Goal: Task Accomplishment & Management: Use online tool/utility

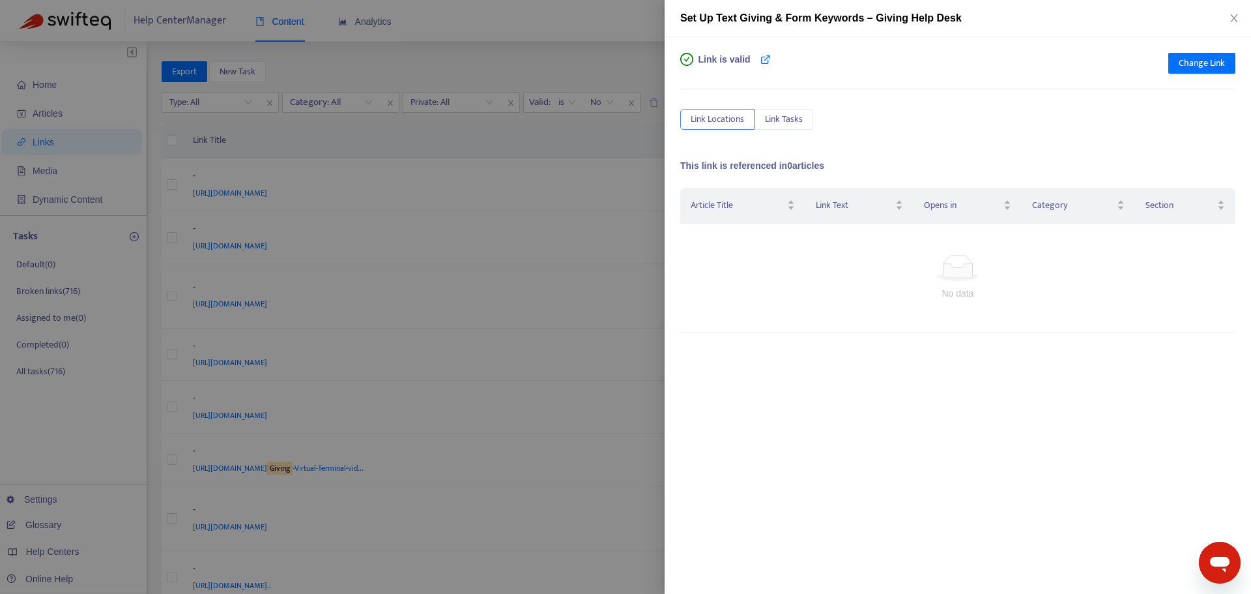
click at [574, 139] on div at bounding box center [625, 297] width 1251 height 594
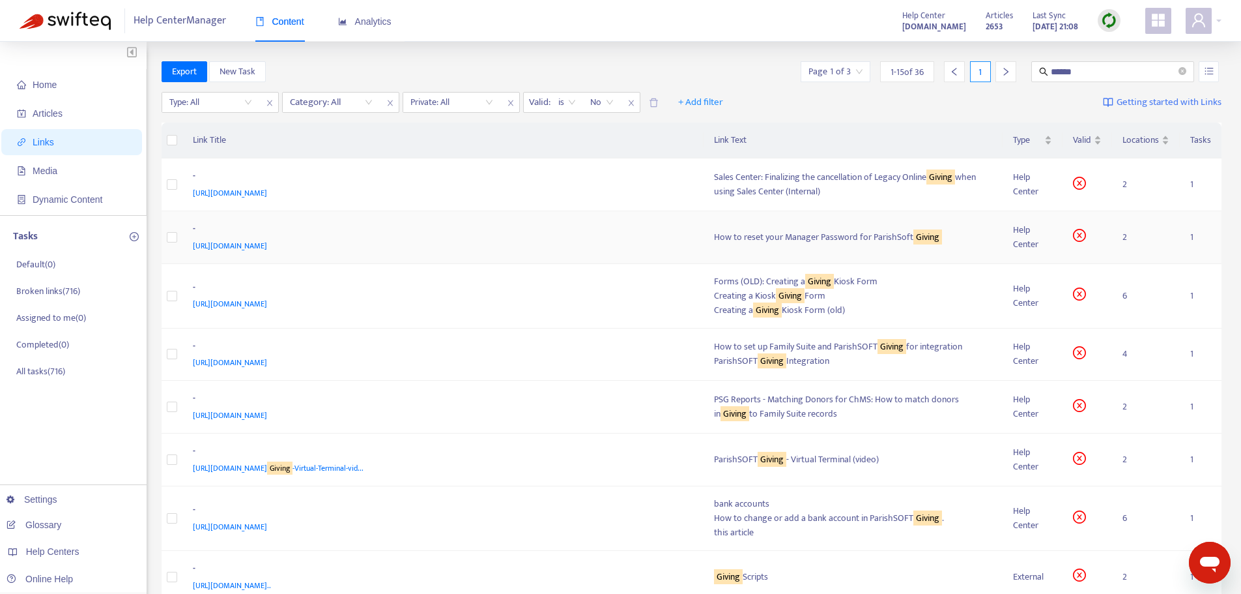
click at [562, 244] on div "https://support.parishsoft.com/hc/en-us/articles/360003861751" at bounding box center [441, 246] width 496 height 14
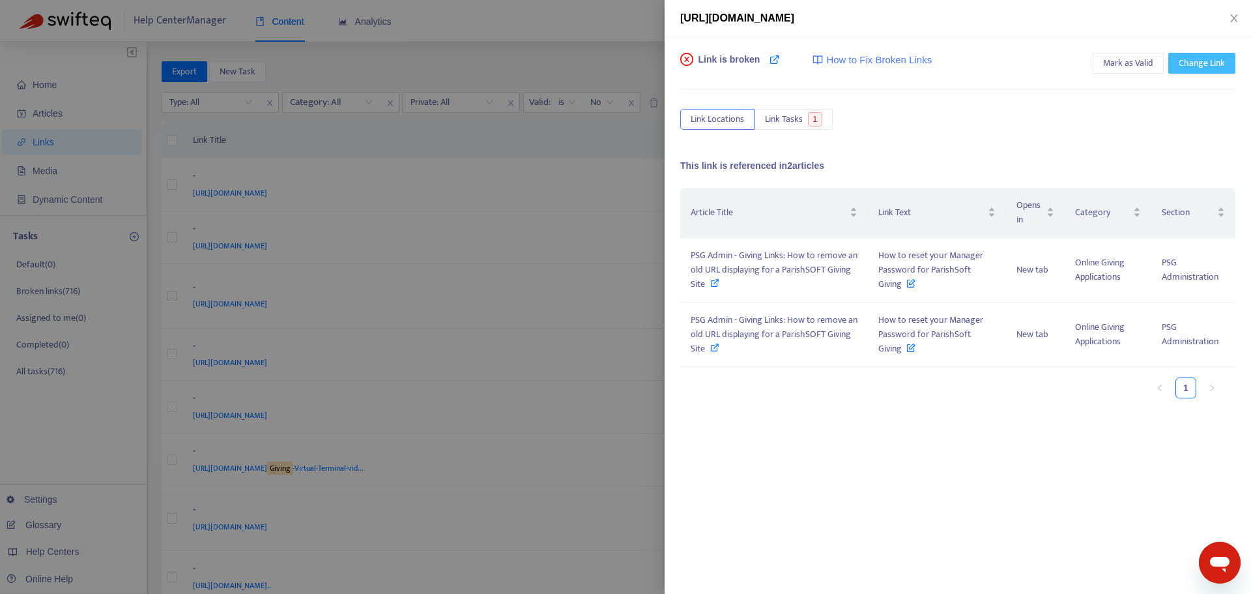
click at [1206, 63] on span "Change Link" at bounding box center [1202, 63] width 46 height 14
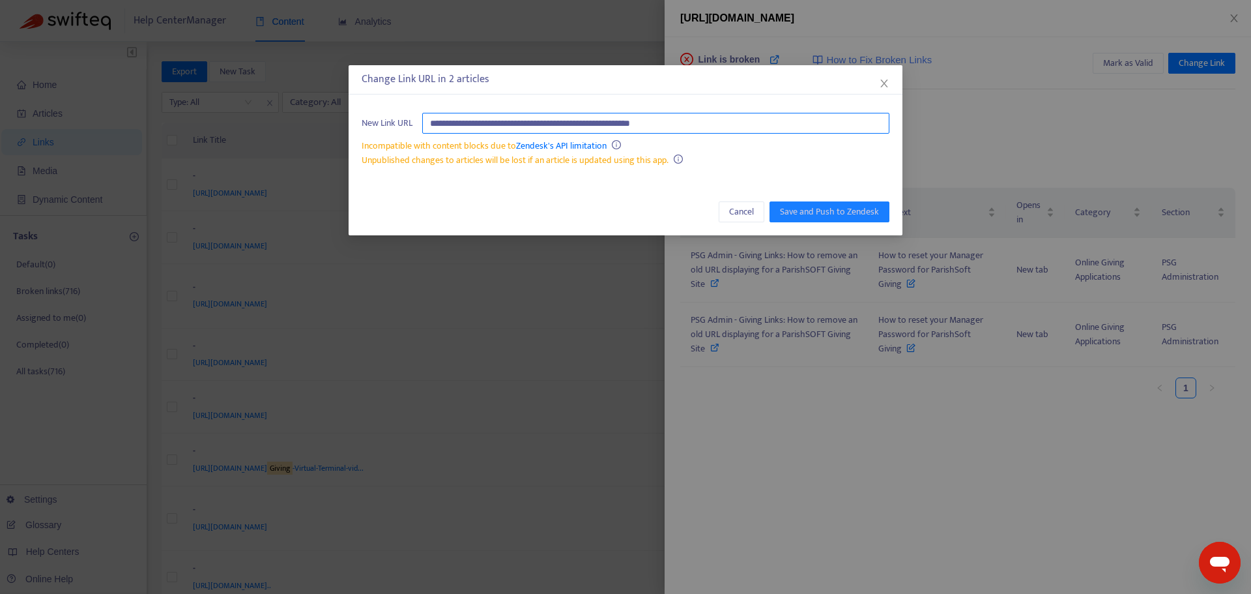
click at [734, 122] on input "**********" at bounding box center [655, 123] width 467 height 21
paste input "**********"
type input "**********"
click at [820, 207] on span "Save and Push to Zendesk" at bounding box center [829, 212] width 99 height 14
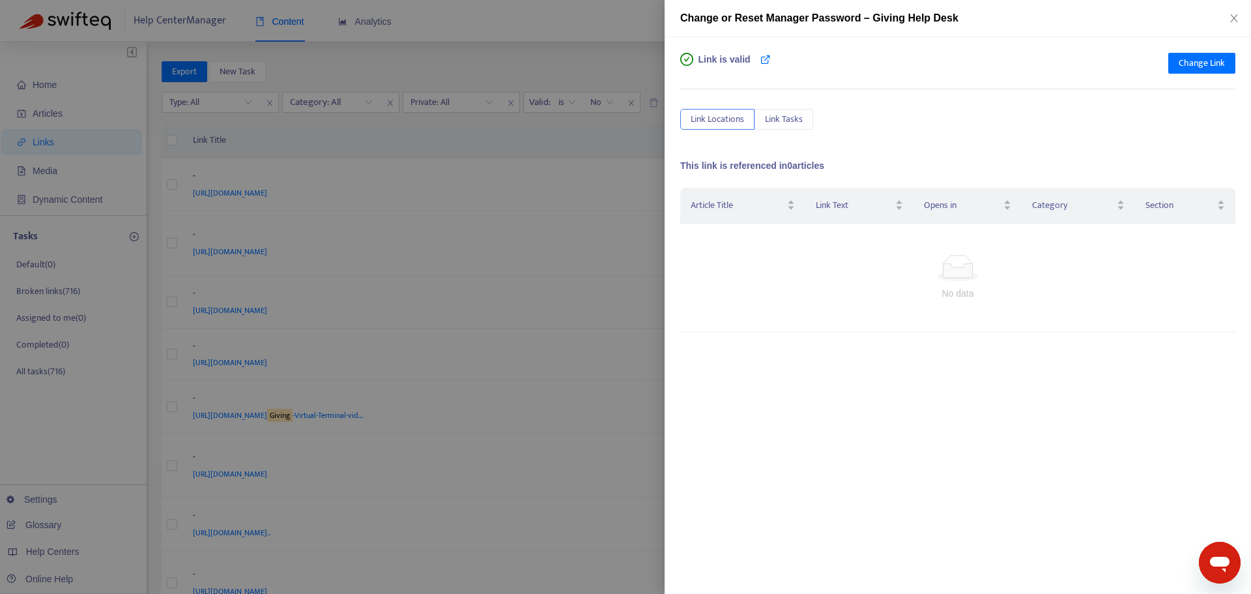
click at [592, 130] on div at bounding box center [625, 297] width 1251 height 594
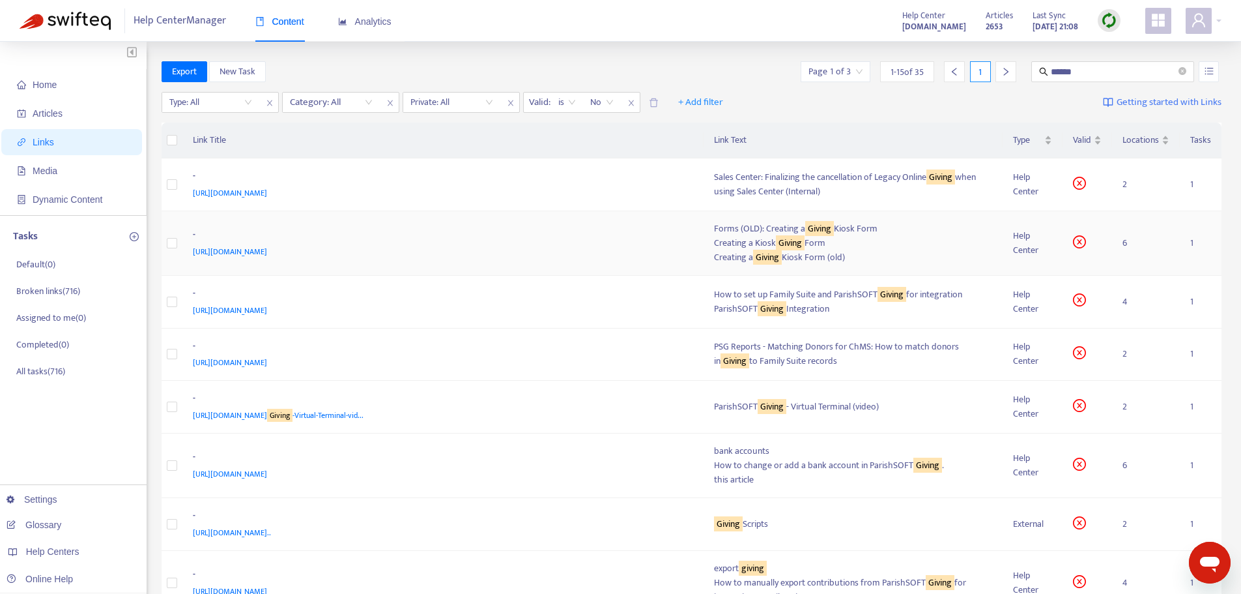
click at [449, 259] on td "- https://support.parishsoft.com/hc/en-us/articles/360000425191" at bounding box center [442, 243] width 521 height 65
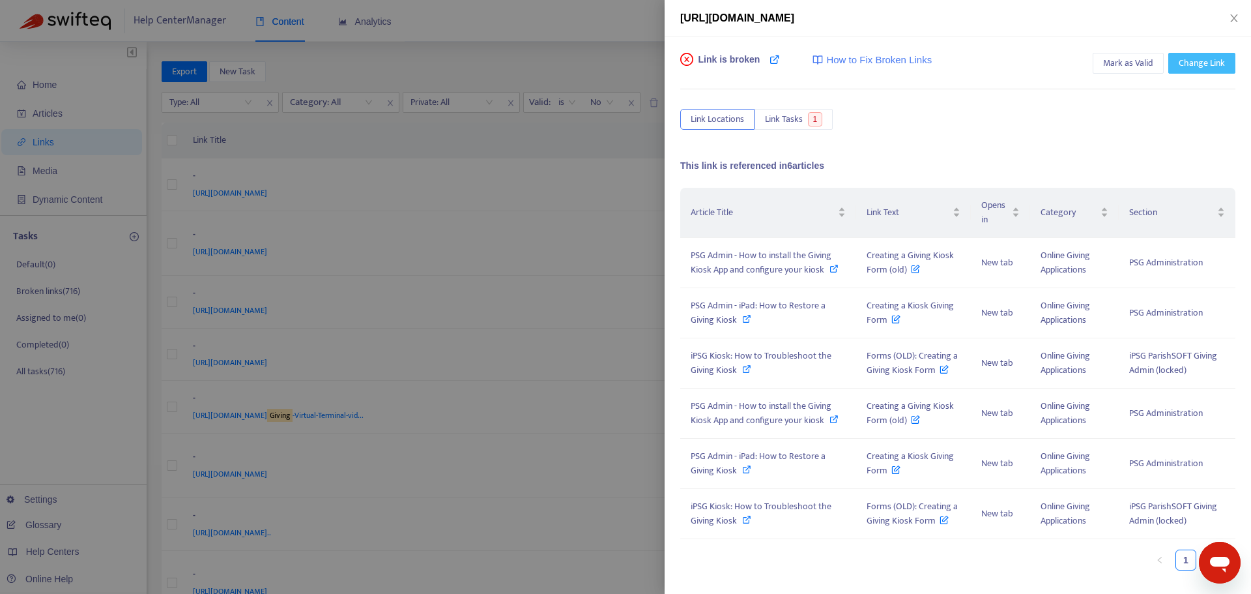
click at [1192, 65] on span "Change Link" at bounding box center [1202, 63] width 46 height 14
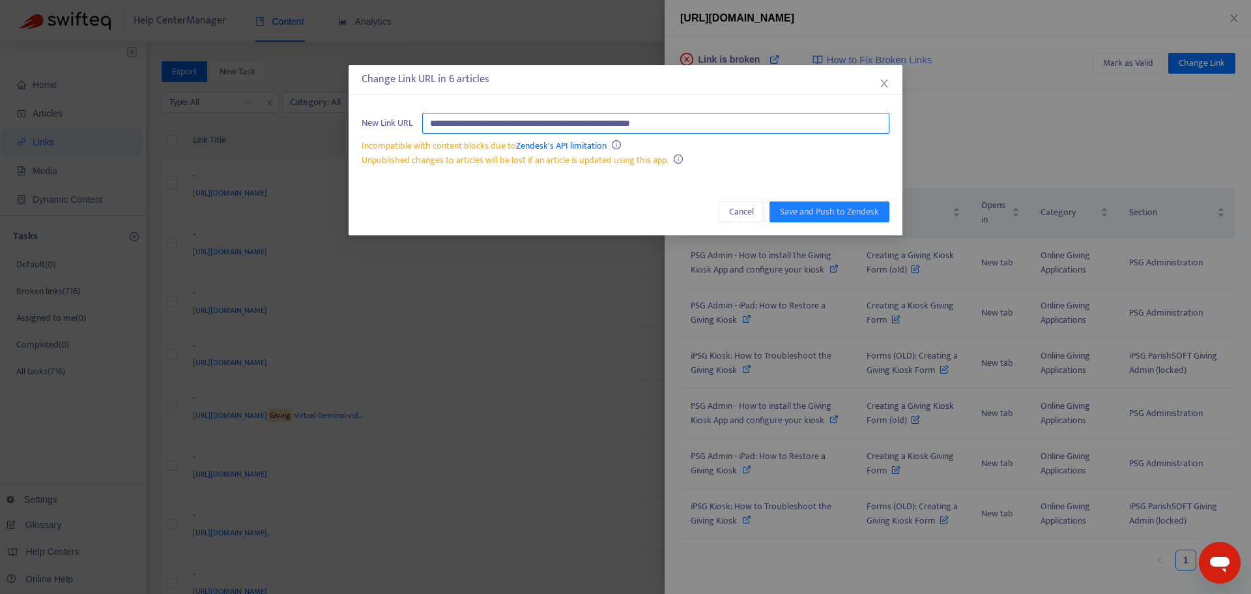
click at [642, 123] on input "**********" at bounding box center [655, 123] width 467 height 21
paste input "**********"
type input "**********"
click at [835, 213] on span "Save and Push to Zendesk" at bounding box center [829, 212] width 99 height 14
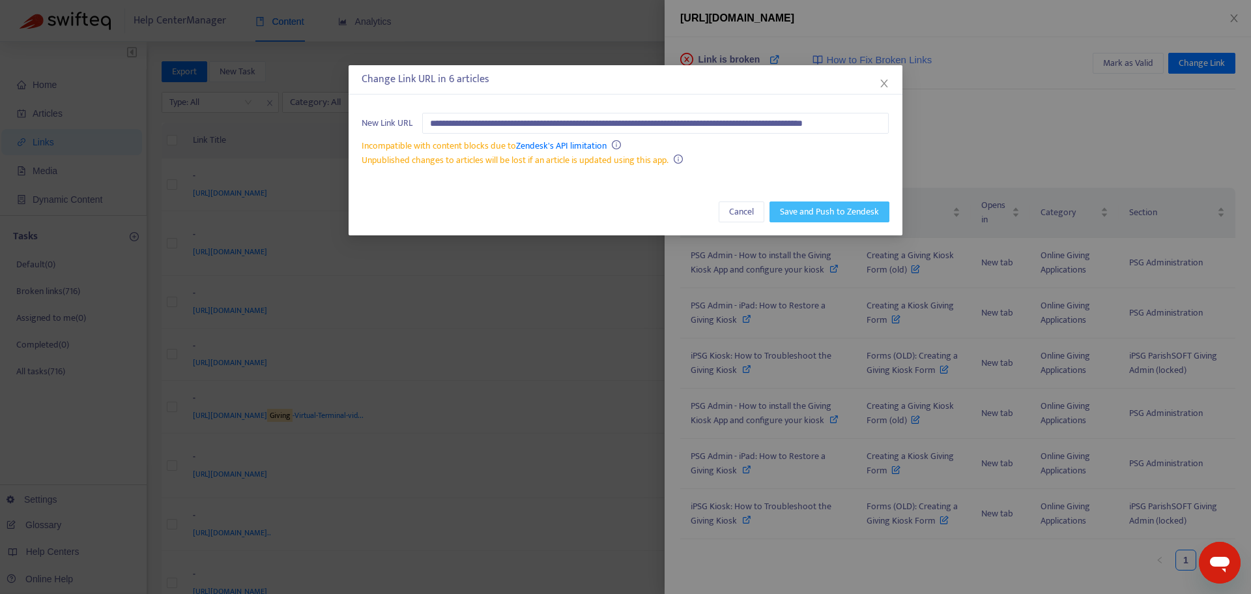
scroll to position [0, 0]
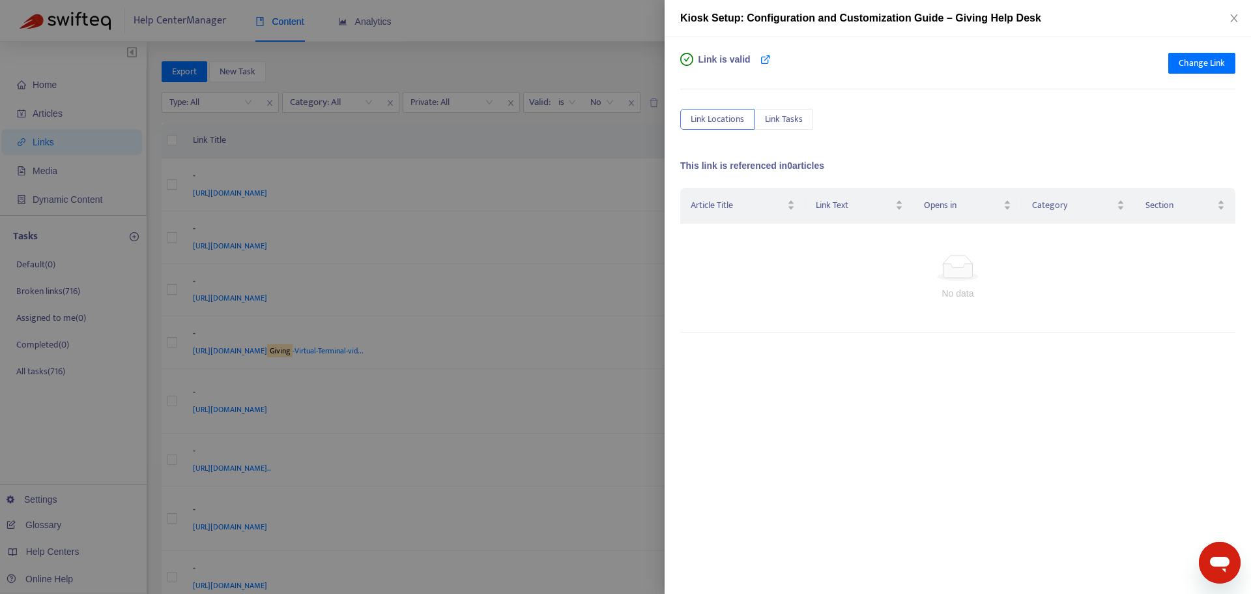
click at [574, 147] on div at bounding box center [625, 297] width 1251 height 594
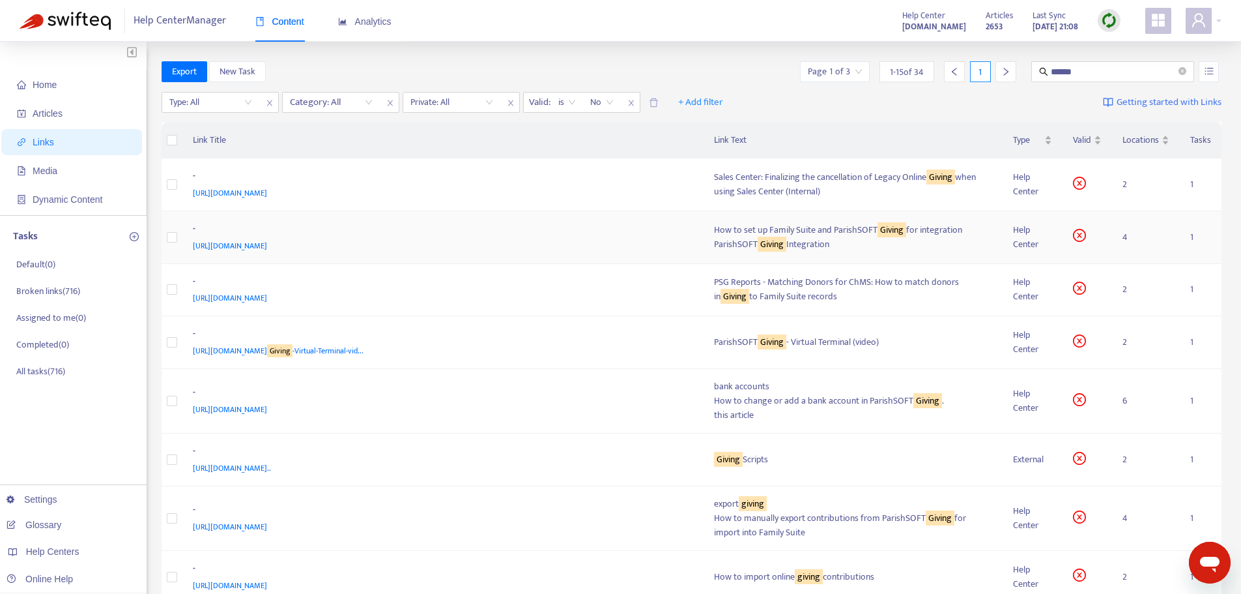
click at [622, 243] on div "https://support.parishsoft.com/hc/en-us/articles/115000728871" at bounding box center [441, 246] width 496 height 14
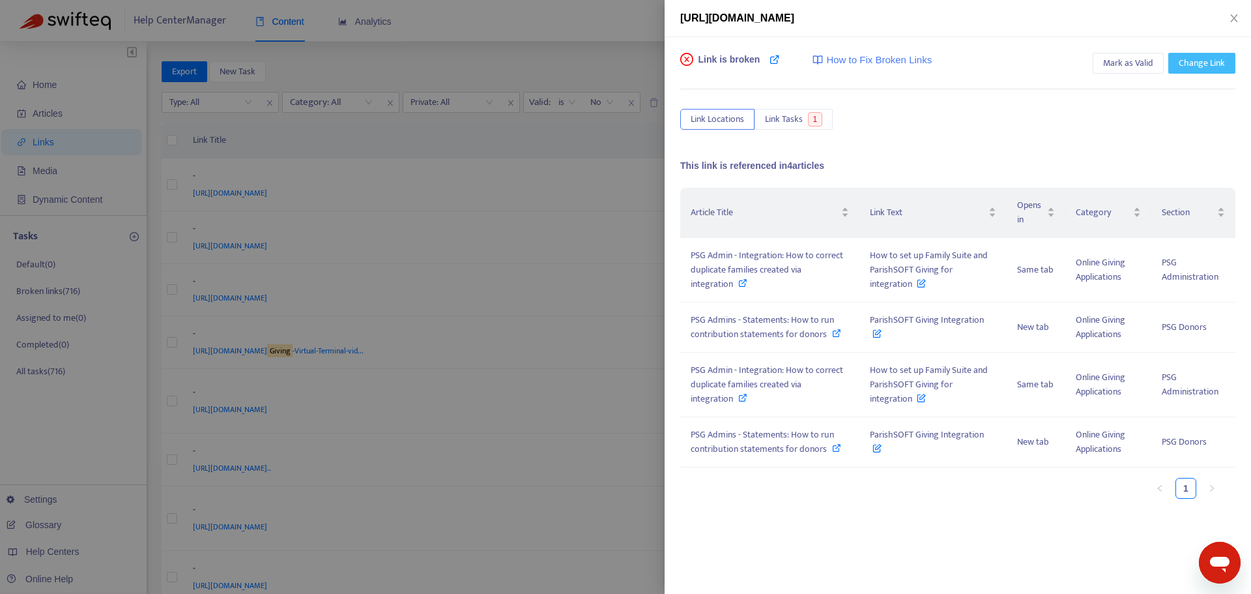
click at [1194, 65] on span "Change Link" at bounding box center [1202, 63] width 46 height 14
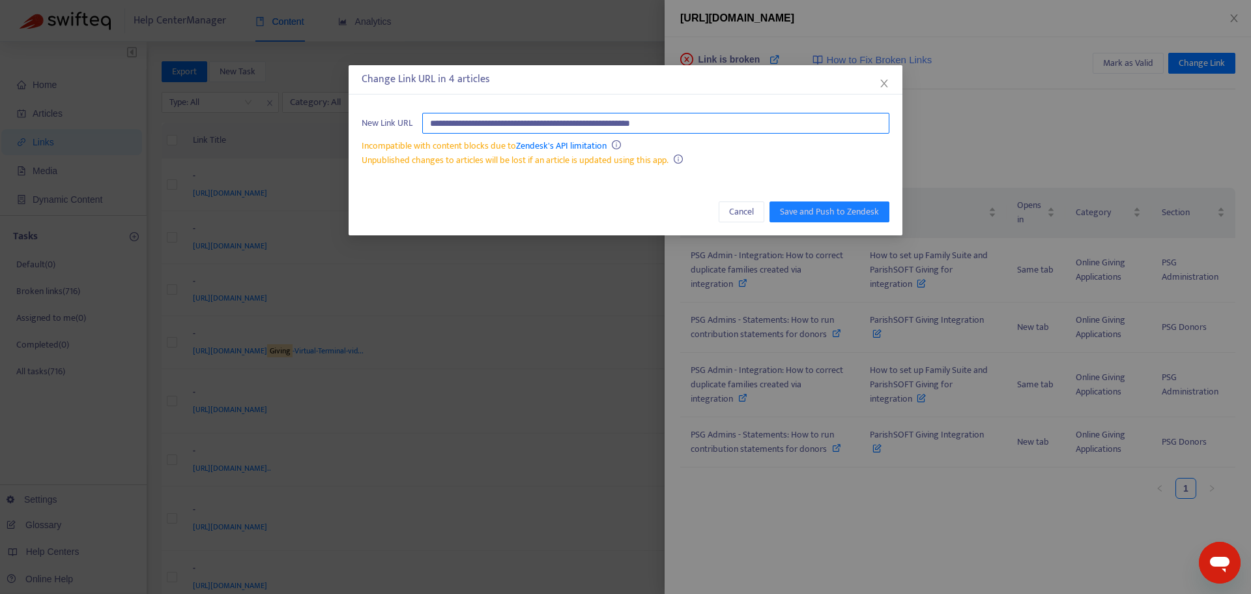
click at [568, 120] on input "**********" at bounding box center [655, 123] width 467 height 21
paste input "**********"
type input "**********"
click at [828, 213] on span "Save and Push to Zendesk" at bounding box center [829, 212] width 99 height 14
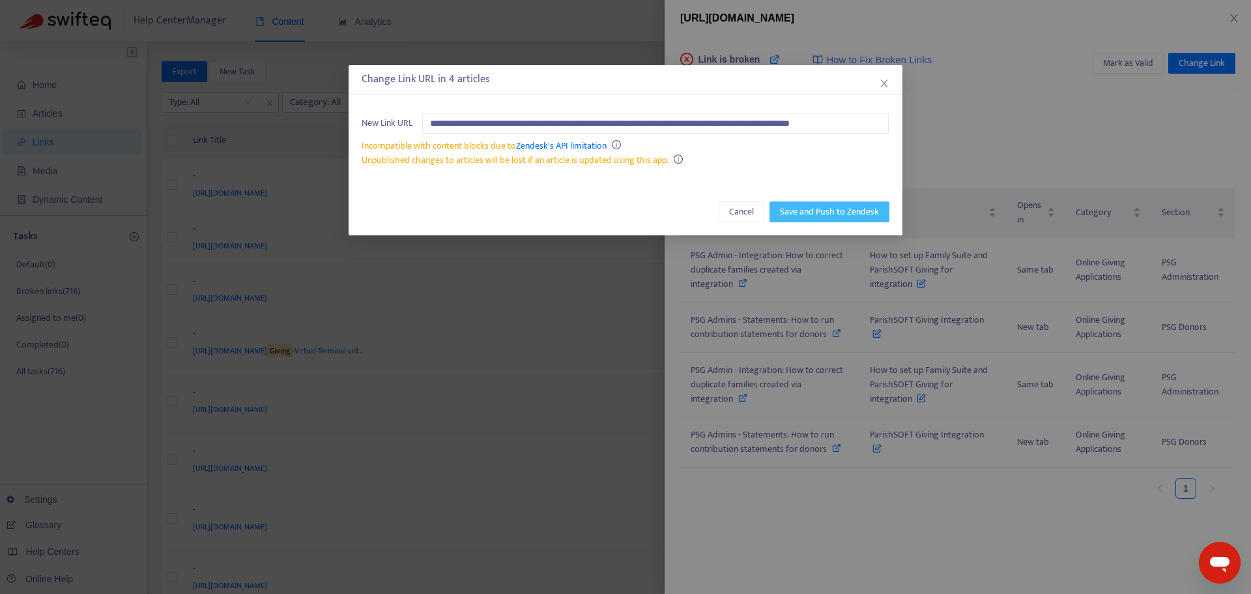
scroll to position [0, 0]
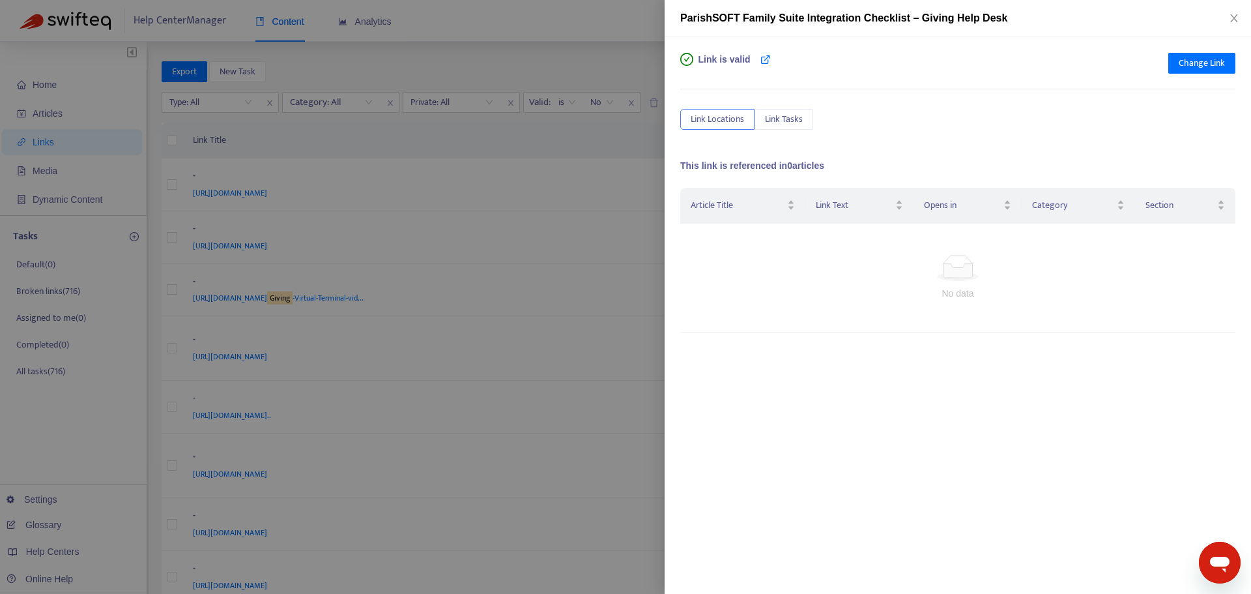
click at [701, 567] on div "Link is valid Change Link Link Locations Link Tasks This link is referenced in …" at bounding box center [958, 315] width 587 height 557
click at [569, 165] on div at bounding box center [625, 297] width 1251 height 594
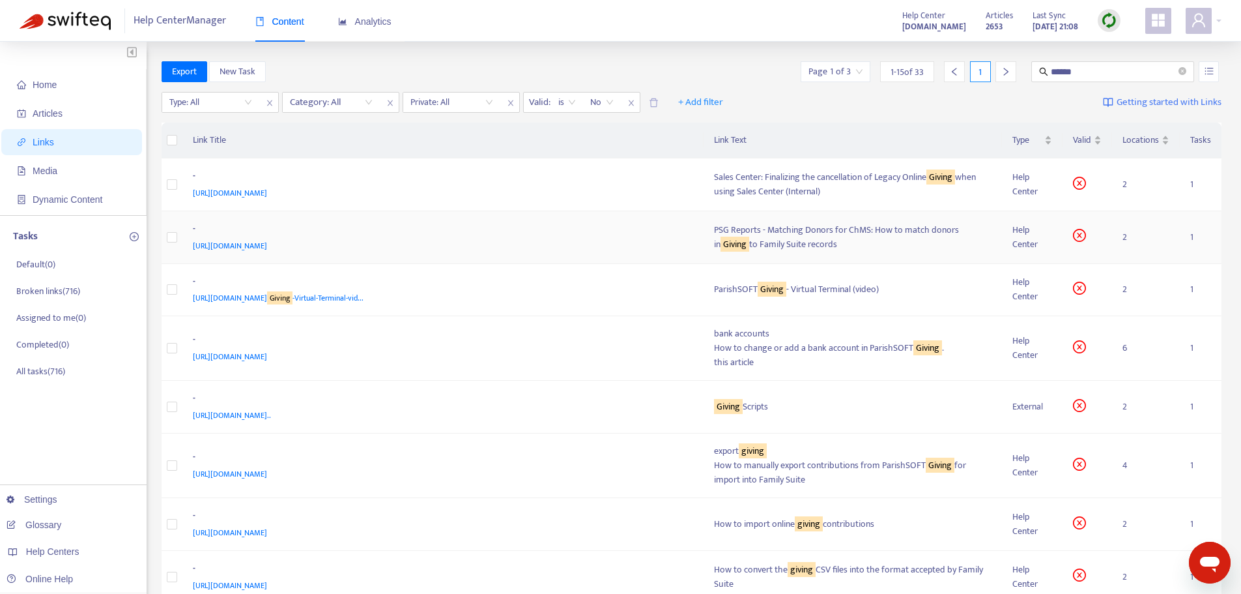
click at [593, 236] on div "-" at bounding box center [441, 230] width 496 height 17
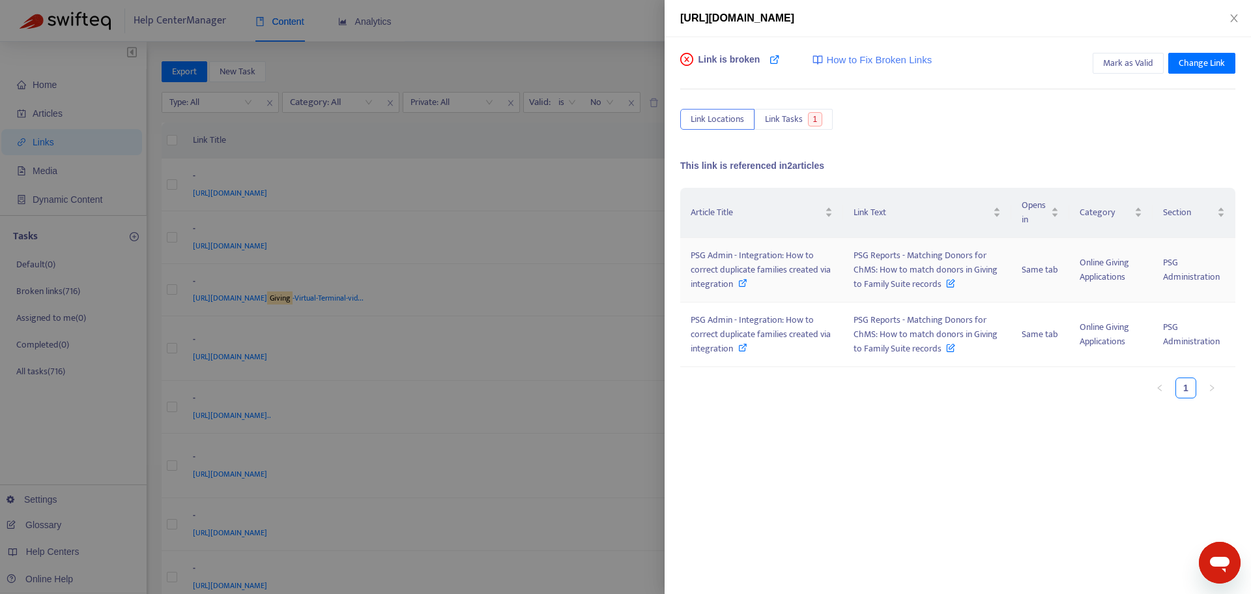
click at [916, 267] on span "PSG Reports - Matching Donors for ChMS: How to match donors in Giving to Family…" at bounding box center [926, 270] width 144 height 44
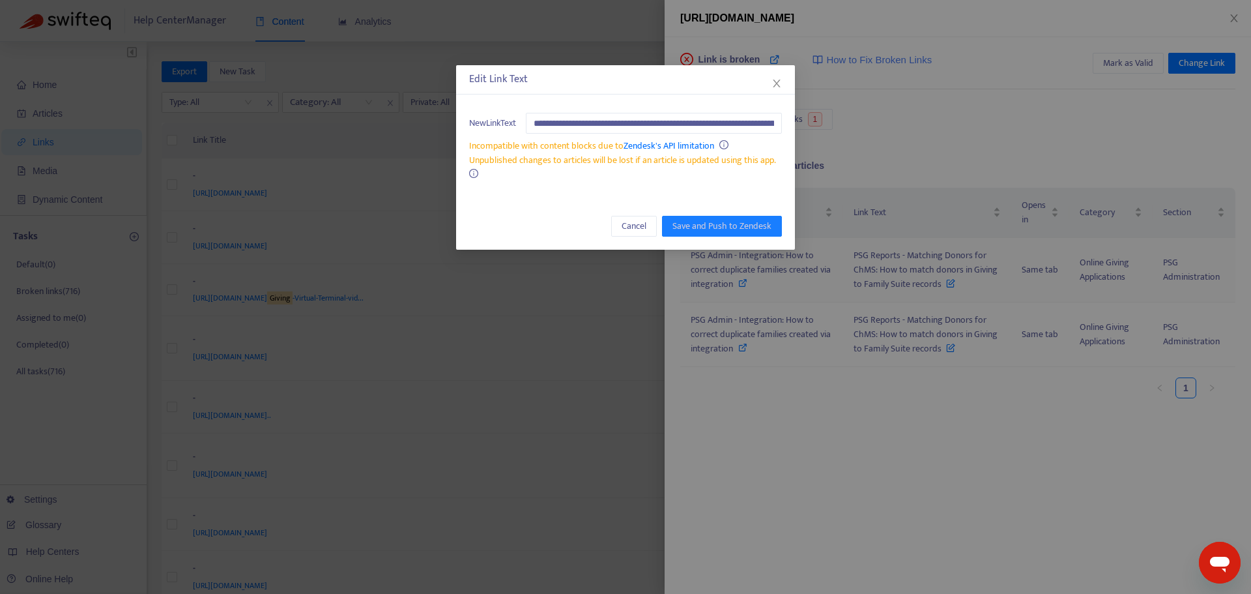
scroll to position [0, 158]
click at [634, 232] on span "Cancel" at bounding box center [634, 226] width 25 height 14
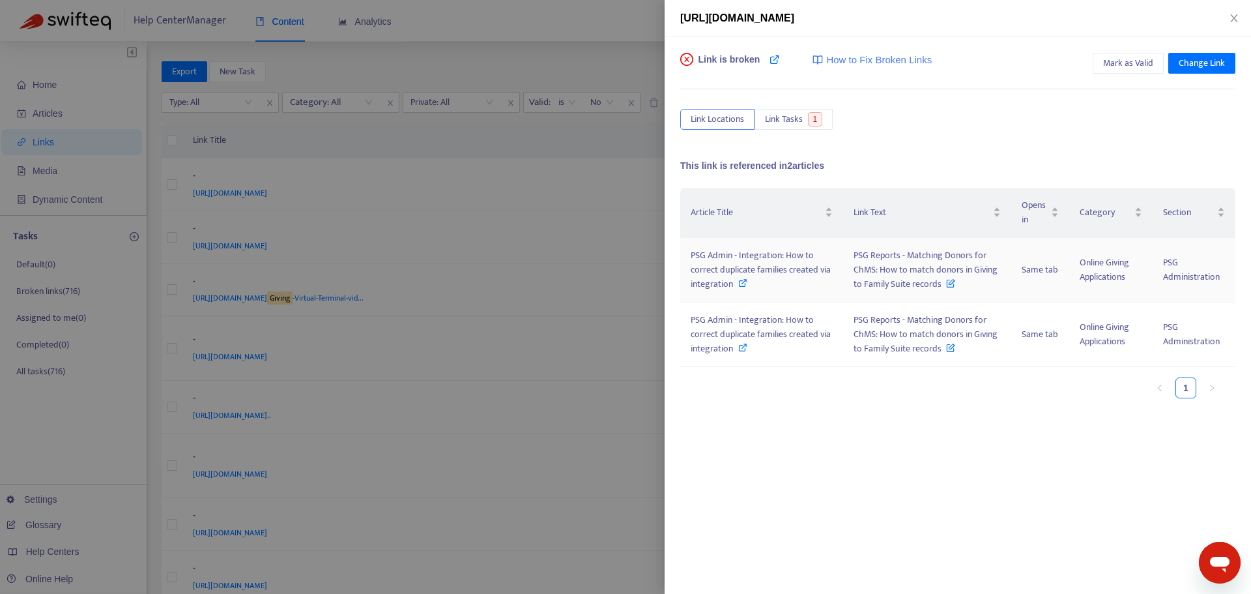
click at [906, 274] on span "PSG Reports - Matching Donors for ChMS: How to match donors in Giving to Family…" at bounding box center [926, 270] width 144 height 44
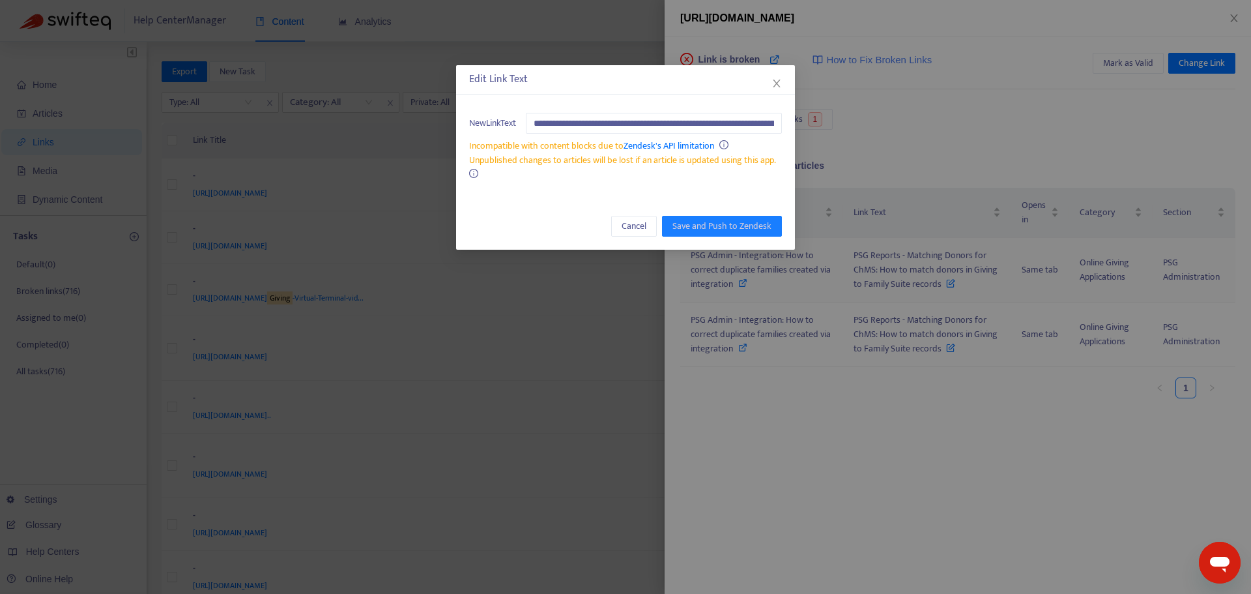
scroll to position [0, 158]
click at [605, 119] on input "**********" at bounding box center [651, 123] width 250 height 21
click at [606, 119] on input "**********" at bounding box center [651, 123] width 250 height 21
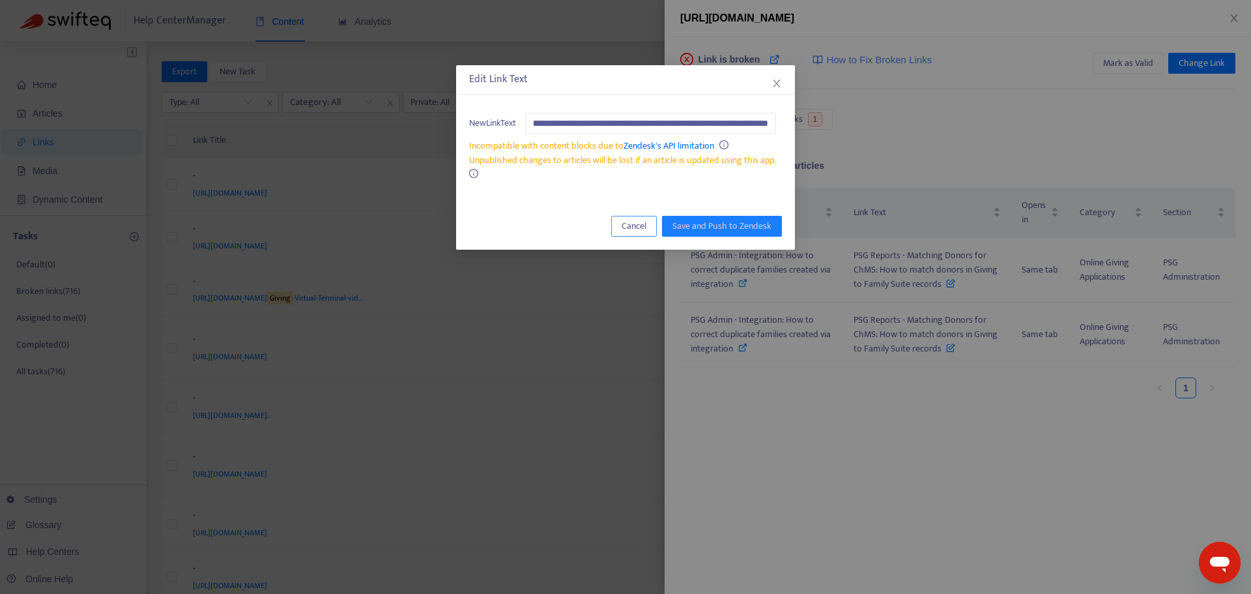
scroll to position [0, 0]
click at [643, 227] on span "Cancel" at bounding box center [634, 226] width 25 height 14
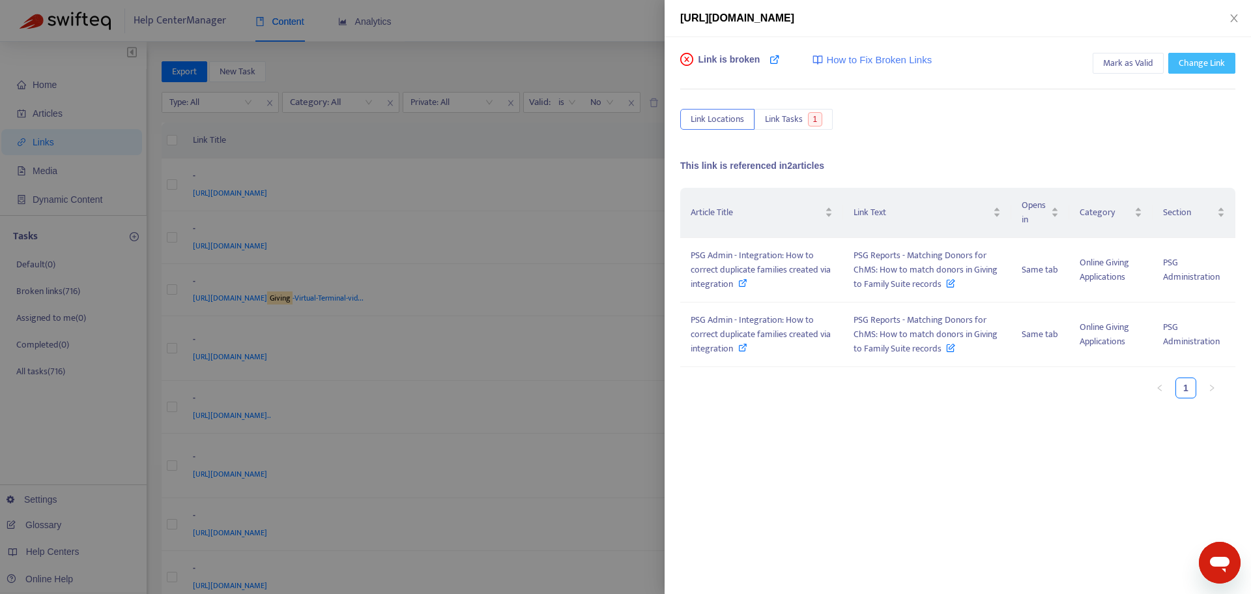
click at [1208, 66] on span "Change Link" at bounding box center [1202, 63] width 46 height 14
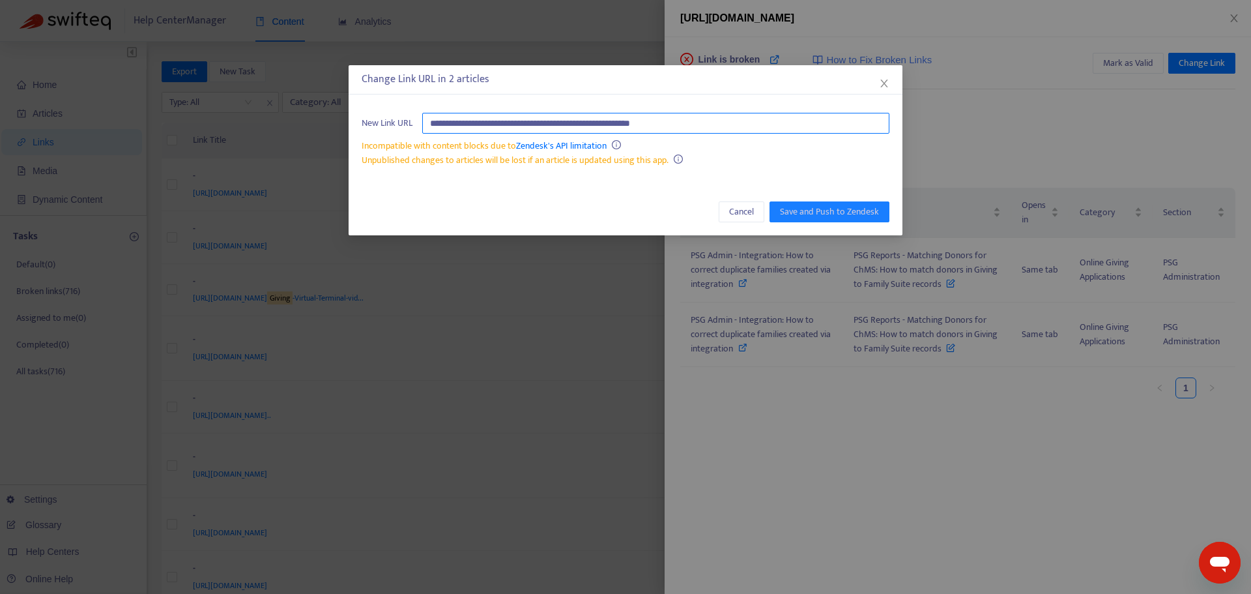
click at [497, 126] on input "**********" at bounding box center [655, 123] width 467 height 21
paste input "**********"
type input "**********"
click at [817, 211] on span "Save and Push to Zendesk" at bounding box center [829, 212] width 99 height 14
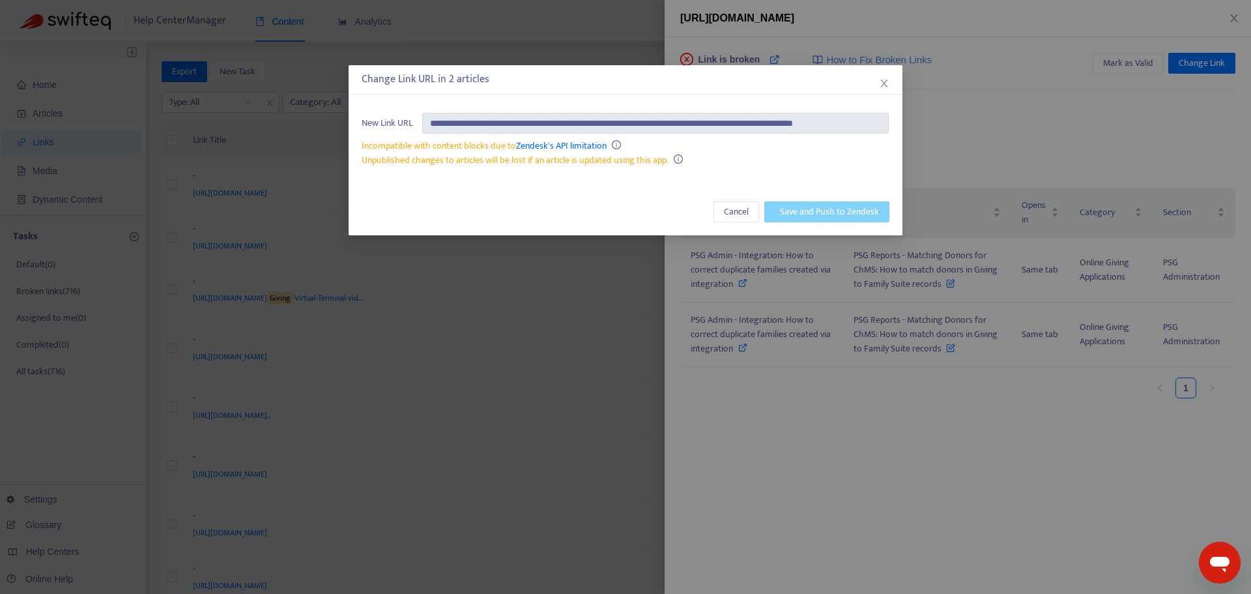
scroll to position [0, 0]
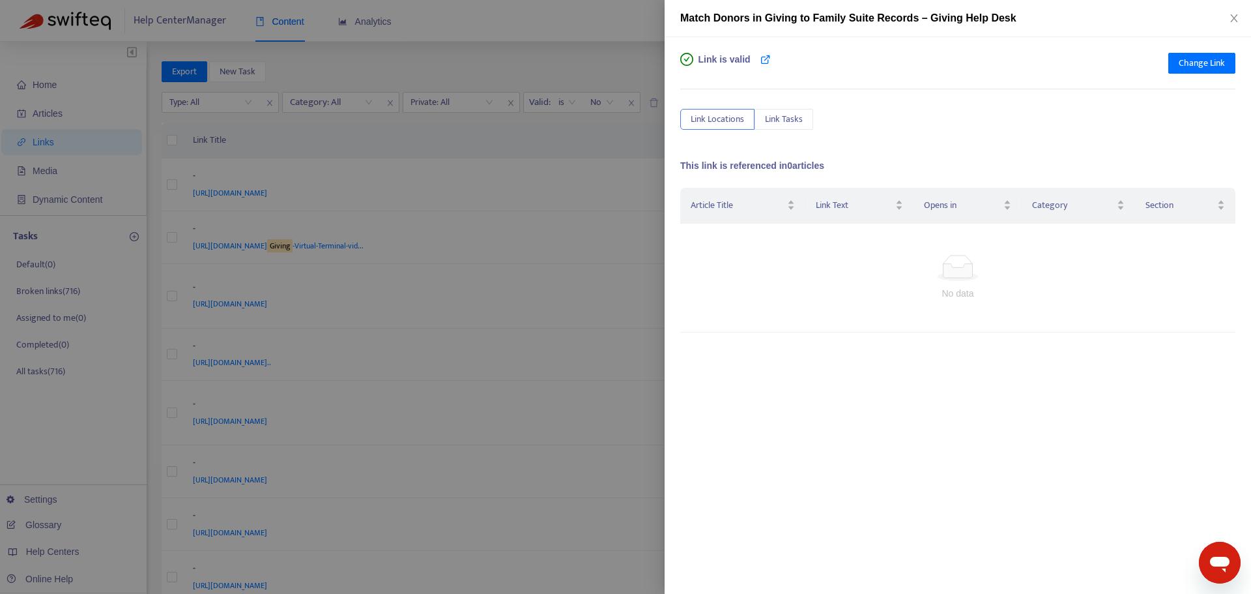
click at [573, 140] on div at bounding box center [625, 297] width 1251 height 594
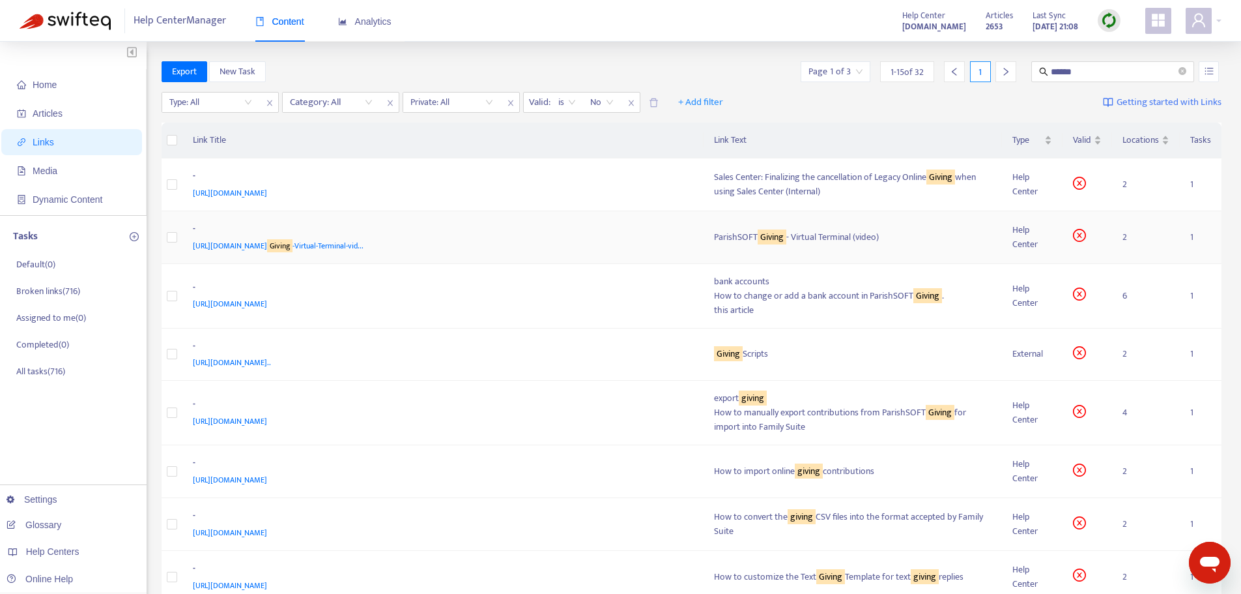
click at [270, 247] on span "https://support.parishsoft.com/hc/en-us/articles/360004095891-ParishSOFT- Givin…" at bounding box center [278, 245] width 171 height 13
click at [676, 241] on div "https://support.parishsoft.com/hc/en-us/articles/360004095891-ParishSOFT- Givin…" at bounding box center [441, 246] width 496 height 14
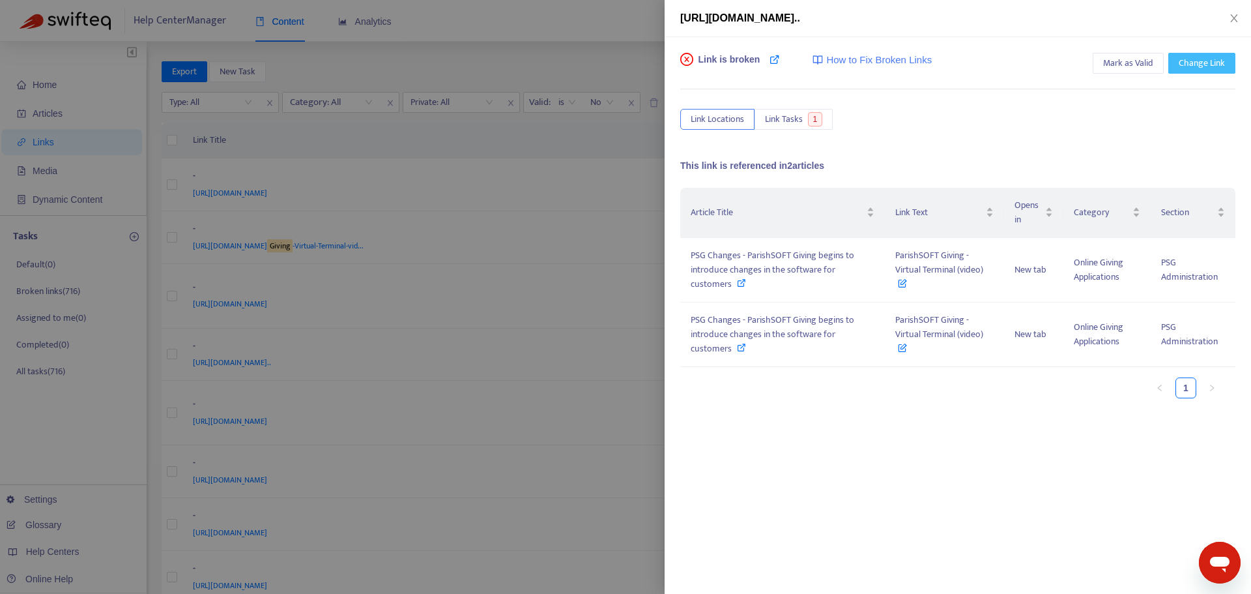
click at [1190, 66] on span "Change Link" at bounding box center [1202, 63] width 46 height 14
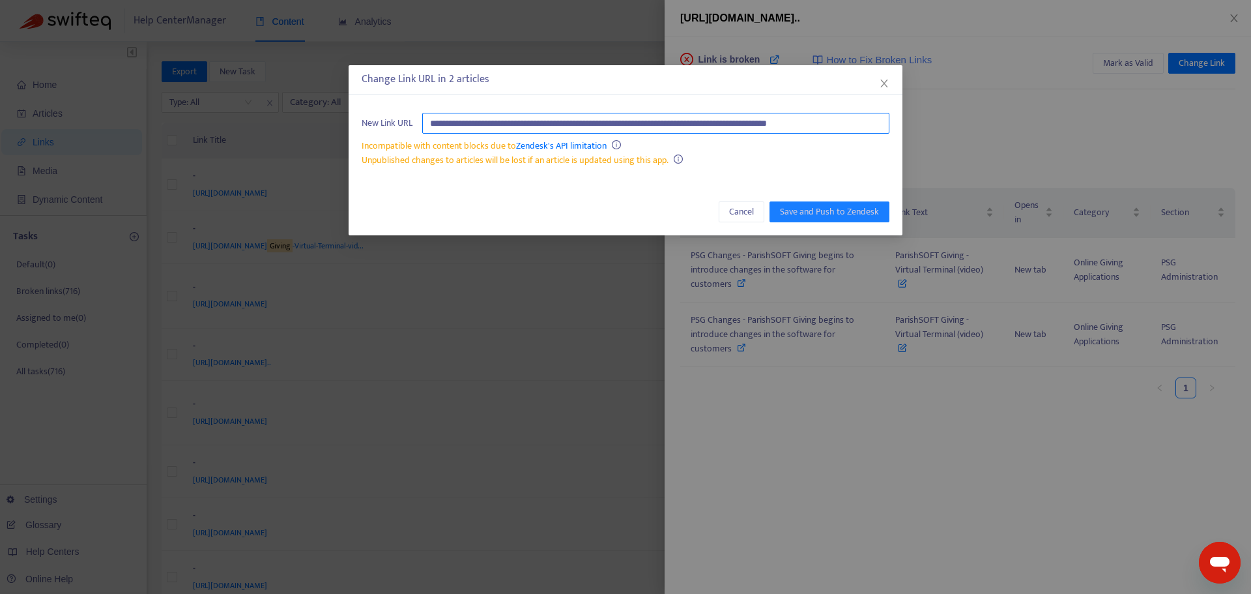
click at [735, 127] on input "**********" at bounding box center [655, 123] width 467 height 21
paste input "text"
type input "**********"
click at [837, 214] on span "Save and Push to Zendesk" at bounding box center [829, 212] width 99 height 14
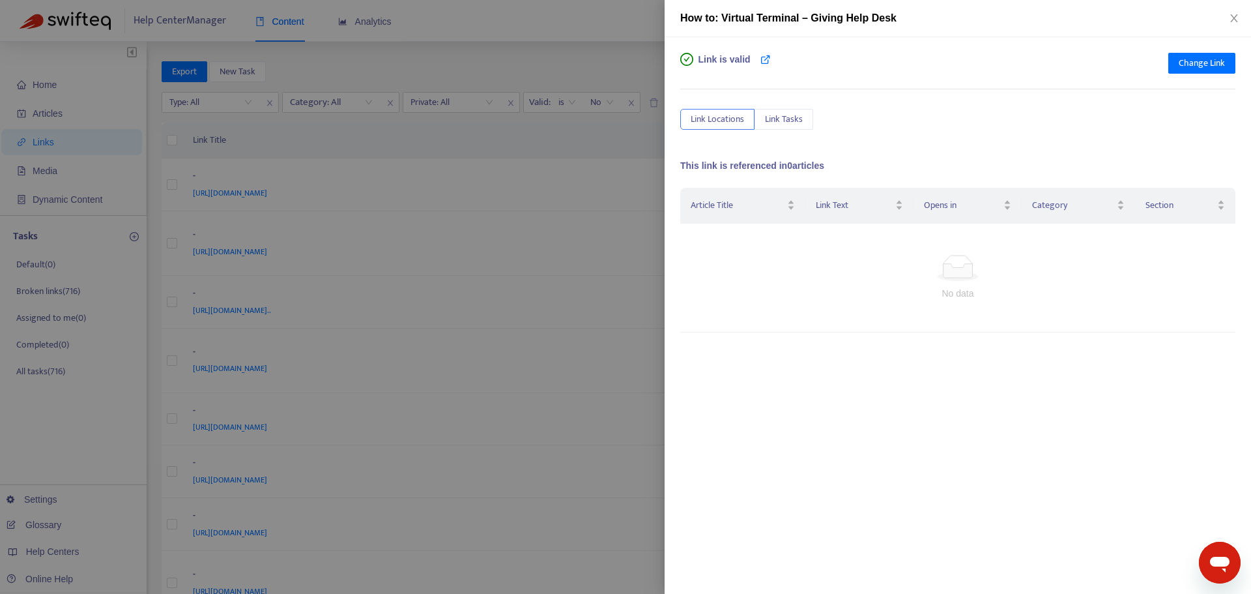
click at [586, 137] on div at bounding box center [625, 297] width 1251 height 594
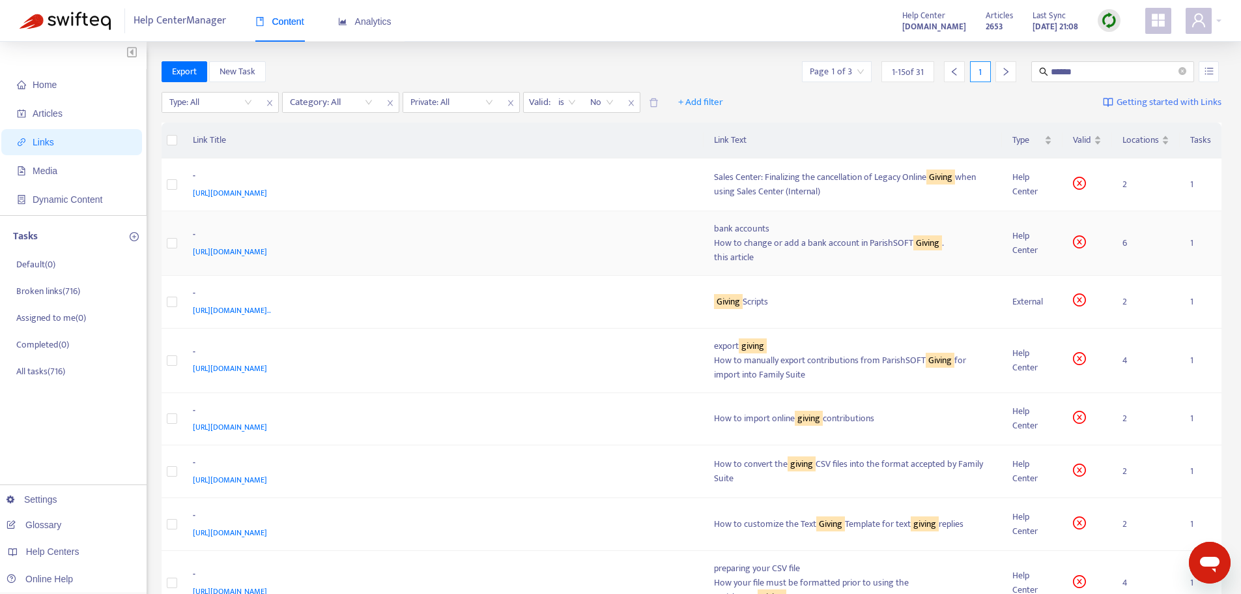
click at [656, 244] on div "https://support.parishsoft.com/hc/en-us/articles/360016507591" at bounding box center [441, 251] width 496 height 14
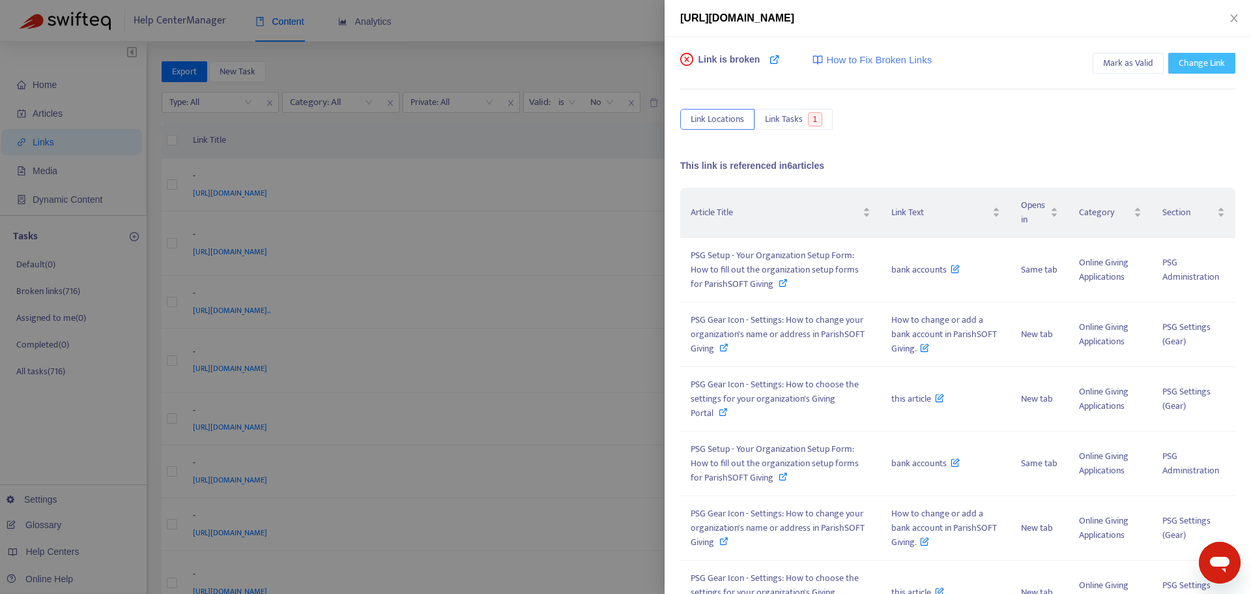
click at [1185, 65] on span "Change Link" at bounding box center [1202, 63] width 46 height 14
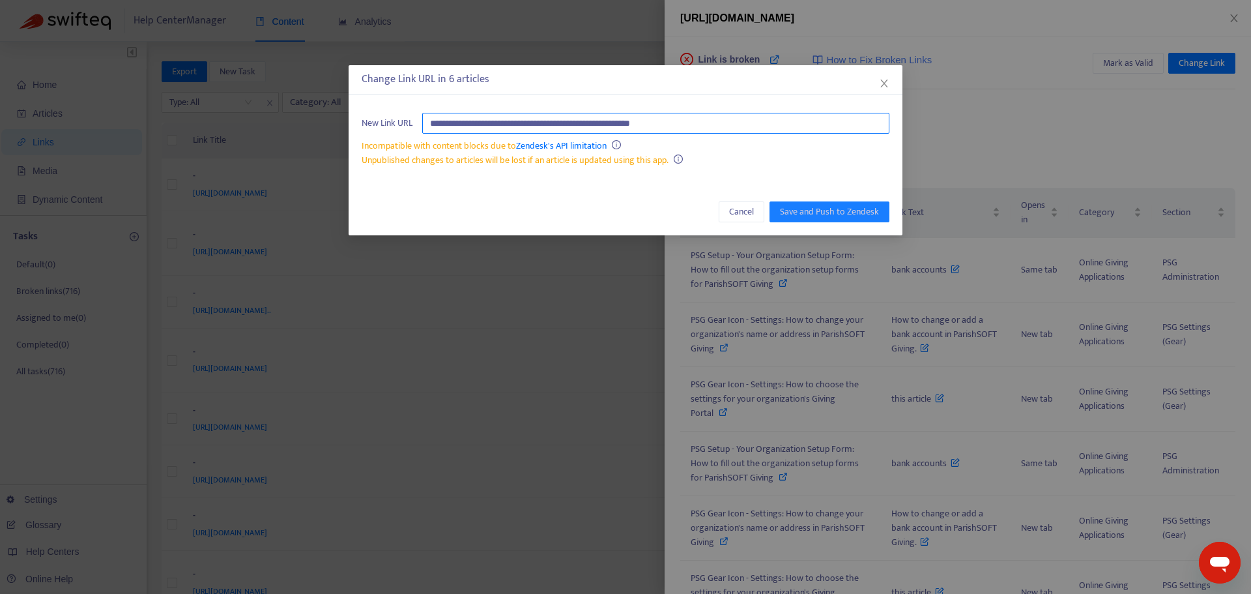
click at [620, 124] on input "**********" at bounding box center [655, 123] width 467 height 21
paste input "**********"
type input "**********"
click at [836, 214] on span "Save and Push to Zendesk" at bounding box center [829, 212] width 99 height 14
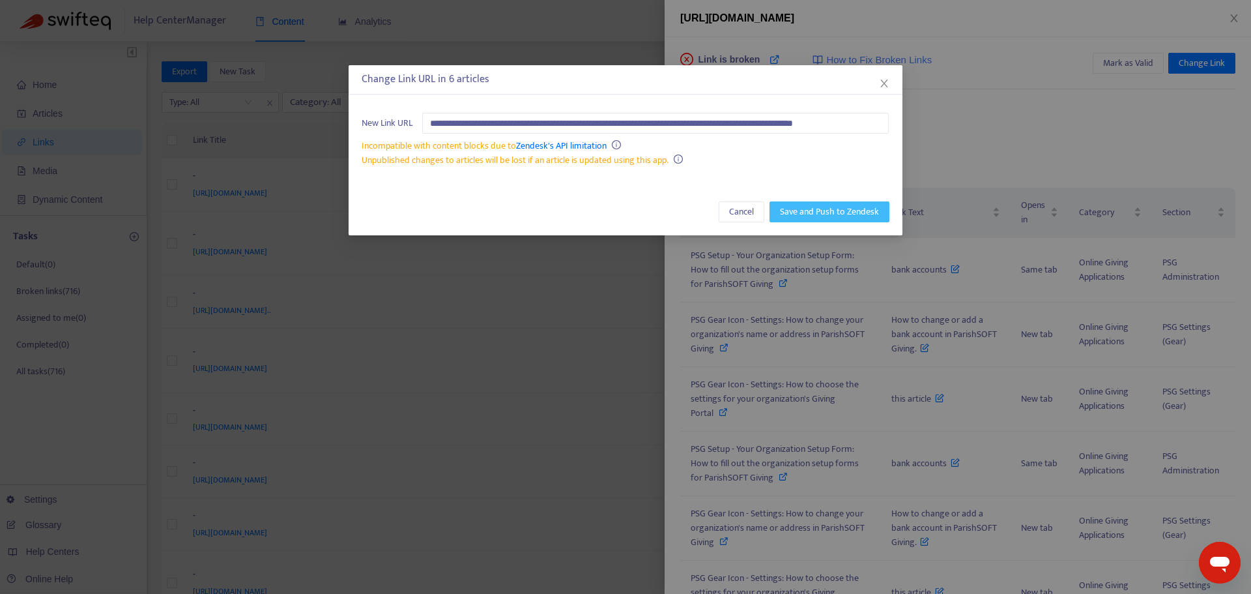
scroll to position [0, 0]
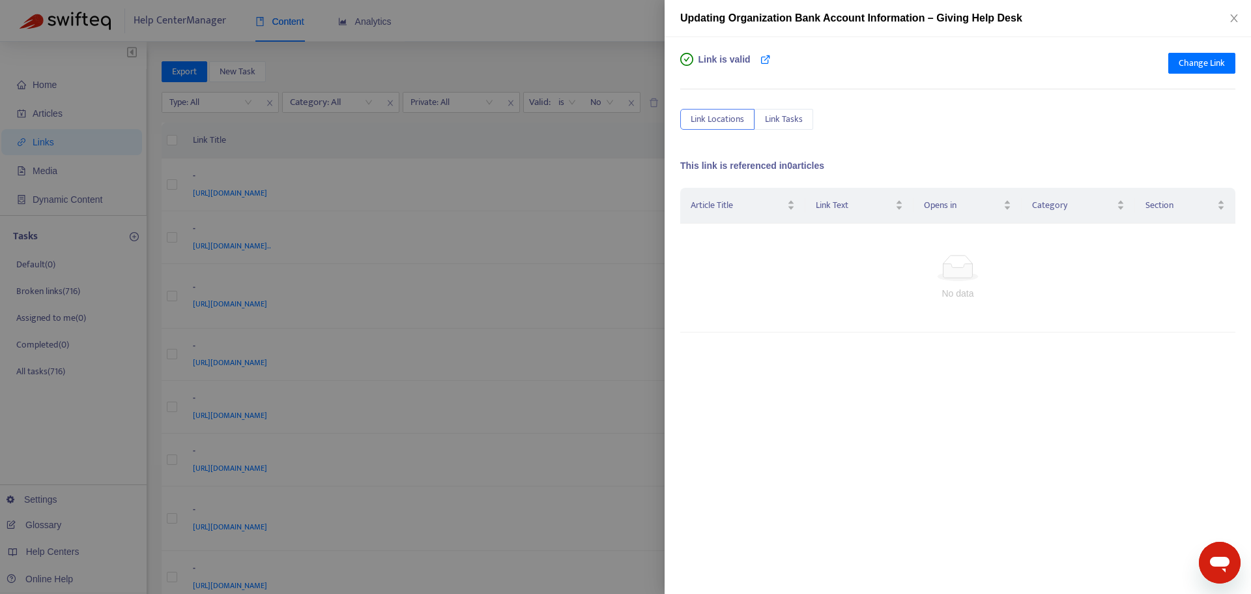
click at [581, 134] on div at bounding box center [625, 297] width 1251 height 594
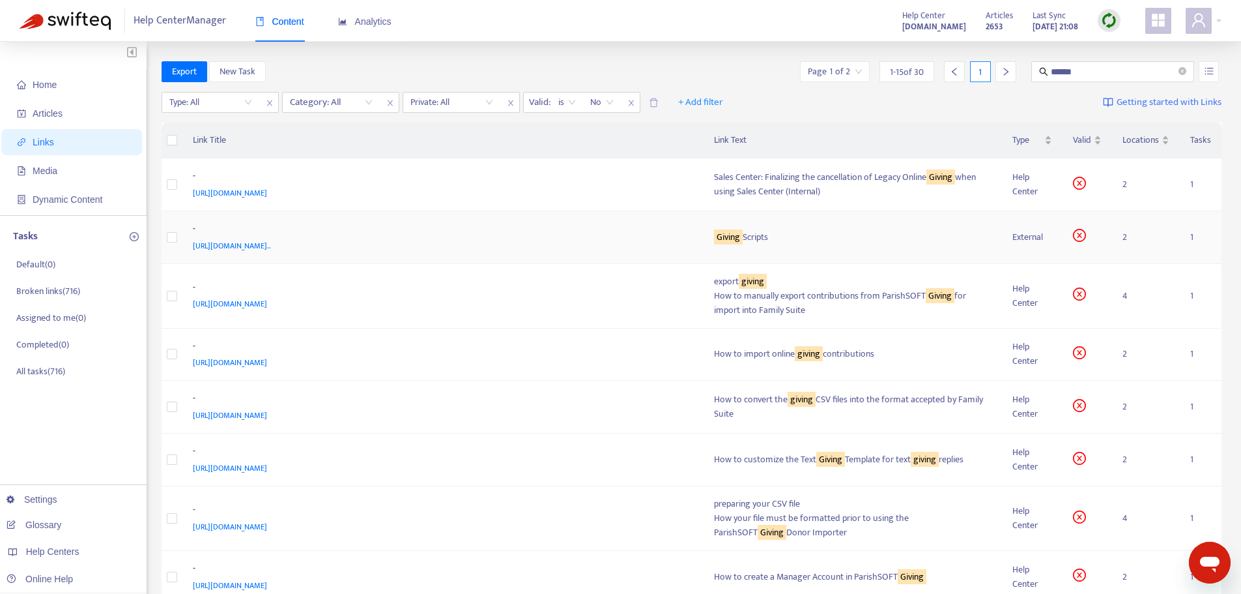
click at [271, 247] on span "https://www.parishsoft.com/public/release-notes/PSG_Scripts/Pre-Written_Scripts…" at bounding box center [232, 245] width 78 height 13
click at [814, 240] on div "Giving Scripts" at bounding box center [853, 237] width 278 height 14
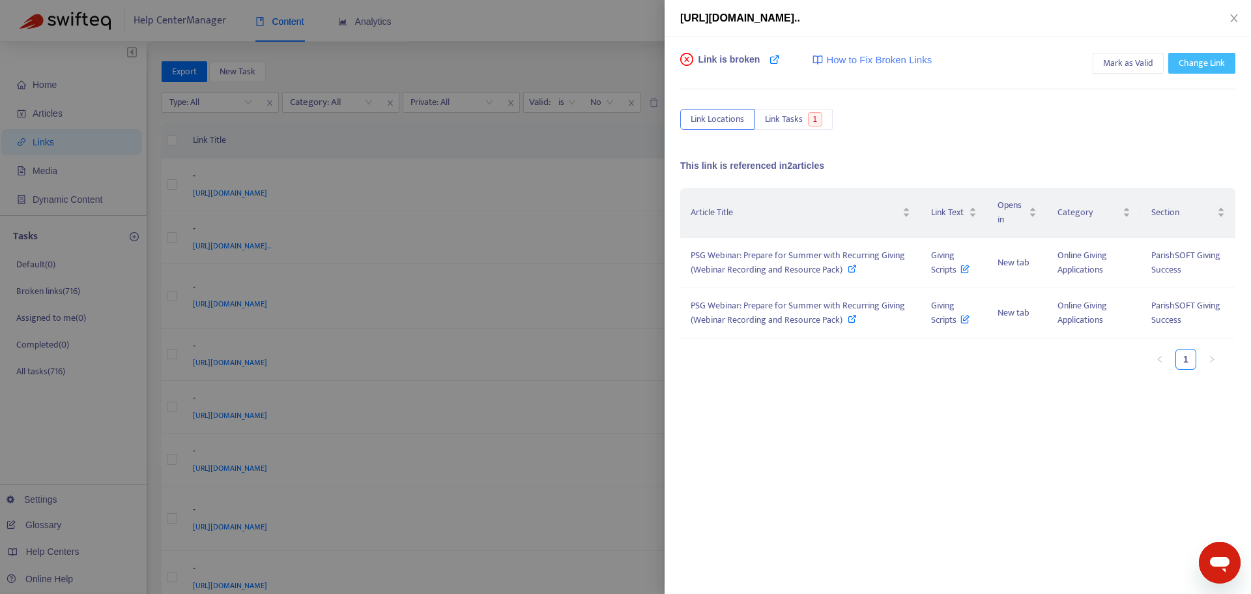
click at [1193, 62] on span "Change Link" at bounding box center [1202, 63] width 46 height 14
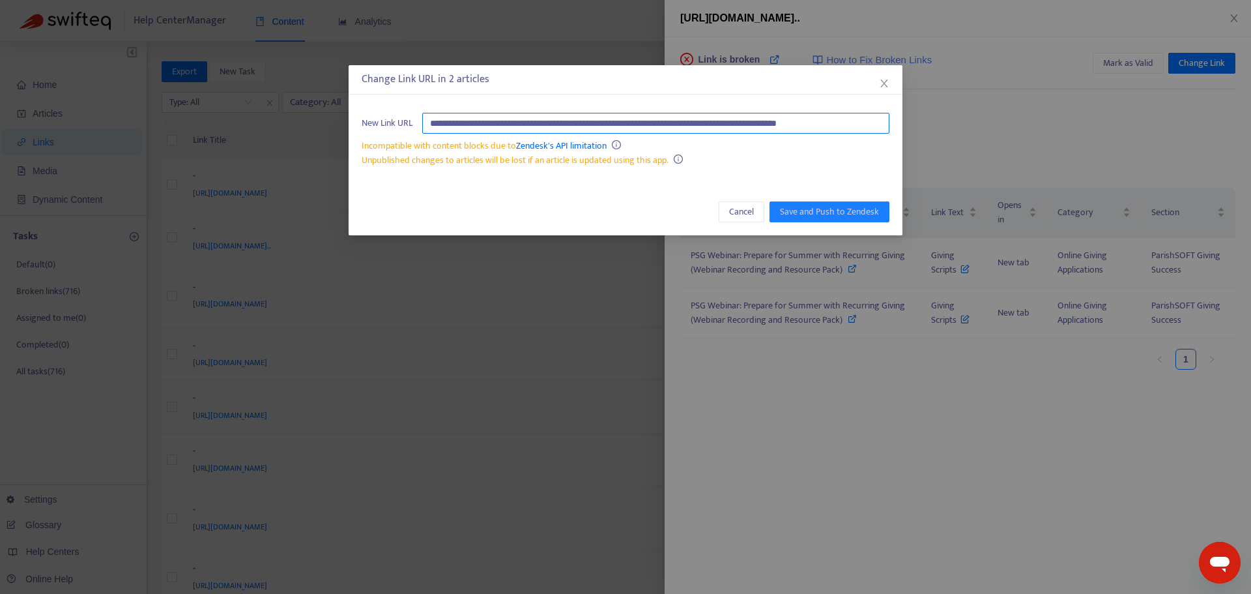
click at [723, 120] on input "**********" at bounding box center [655, 123] width 467 height 21
drag, startPoint x: 682, startPoint y: 123, endPoint x: 860, endPoint y: 129, distance: 178.0
click at [860, 129] on input "**********" at bounding box center [655, 123] width 467 height 21
click at [680, 119] on input "**********" at bounding box center [655, 123] width 467 height 21
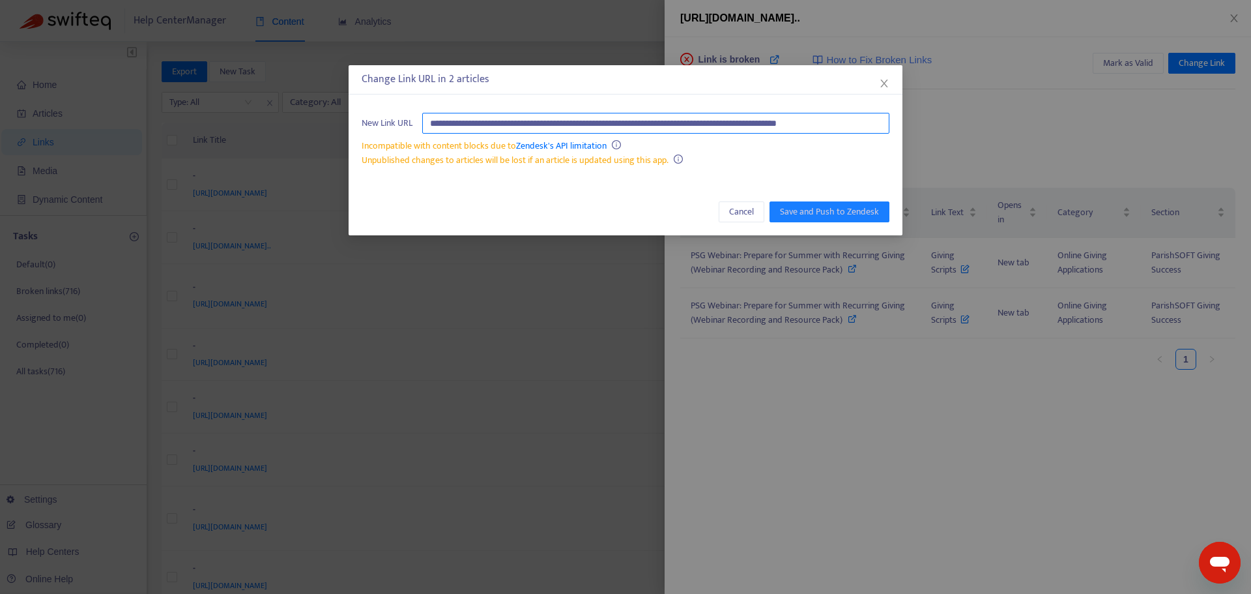
click at [680, 119] on input "**********" at bounding box center [655, 123] width 467 height 21
paste input "**********"
type input "**********"
click at [826, 214] on span "Save and Push to Zendesk" at bounding box center [829, 212] width 99 height 14
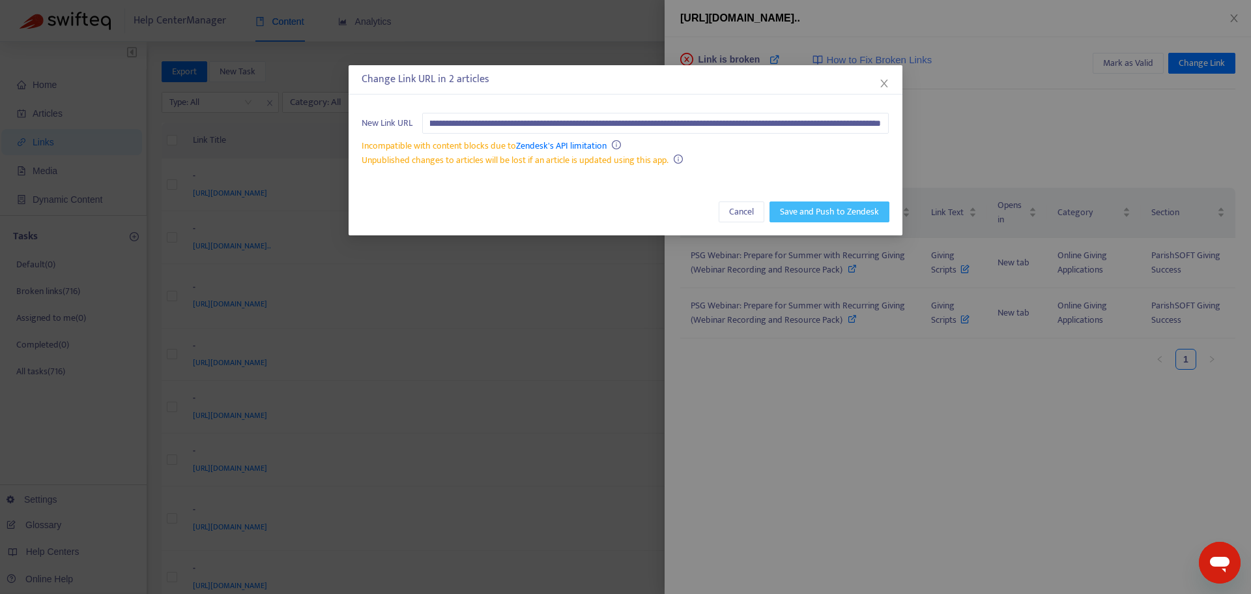
scroll to position [0, 0]
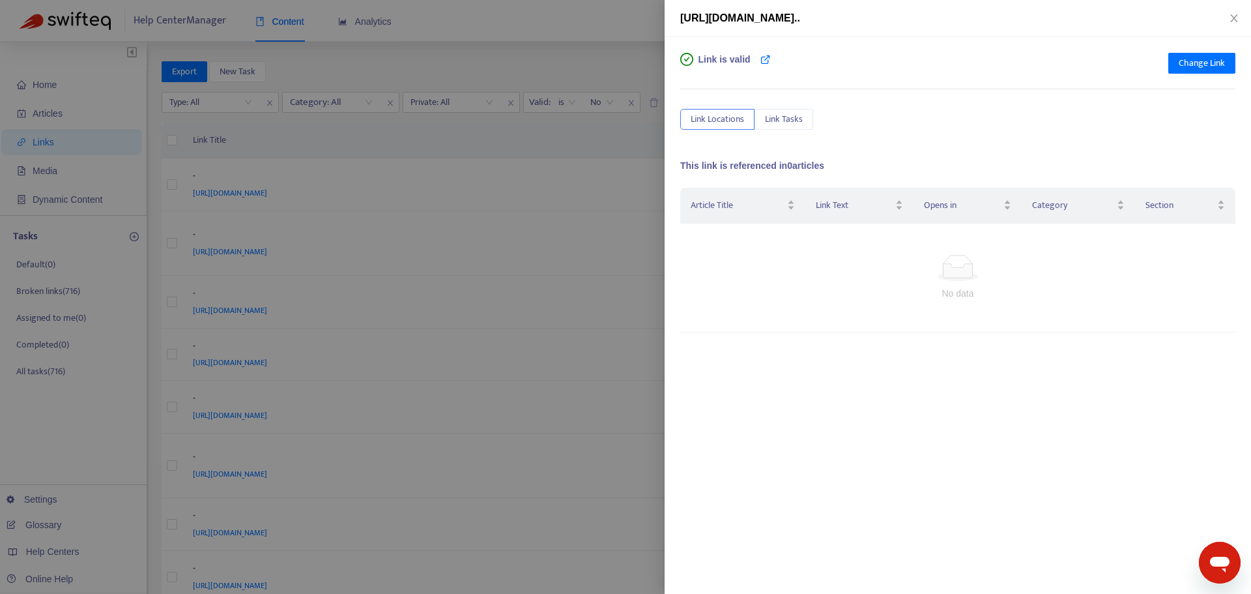
click at [504, 145] on div at bounding box center [625, 297] width 1251 height 594
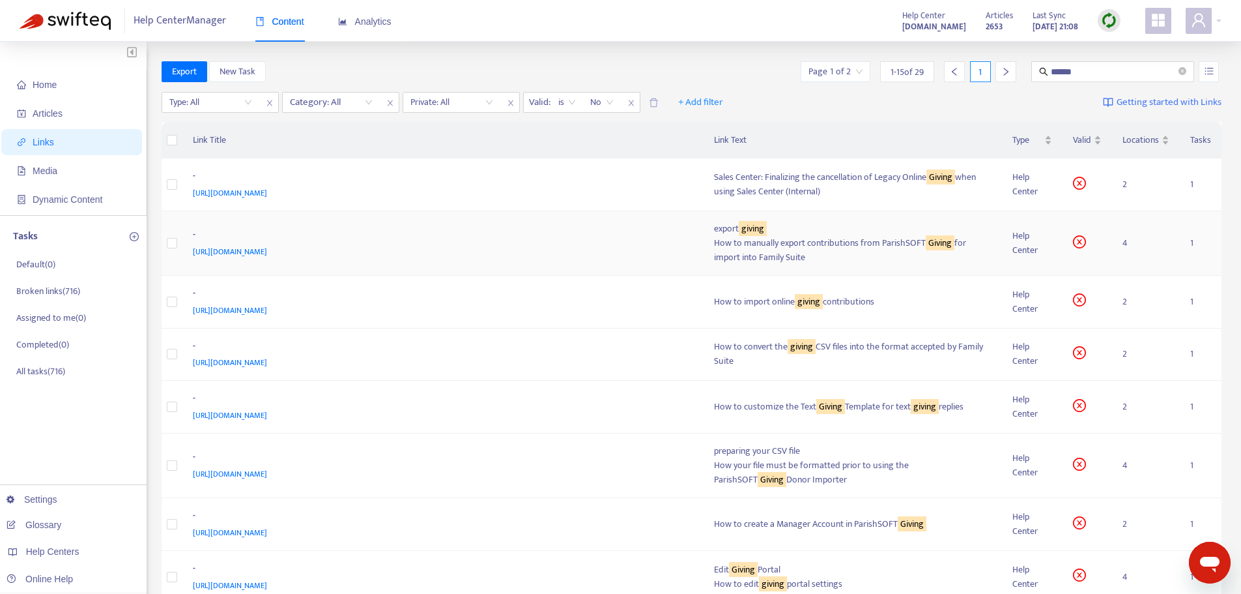
click at [577, 257] on div "https://support.parishsoft.com/hc/en-us/articles/115001140571" at bounding box center [441, 251] width 496 height 14
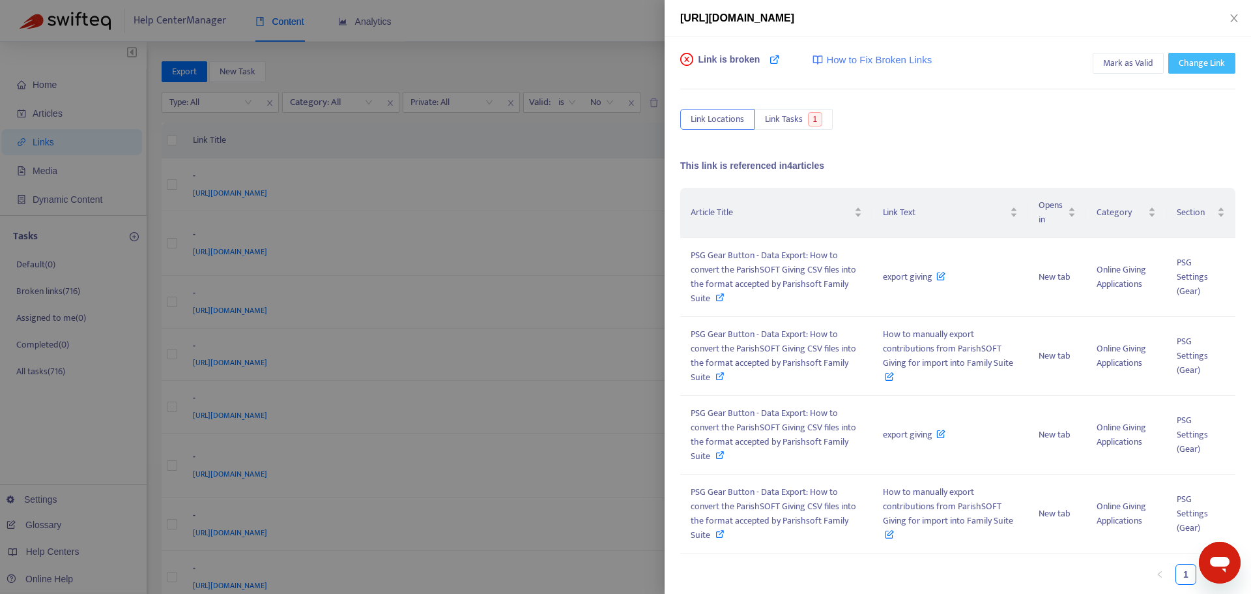
click at [1185, 65] on span "Change Link" at bounding box center [1202, 63] width 46 height 14
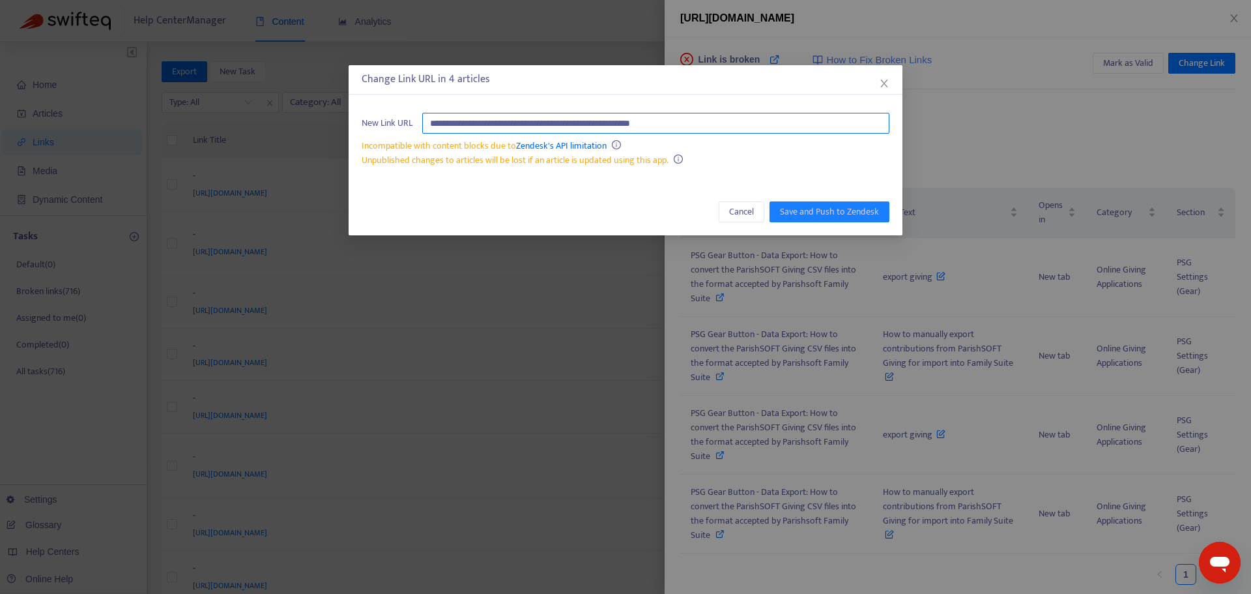
click at [630, 122] on input "**********" at bounding box center [655, 123] width 467 height 21
paste input "**********"
type input "**********"
click at [800, 211] on span "Save and Push to Zendesk" at bounding box center [829, 212] width 99 height 14
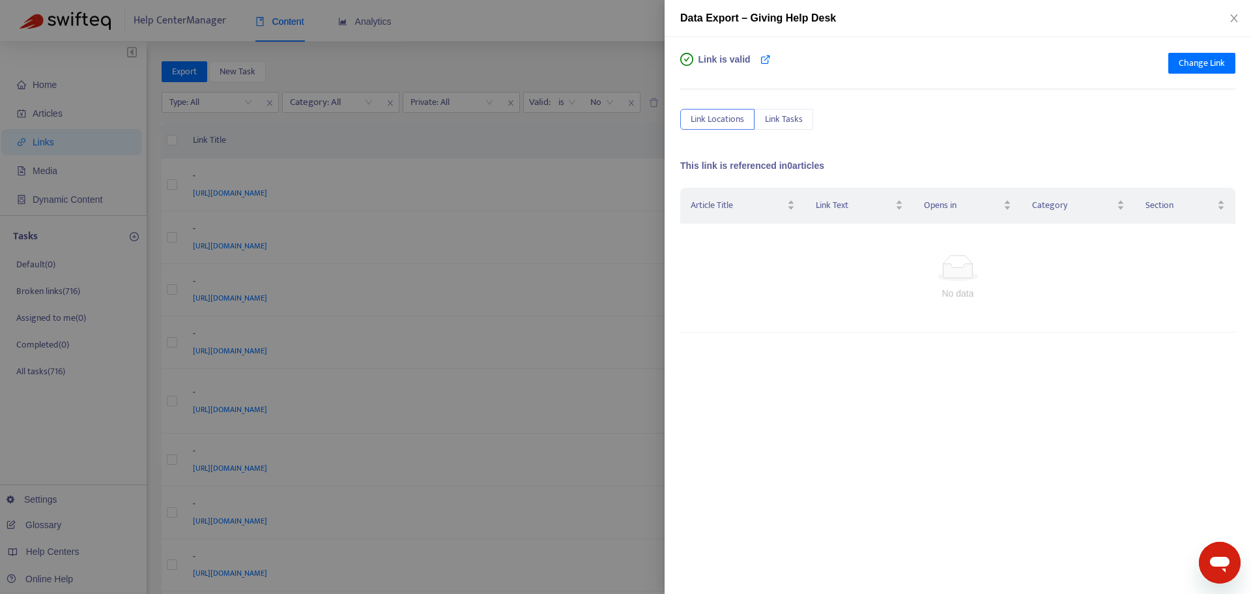
click at [591, 144] on div at bounding box center [625, 297] width 1251 height 594
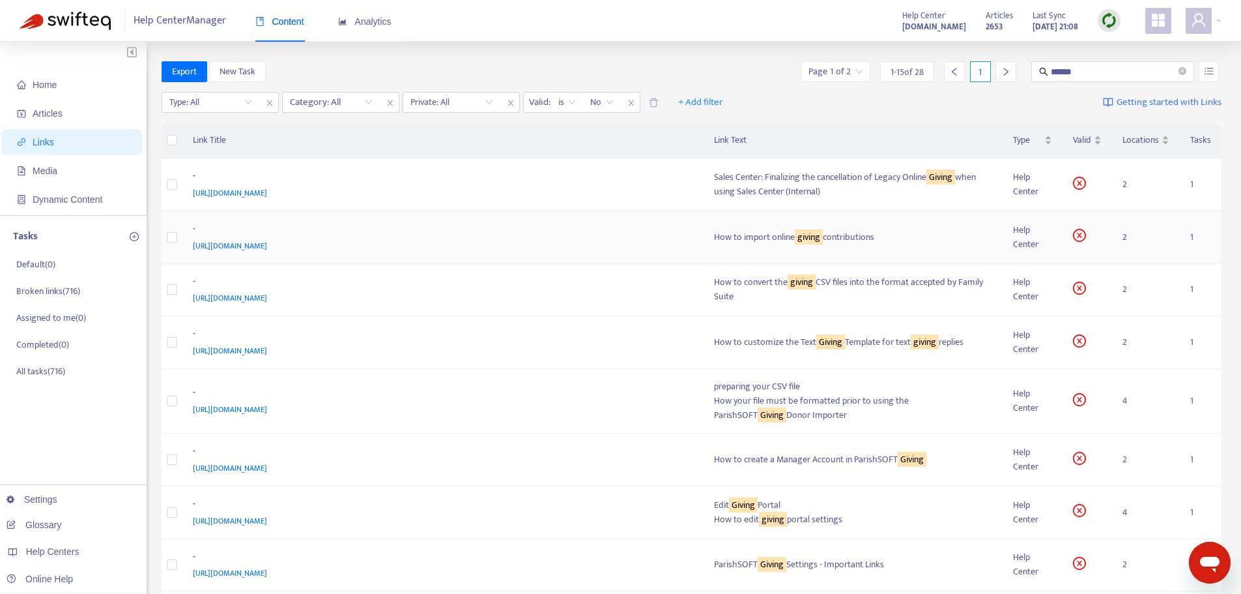
click at [637, 239] on div "https://support.parishsoft.com/hc/en-us/articles/360002609452" at bounding box center [441, 246] width 496 height 14
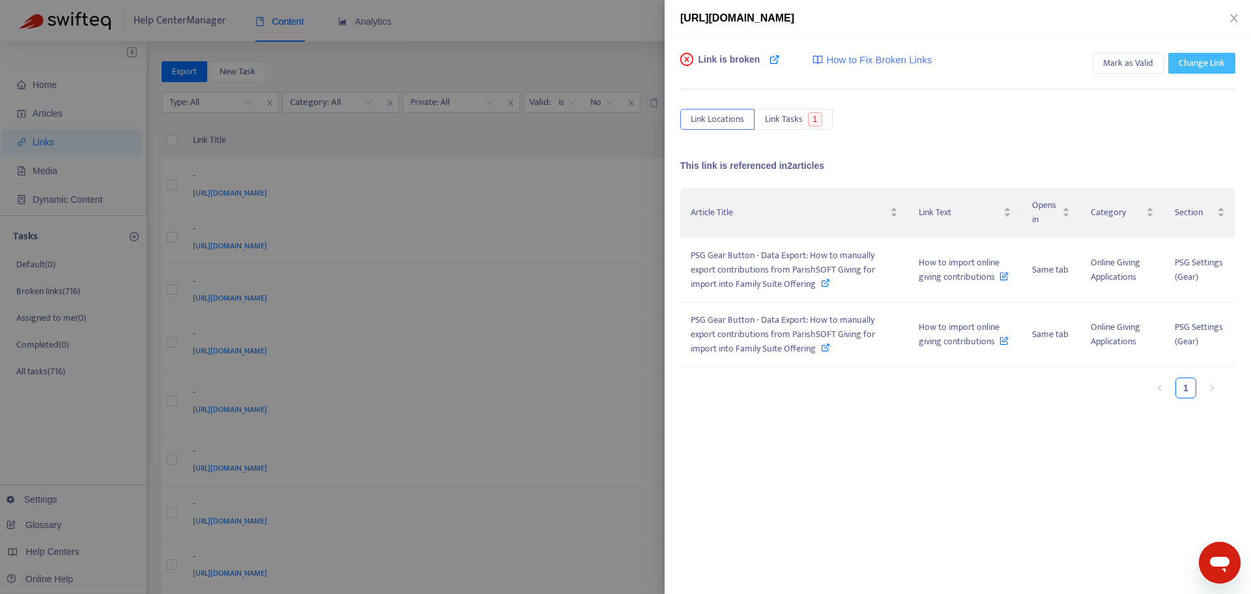
click at [1191, 63] on span "Change Link" at bounding box center [1202, 63] width 46 height 14
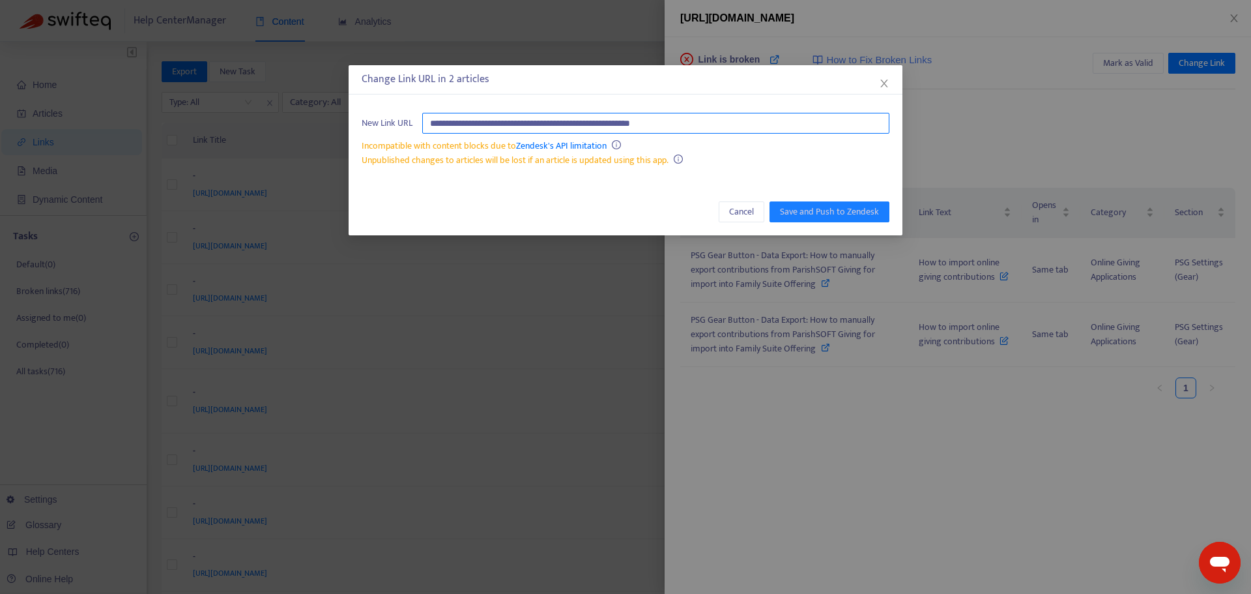
click at [708, 125] on input "**********" at bounding box center [655, 123] width 467 height 21
paste input "**********"
type input "**********"
click at [816, 214] on span "Save and Push to Zendesk" at bounding box center [829, 212] width 99 height 14
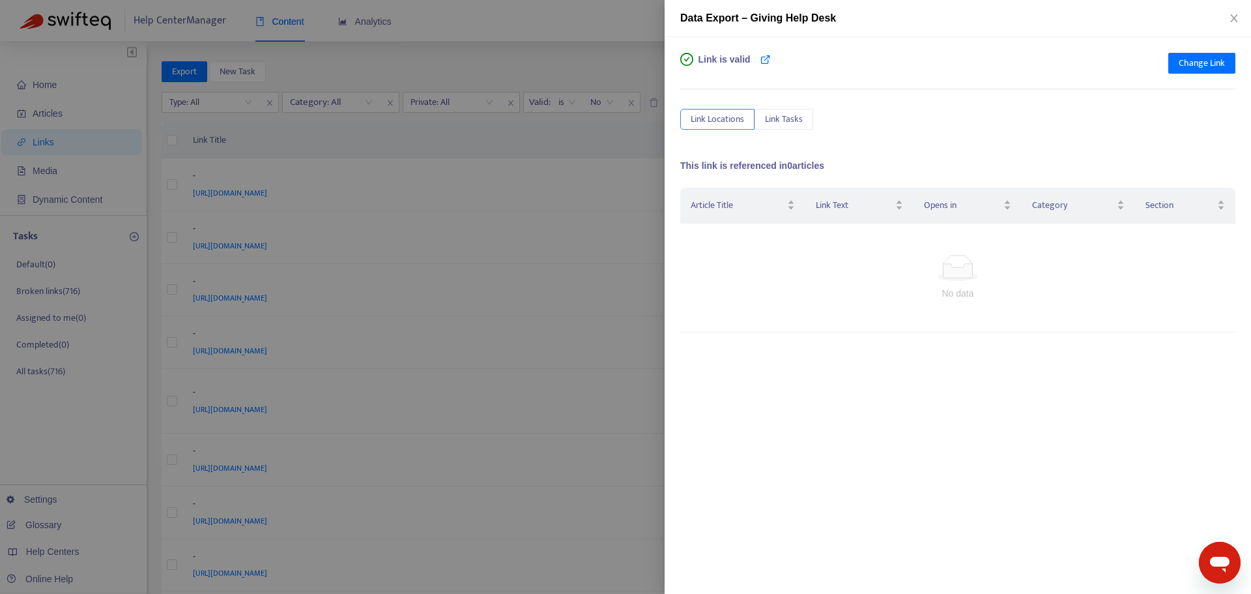
click at [488, 143] on div at bounding box center [625, 297] width 1251 height 594
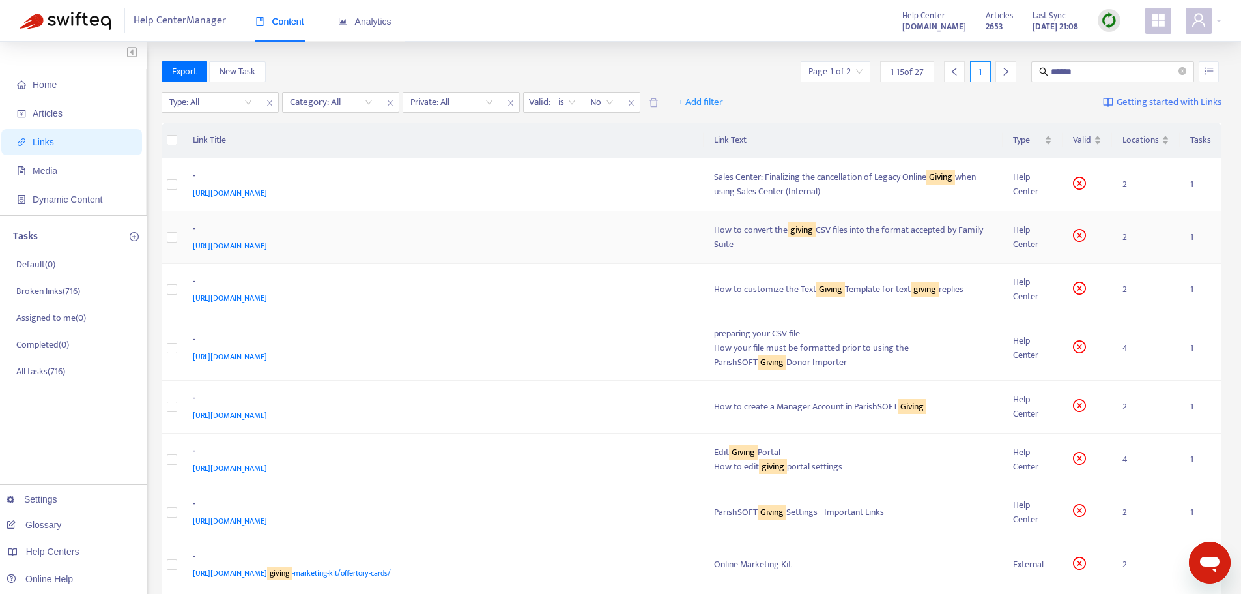
click at [548, 236] on div "-" at bounding box center [441, 230] width 496 height 17
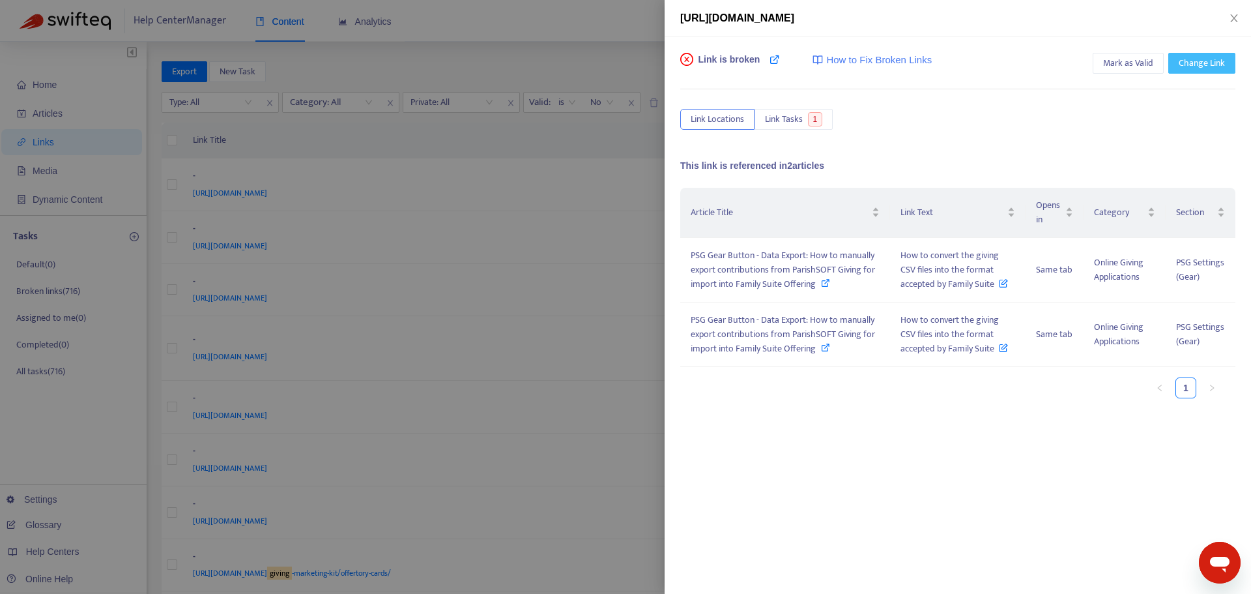
click at [1198, 63] on span "Change Link" at bounding box center [1202, 63] width 46 height 14
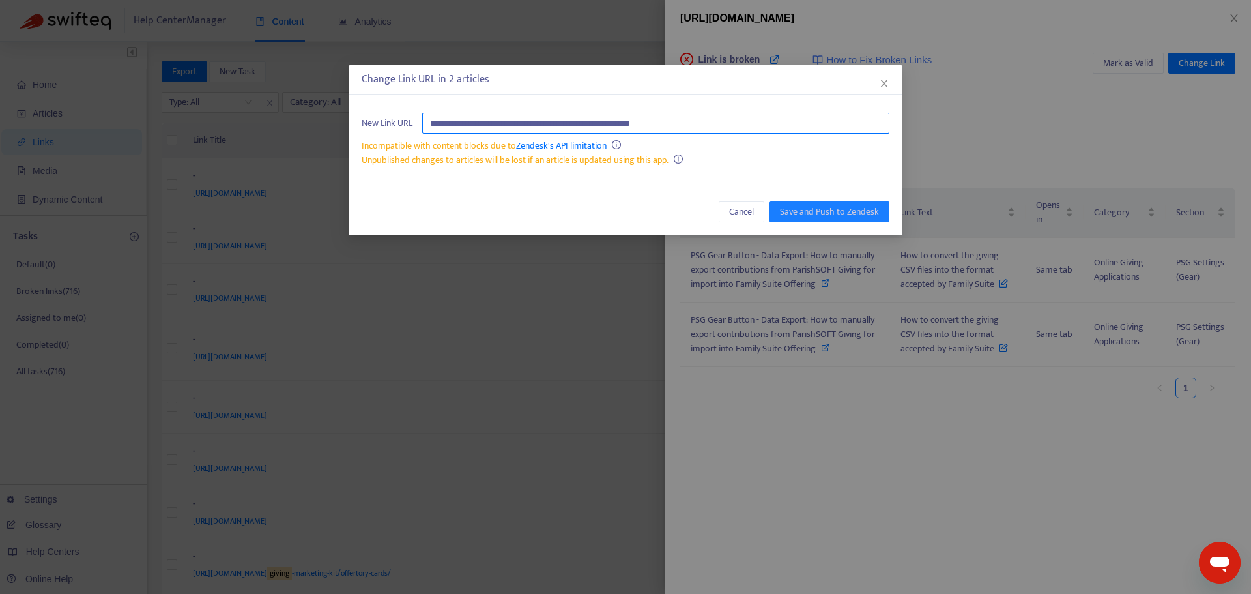
click at [700, 123] on input "**********" at bounding box center [655, 123] width 467 height 21
paste input "**********"
type input "**********"
click at [824, 209] on span "Save and Push to Zendesk" at bounding box center [829, 212] width 99 height 14
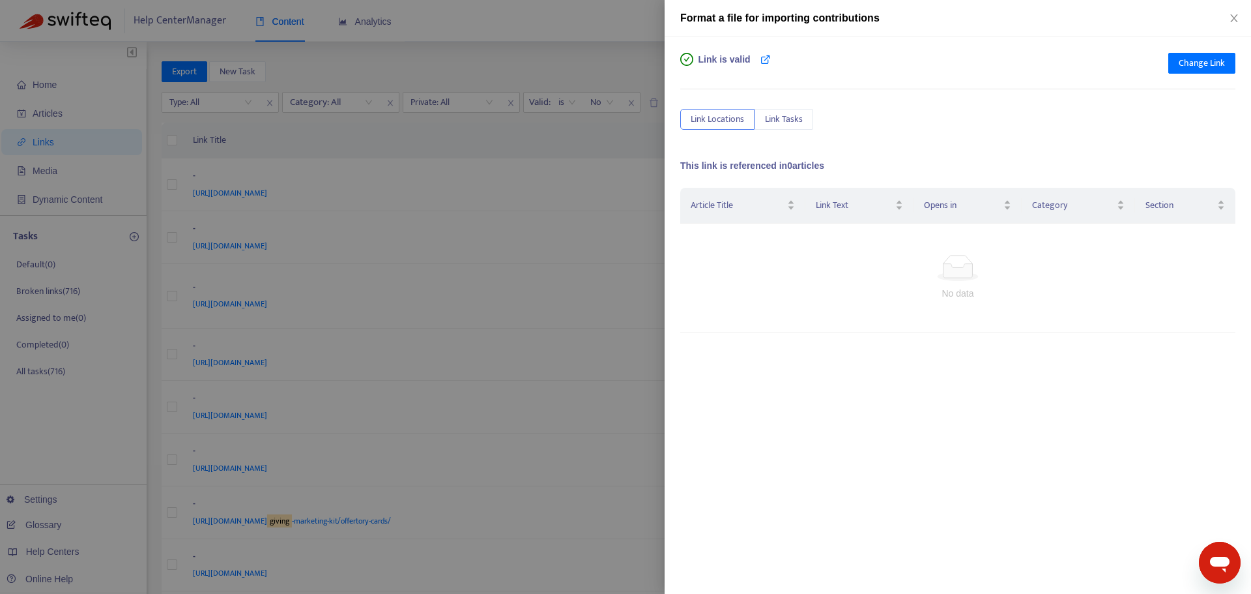
click at [573, 141] on div at bounding box center [625, 297] width 1251 height 594
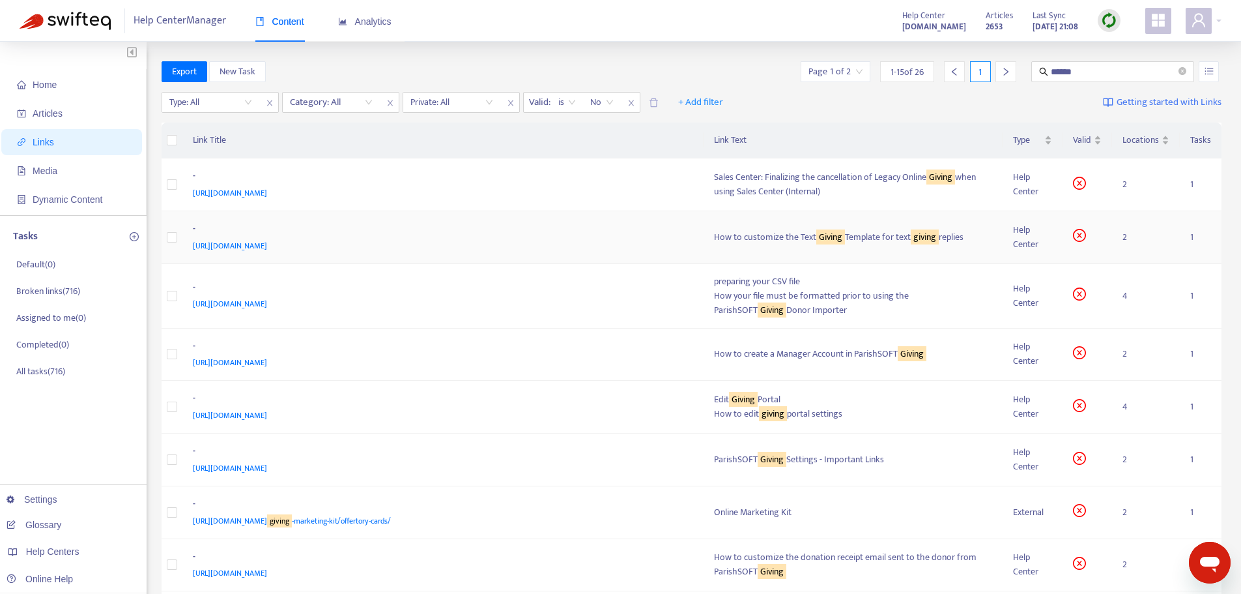
click at [607, 243] on div "https://support.parishsoft.com/hc/en-us/articles/360003048991" at bounding box center [441, 246] width 496 height 14
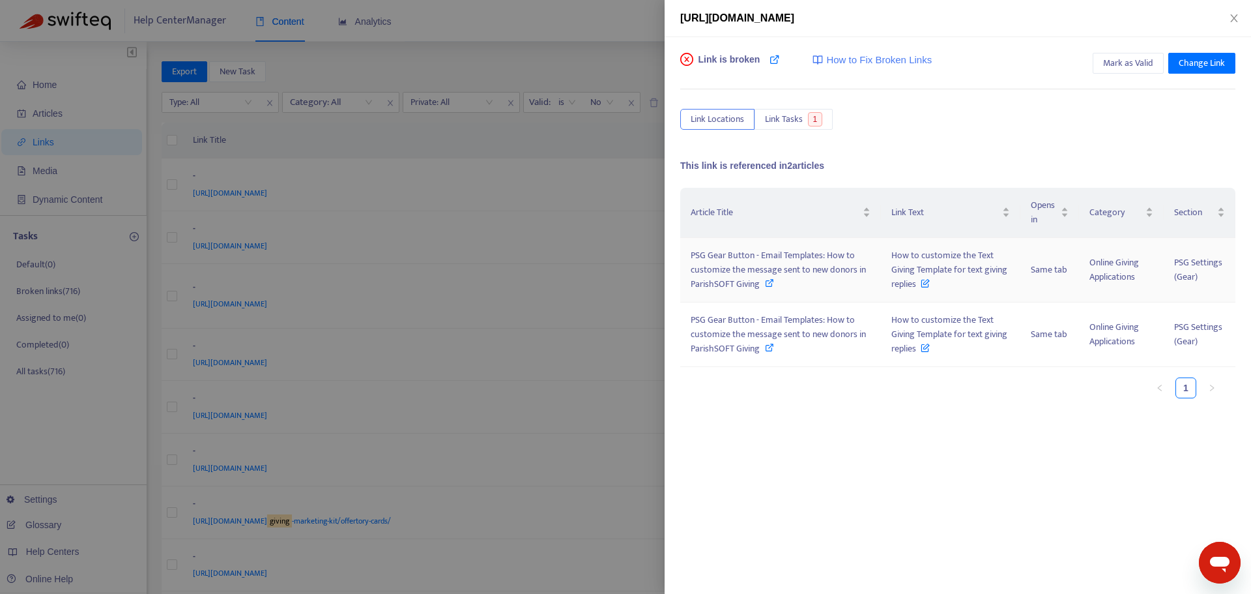
click at [898, 263] on span "How to customize the Text Giving Template for text giving replies" at bounding box center [950, 270] width 116 height 44
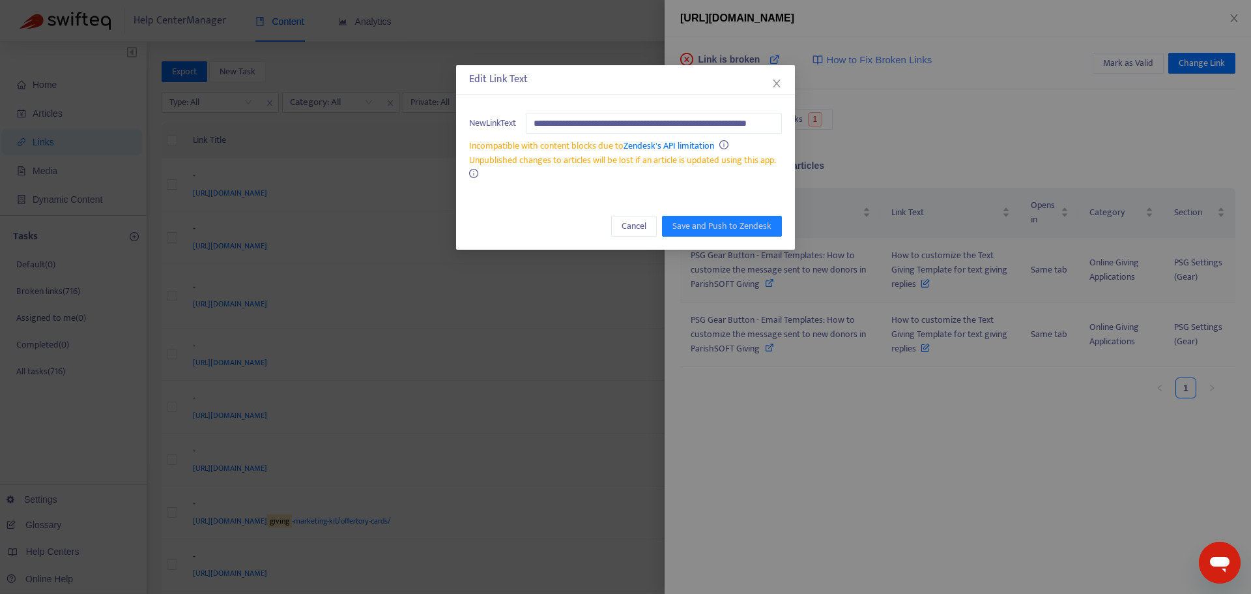
scroll to position [0, 27]
click at [636, 123] on input "**********" at bounding box center [651, 123] width 250 height 21
click at [638, 227] on span "Cancel" at bounding box center [634, 226] width 25 height 14
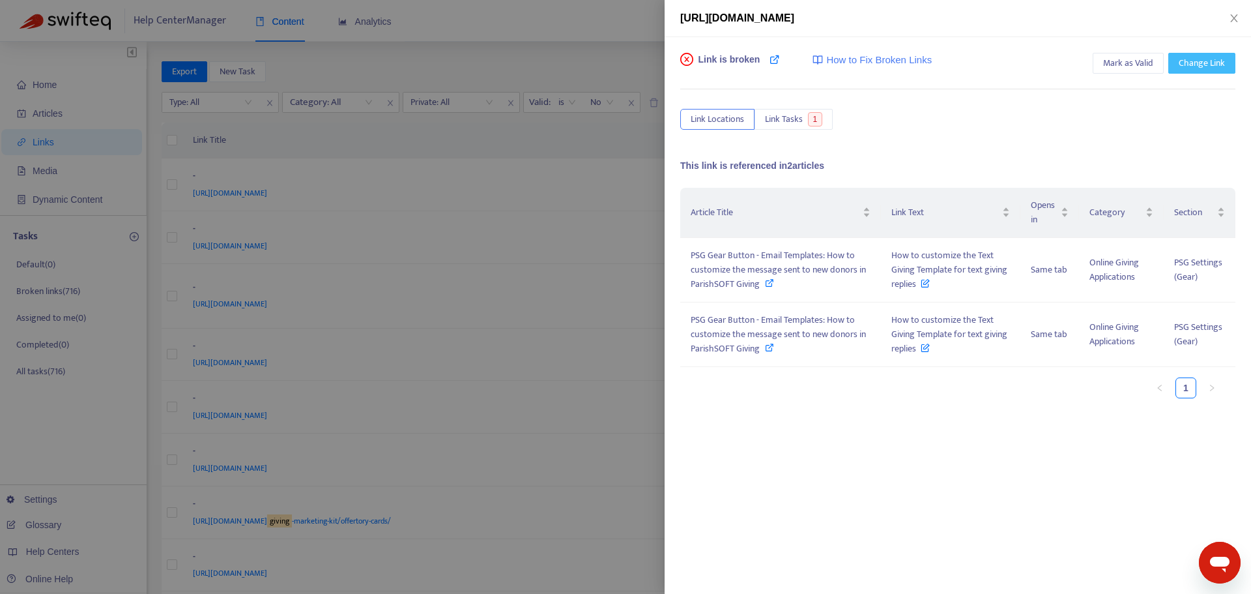
click at [1178, 65] on button "Change Link" at bounding box center [1201, 63] width 67 height 21
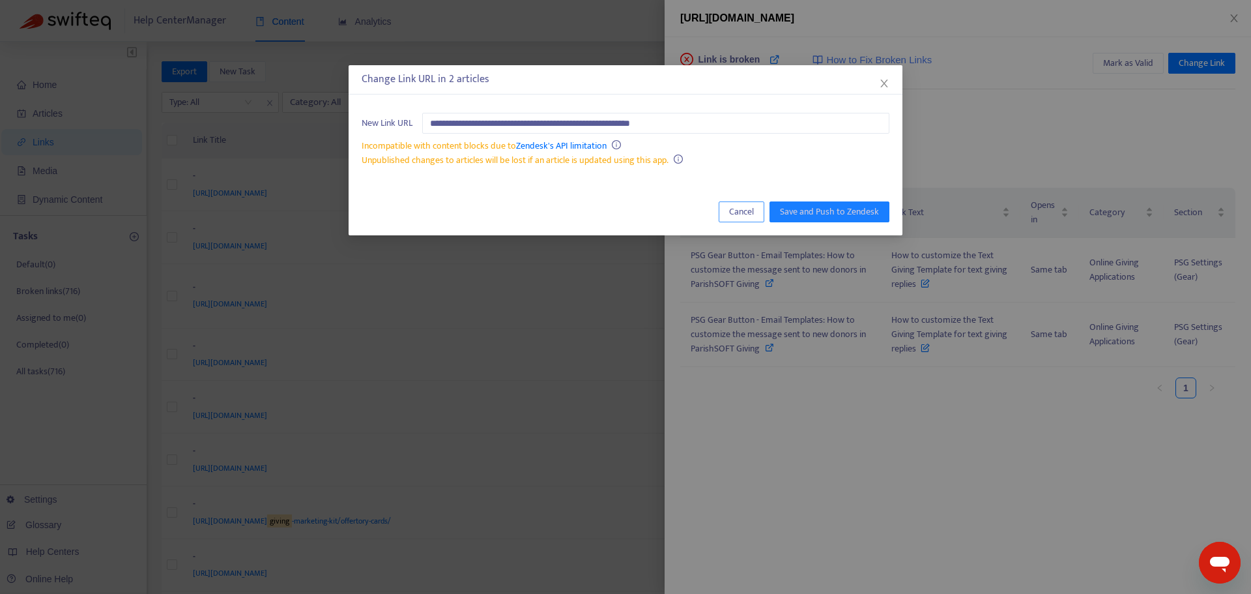
click at [742, 213] on span "Cancel" at bounding box center [741, 212] width 25 height 14
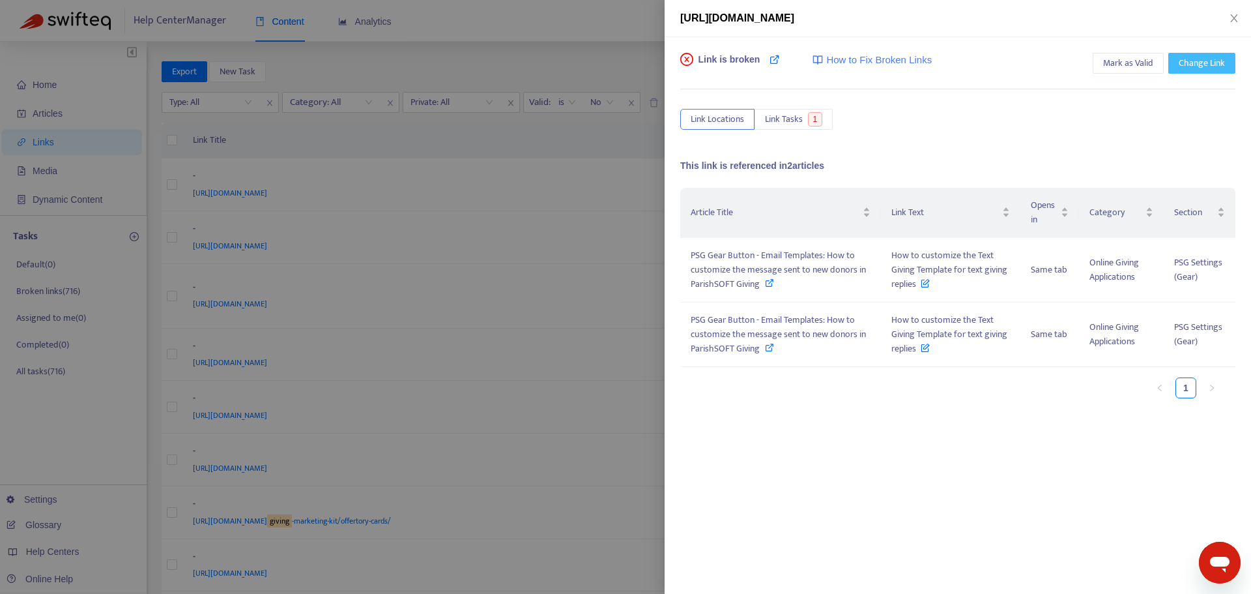
click at [1191, 64] on span "Change Link" at bounding box center [1202, 63] width 46 height 14
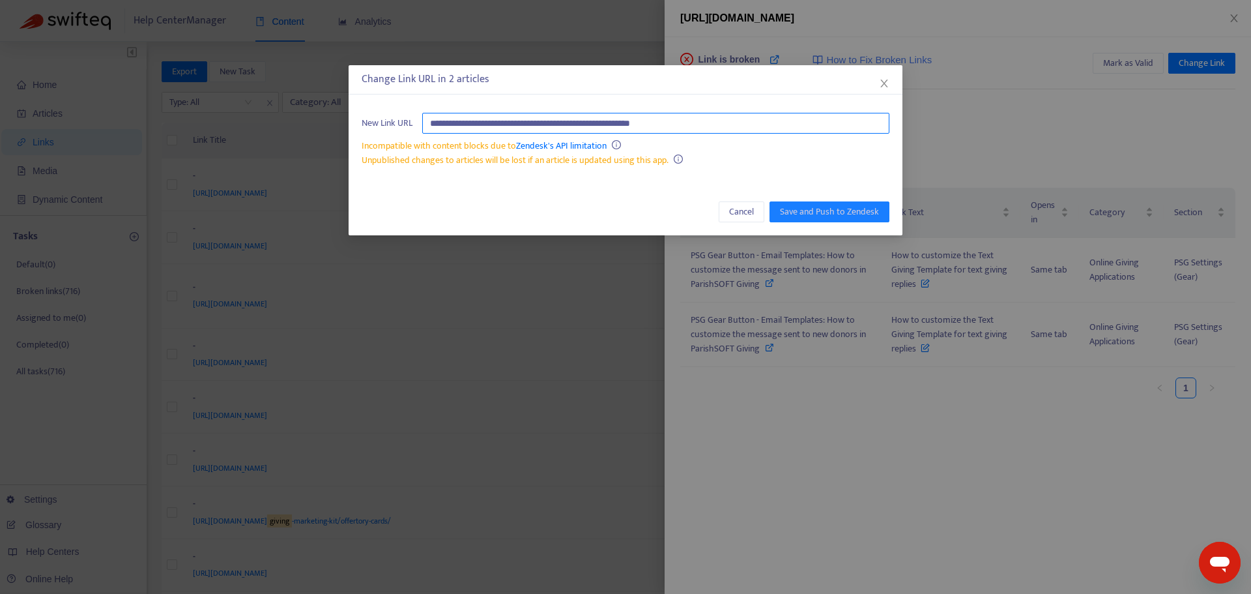
click at [715, 123] on input "**********" at bounding box center [655, 123] width 467 height 21
paste input "**********"
type input "**********"
click at [819, 213] on span "Save and Push to Zendesk" at bounding box center [829, 212] width 99 height 14
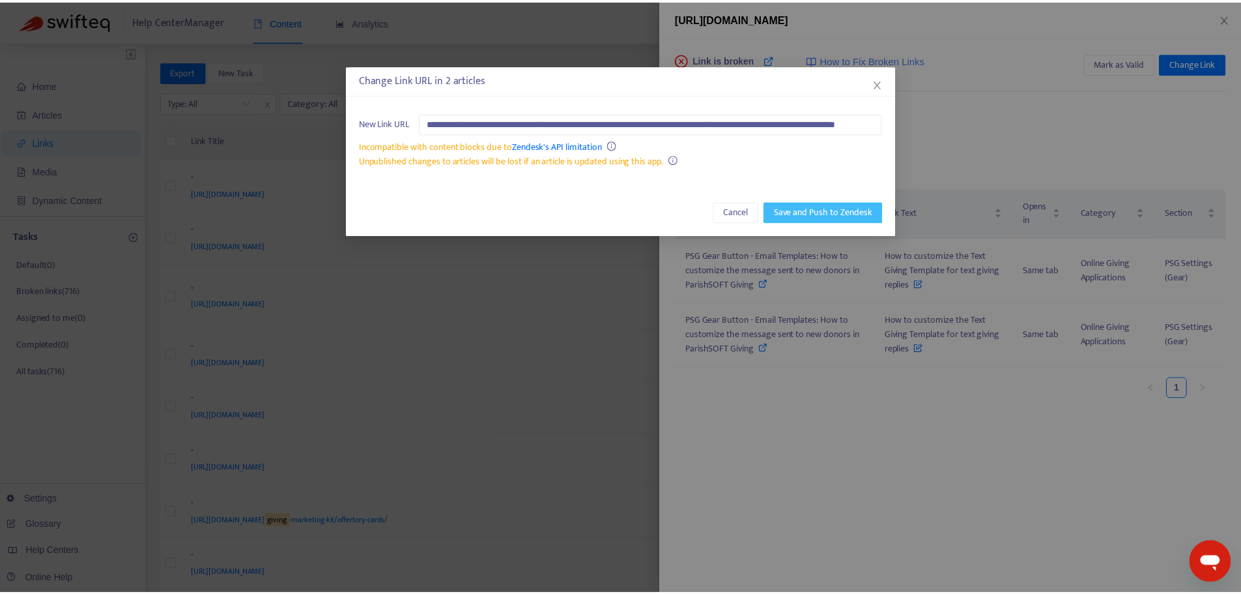
scroll to position [0, 0]
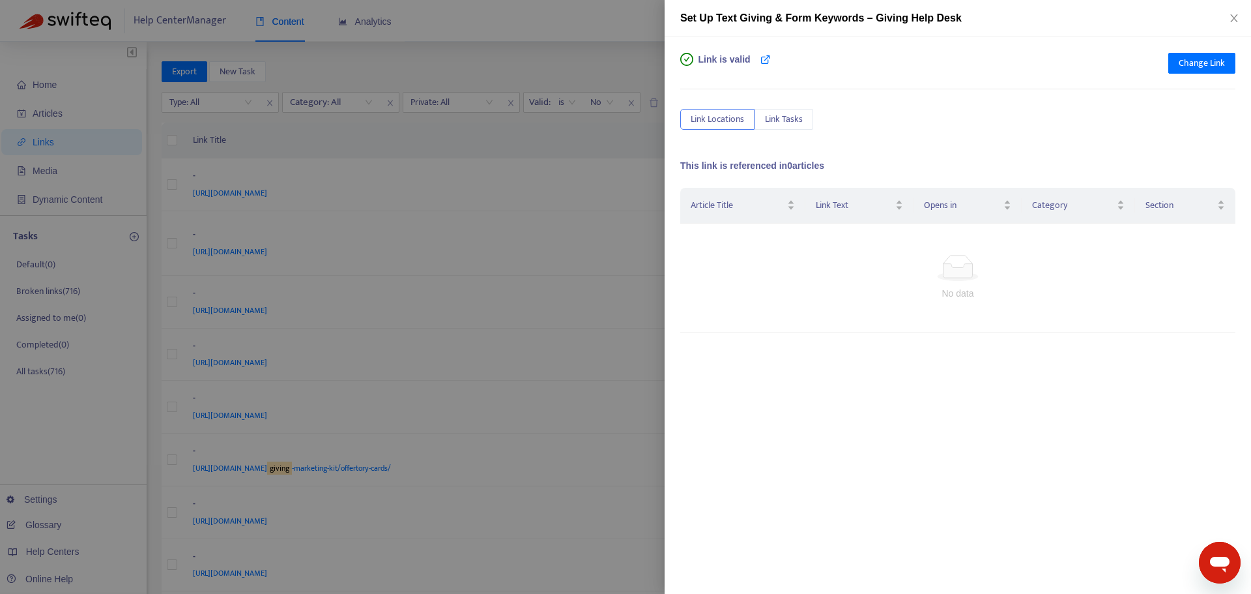
click at [535, 136] on div at bounding box center [625, 297] width 1251 height 594
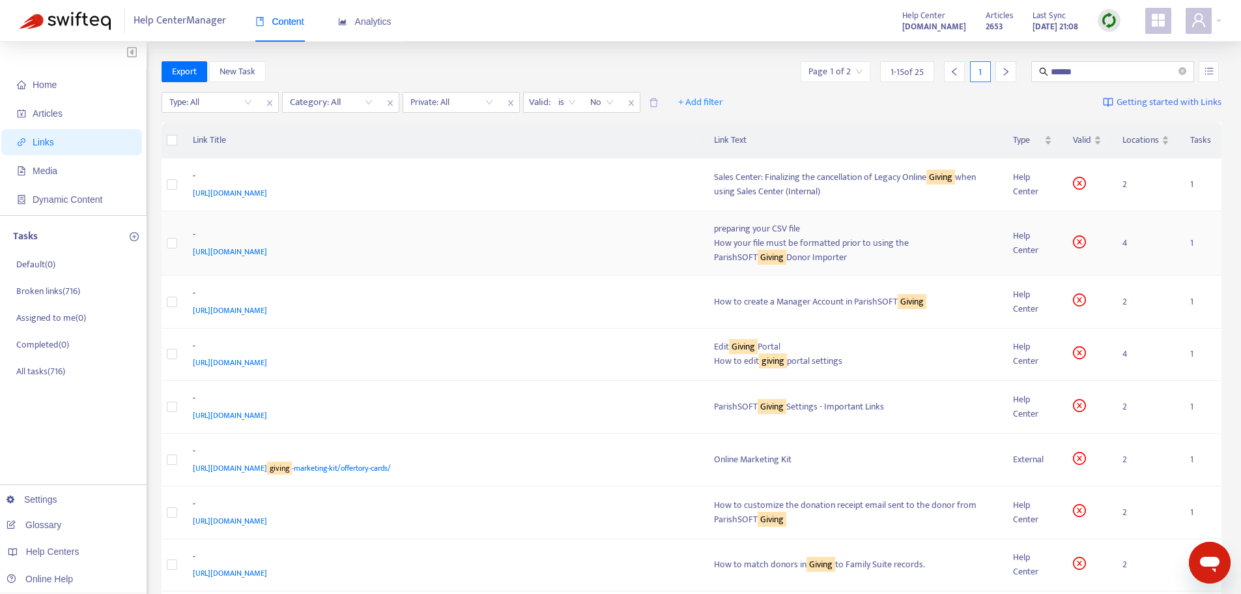
click at [648, 242] on div "-" at bounding box center [441, 235] width 496 height 17
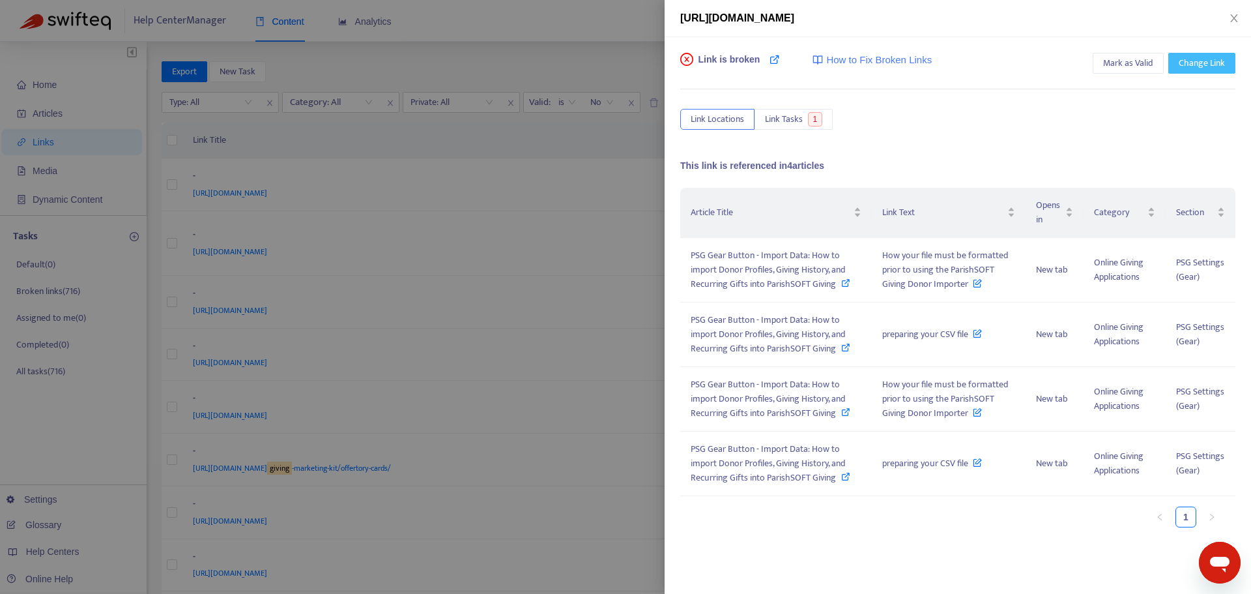
click at [1205, 63] on span "Change Link" at bounding box center [1202, 63] width 46 height 14
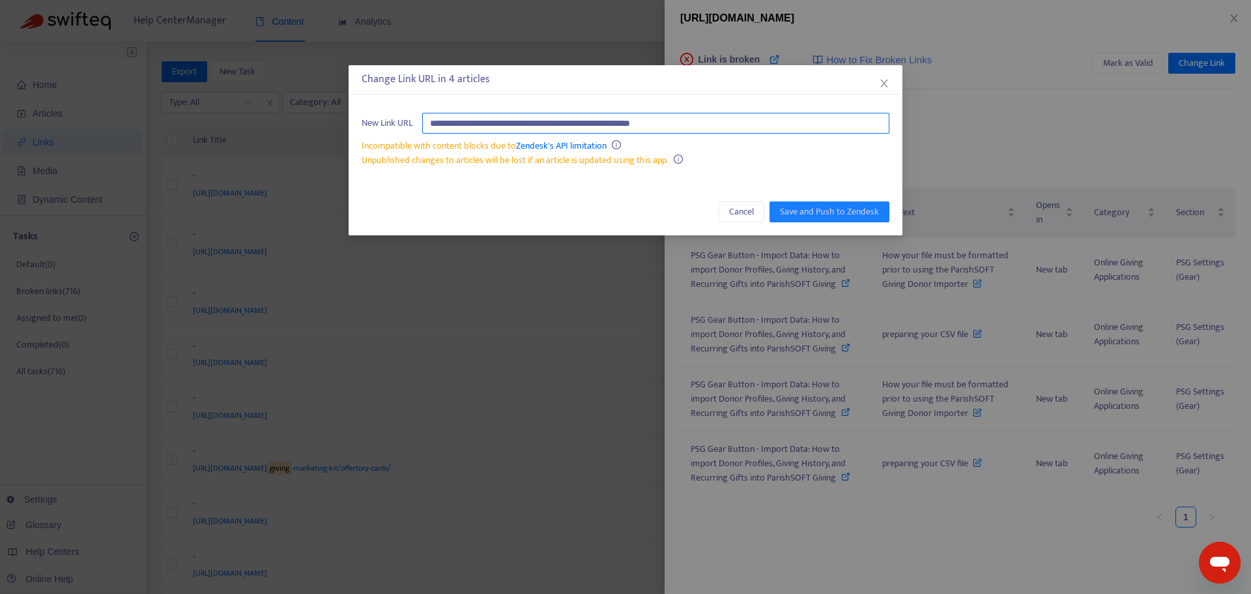
click at [757, 120] on input "**********" at bounding box center [655, 123] width 467 height 21
paste input "**********"
type input "**********"
click at [821, 213] on span "Save and Push to Zendesk" at bounding box center [829, 212] width 99 height 14
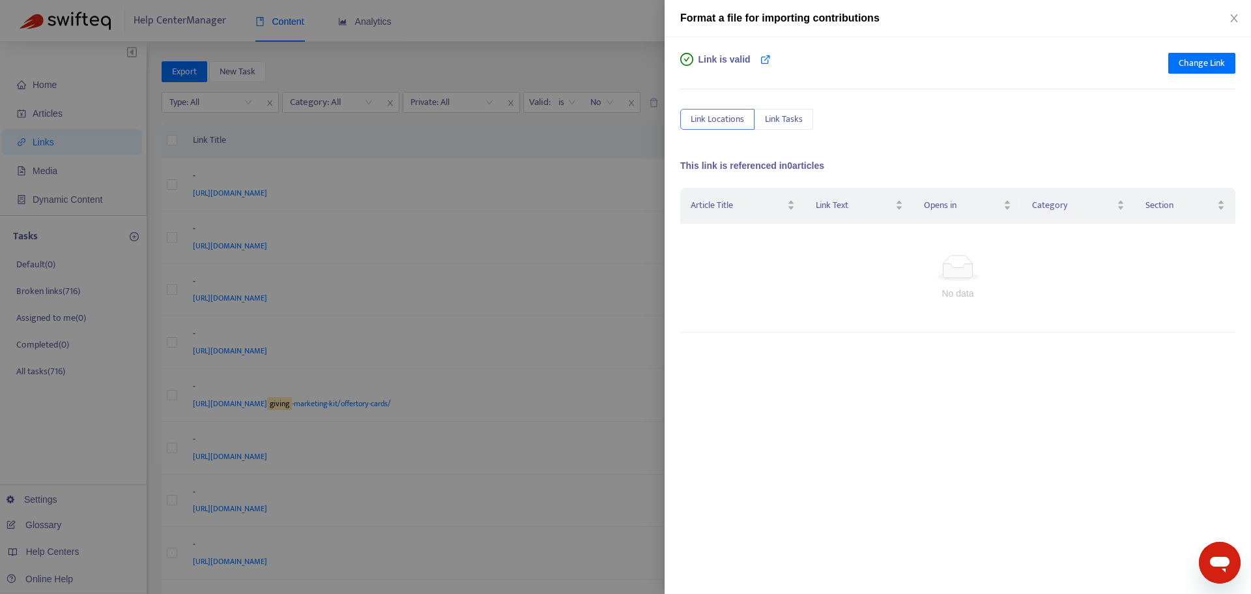
click at [588, 218] on div at bounding box center [625, 297] width 1251 height 594
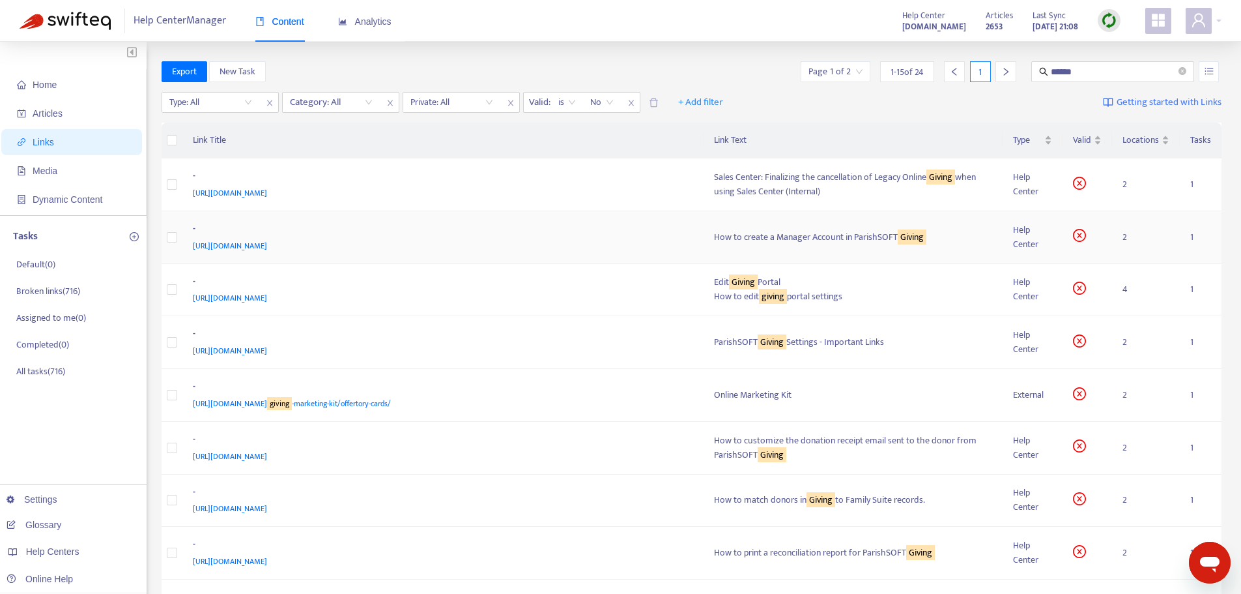
click at [570, 234] on div "-" at bounding box center [441, 230] width 496 height 17
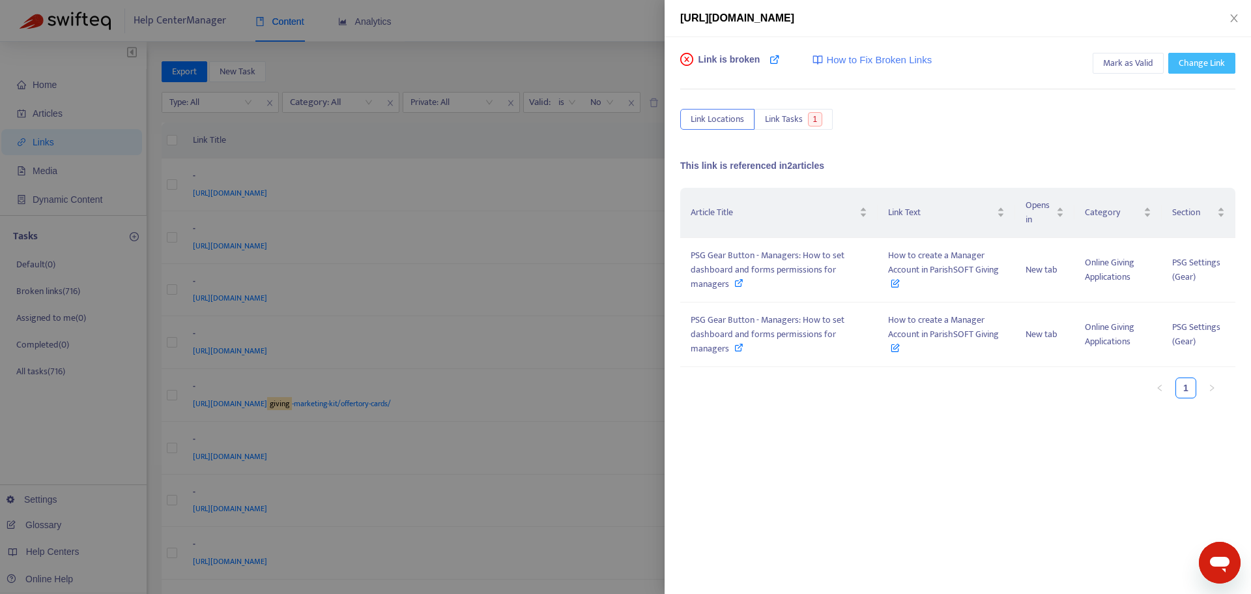
click at [1200, 64] on span "Change Link" at bounding box center [1202, 63] width 46 height 14
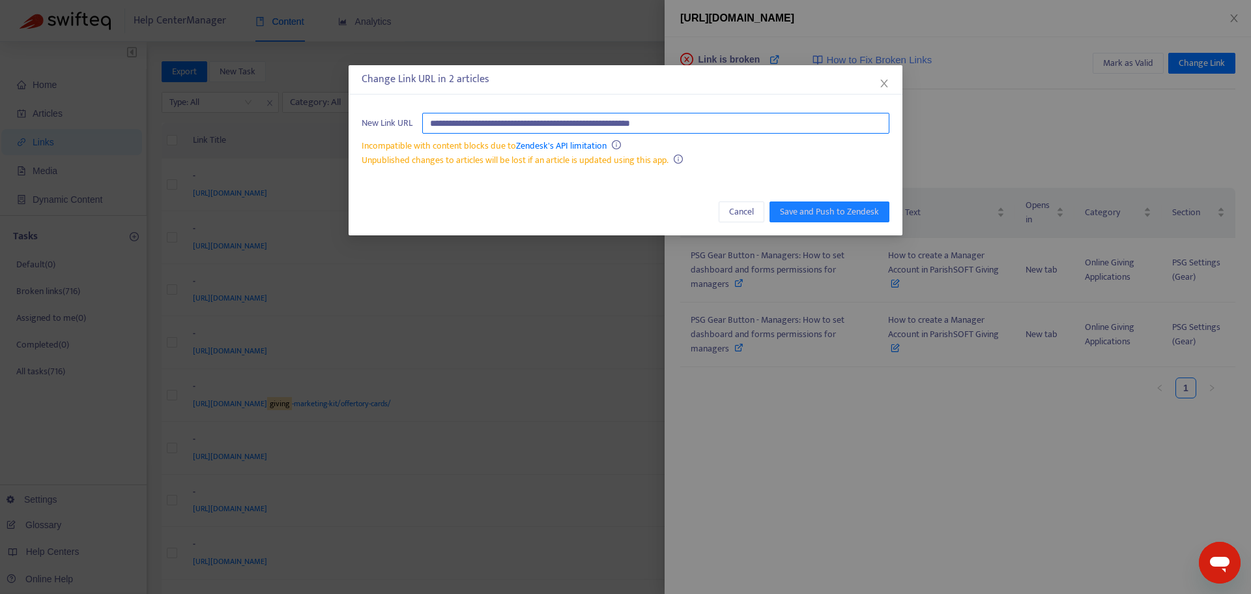
click at [553, 125] on input "**********" at bounding box center [655, 123] width 467 height 21
paste input "**********"
type input "**********"
click at [822, 217] on span "Save and Push to Zendesk" at bounding box center [829, 212] width 99 height 14
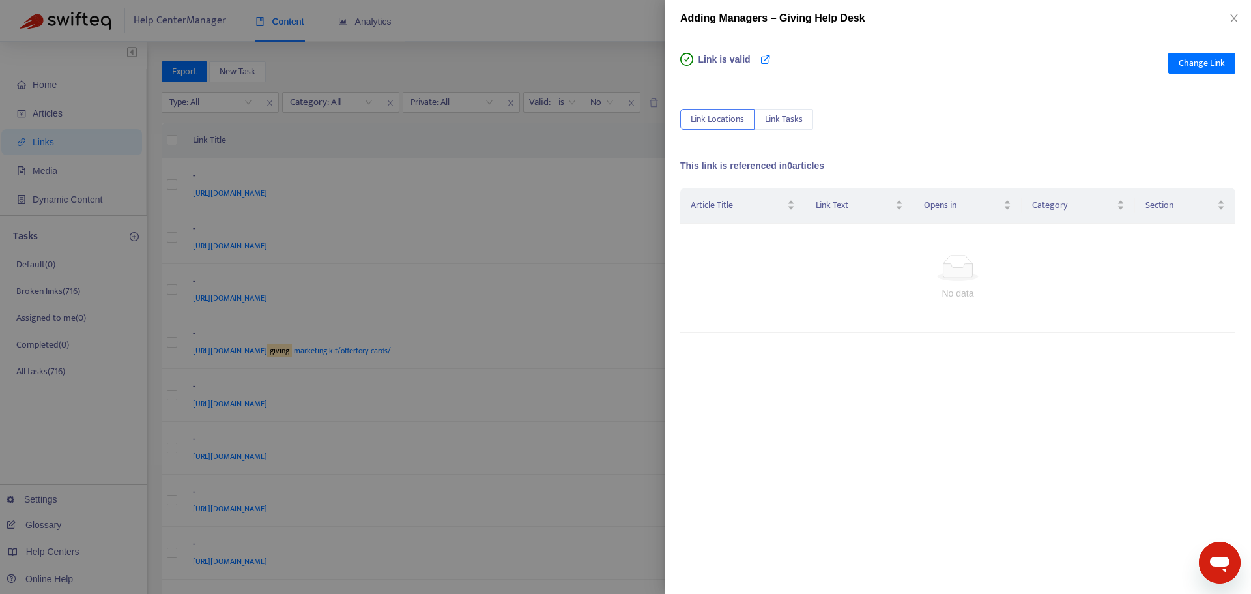
click at [552, 134] on div at bounding box center [625, 297] width 1251 height 594
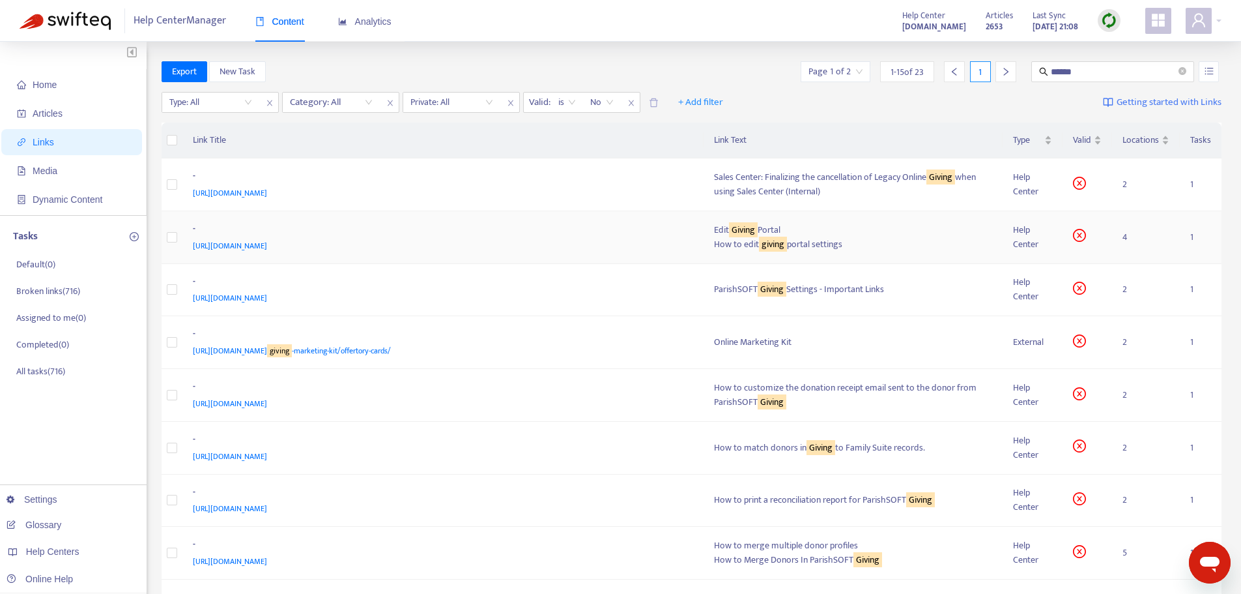
click at [606, 237] on div "-" at bounding box center [441, 230] width 496 height 17
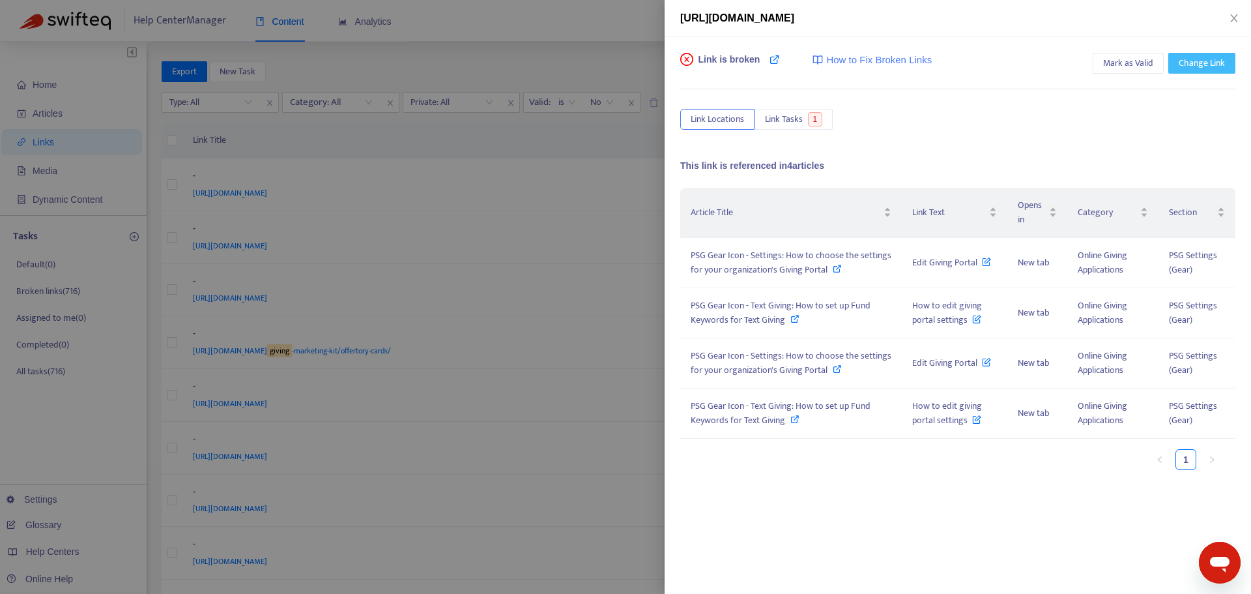
click at [1195, 61] on span "Change Link" at bounding box center [1202, 63] width 46 height 14
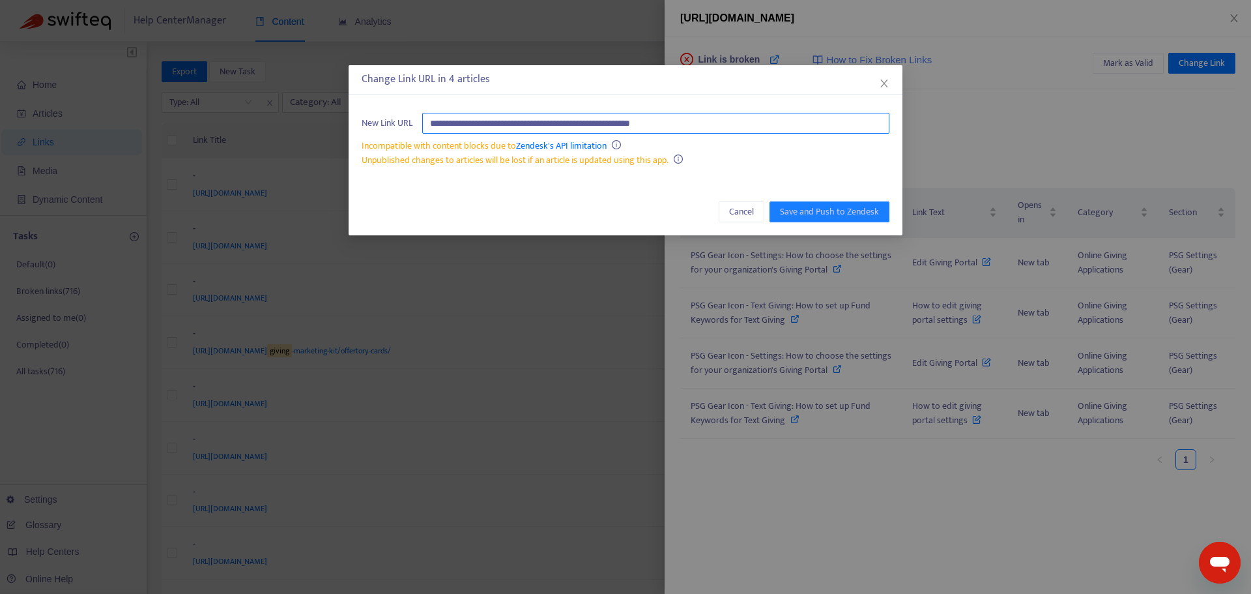
click at [680, 121] on input "**********" at bounding box center [655, 123] width 467 height 21
paste input "**********"
type input "**********"
click at [856, 212] on span "Save and Push to Zendesk" at bounding box center [829, 212] width 99 height 14
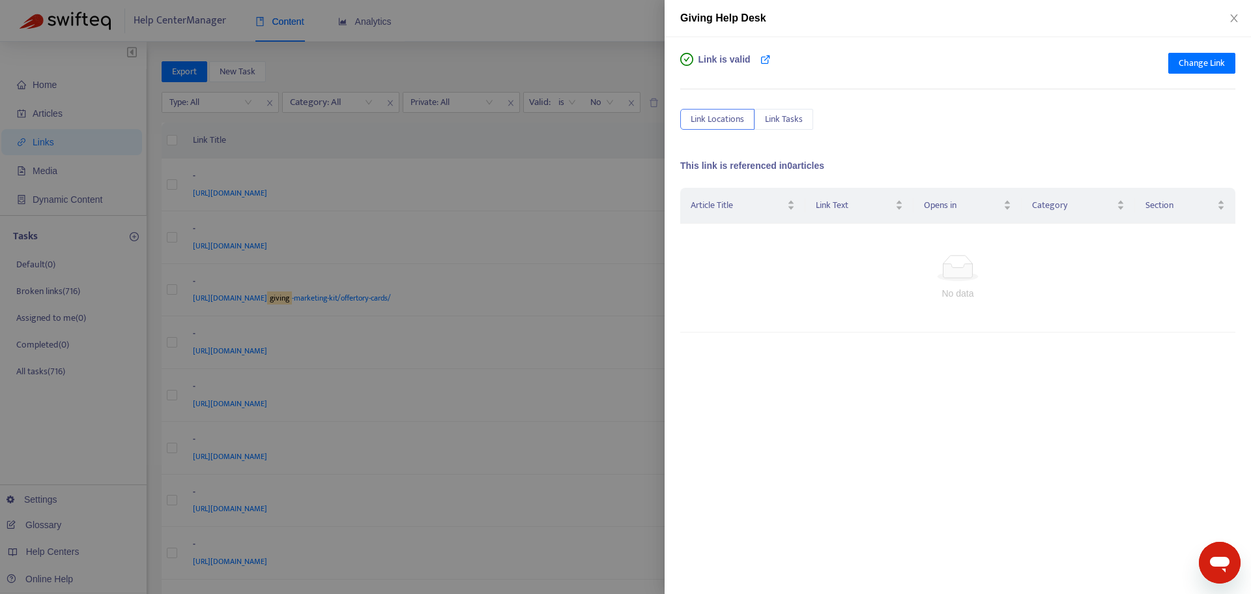
click at [569, 148] on div at bounding box center [625, 297] width 1251 height 594
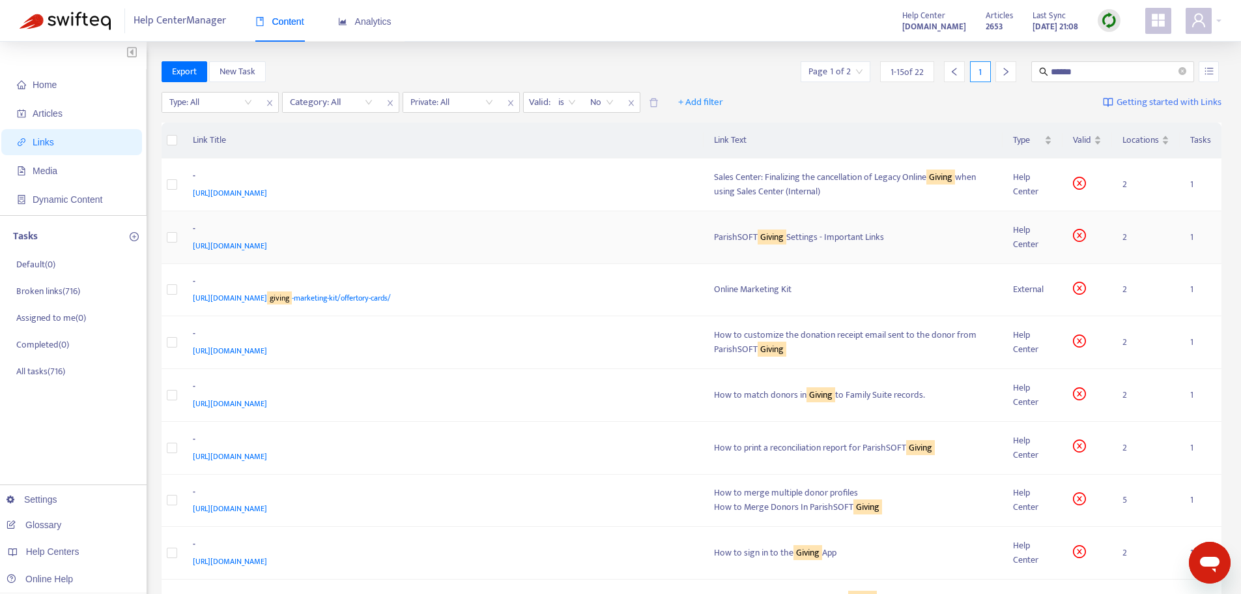
click at [544, 234] on div "-" at bounding box center [441, 230] width 496 height 17
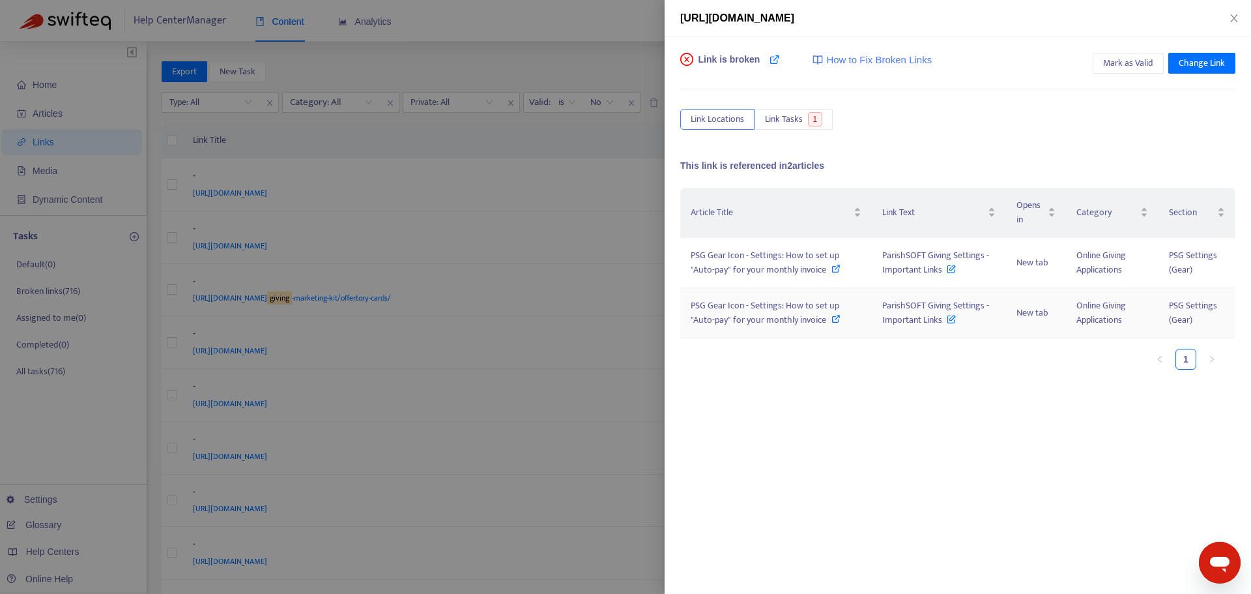
click at [733, 321] on span "PSG Gear Icon - Settings: How to set up "Auto-pay" for your monthly invoice" at bounding box center [765, 312] width 149 height 29
click at [835, 320] on icon at bounding box center [836, 318] width 9 height 9
click at [1236, 19] on icon "close" at bounding box center [1234, 18] width 10 height 10
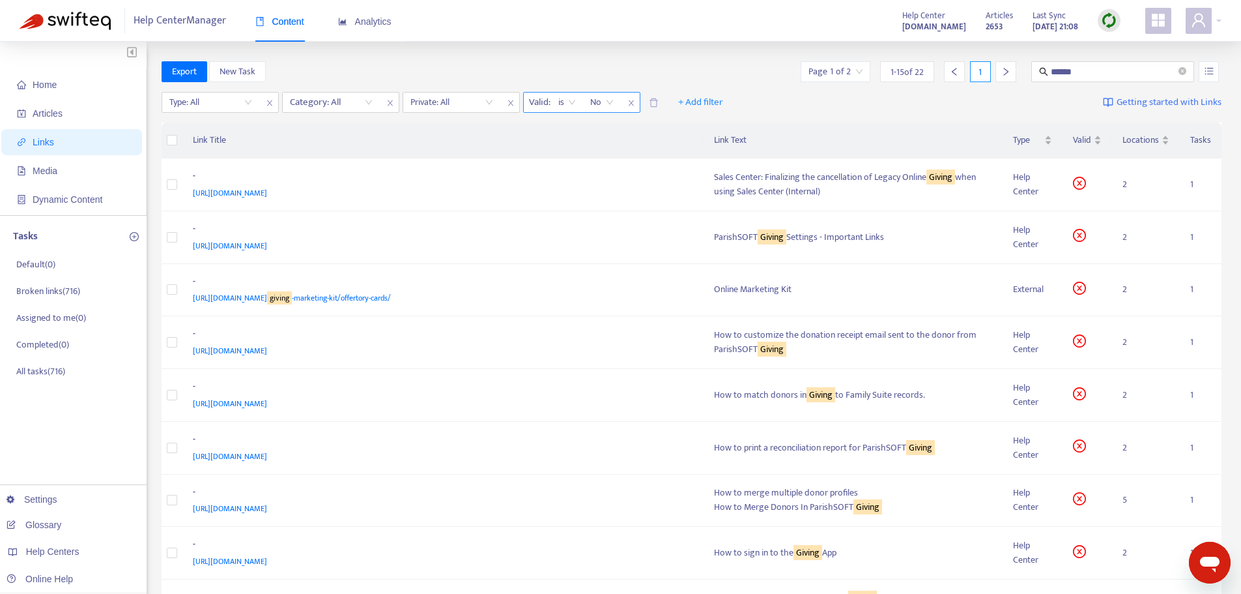
click at [631, 102] on icon "close" at bounding box center [630, 103] width 5 height 6
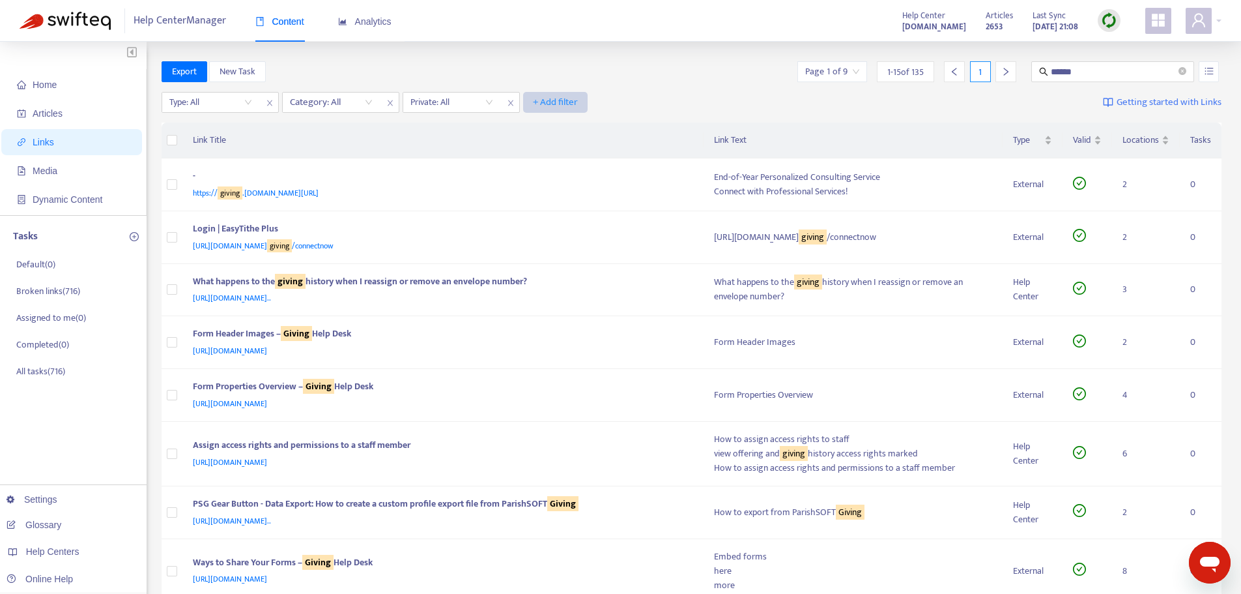
click at [557, 100] on span "+ Add filter" at bounding box center [555, 102] width 45 height 16
click at [543, 168] on span "Valid" at bounding box center [556, 170] width 44 height 14
click at [540, 101] on input "search" at bounding box center [572, 103] width 83 height 20
drag, startPoint x: 1077, startPoint y: 141, endPoint x: 1004, endPoint y: 109, distance: 80.3
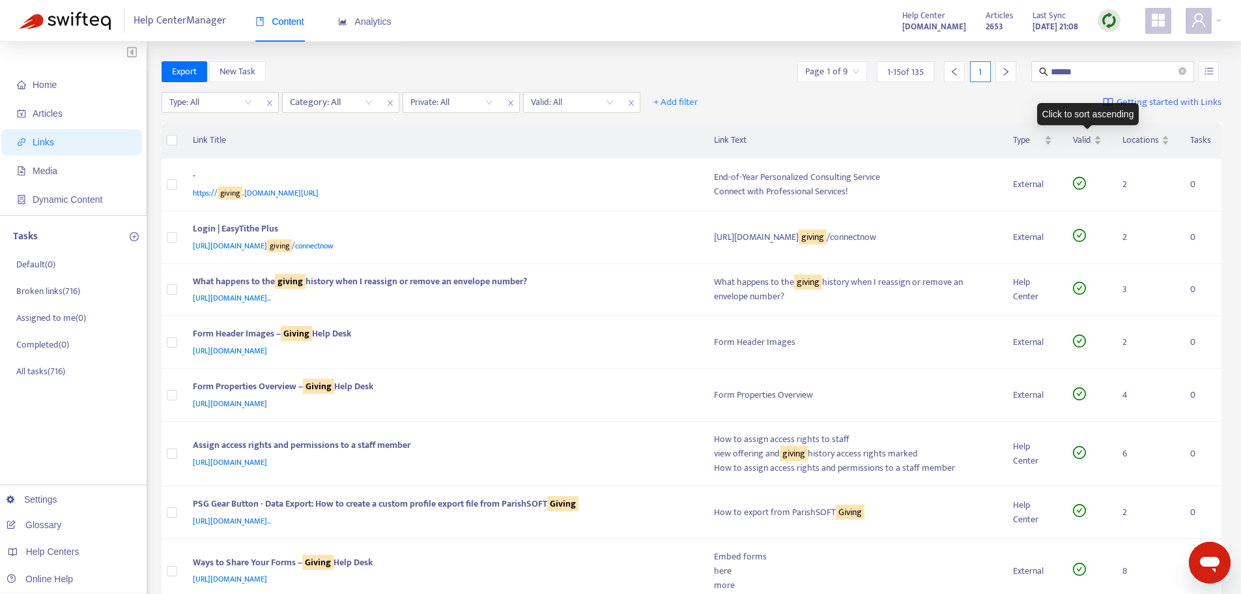
click at [1004, 109] on div "Type: All Category: All Private: All Valid: All + Add filter Getting started wi…" at bounding box center [692, 105] width 1061 height 36
click at [1140, 103] on span "Getting started with Links" at bounding box center [1169, 102] width 105 height 15
click at [611, 100] on input "search" at bounding box center [572, 103] width 83 height 20
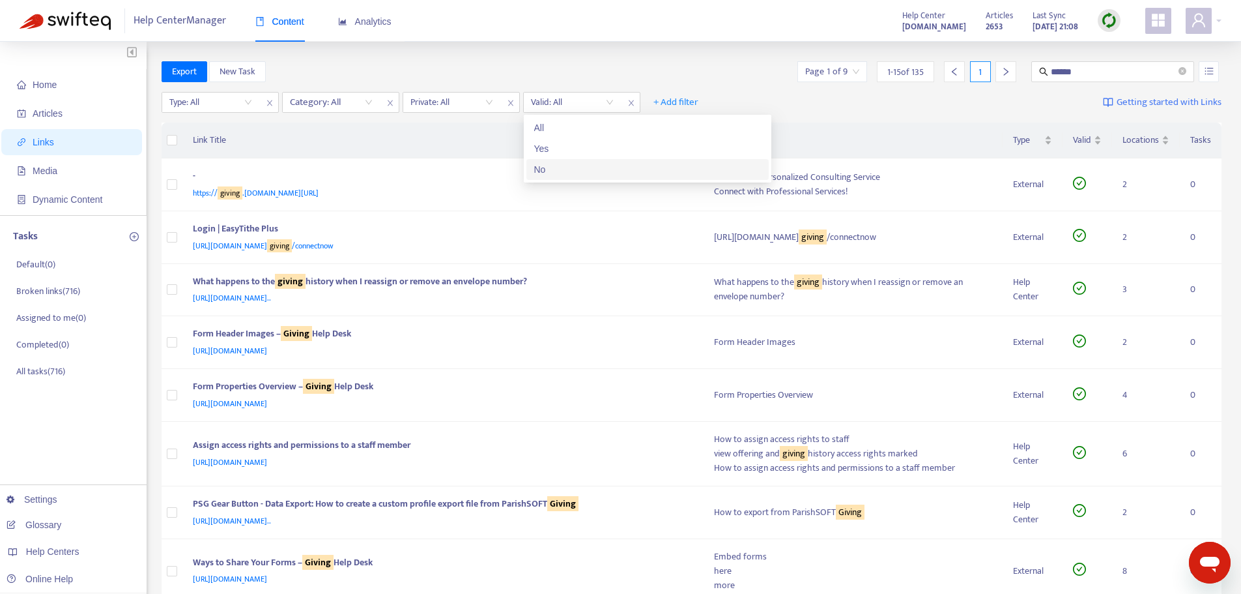
click at [553, 169] on div "No" at bounding box center [647, 169] width 227 height 14
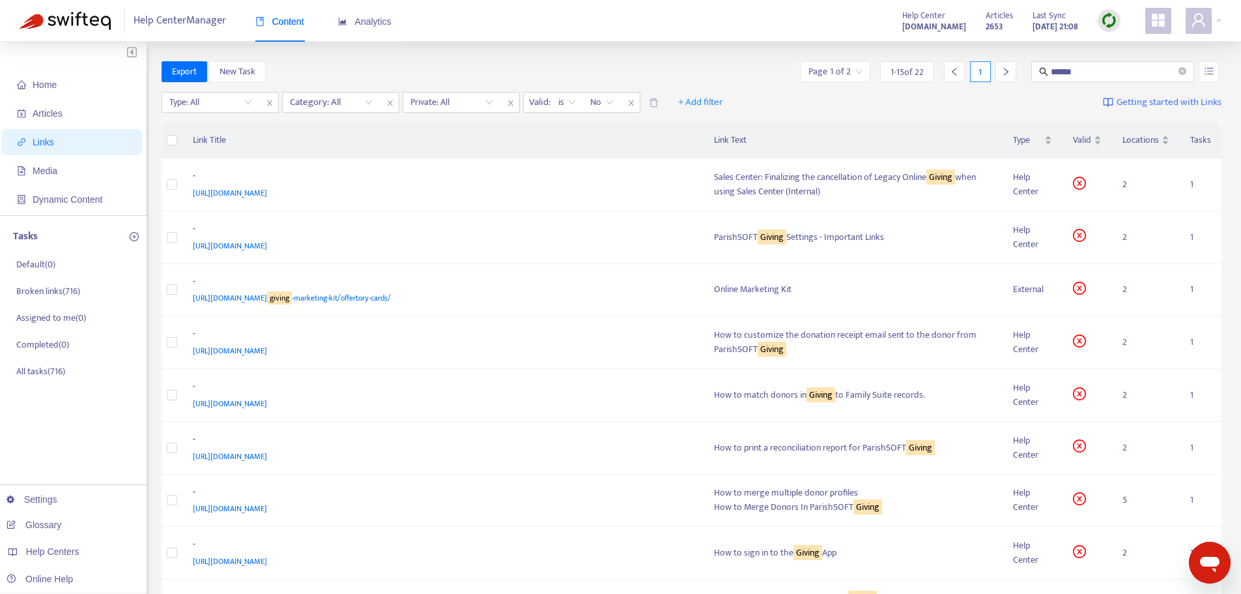
click at [528, 139] on th "Link Title" at bounding box center [442, 141] width 521 height 36
click at [244, 138] on th "Link Title" at bounding box center [442, 141] width 521 height 36
click at [246, 137] on th "Link Title" at bounding box center [442, 141] width 521 height 36
click at [353, 141] on th "Link Title" at bounding box center [442, 141] width 521 height 36
click at [355, 141] on th "Link Title" at bounding box center [442, 141] width 521 height 36
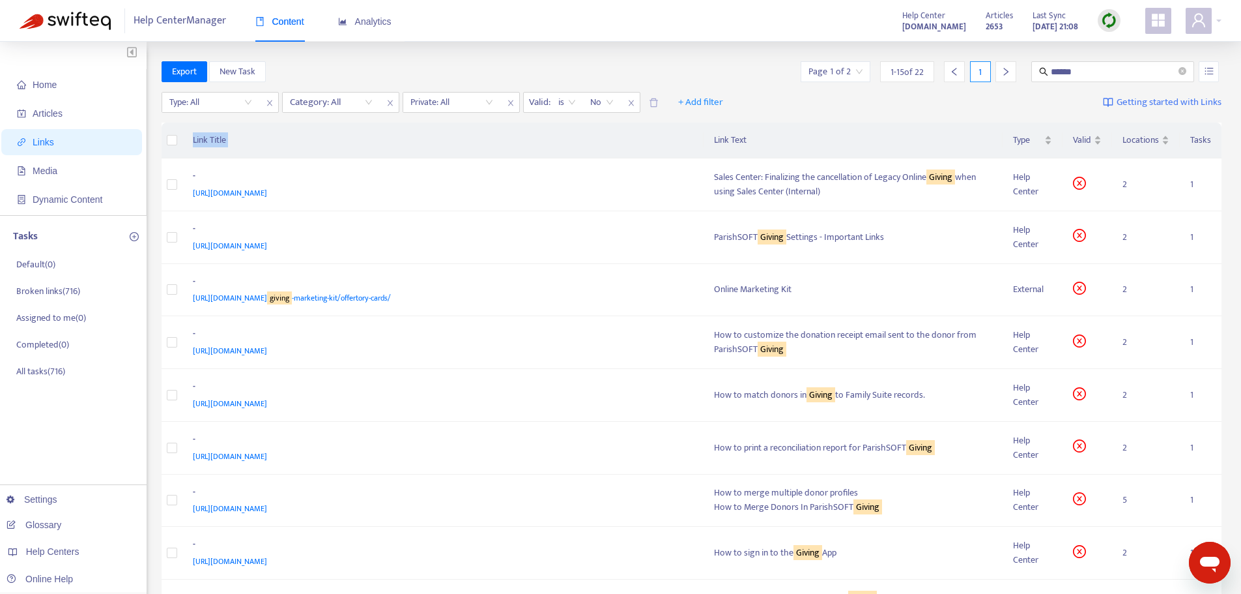
click at [355, 141] on th "Link Title" at bounding box center [442, 141] width 521 height 36
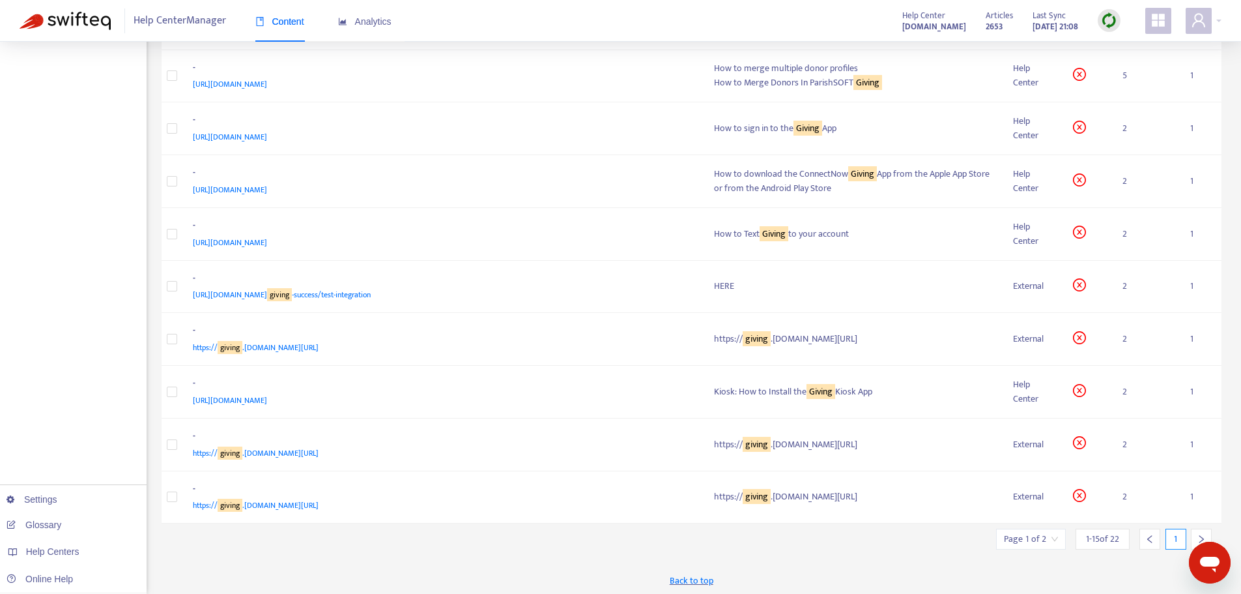
scroll to position [427, 0]
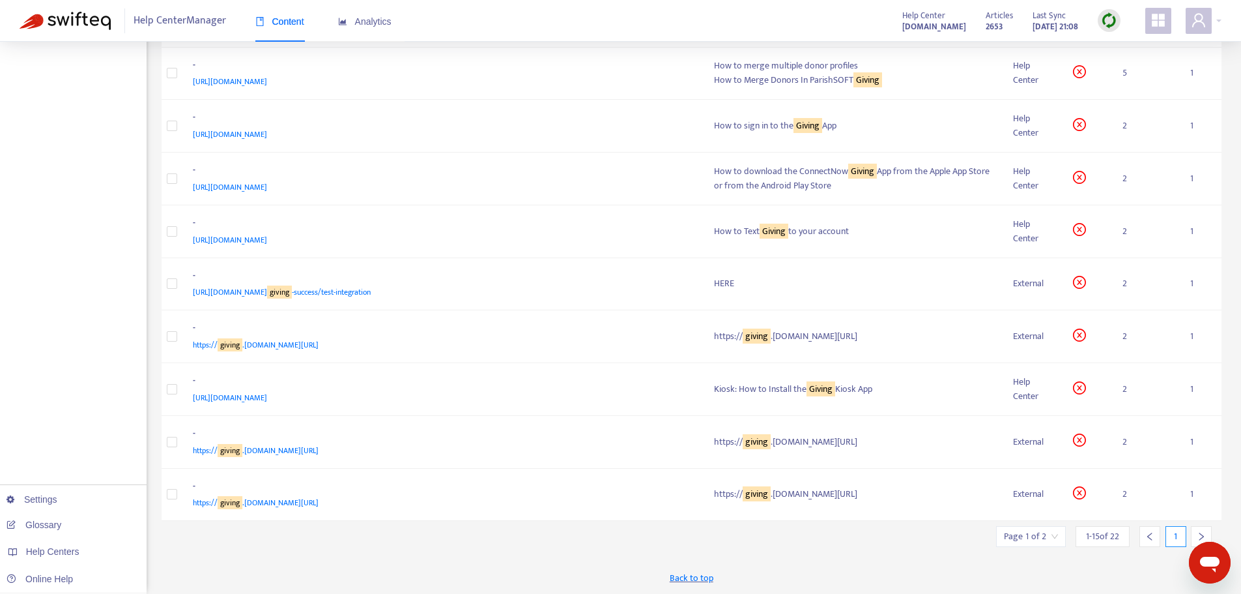
click at [1054, 538] on input "search" at bounding box center [1031, 537] width 54 height 20
click at [1053, 538] on input "search" at bounding box center [1031, 537] width 54 height 20
click at [1200, 536] on icon "right" at bounding box center [1201, 536] width 9 height 9
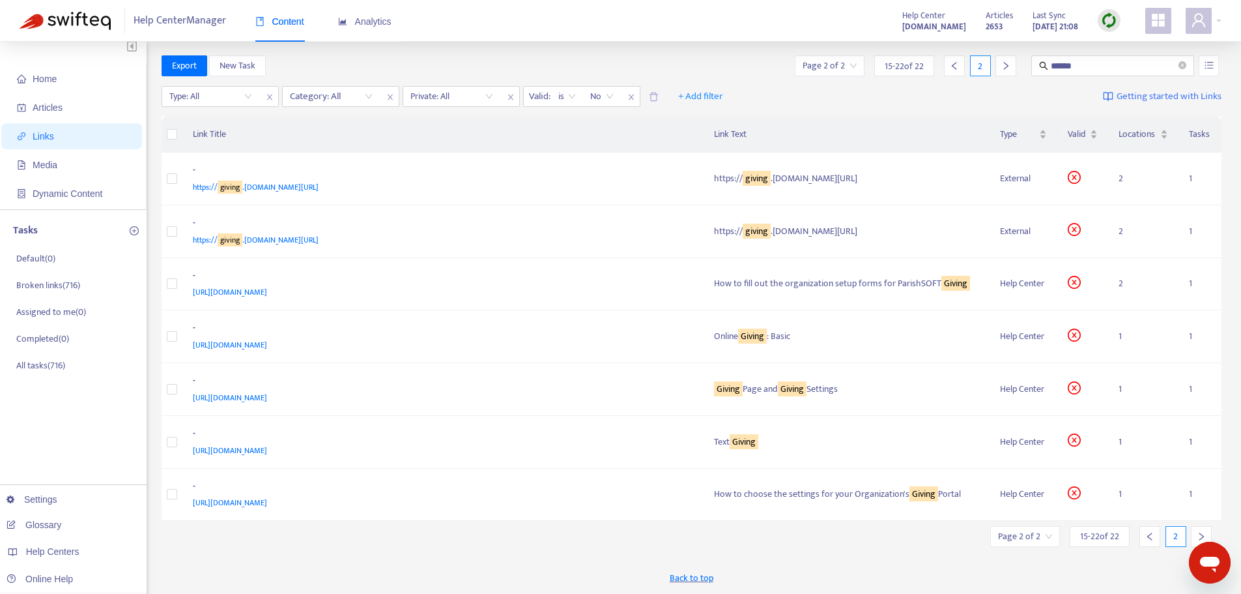
scroll to position [0, 0]
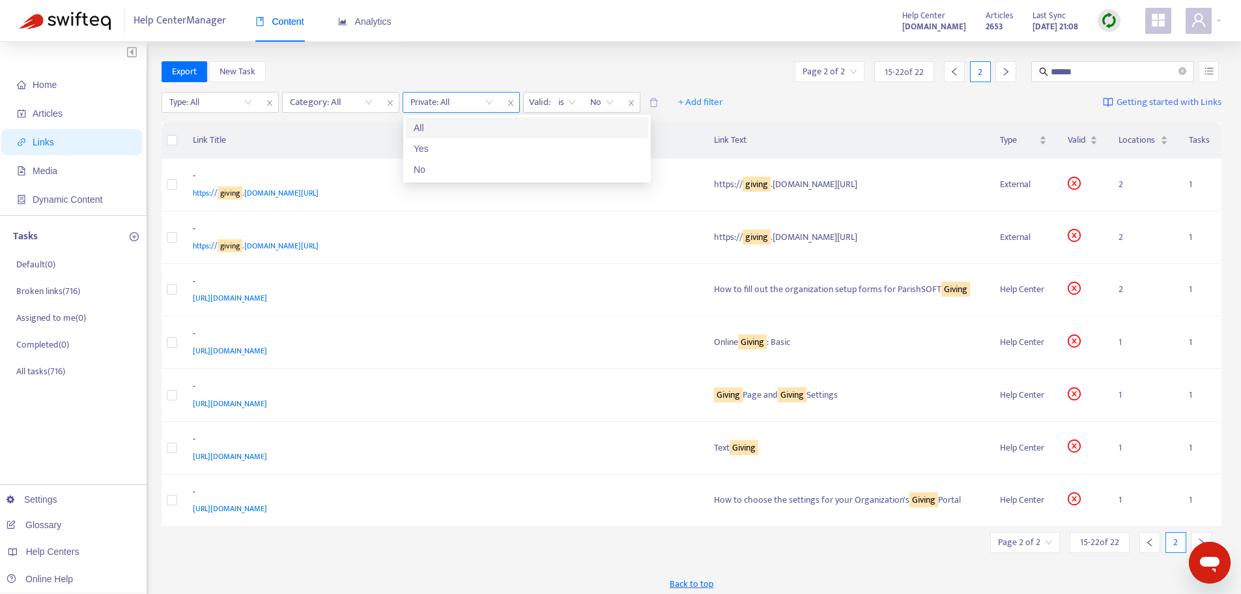
click at [487, 100] on input "search" at bounding box center [452, 103] width 83 height 20
click at [448, 173] on div "No" at bounding box center [527, 169] width 227 height 14
click at [1030, 538] on input "search" at bounding box center [1031, 542] width 54 height 20
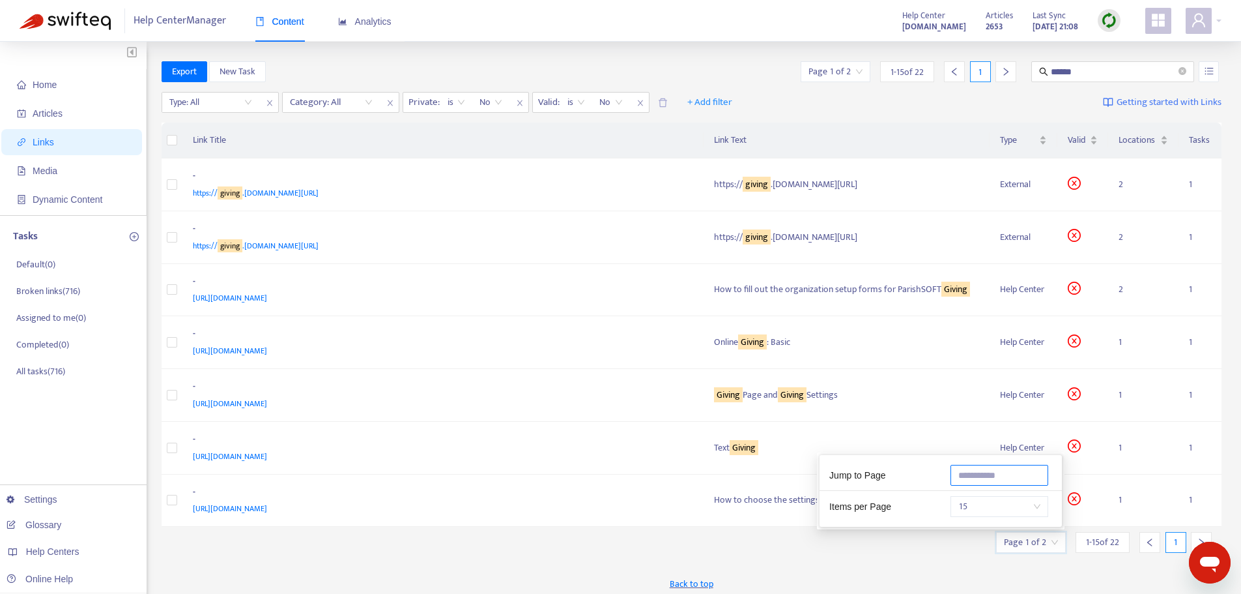
click at [993, 478] on input "text" at bounding box center [1000, 475] width 98 height 21
type input "*"
click at [974, 573] on div "Back to top" at bounding box center [692, 583] width 1061 height 33
click at [1152, 545] on icon "left" at bounding box center [1150, 542] width 5 height 8
click at [369, 104] on div "Category: All" at bounding box center [331, 103] width 97 height 20
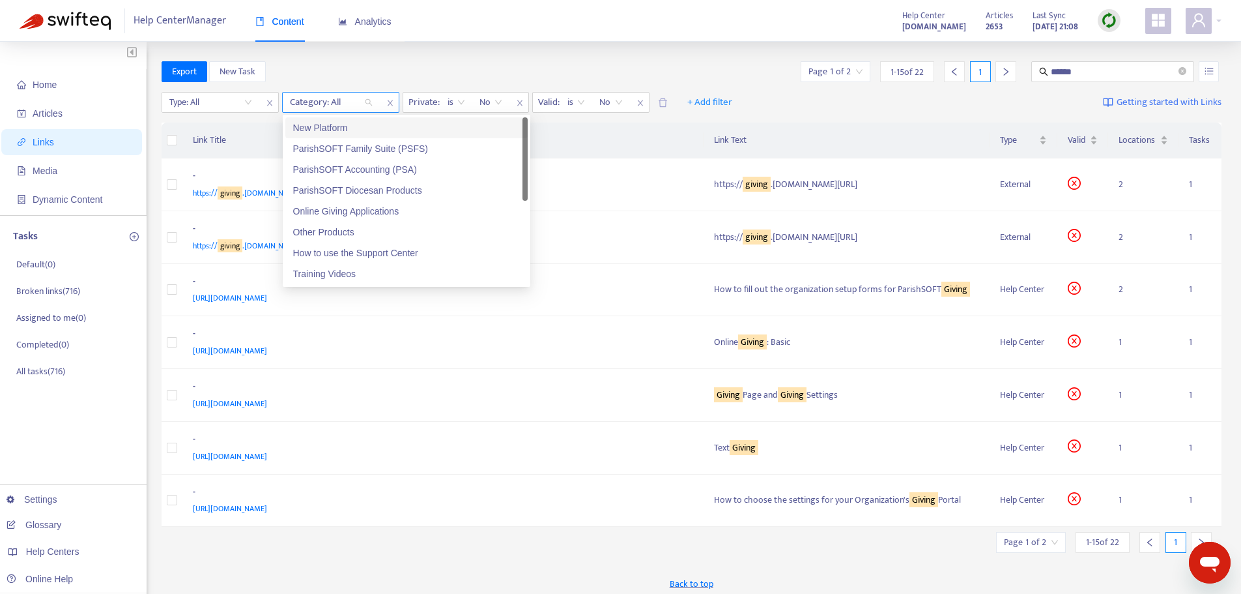
click at [366, 103] on div "Category: All" at bounding box center [331, 103] width 97 height 20
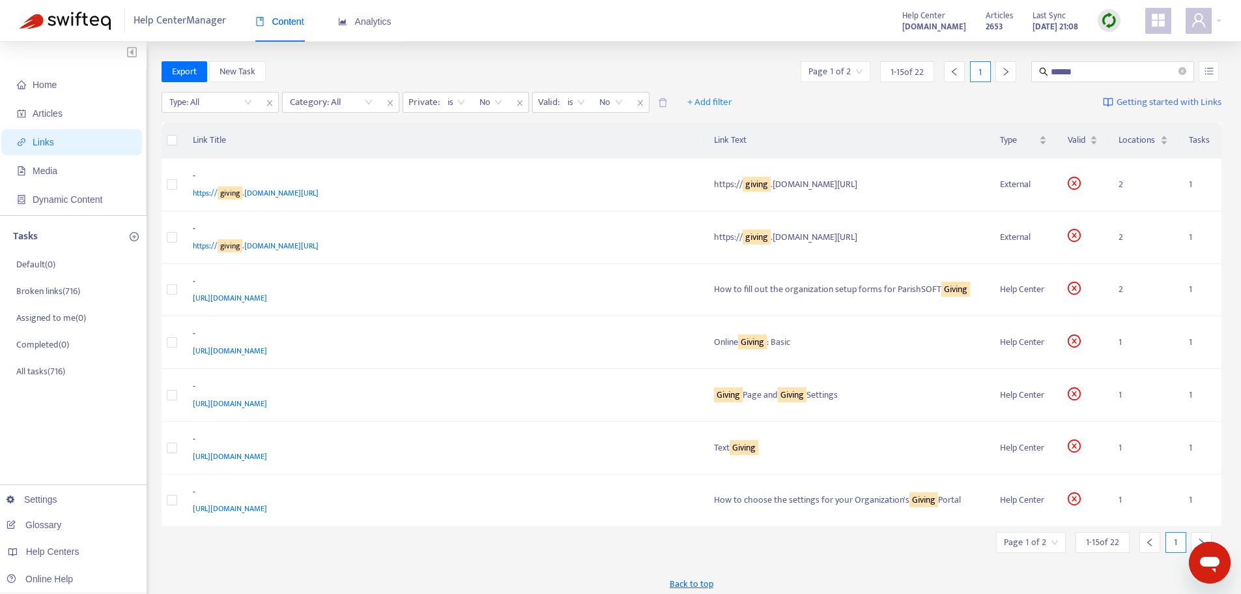
click at [413, 72] on div "Export New Task Page 1 of 2 1 - 15 of 22 1 ******" at bounding box center [692, 71] width 1061 height 21
click at [661, 105] on icon "delete" at bounding box center [663, 103] width 10 height 10
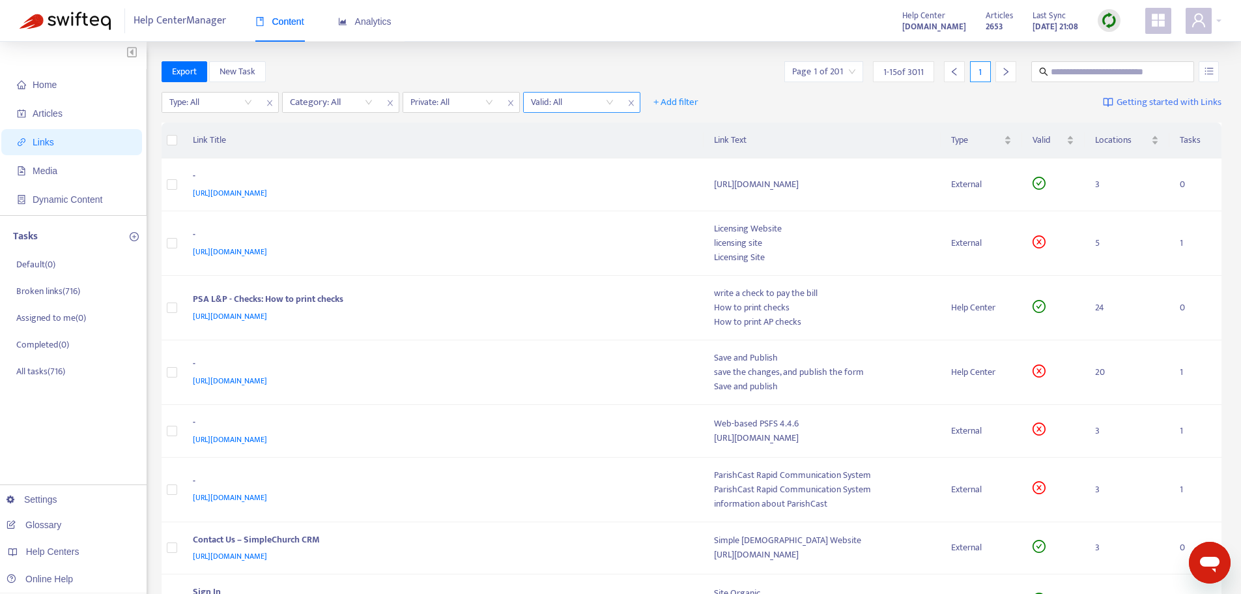
click at [611, 103] on input "search" at bounding box center [572, 103] width 83 height 20
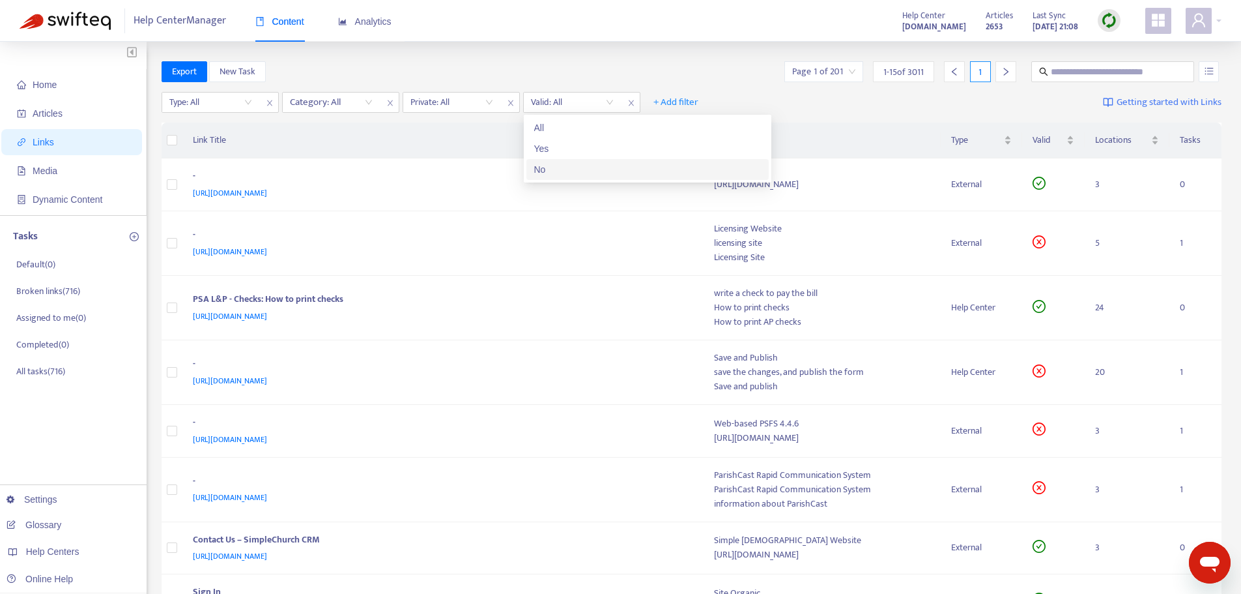
click at [573, 172] on div "No" at bounding box center [647, 169] width 227 height 14
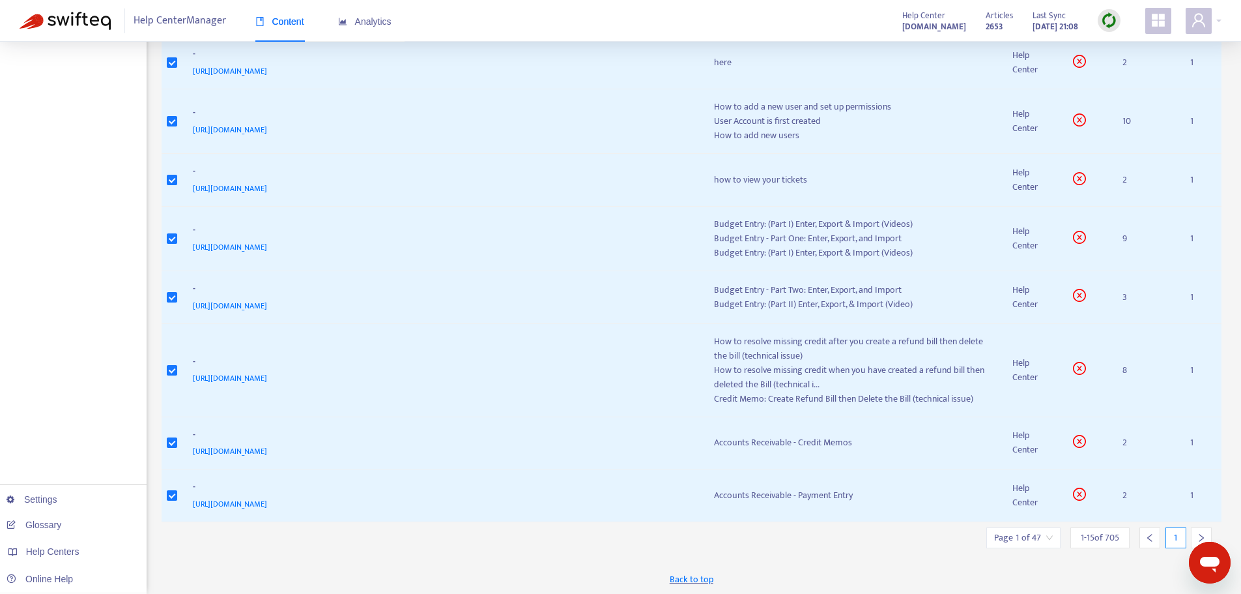
scroll to position [570, 0]
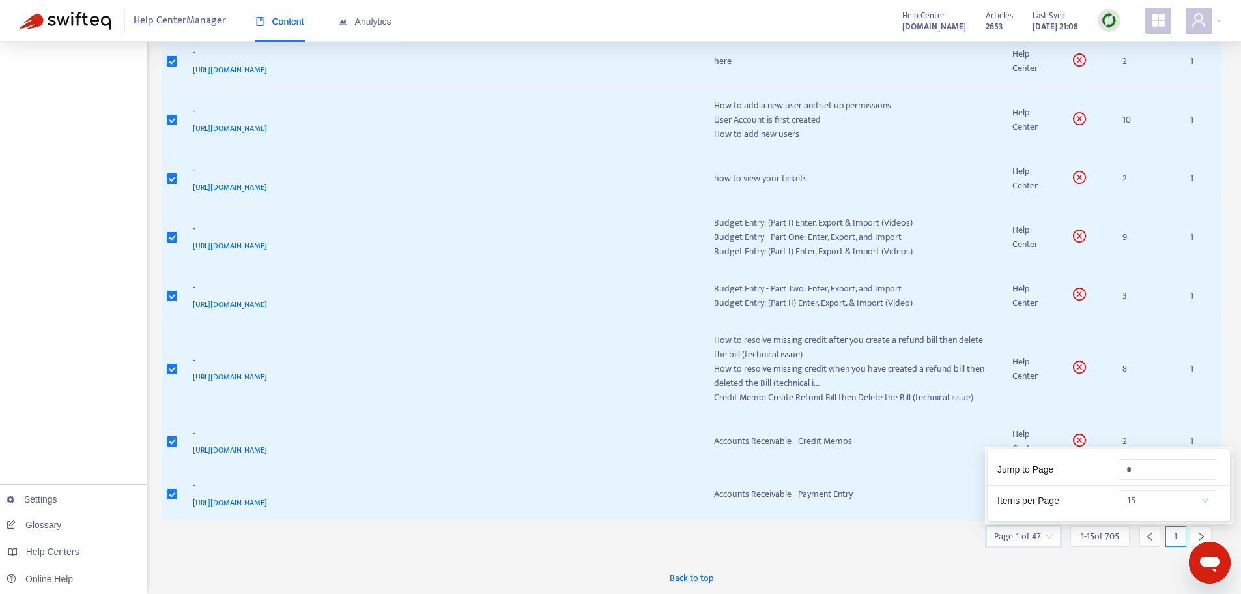
click at [1049, 538] on input "search" at bounding box center [1023, 537] width 59 height 20
click at [1149, 499] on span "15" at bounding box center [1168, 501] width 82 height 20
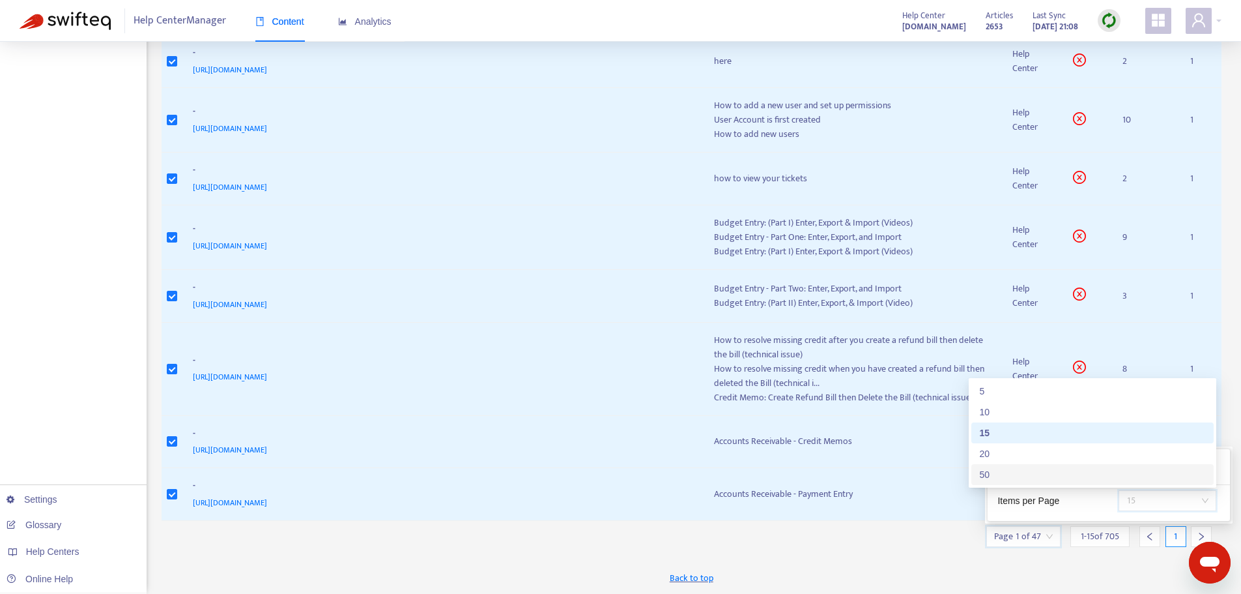
click at [989, 475] on div "50" at bounding box center [1092, 474] width 227 height 14
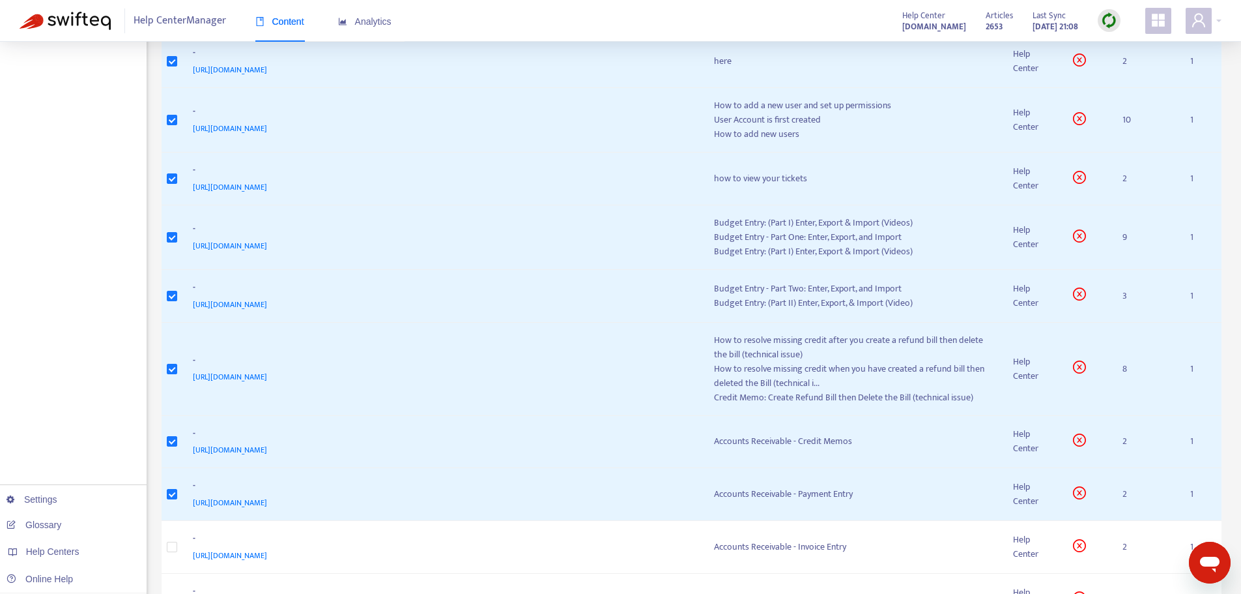
scroll to position [50, 0]
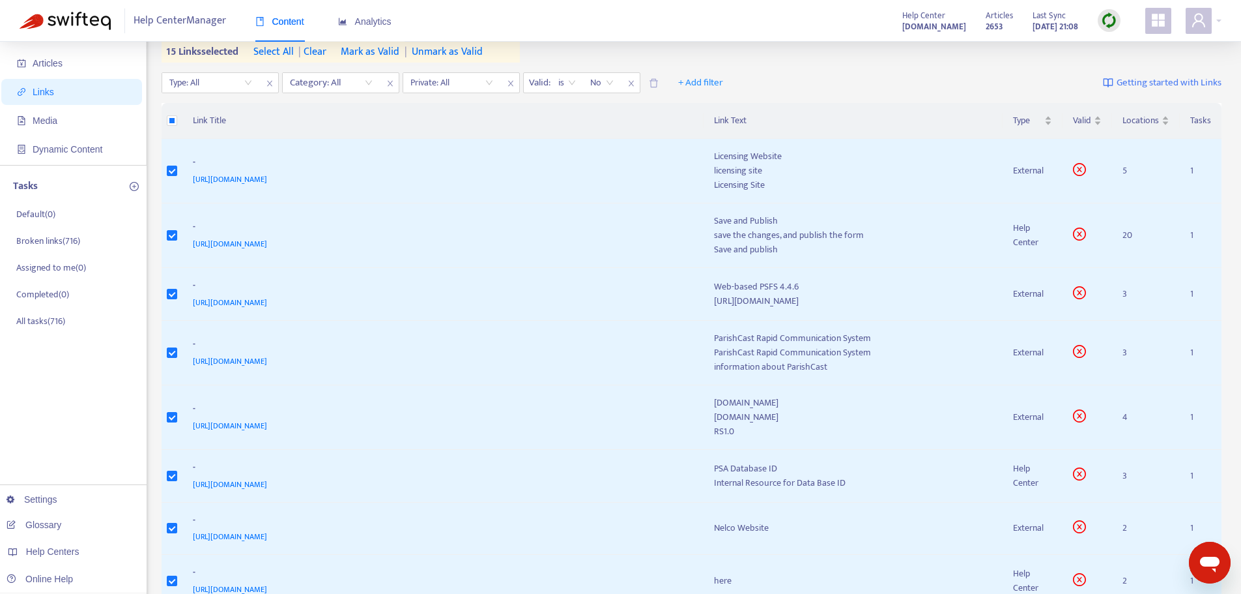
click at [316, 123] on th "Link Title" at bounding box center [442, 121] width 521 height 36
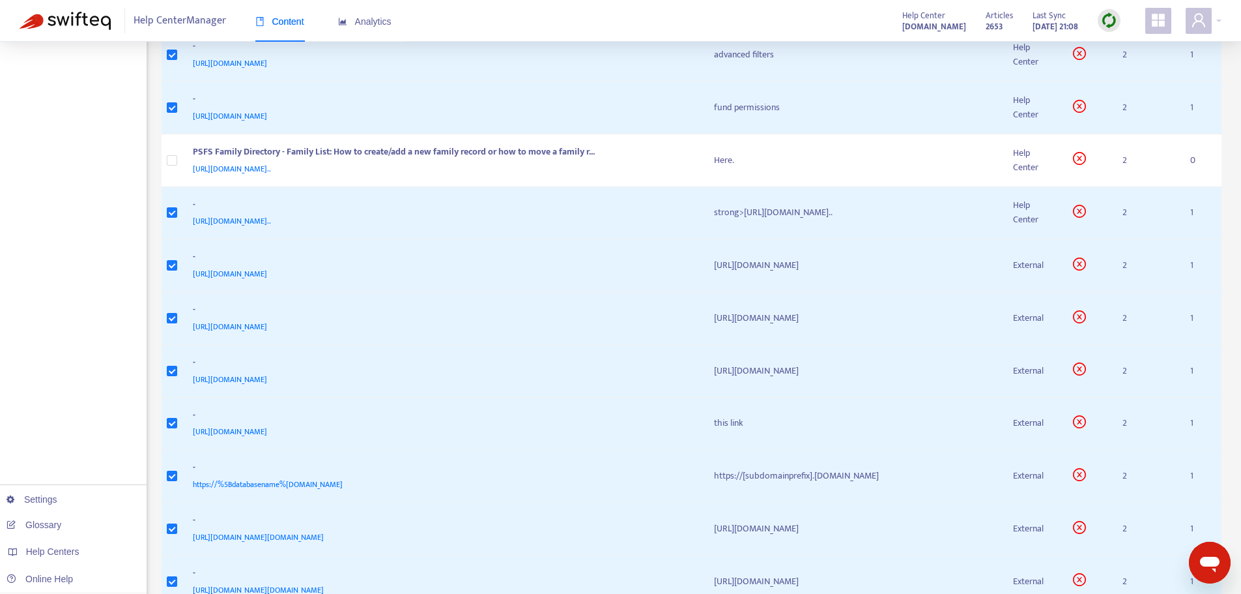
scroll to position [2461, 0]
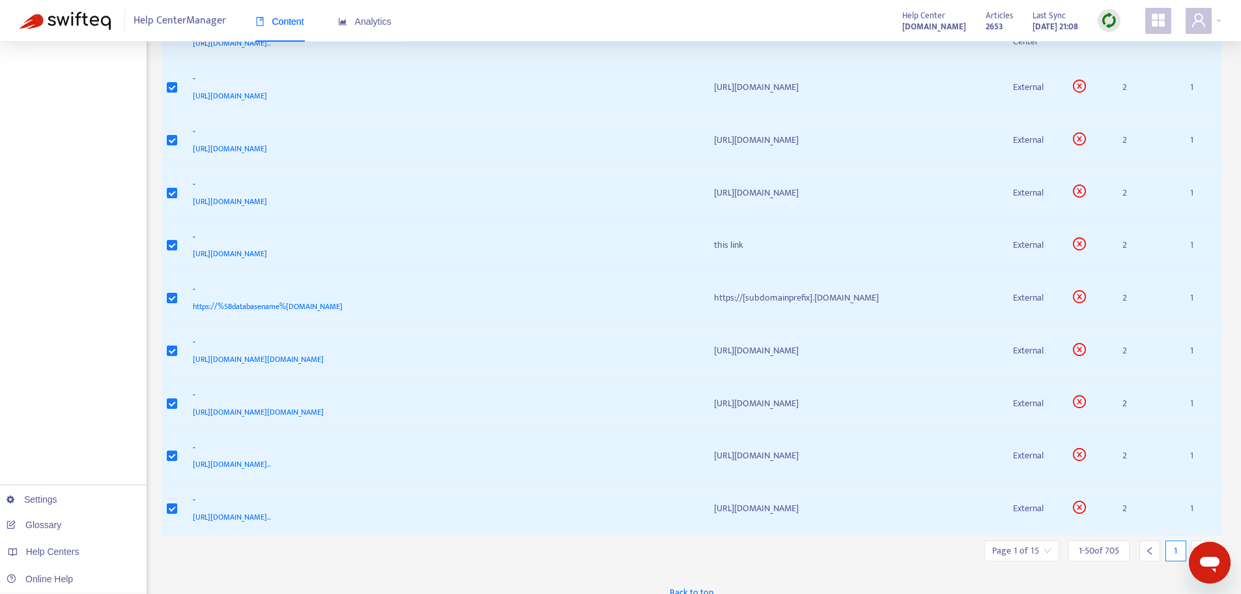
click at [1202, 546] on icon "right" at bounding box center [1201, 550] width 9 height 9
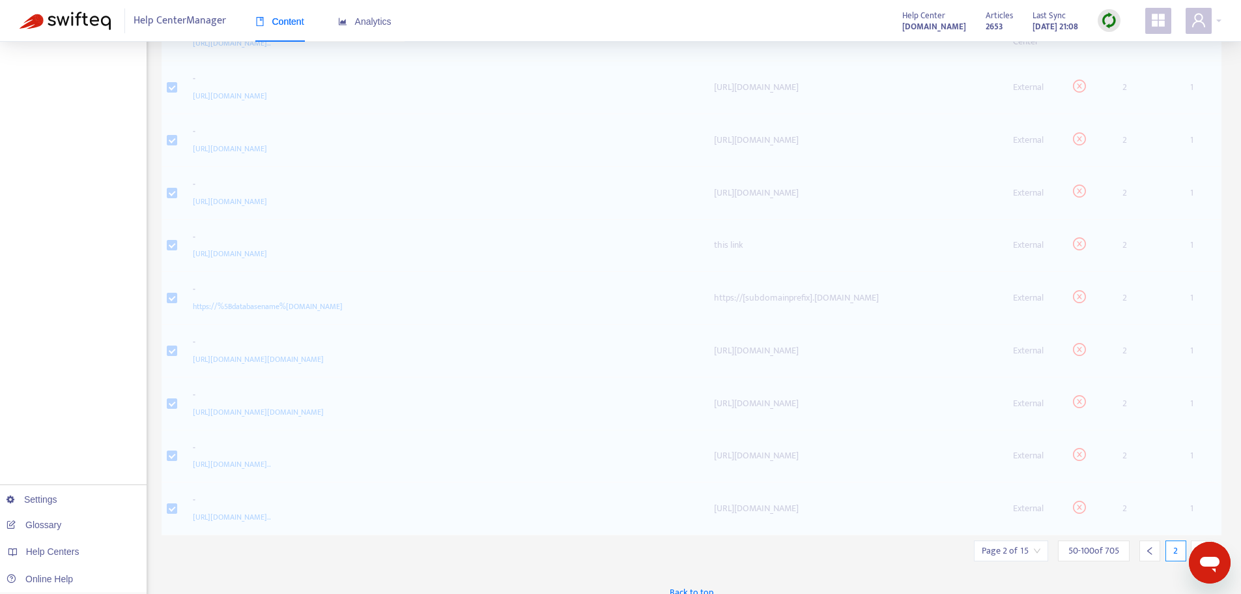
scroll to position [2359, 0]
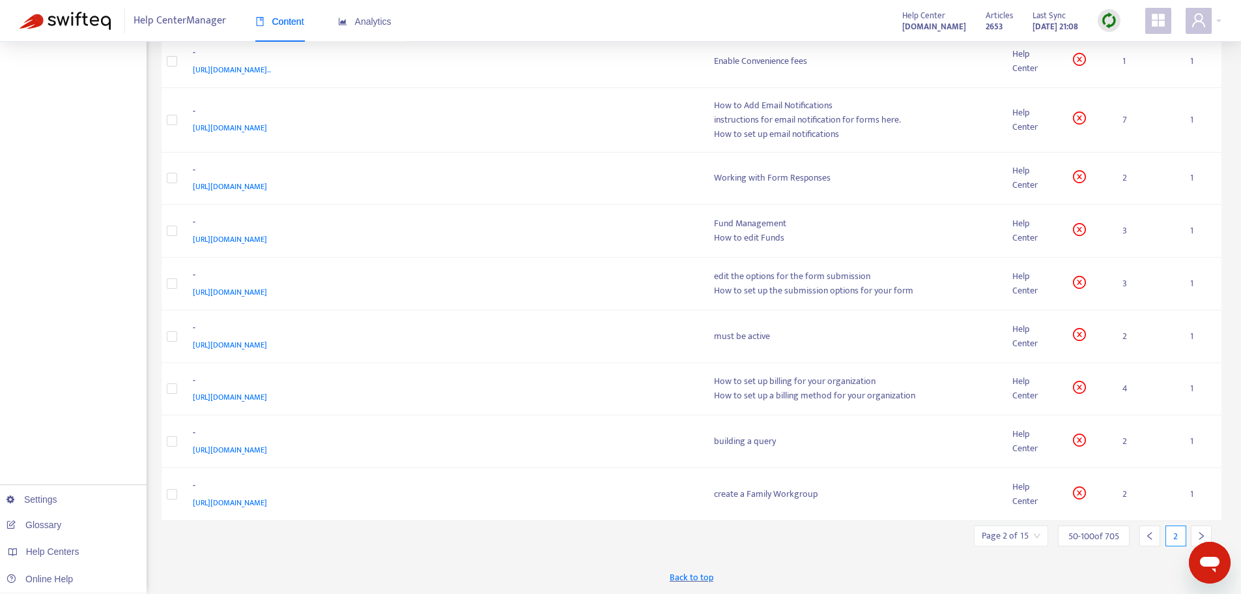
click at [1202, 537] on icon "right" at bounding box center [1201, 535] width 9 height 9
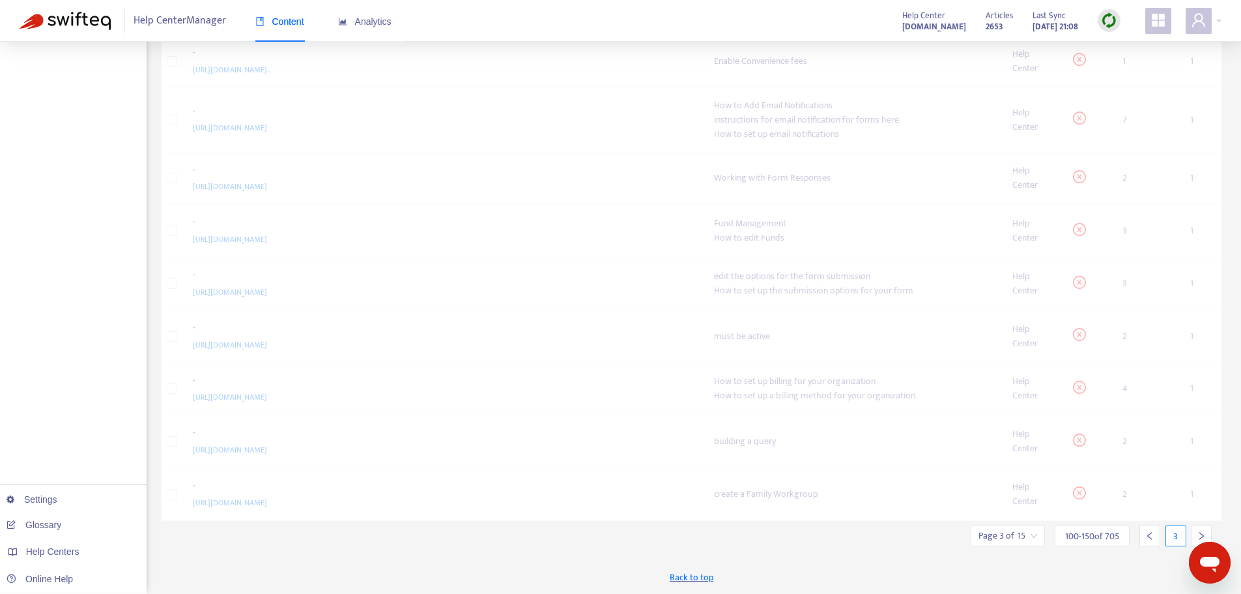
scroll to position [2338, 0]
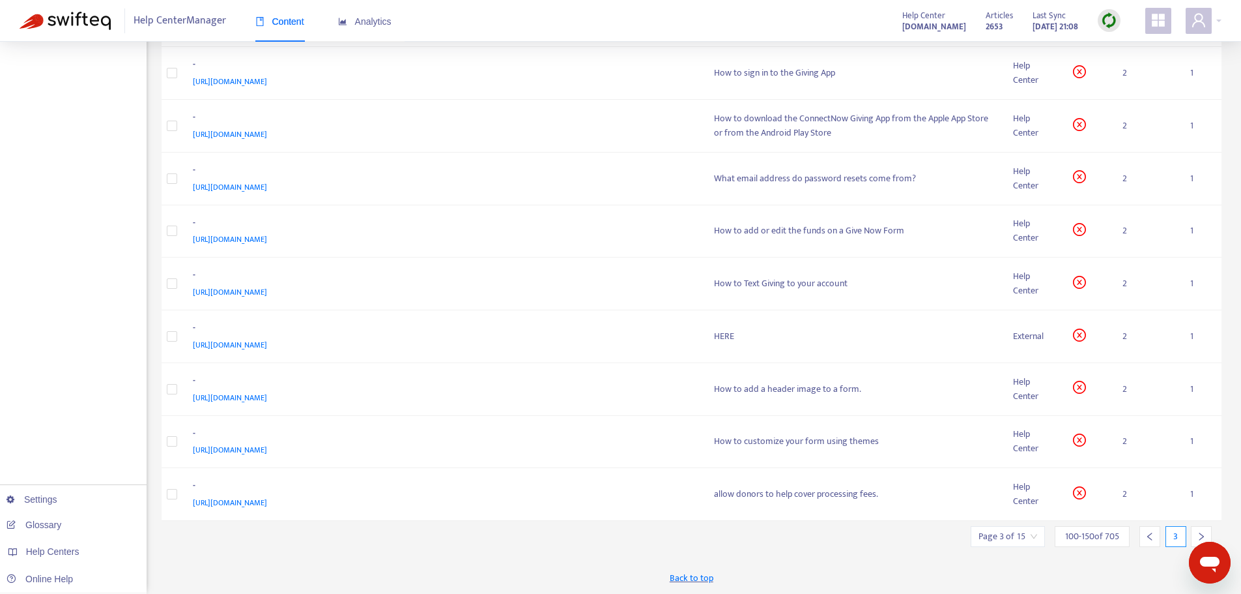
click at [1200, 538] on icon "right" at bounding box center [1201, 536] width 9 height 9
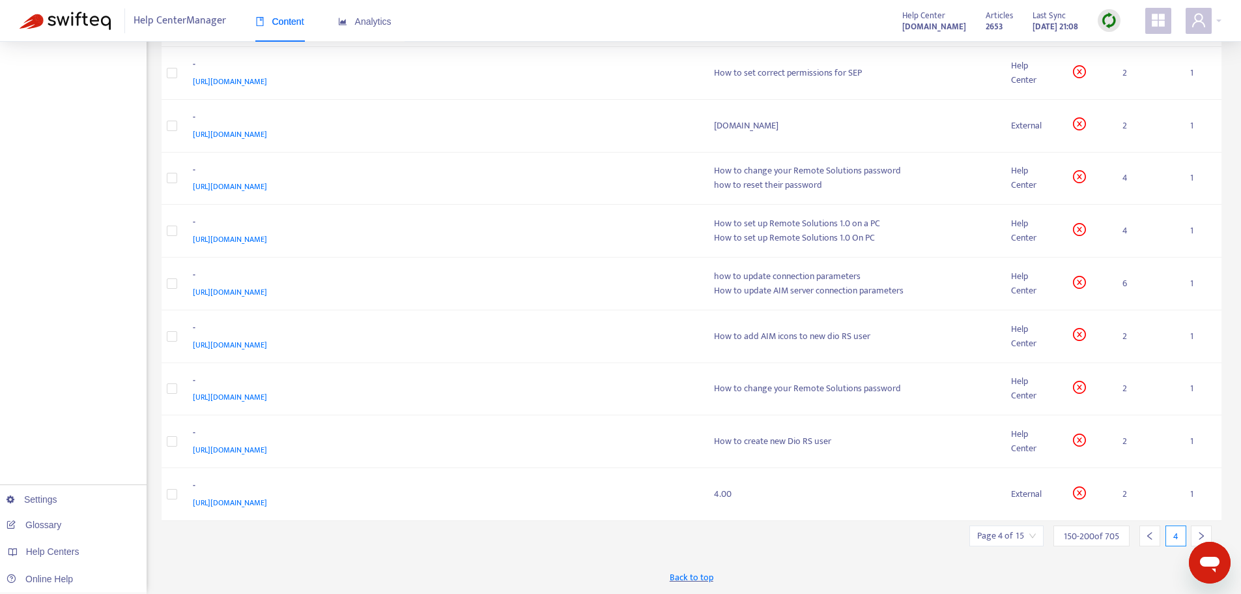
scroll to position [2312, 0]
click at [1200, 538] on icon "right" at bounding box center [1201, 535] width 9 height 9
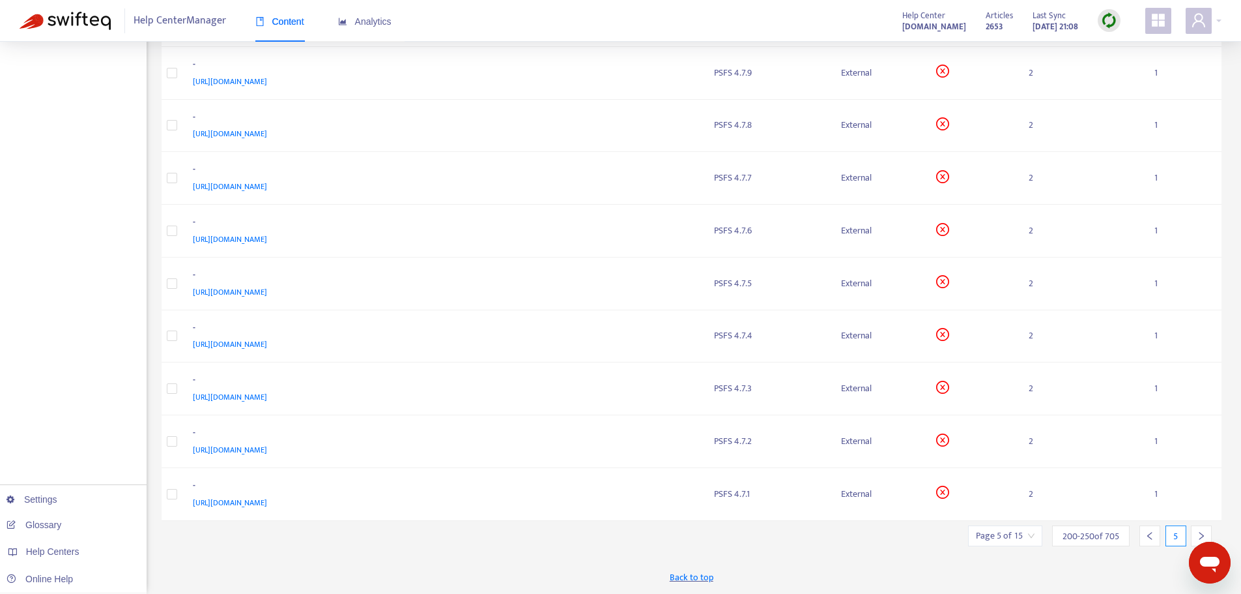
scroll to position [2300, 0]
click at [1200, 538] on icon "right" at bounding box center [1201, 535] width 9 height 9
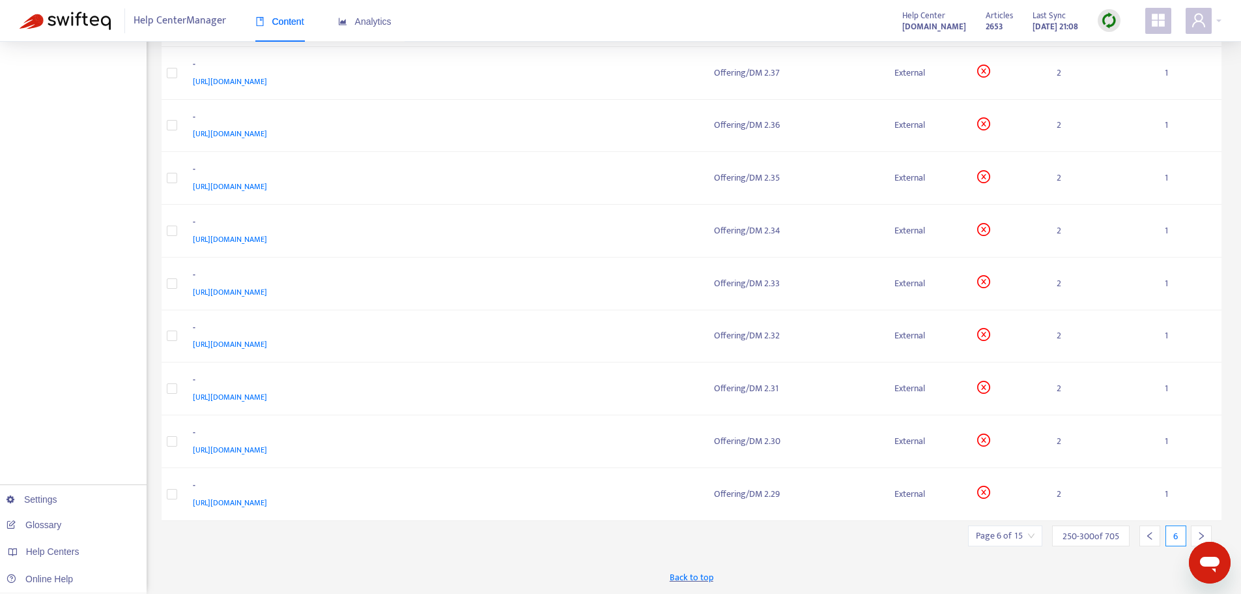
click at [1200, 538] on icon "right" at bounding box center [1201, 535] width 9 height 9
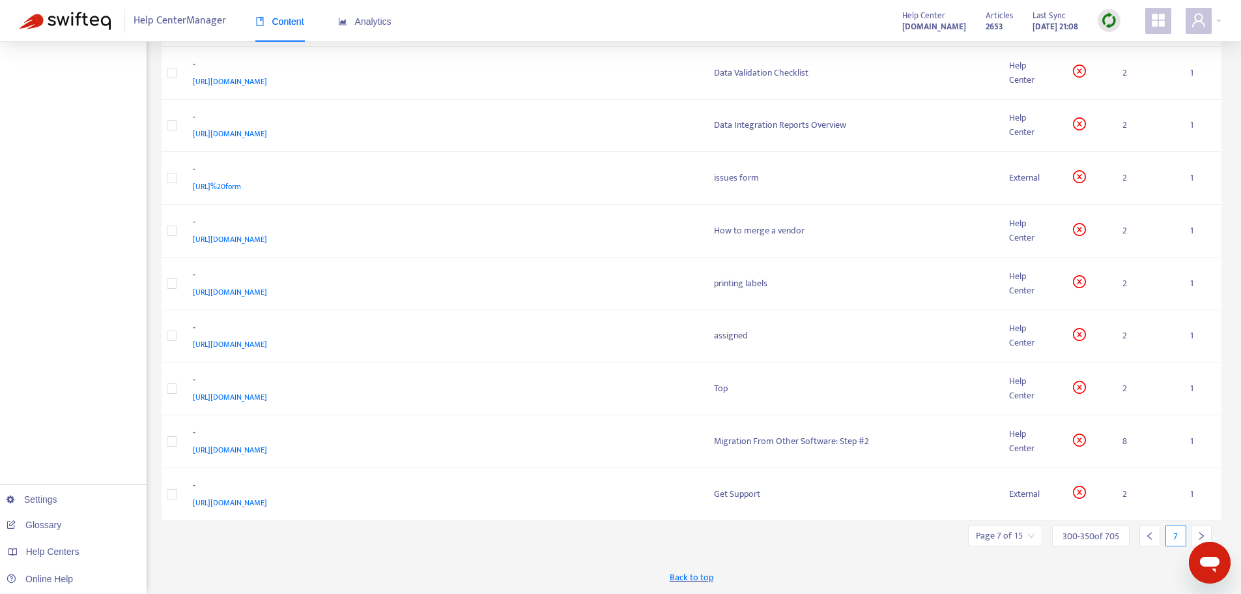
click at [1200, 538] on icon "right" at bounding box center [1201, 535] width 9 height 9
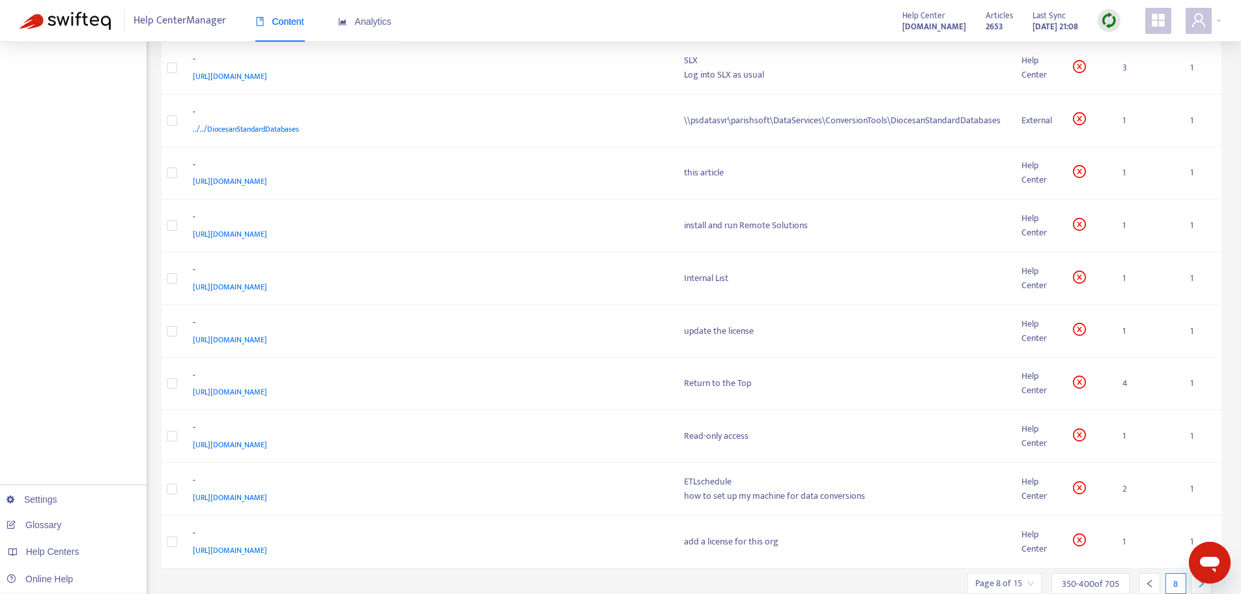
scroll to position [2347, 0]
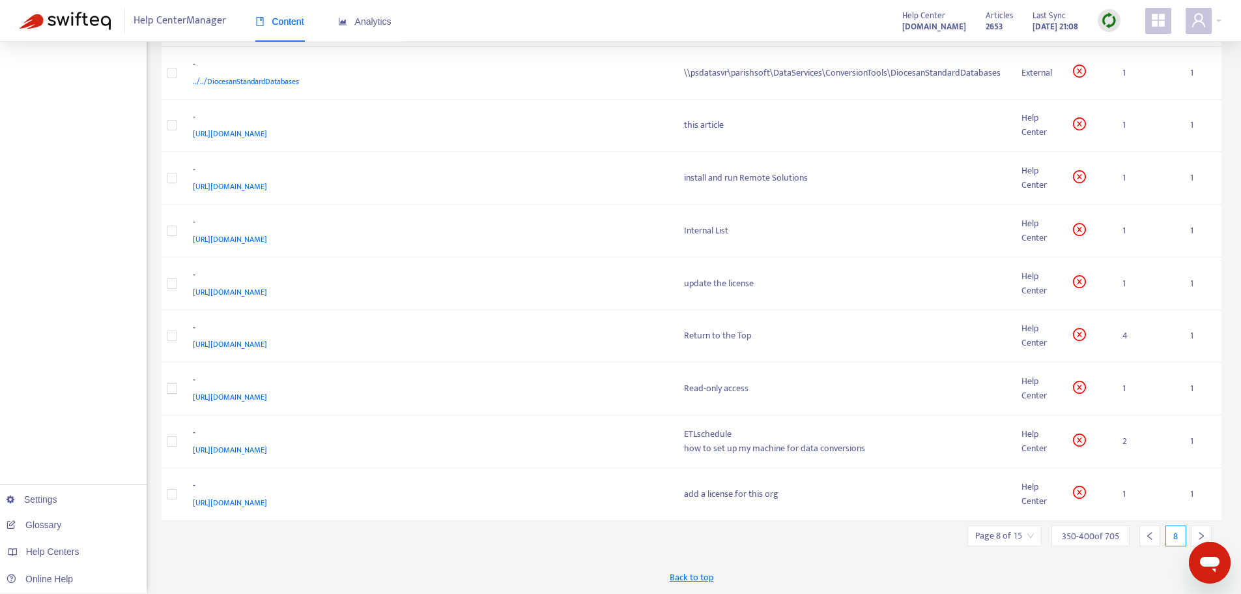
click at [1200, 538] on icon "right" at bounding box center [1201, 535] width 9 height 9
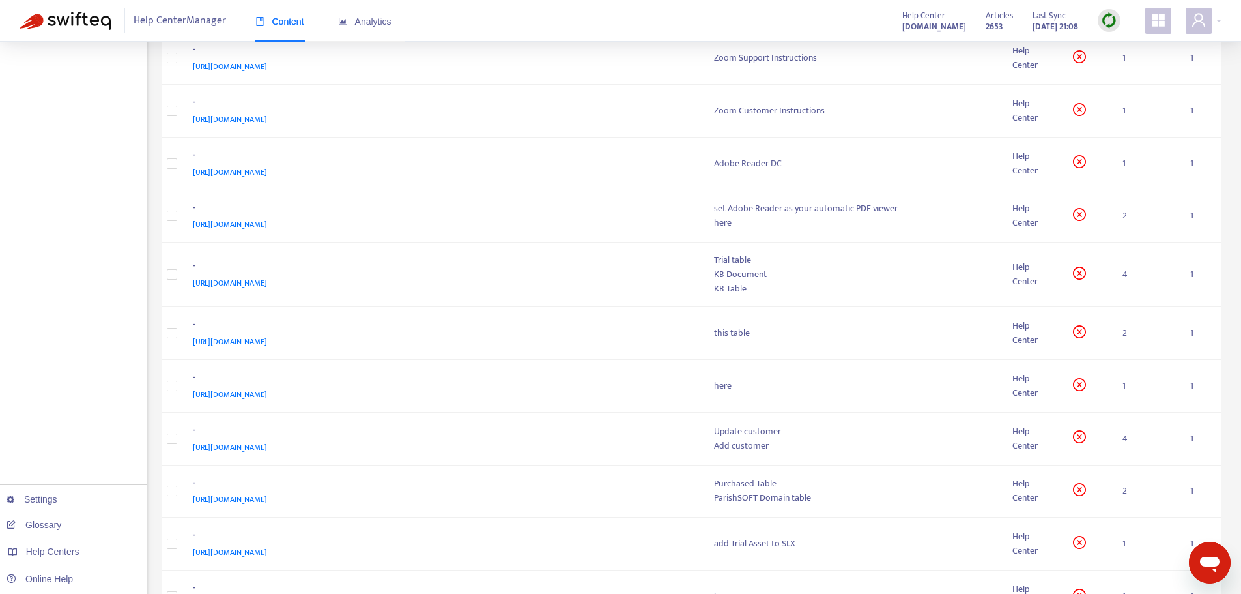
scroll to position [2450, 0]
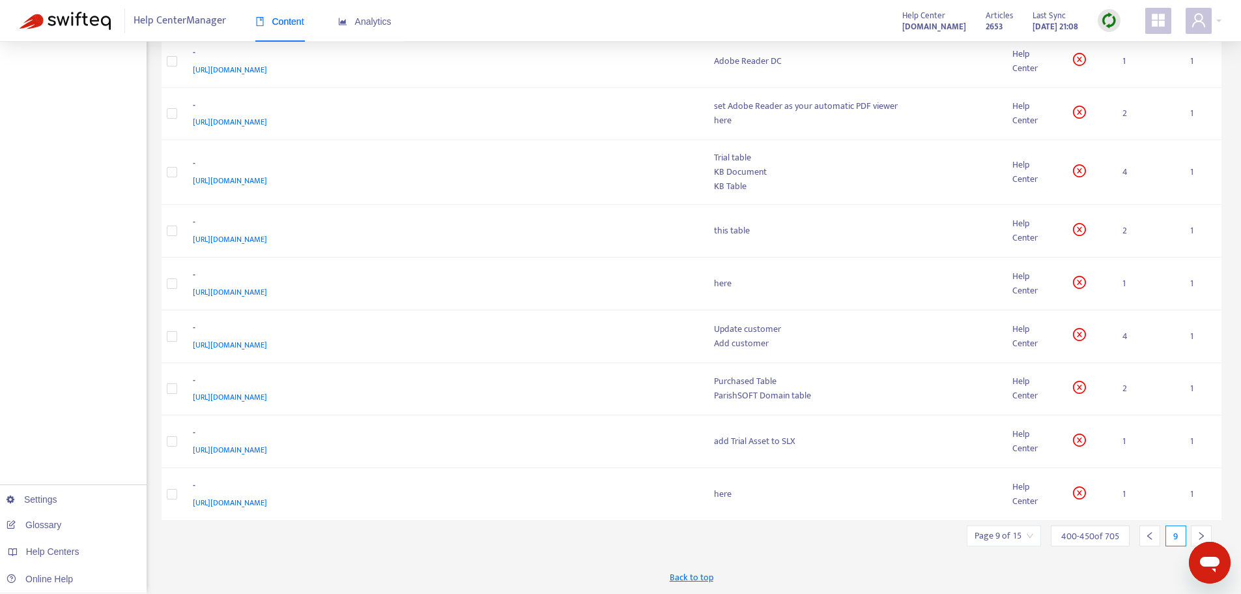
click at [1200, 538] on icon "right" at bounding box center [1201, 535] width 9 height 9
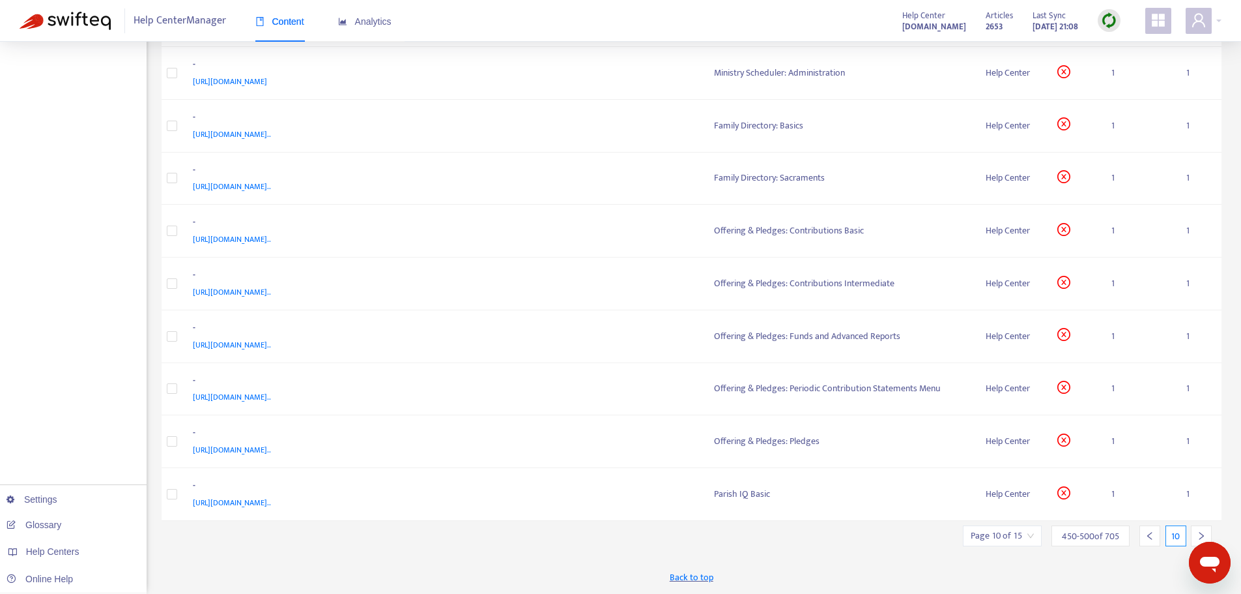
scroll to position [2359, 0]
click at [1200, 538] on icon "right" at bounding box center [1201, 535] width 9 height 9
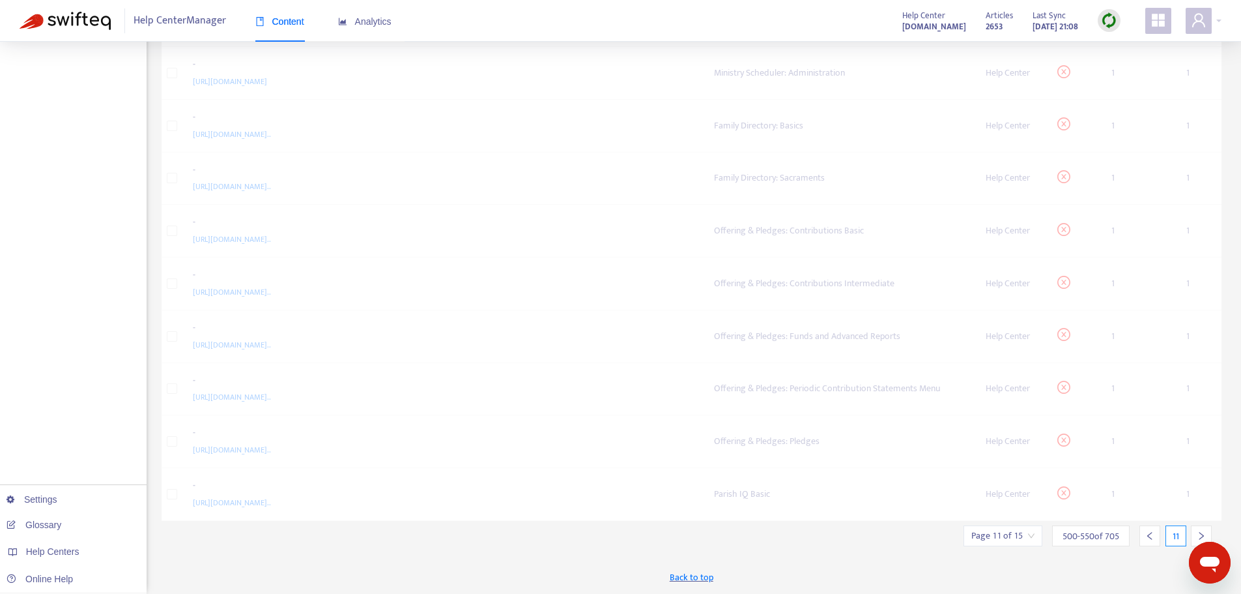
scroll to position [2312, 0]
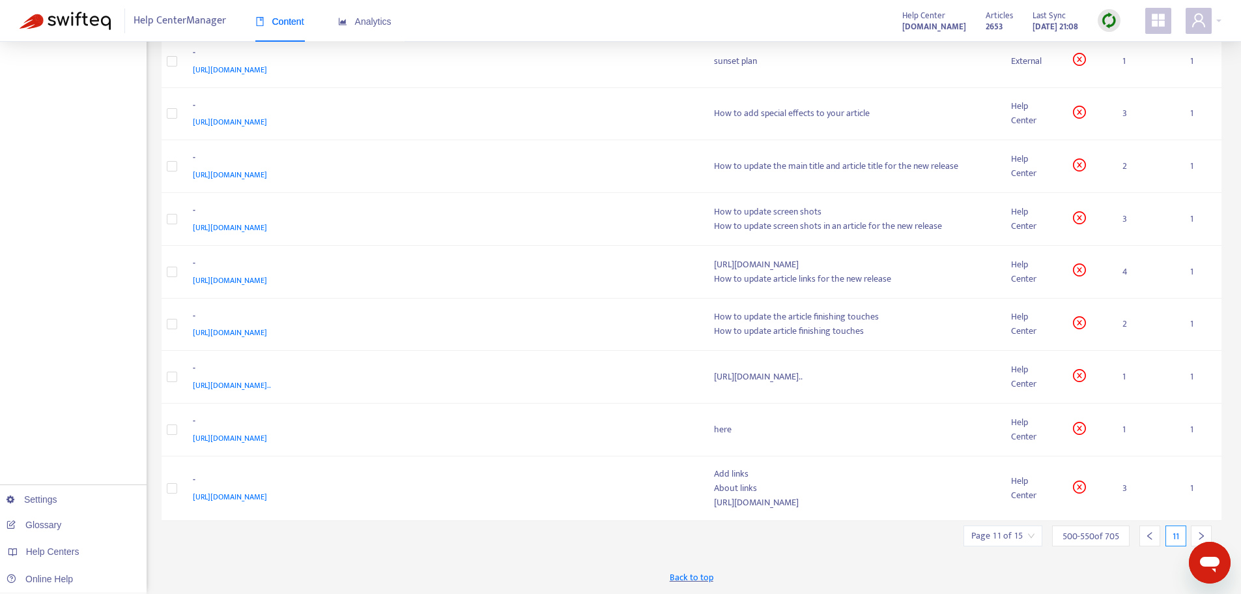
click at [1200, 538] on icon "right" at bounding box center [1201, 535] width 9 height 9
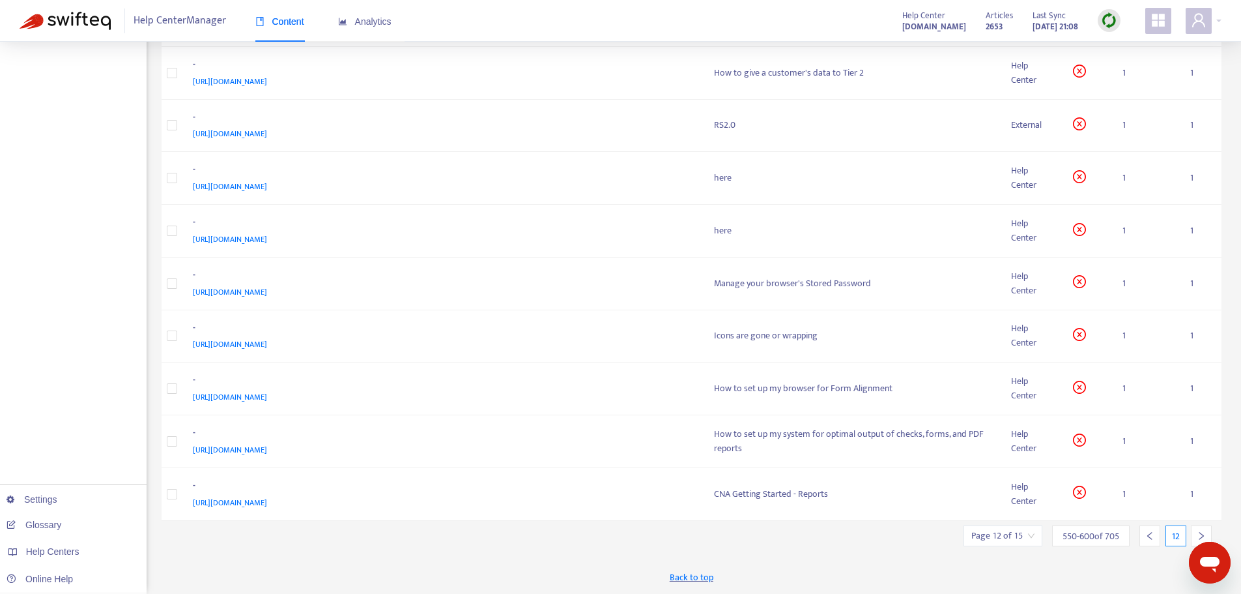
scroll to position [2300, 0]
click at [1200, 538] on icon "right" at bounding box center [1201, 535] width 9 height 9
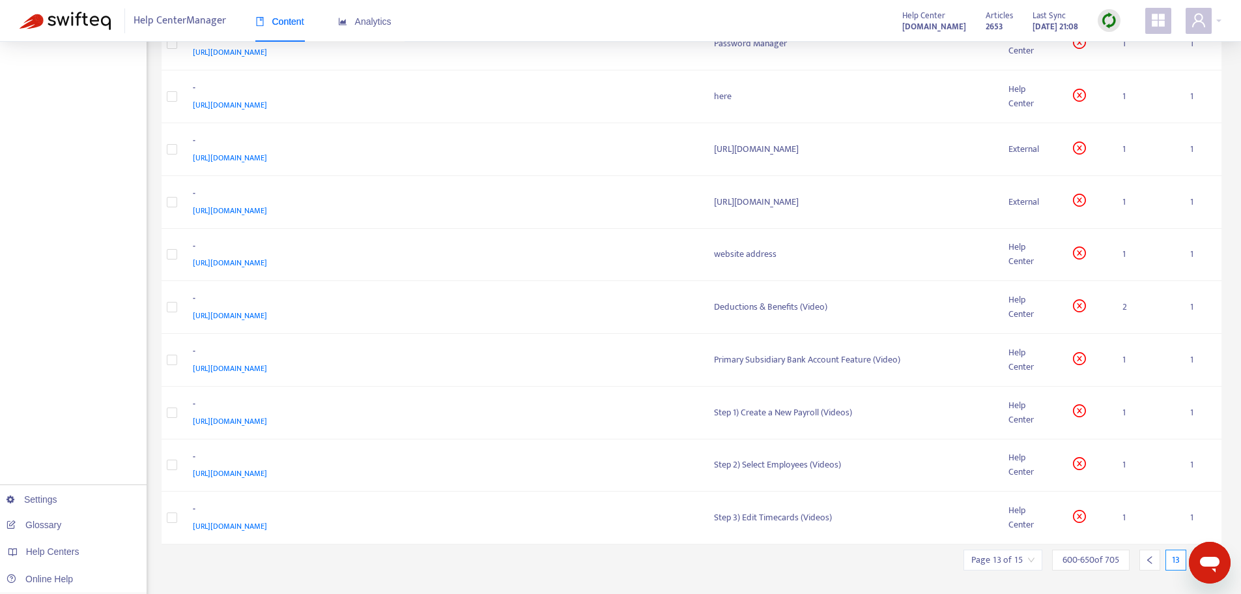
scroll to position [2323, 0]
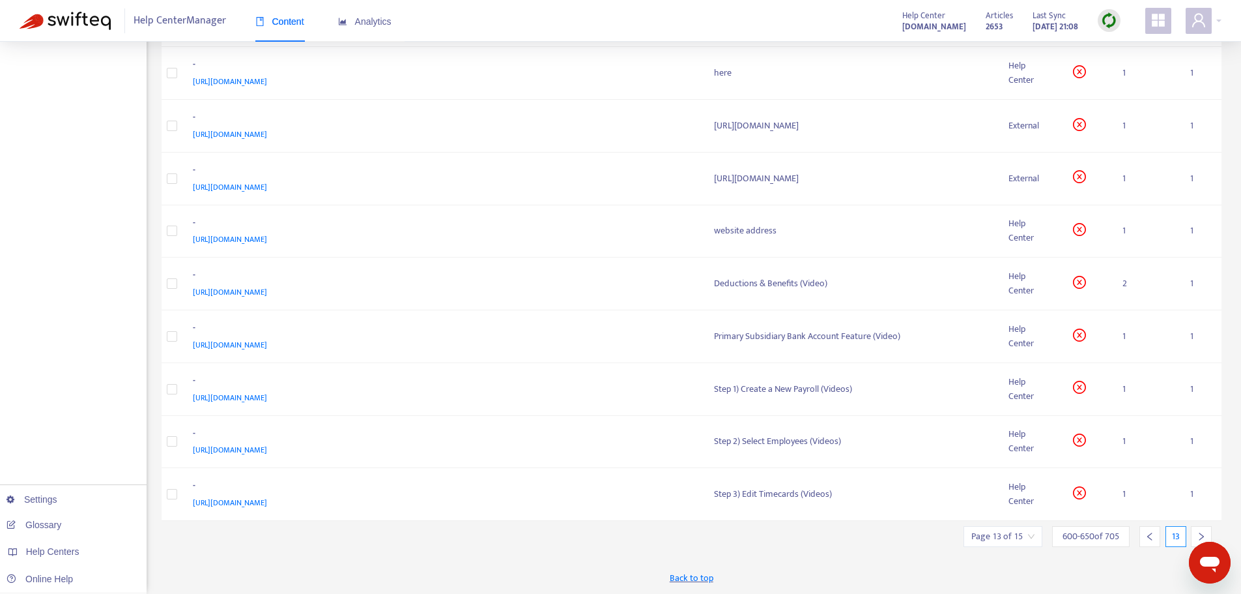
click at [1200, 538] on icon "right" at bounding box center [1201, 536] width 9 height 9
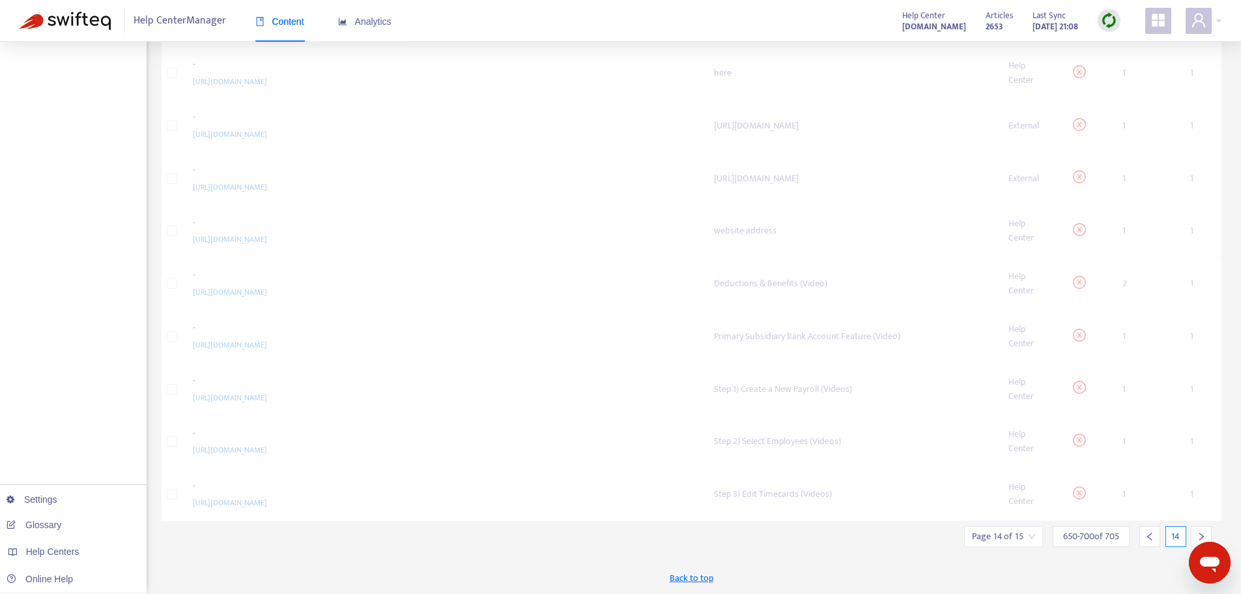
scroll to position [2312, 0]
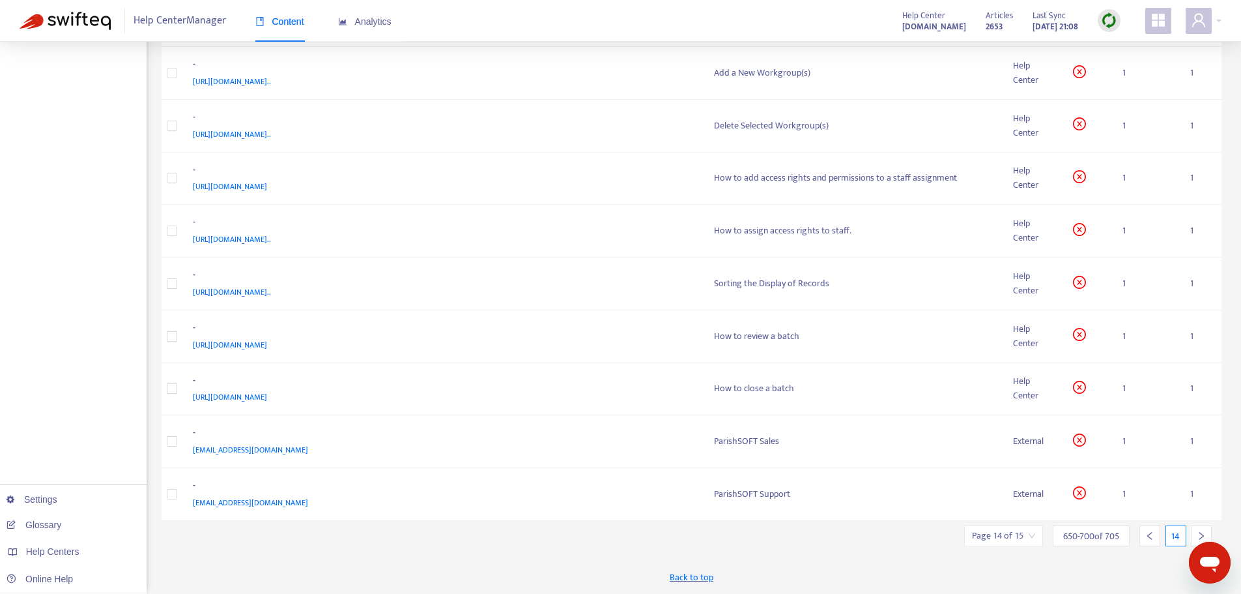
click at [1200, 538] on icon "right" at bounding box center [1201, 535] width 9 height 9
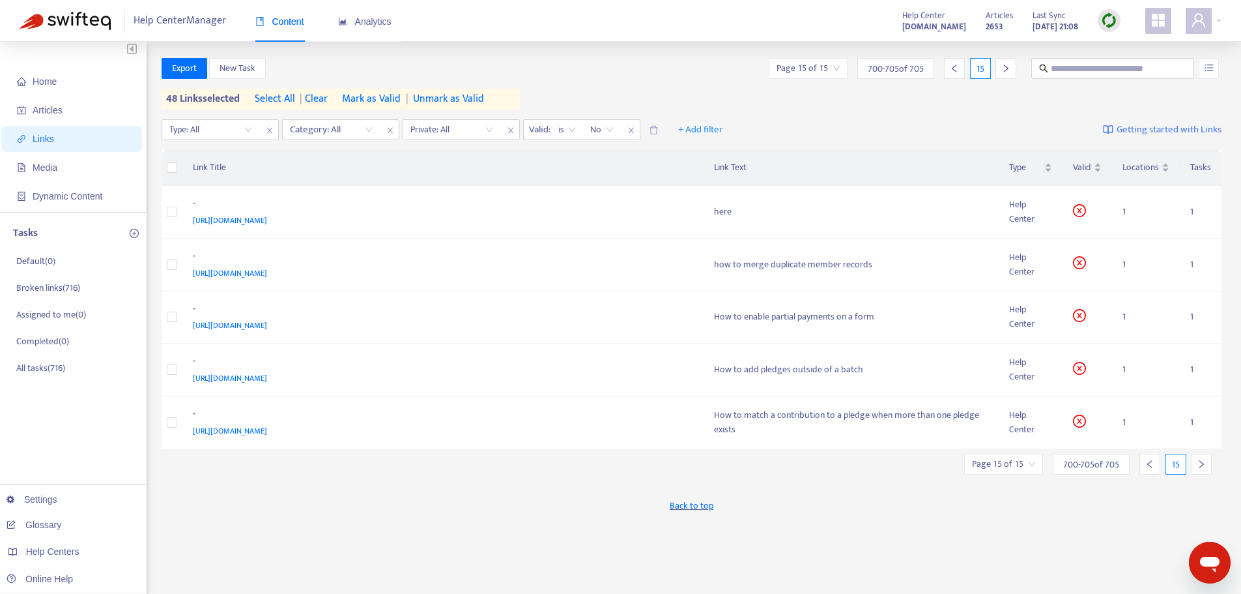
scroll to position [0, 0]
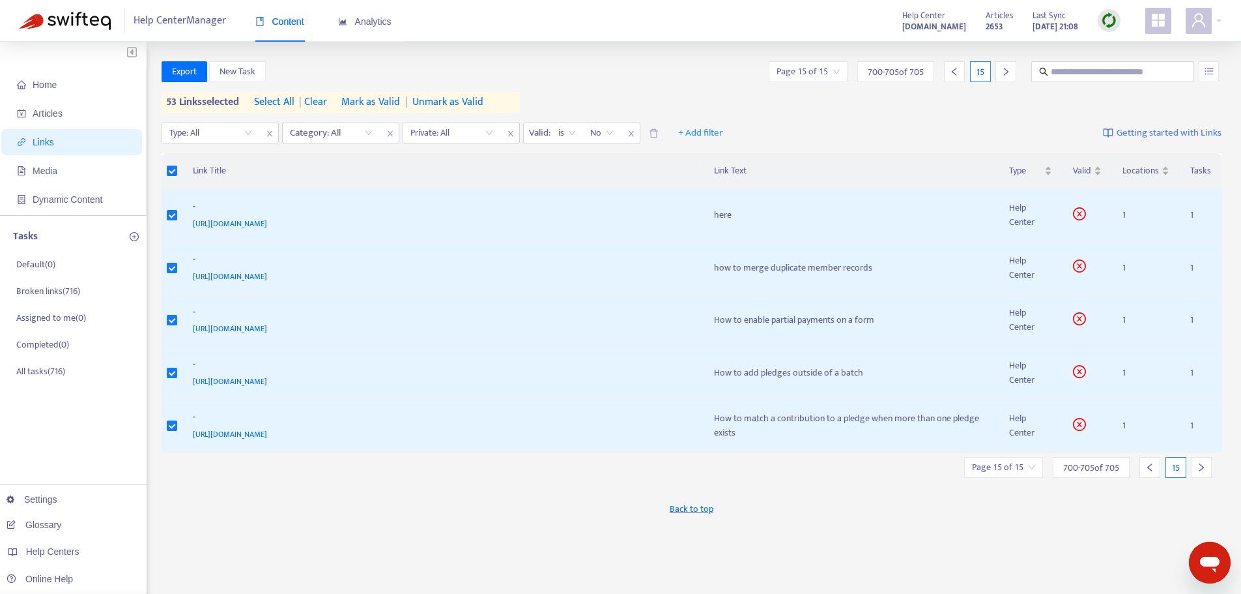
click at [383, 102] on span "Mark as Valid" at bounding box center [370, 102] width 59 height 16
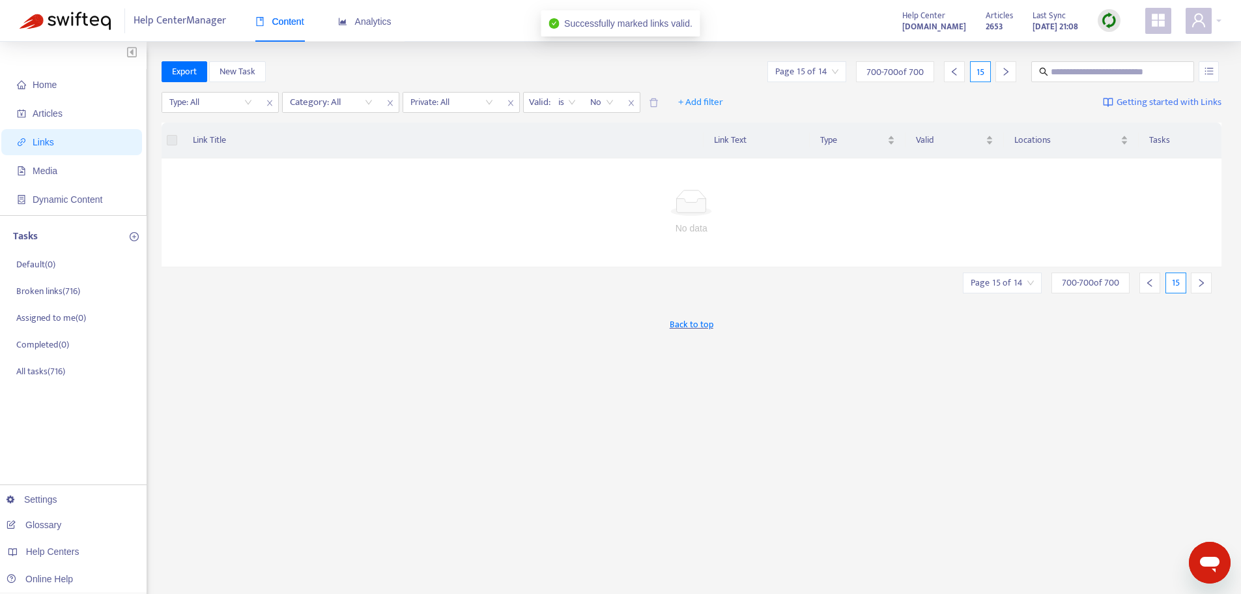
click at [1152, 286] on icon "left" at bounding box center [1150, 282] width 9 height 9
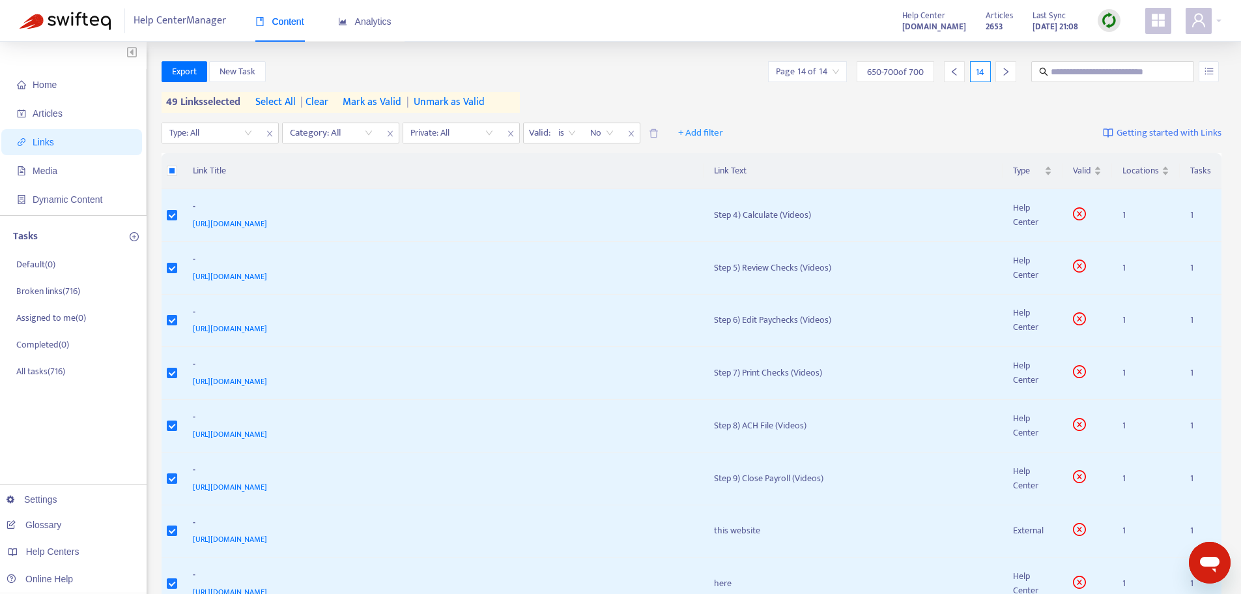
click at [366, 104] on span "Mark as Valid" at bounding box center [372, 102] width 59 height 16
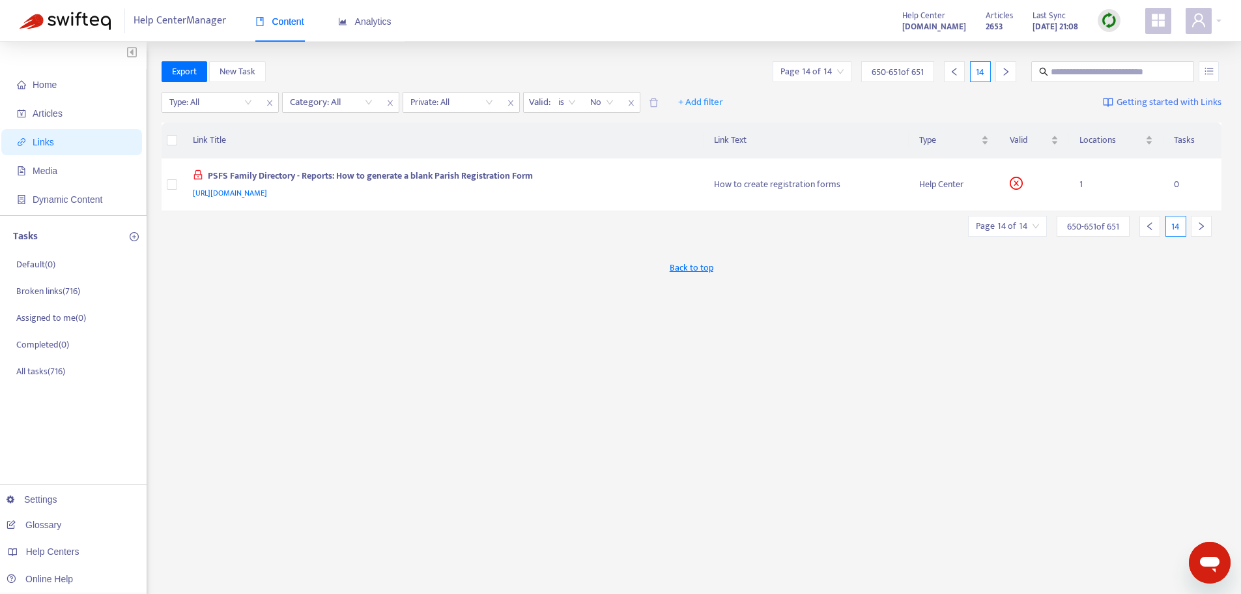
click at [1030, 228] on input "search" at bounding box center [1007, 226] width 63 height 20
click at [1118, 257] on input "*" at bounding box center [1148, 262] width 98 height 21
click at [1112, 264] on input "*" at bounding box center [1148, 262] width 98 height 21
click at [1137, 420] on div "Export New Task Page 14 of 14 650 - 651 of 651 14 Type: All Category: All Priva…" at bounding box center [692, 442] width 1061 height 762
click at [1148, 227] on icon "left" at bounding box center [1150, 226] width 9 height 9
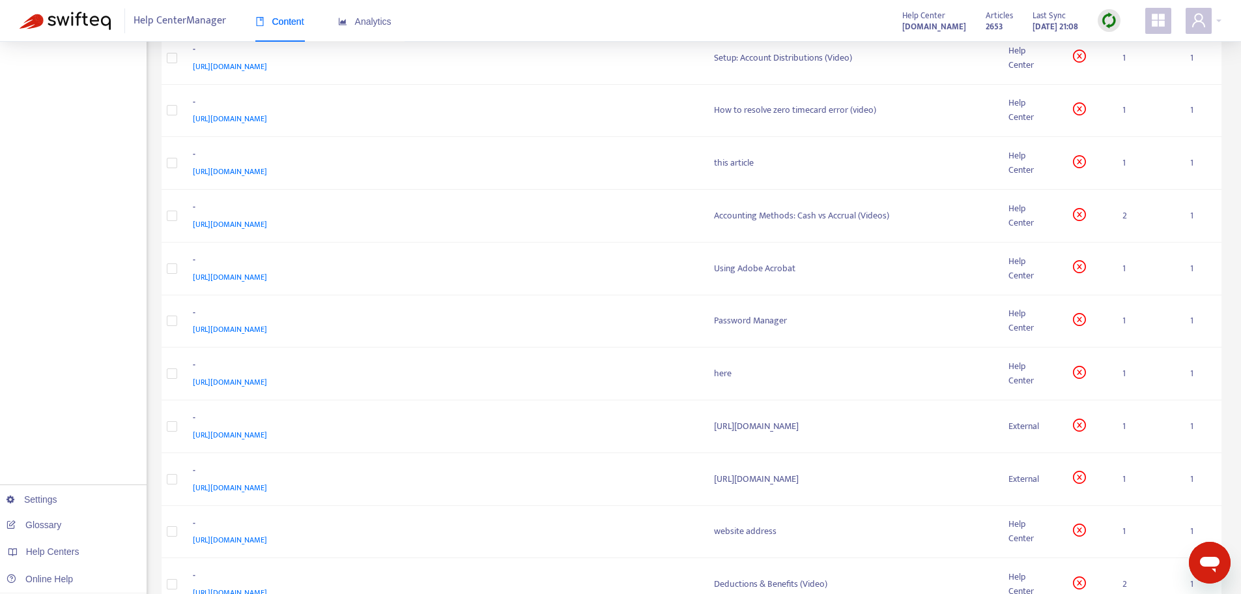
scroll to position [2293, 0]
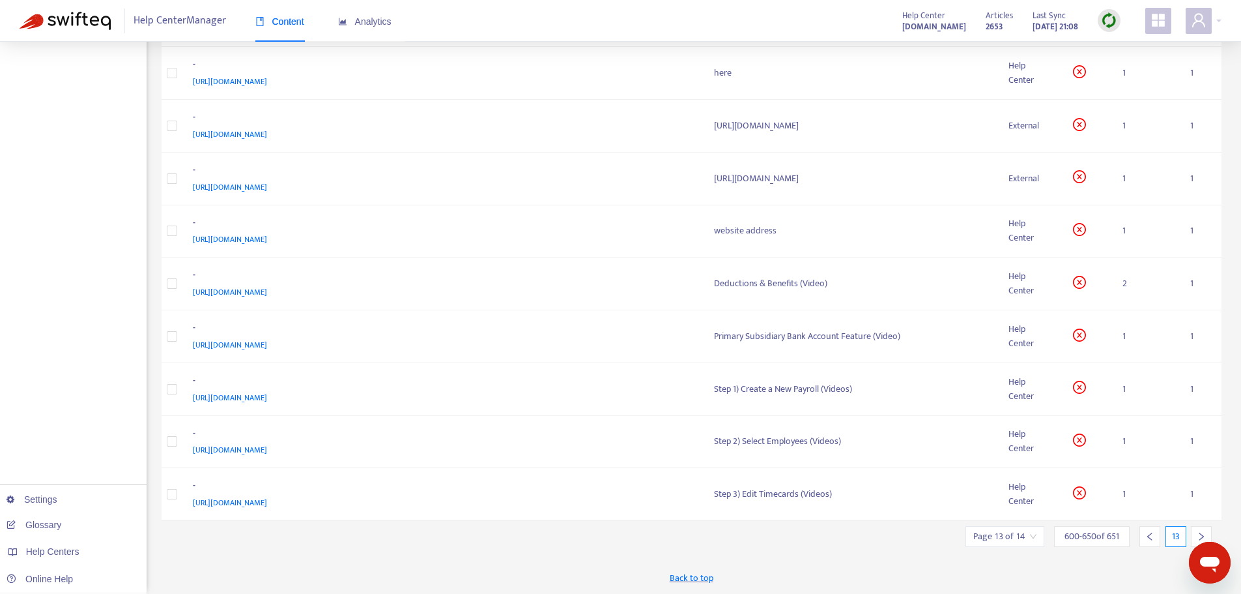
click at [1024, 538] on input "search" at bounding box center [1005, 537] width 63 height 20
click at [993, 471] on span "Jump to Page" at bounding box center [1004, 469] width 56 height 10
click at [1125, 465] on input "*" at bounding box center [1146, 469] width 98 height 21
click at [1109, 504] on span "50" at bounding box center [1146, 501] width 82 height 20
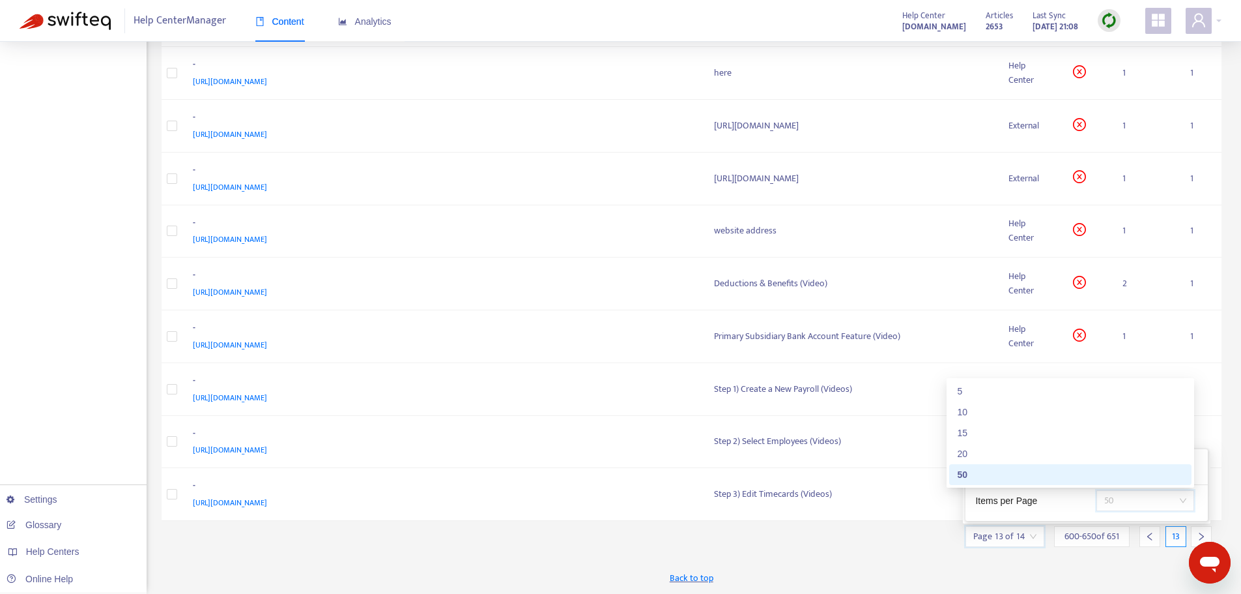
click at [1060, 476] on div "50" at bounding box center [1070, 474] width 227 height 14
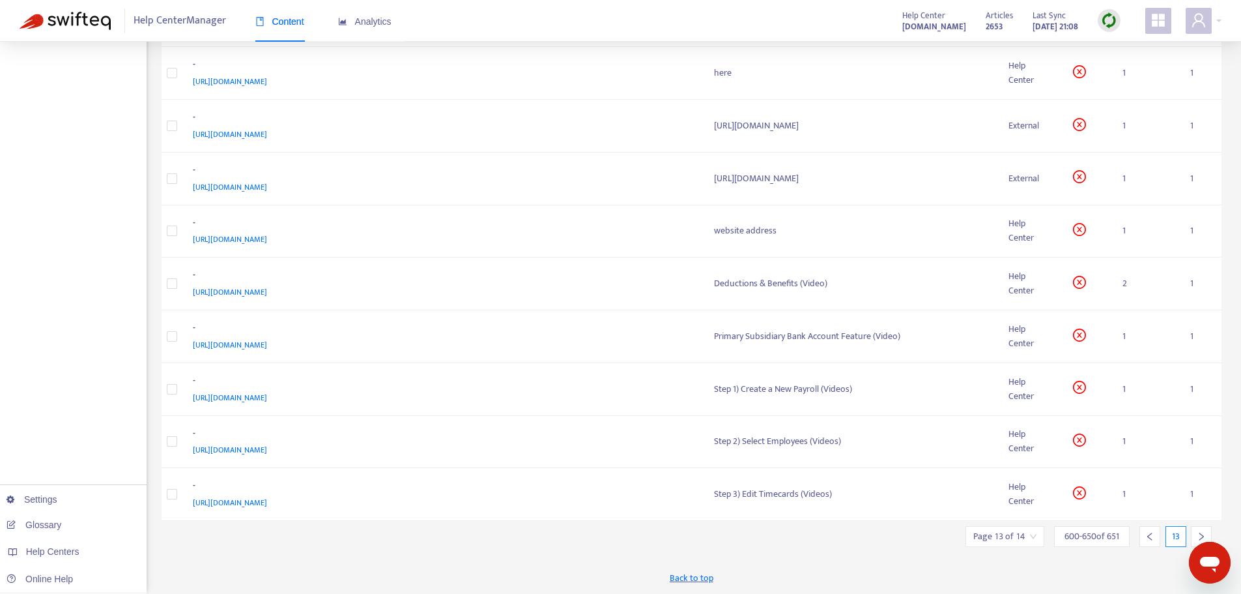
click at [993, 540] on input "search" at bounding box center [1005, 537] width 63 height 20
click at [988, 472] on span "Jump to Page" at bounding box center [1004, 469] width 56 height 10
click at [894, 571] on div "Back to top" at bounding box center [692, 577] width 1061 height 33
click at [1148, 542] on div at bounding box center [1150, 536] width 21 height 21
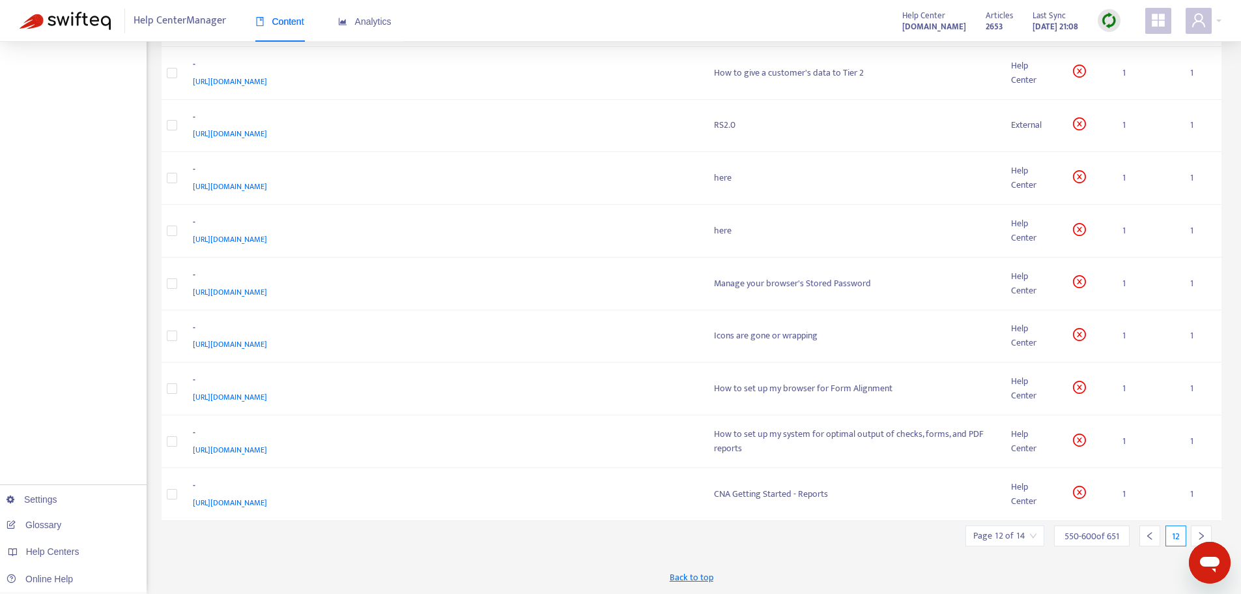
scroll to position [2269, 0]
click at [1148, 542] on div at bounding box center [1150, 535] width 21 height 21
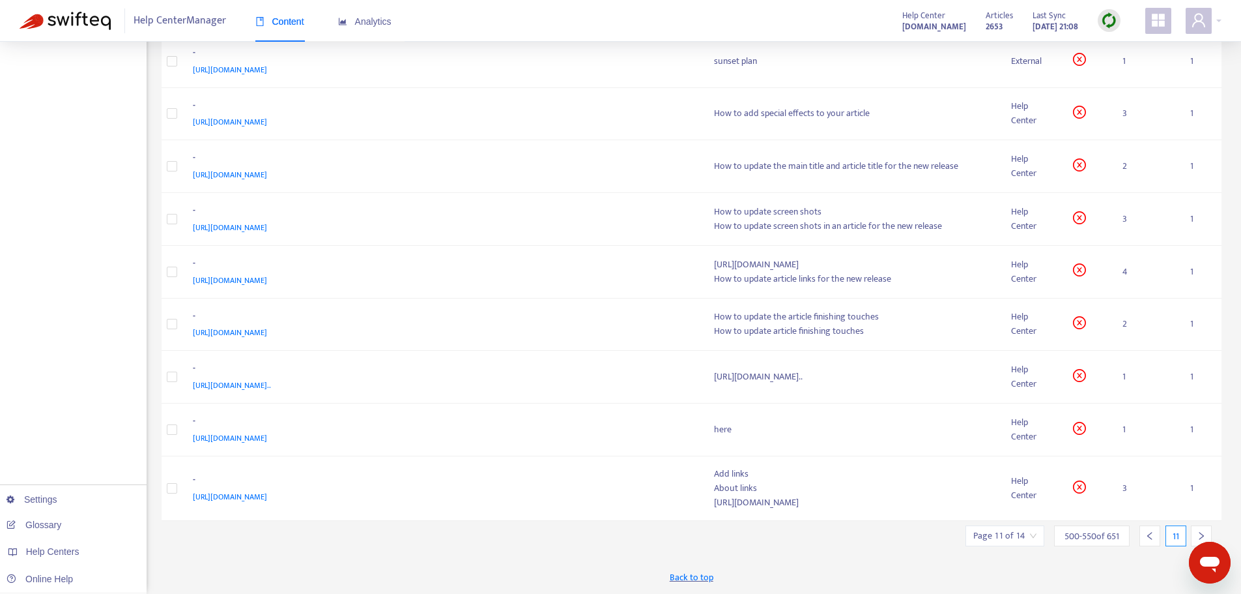
click at [1148, 542] on div at bounding box center [1150, 535] width 21 height 21
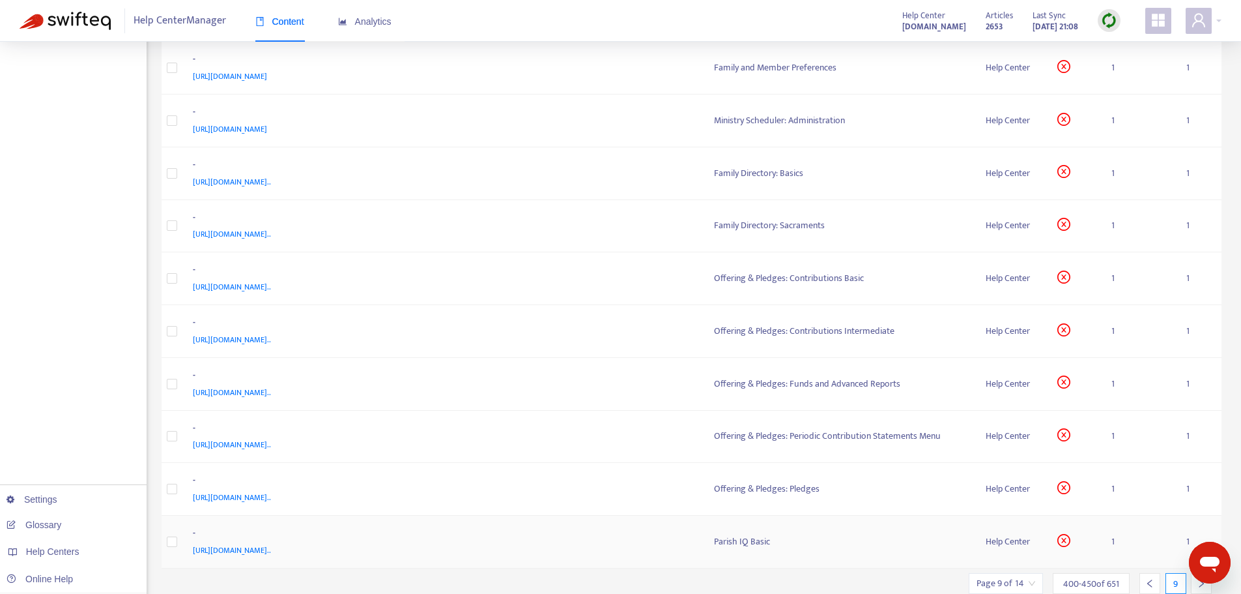
scroll to position [2293, 0]
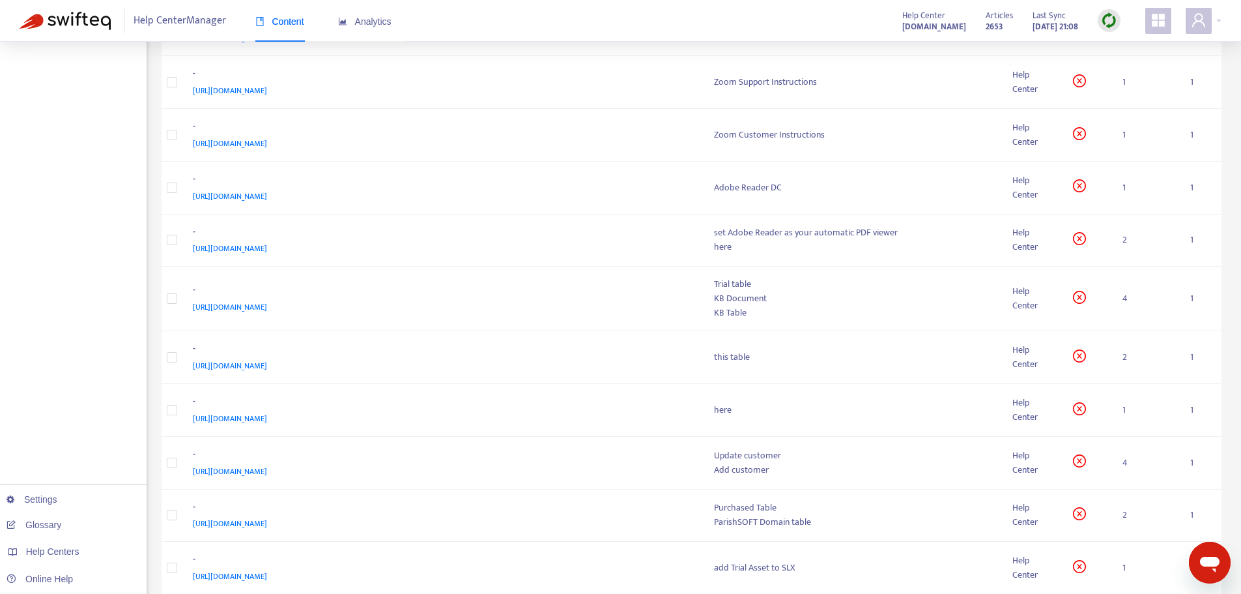
click at [1148, 542] on td "1" at bounding box center [1146, 568] width 68 height 53
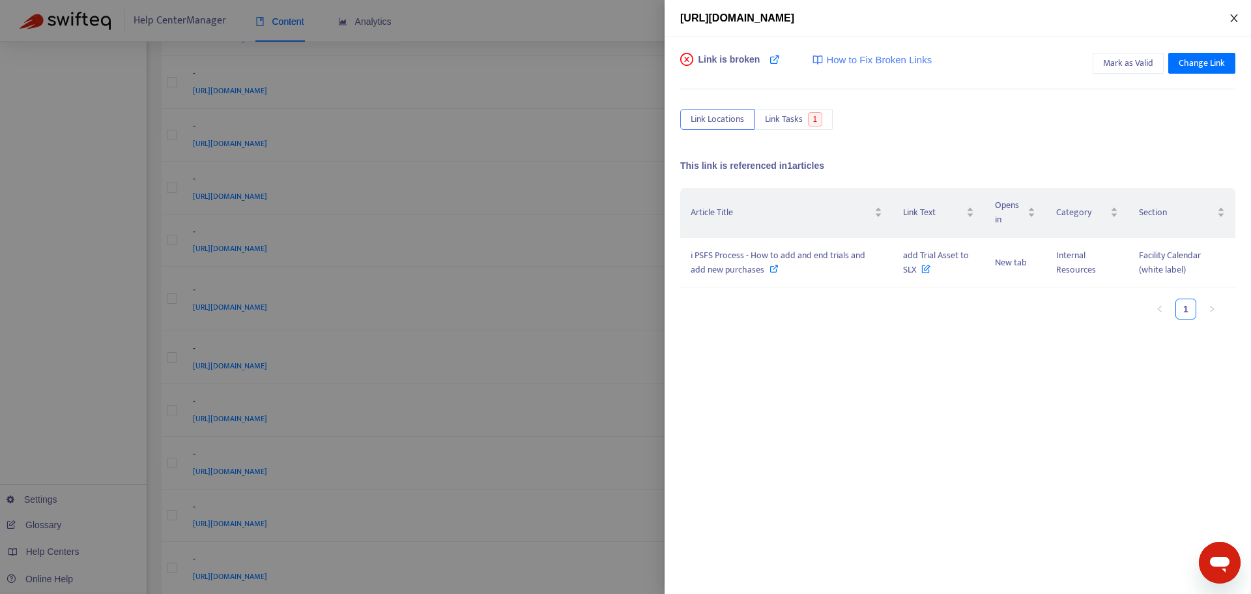
click at [1236, 20] on icon "close" at bounding box center [1233, 18] width 7 height 8
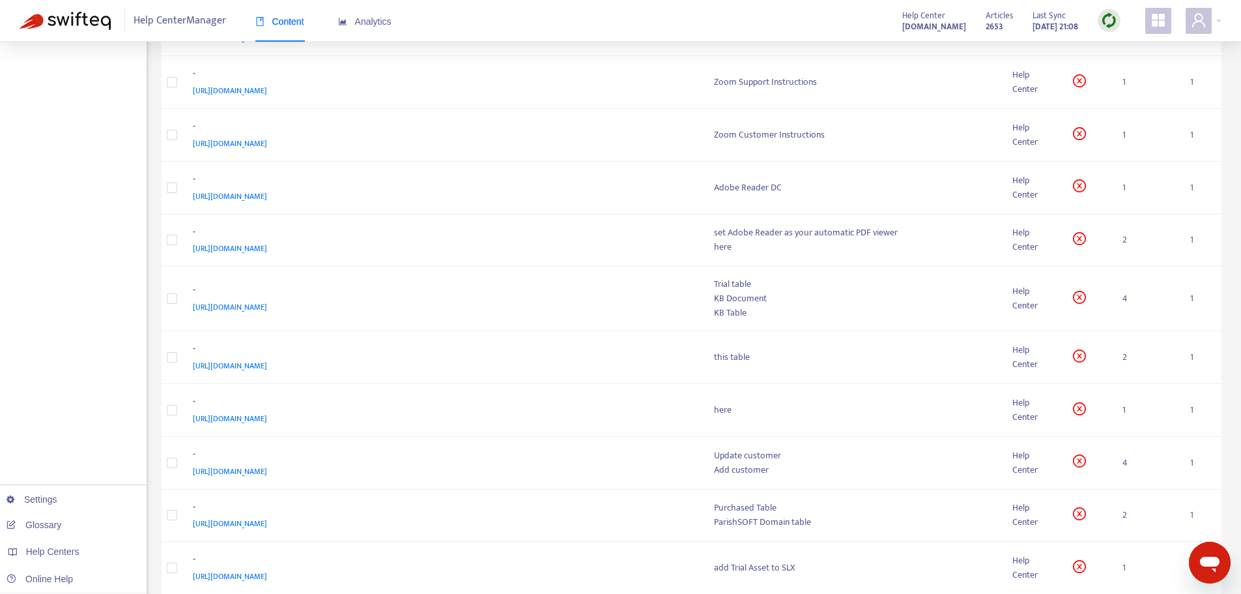
scroll to position [2419, 0]
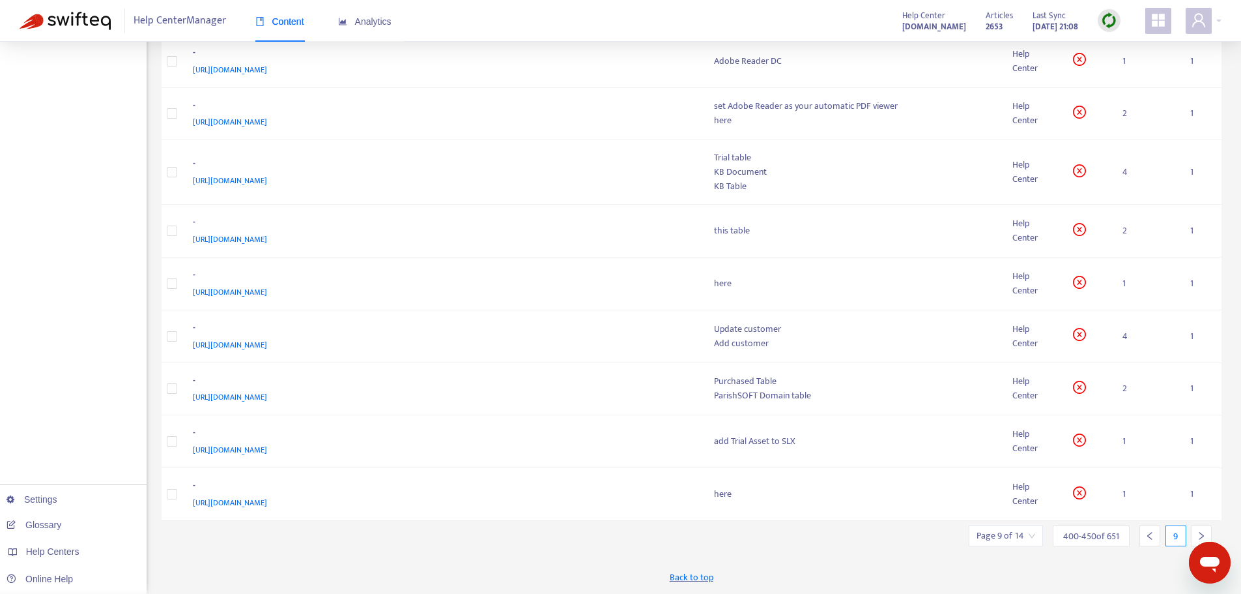
click at [1151, 536] on icon "left" at bounding box center [1150, 535] width 9 height 9
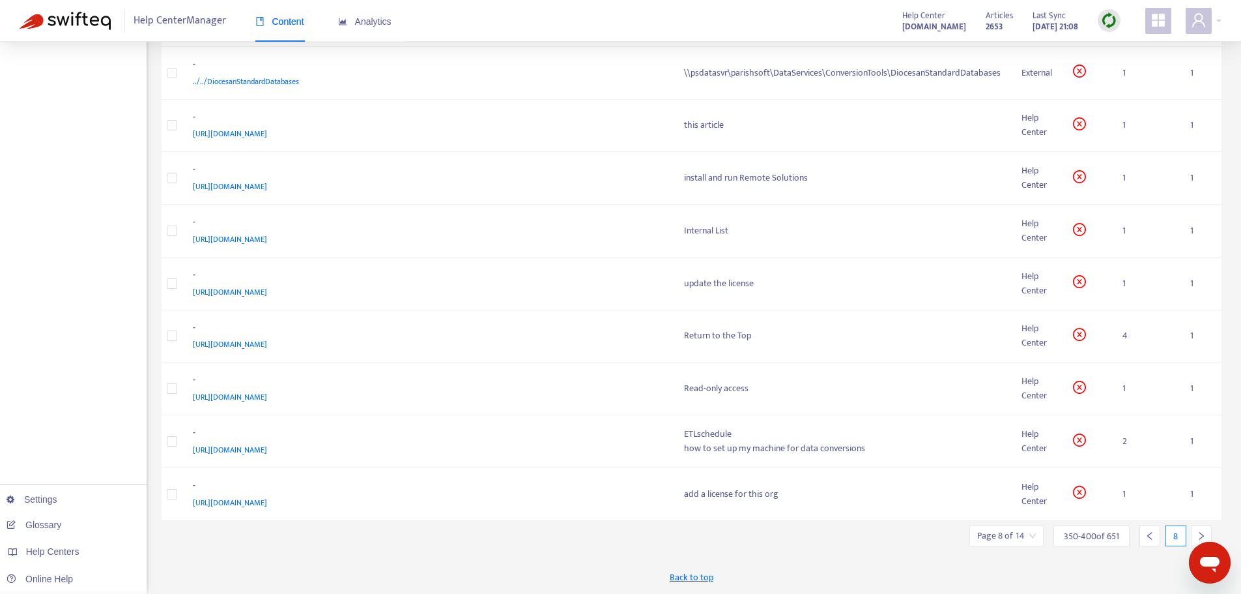
click at [1150, 538] on icon "left" at bounding box center [1150, 536] width 5 height 8
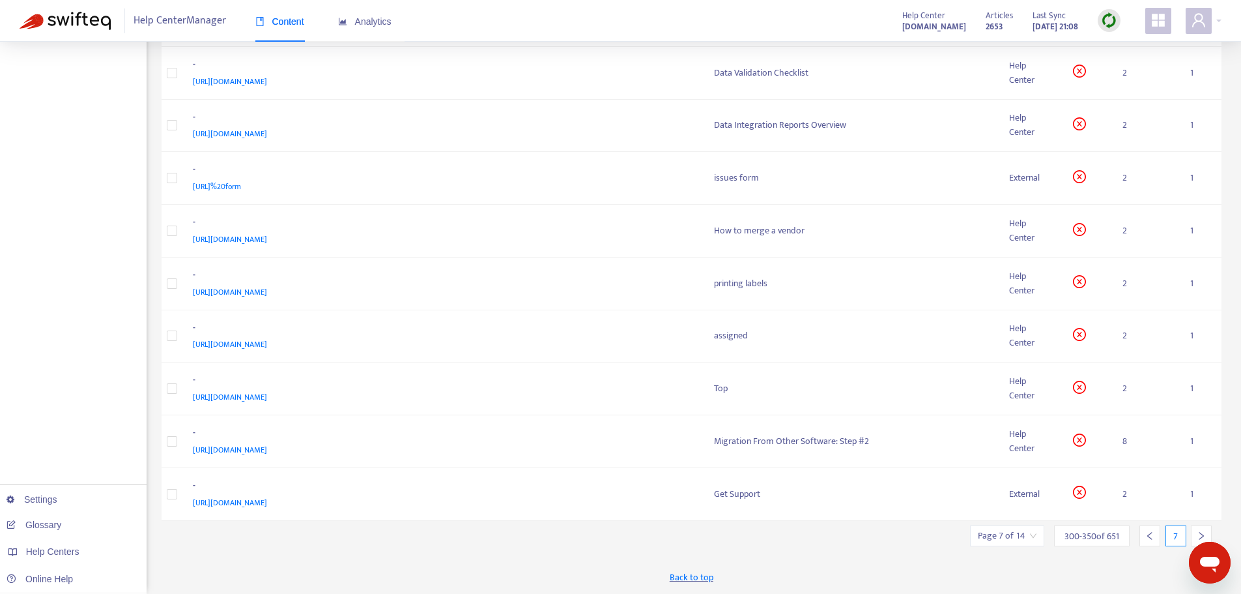
click at [1150, 538] on icon "left" at bounding box center [1150, 536] width 5 height 8
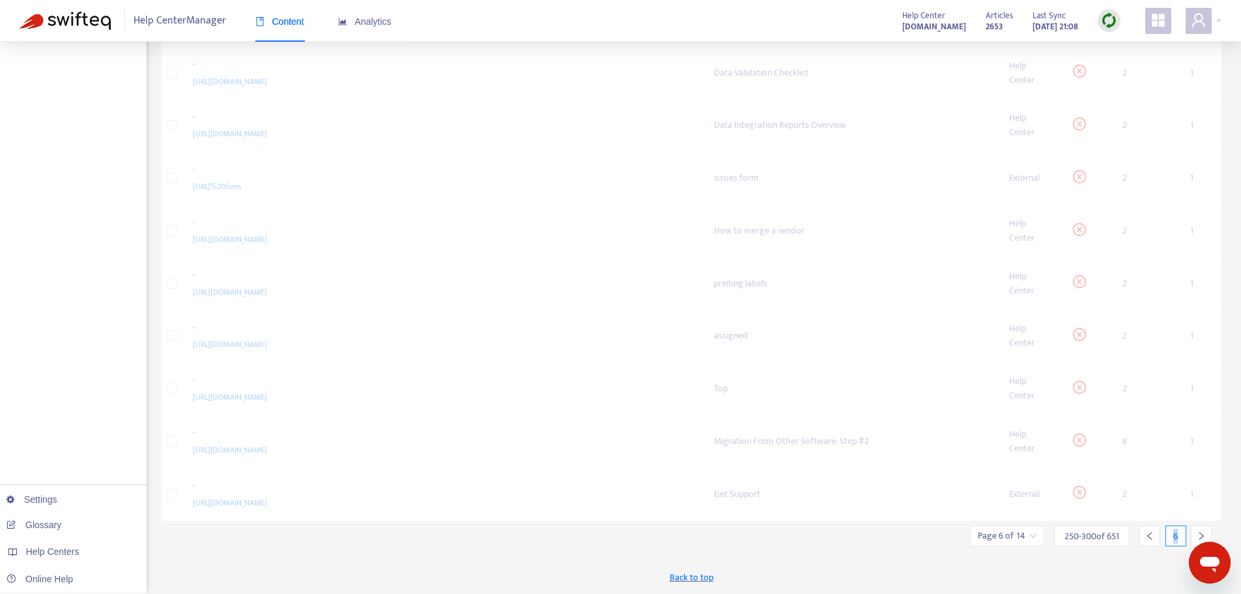
click at [1150, 538] on icon "left" at bounding box center [1150, 536] width 5 height 8
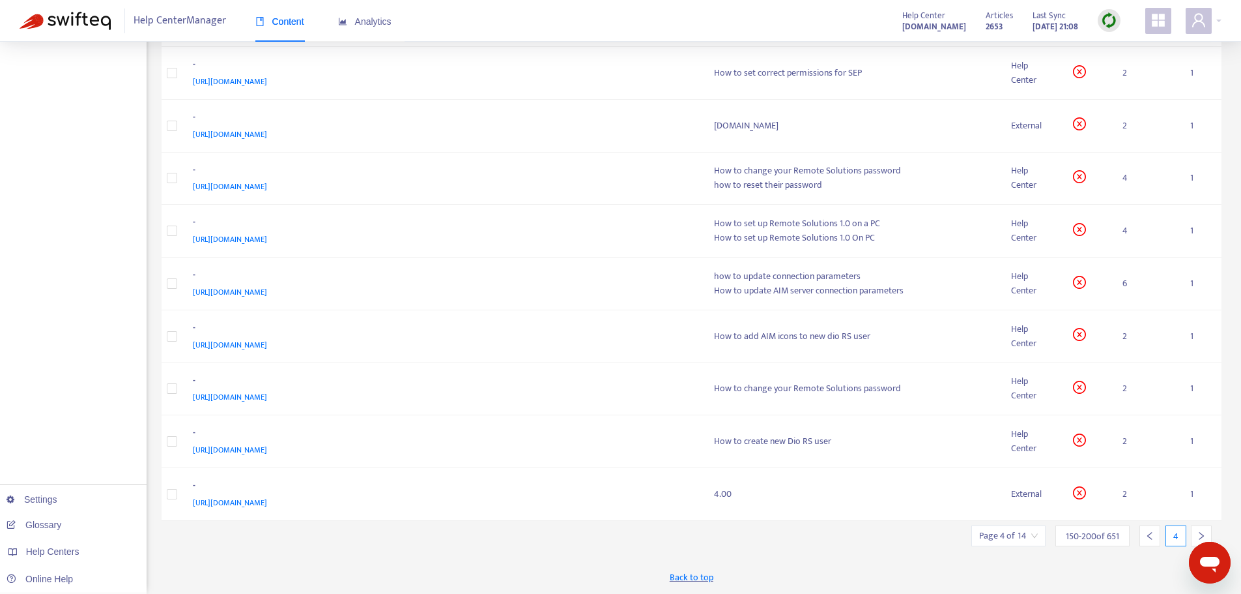
click at [1150, 538] on icon "left" at bounding box center [1150, 536] width 5 height 8
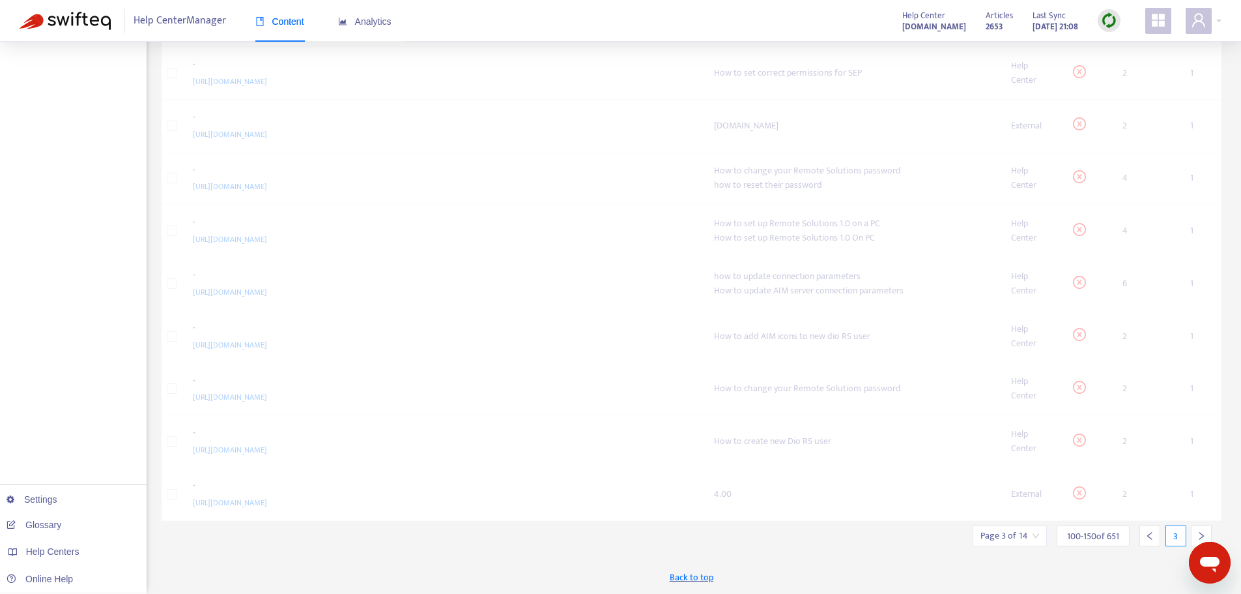
click at [1150, 538] on icon "left" at bounding box center [1150, 536] width 5 height 8
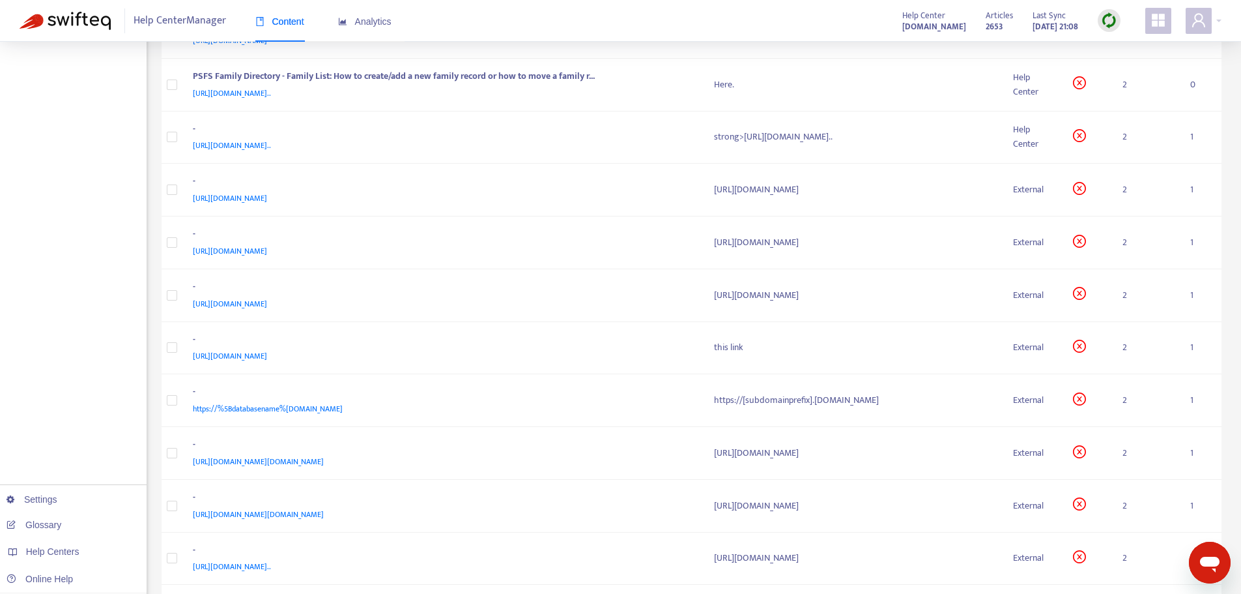
scroll to position [2419, 0]
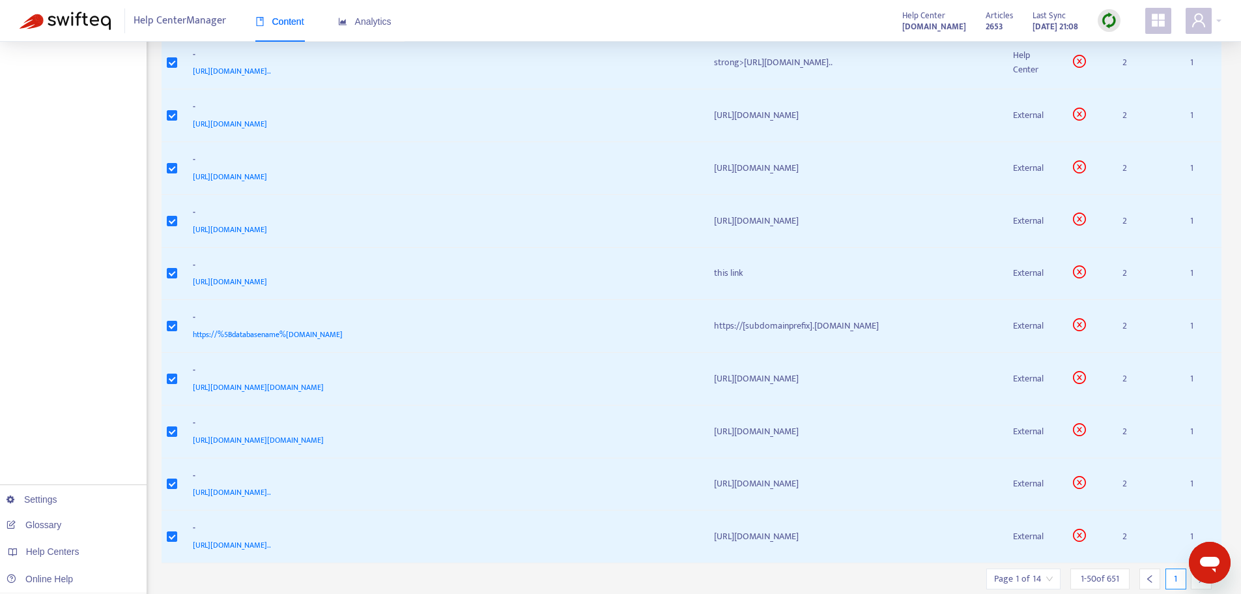
scroll to position [2461, 0]
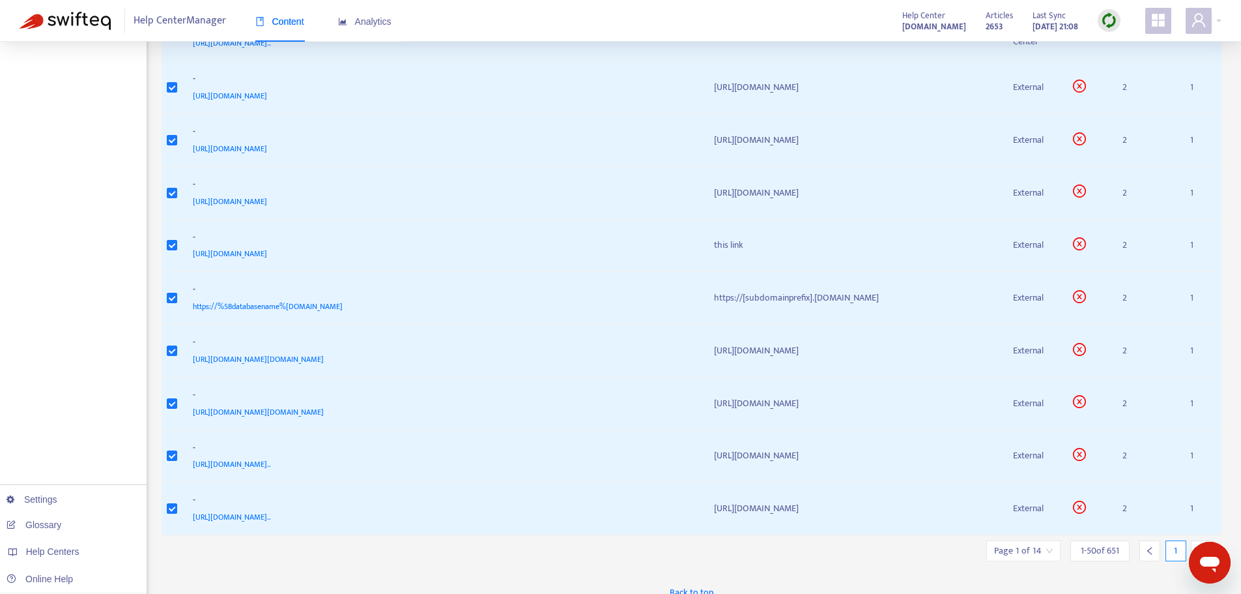
click at [695, 585] on span "Back to top" at bounding box center [692, 592] width 44 height 14
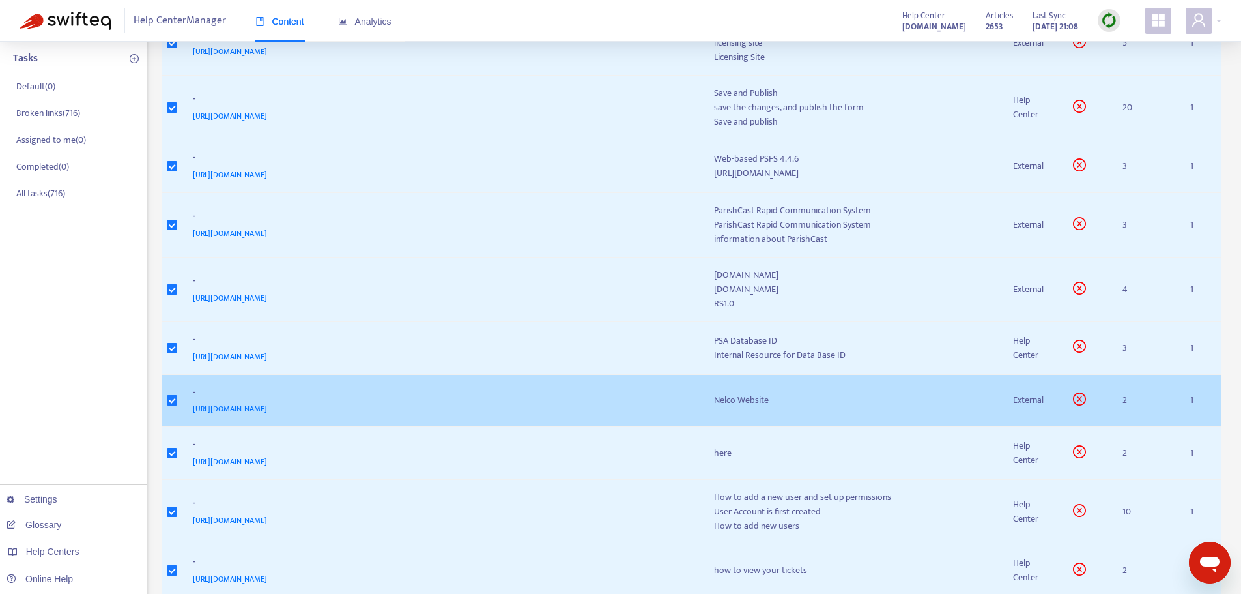
scroll to position [0, 0]
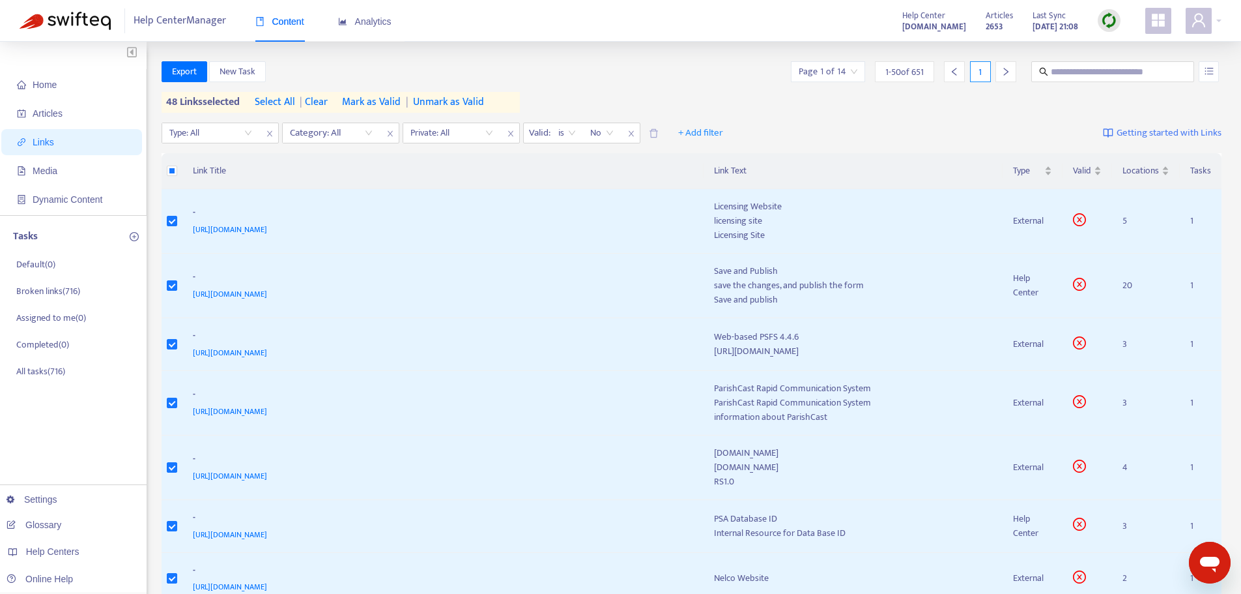
click at [362, 102] on span "Mark as Valid" at bounding box center [371, 102] width 59 height 16
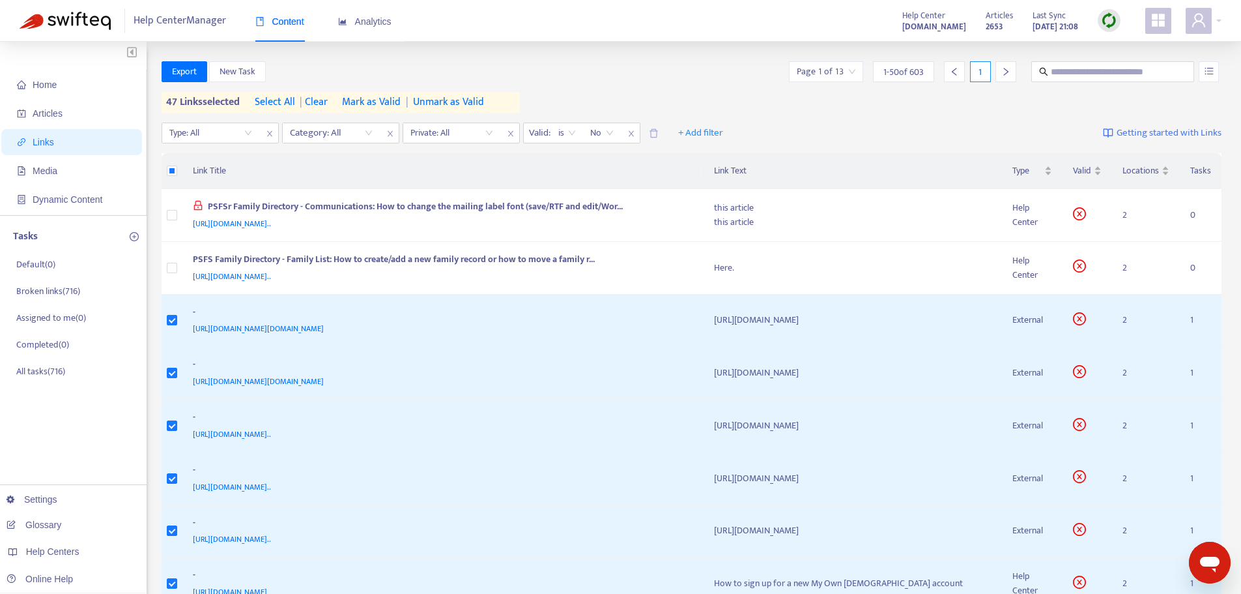
click at [386, 101] on span "Mark as Valid" at bounding box center [371, 102] width 59 height 16
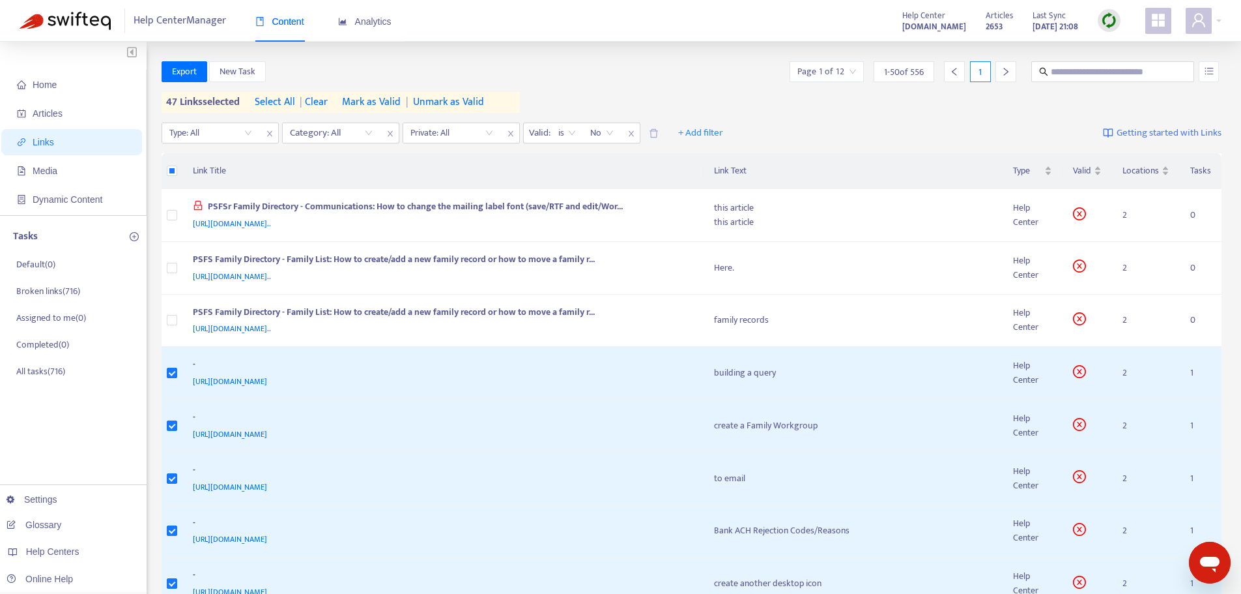
click at [378, 172] on th "Link Title" at bounding box center [442, 171] width 521 height 36
click at [677, 175] on th "Link Title" at bounding box center [442, 171] width 521 height 36
click at [373, 102] on span "Mark as Valid" at bounding box center [371, 102] width 59 height 16
click at [371, 102] on span "Mark as Valid" at bounding box center [371, 102] width 59 height 16
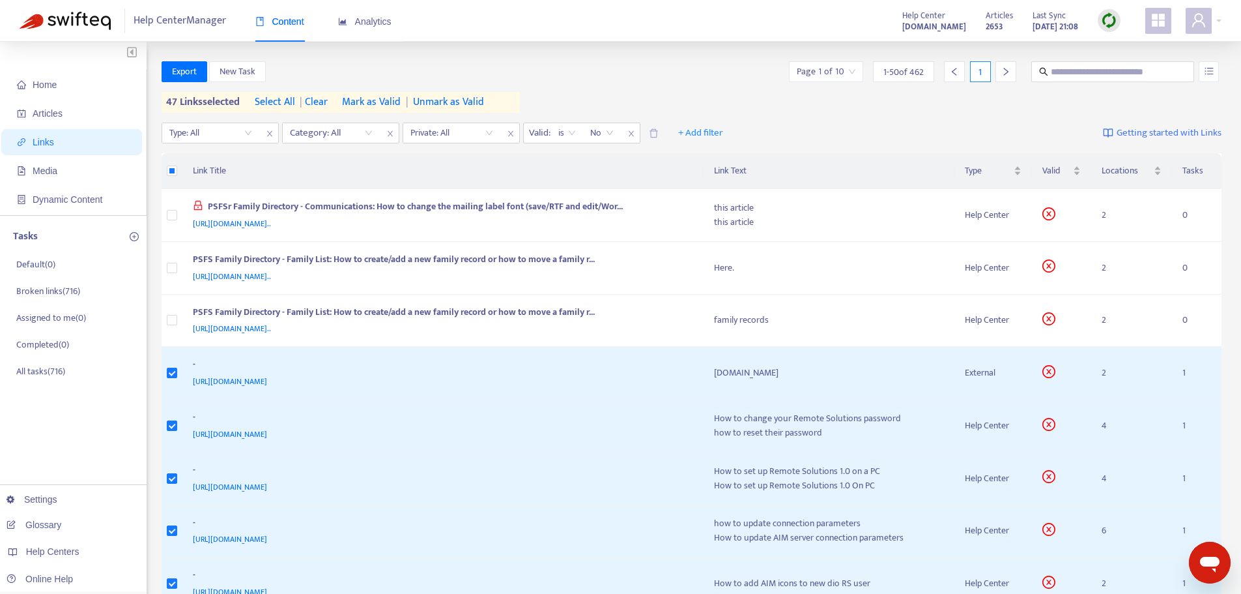
click at [381, 98] on span "Mark as Valid" at bounding box center [371, 102] width 59 height 16
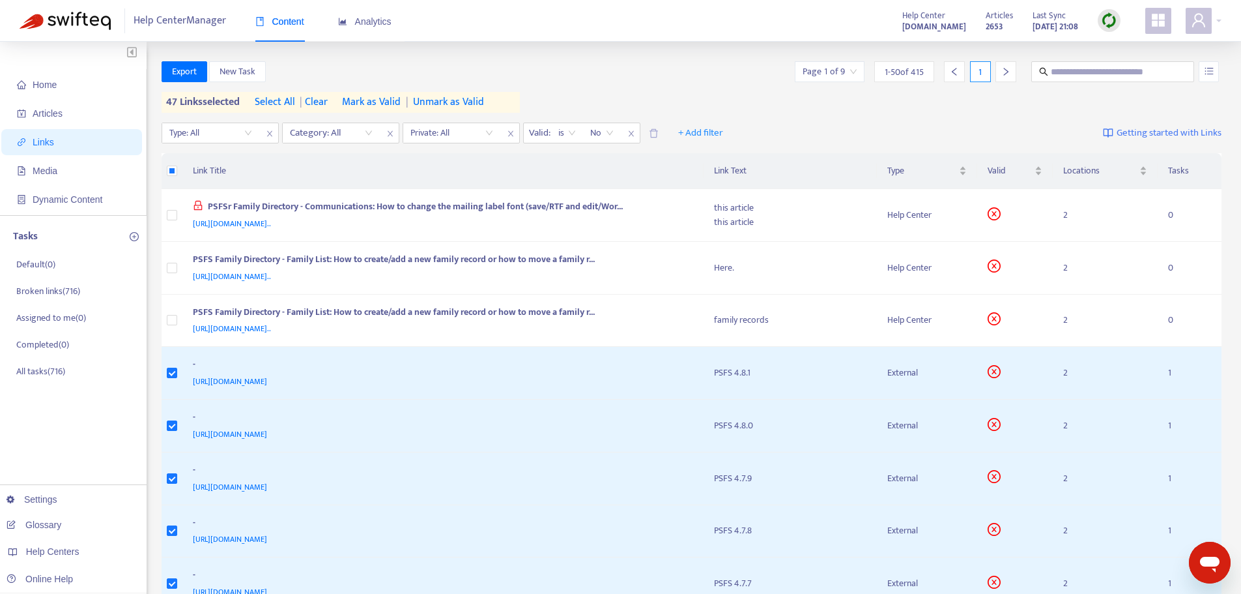
click at [380, 102] on span "Mark as Valid" at bounding box center [371, 102] width 59 height 16
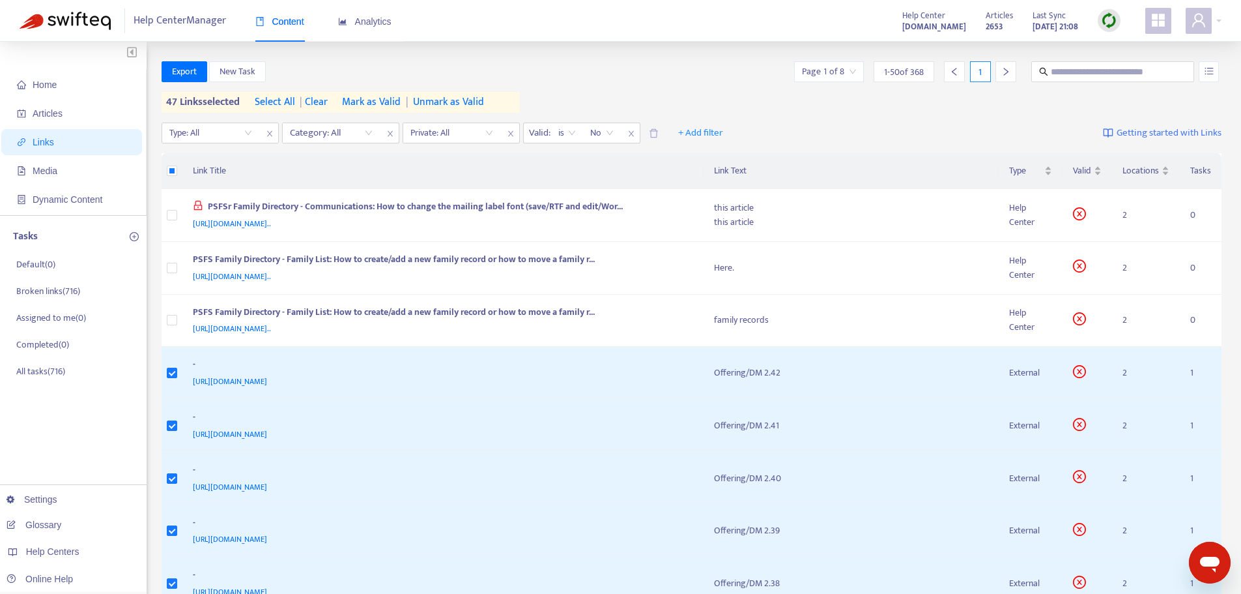
click at [386, 100] on span "Mark as Valid" at bounding box center [371, 102] width 59 height 16
click at [369, 100] on span "Mark as Valid" at bounding box center [371, 102] width 59 height 16
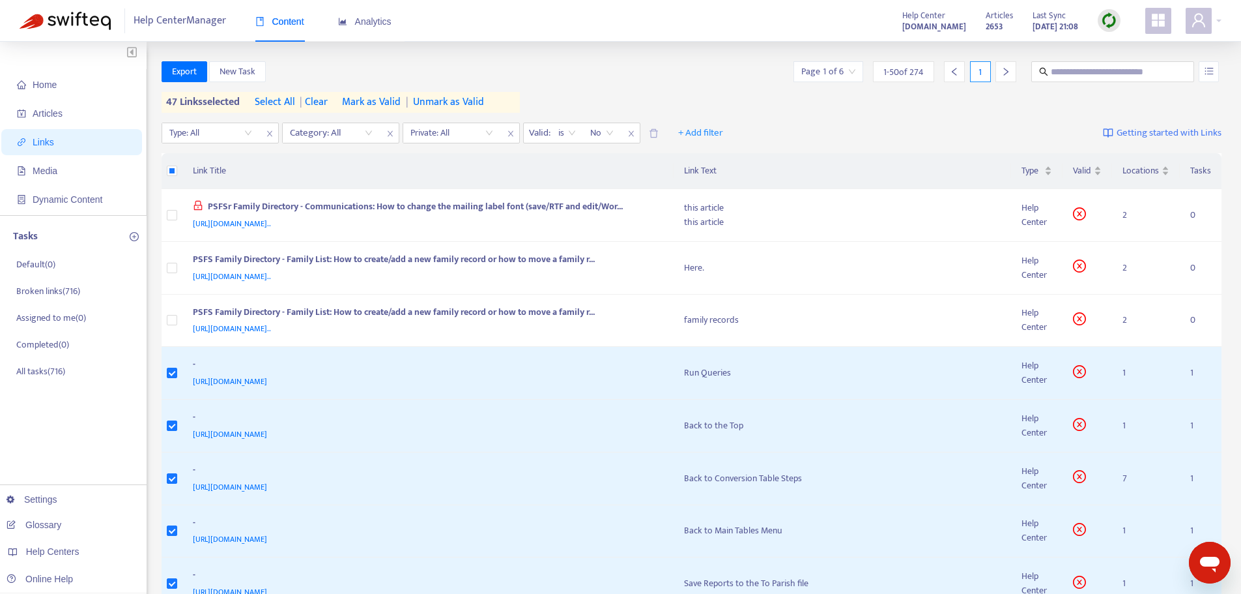
click at [364, 103] on span "Mark as Valid" at bounding box center [371, 102] width 59 height 16
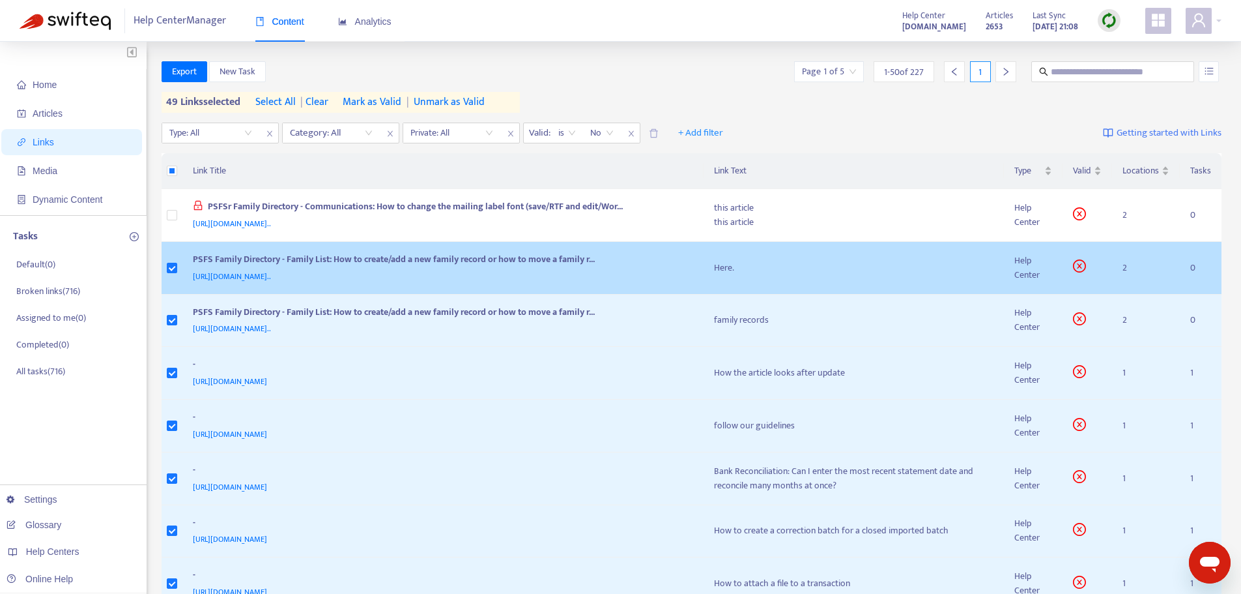
click at [170, 274] on label at bounding box center [172, 268] width 10 height 14
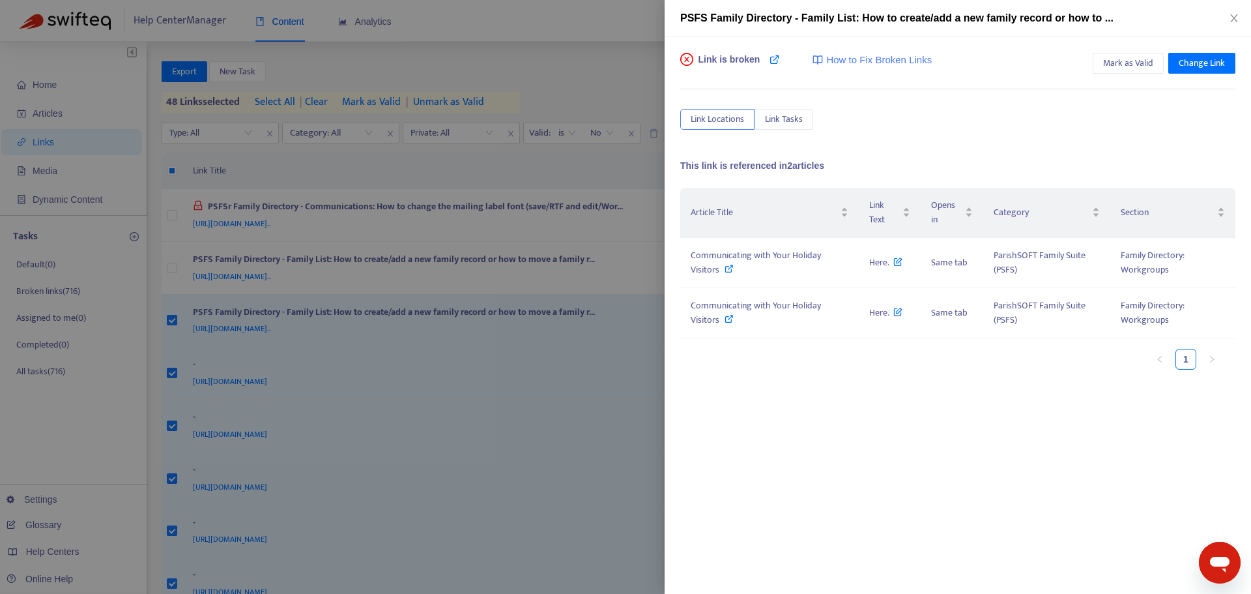
click at [173, 318] on div at bounding box center [625, 297] width 1251 height 594
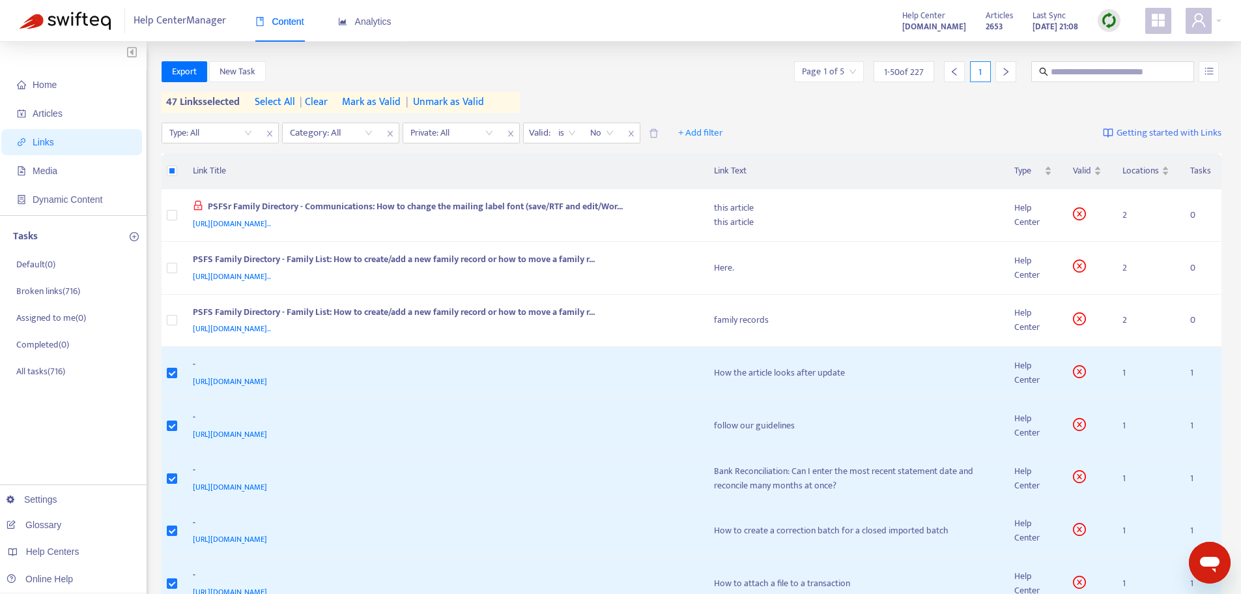
click at [384, 98] on span "Mark as Valid" at bounding box center [371, 102] width 59 height 16
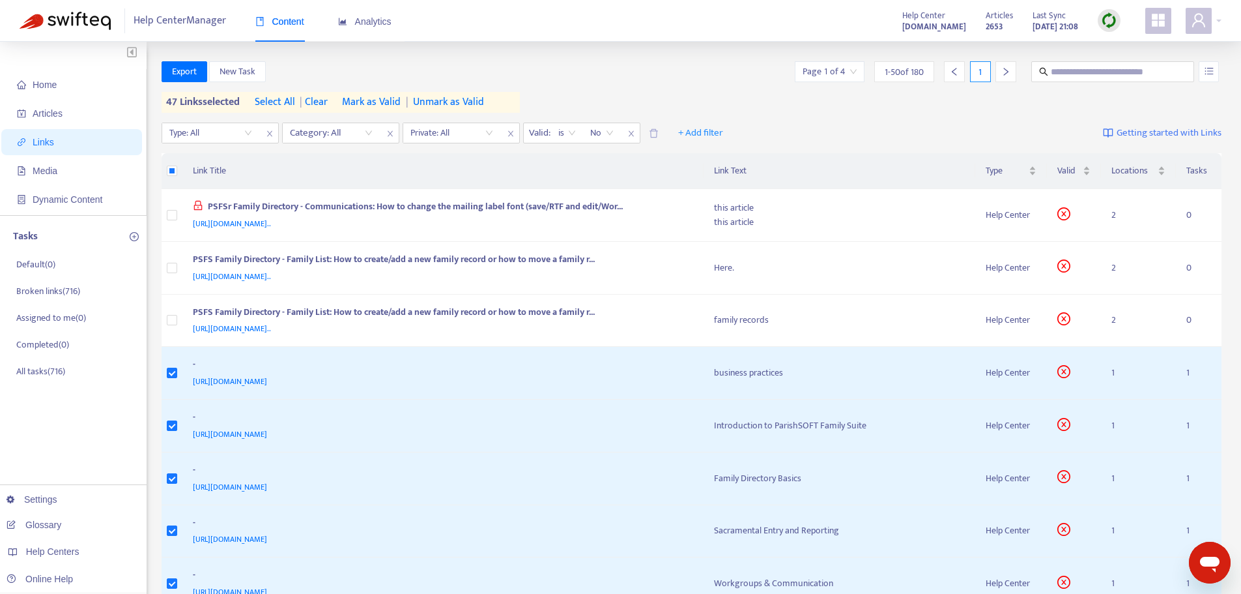
click at [383, 102] on span "Mark as Valid" at bounding box center [371, 102] width 59 height 16
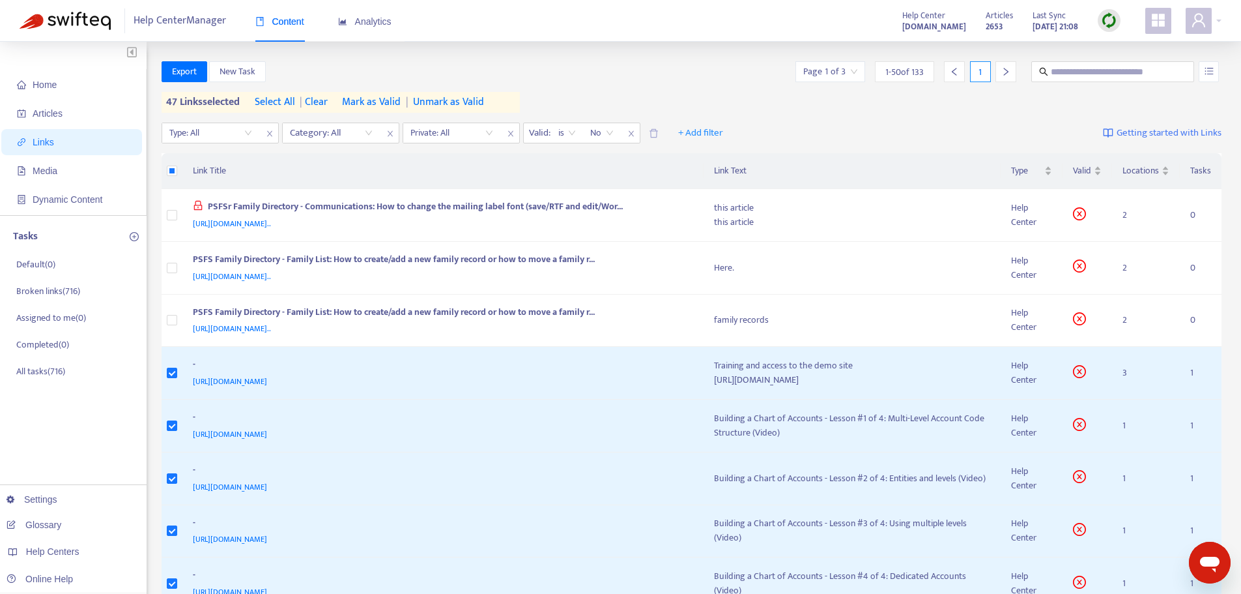
click at [379, 101] on span "Mark as Valid" at bounding box center [371, 102] width 59 height 16
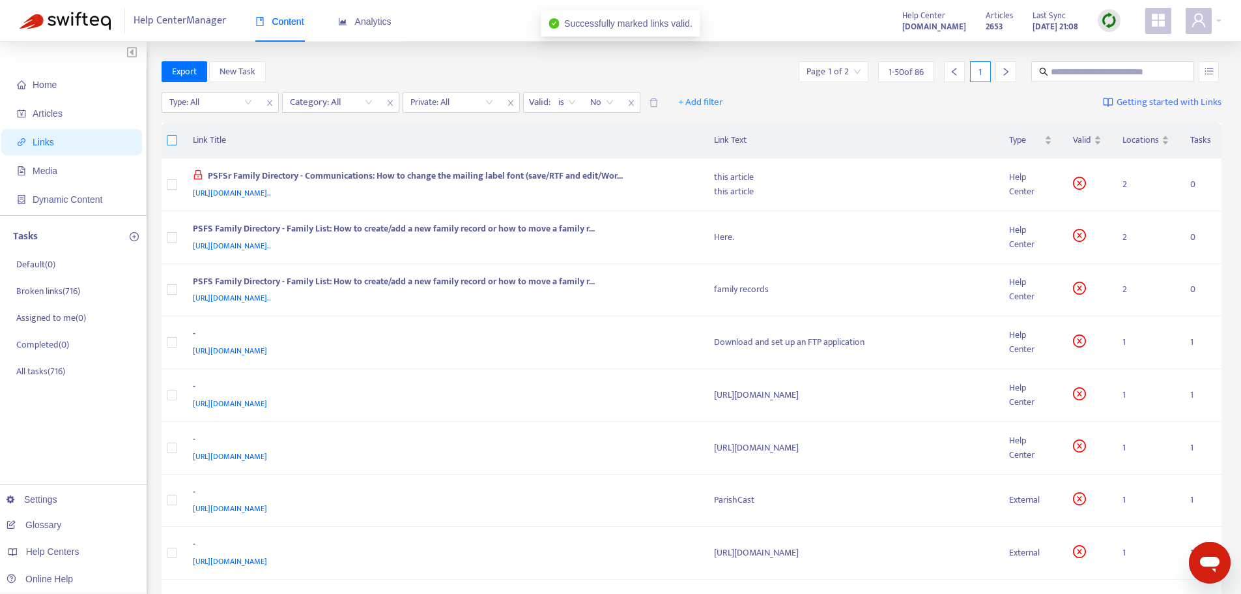
click at [169, 134] on label at bounding box center [172, 140] width 10 height 14
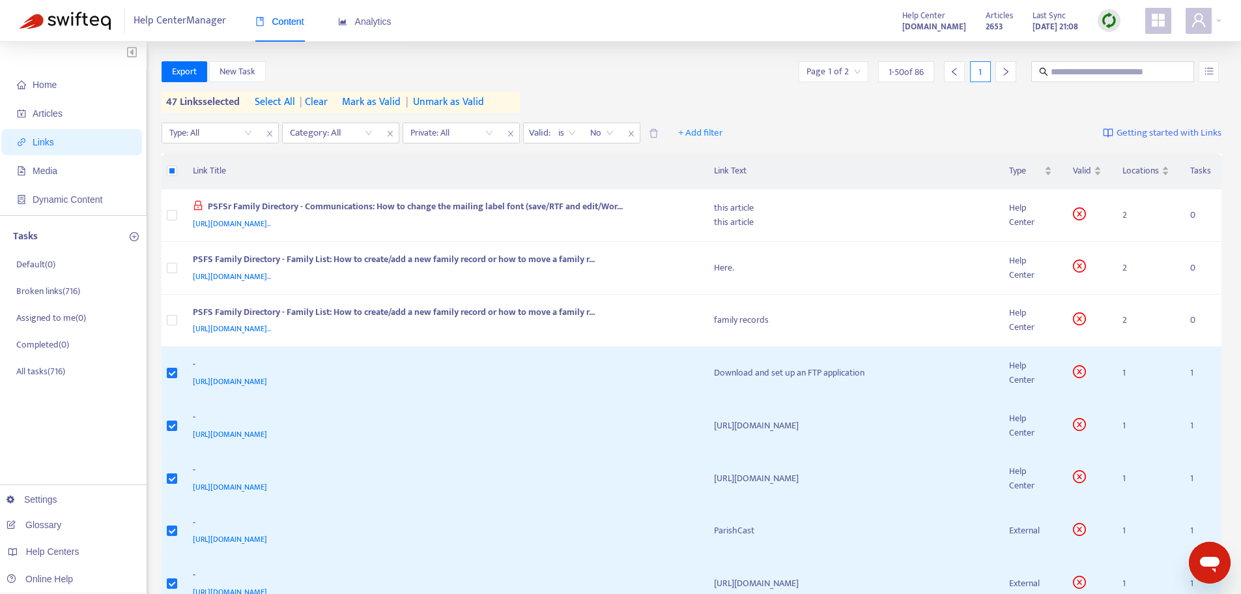
click at [377, 103] on span "Mark as Valid" at bounding box center [371, 102] width 59 height 16
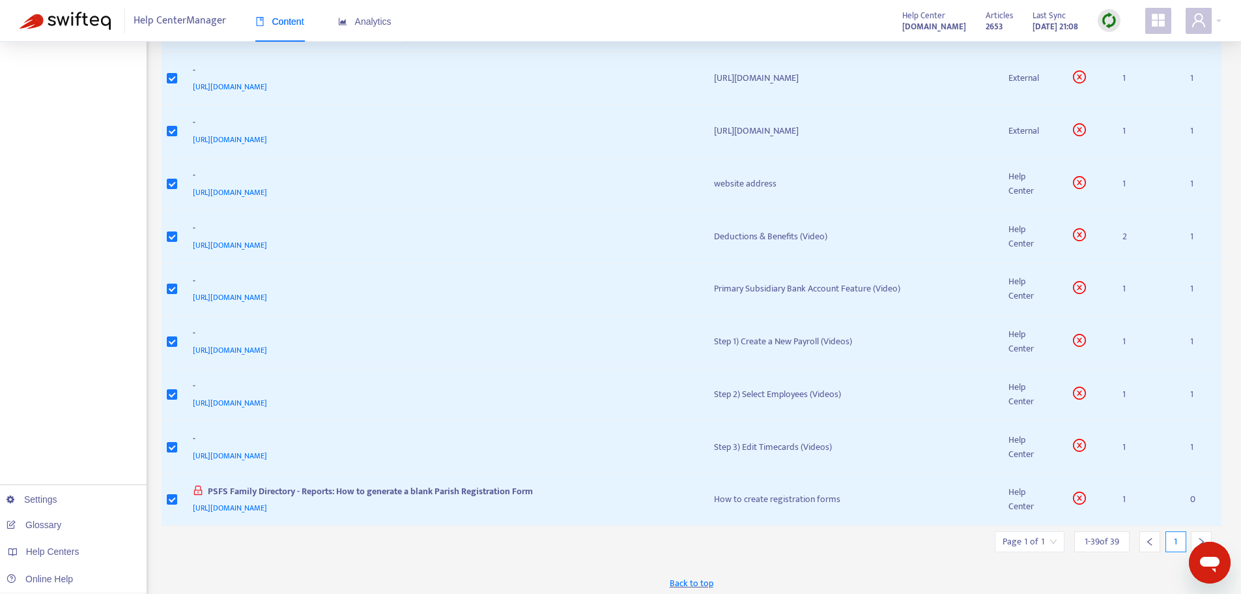
scroll to position [1720, 0]
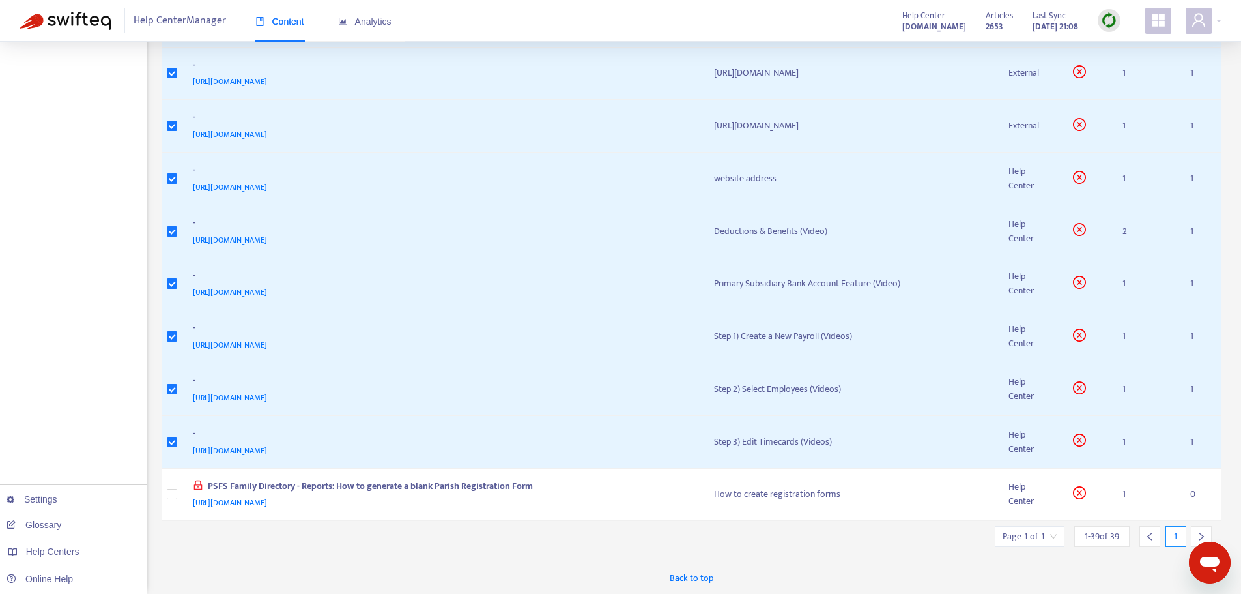
click at [678, 578] on span "Back to top" at bounding box center [692, 578] width 44 height 14
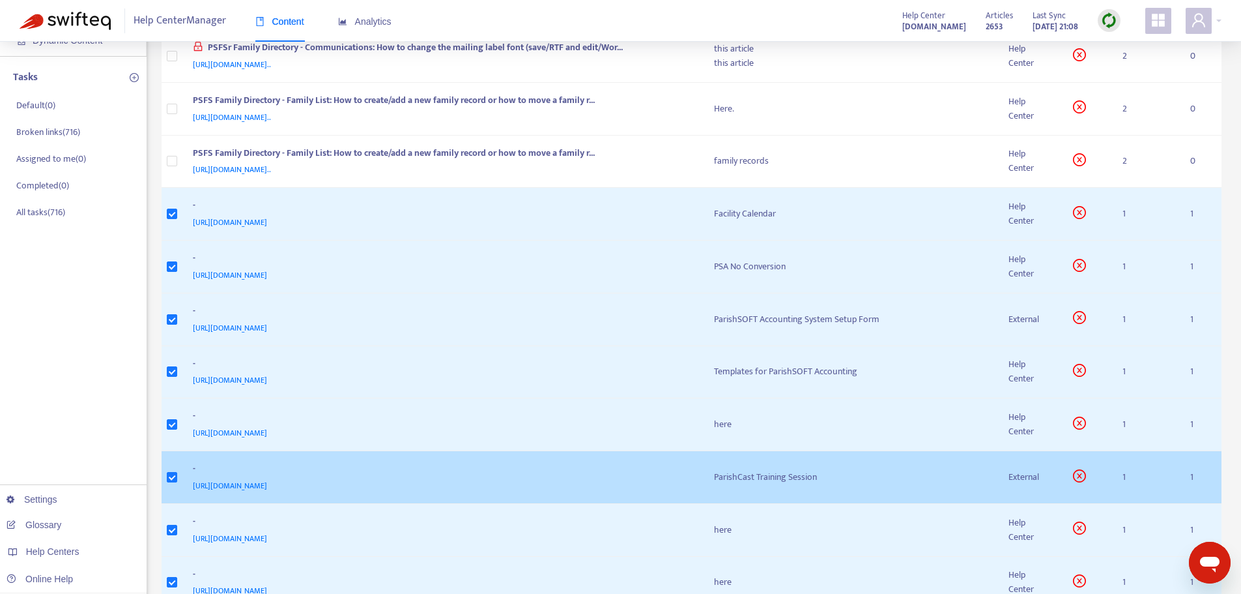
scroll to position [0, 0]
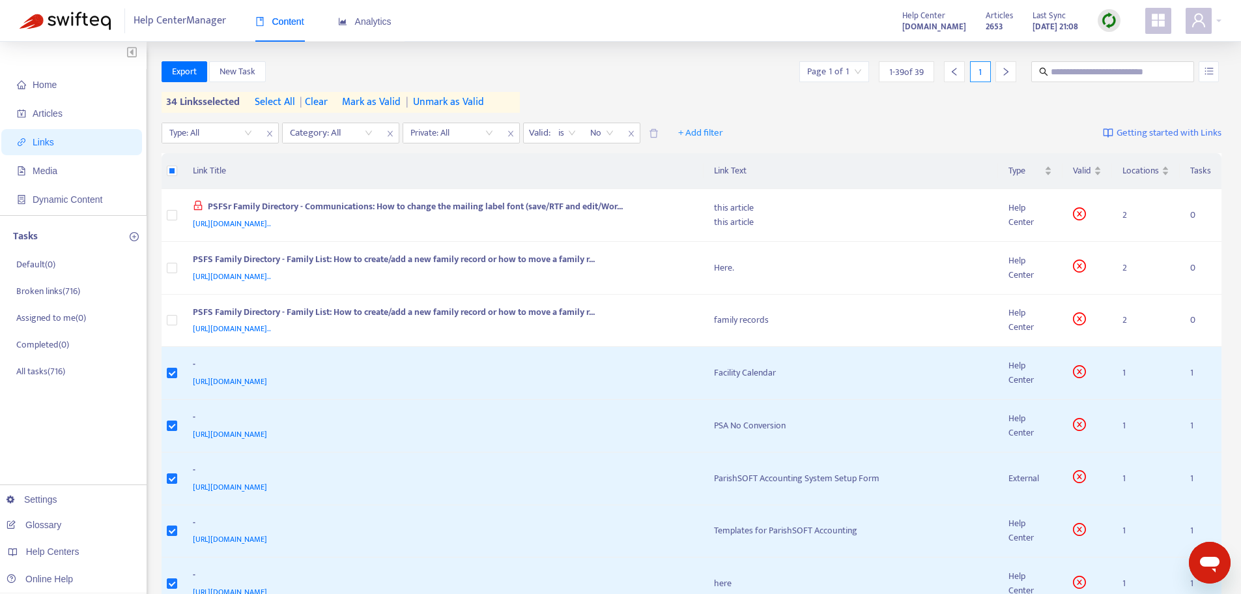
click at [375, 100] on span "Mark as Valid" at bounding box center [371, 102] width 59 height 16
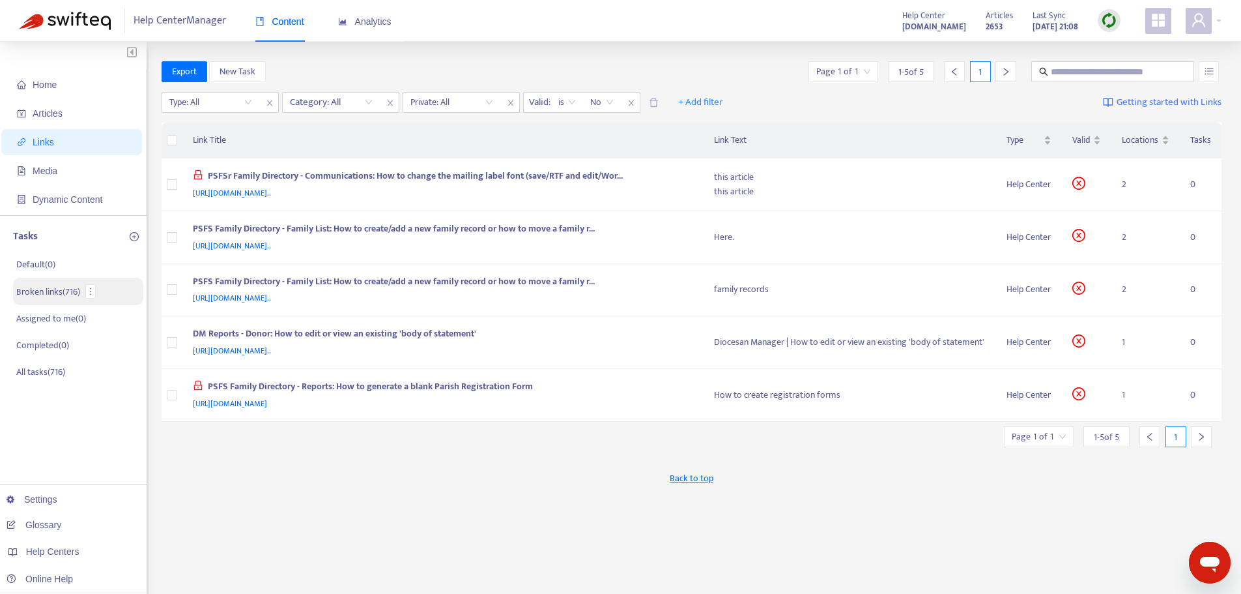
click at [45, 288] on p "Broken links ( 716 )" at bounding box center [48, 292] width 64 height 14
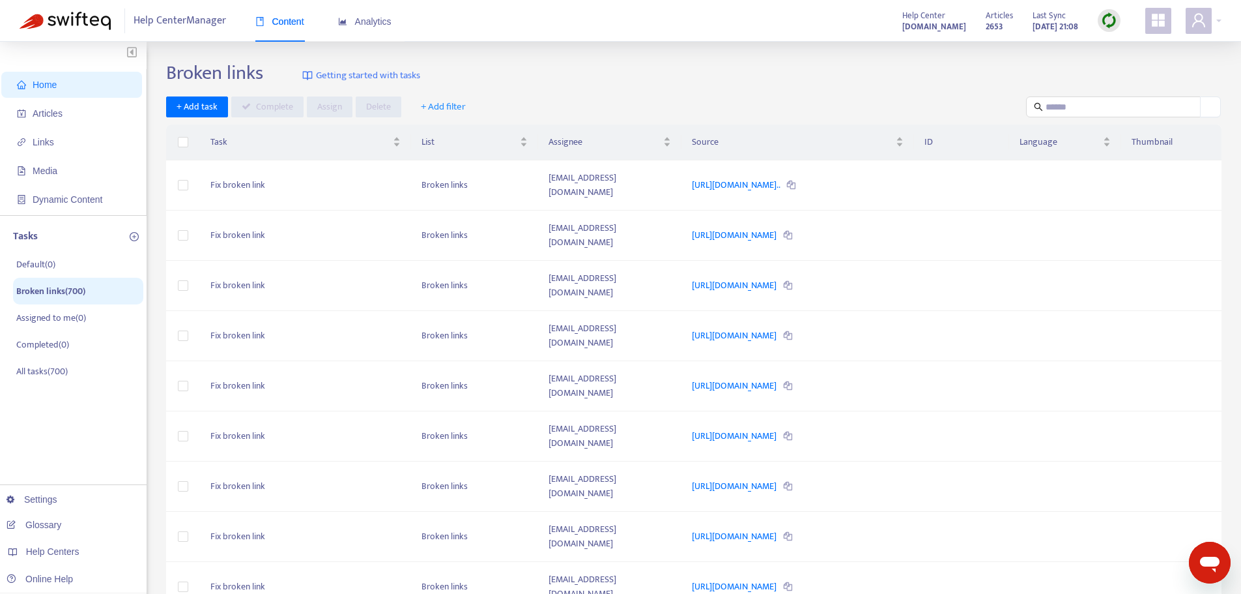
click at [370, 562] on div "Broken links Getting started with tasks + Add task Complete Assign Delete + Add…" at bounding box center [694, 442] width 1056 height 762
click at [1153, 512] on span "10" at bounding box center [1167, 510] width 82 height 20
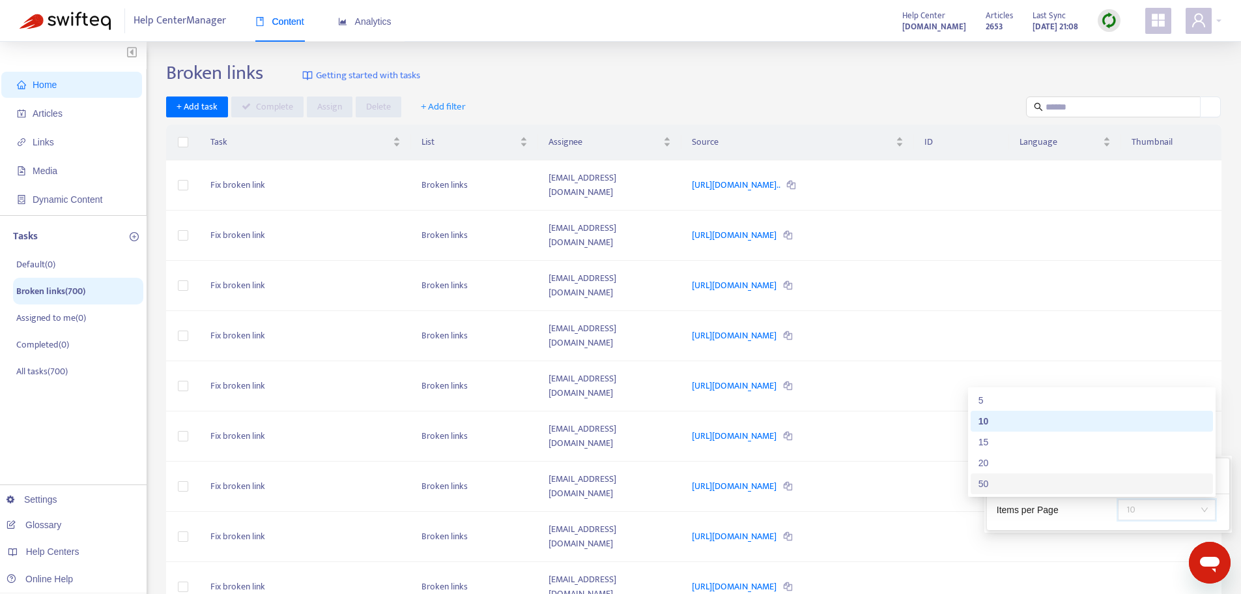
click at [1004, 486] on div "50" at bounding box center [1092, 483] width 227 height 14
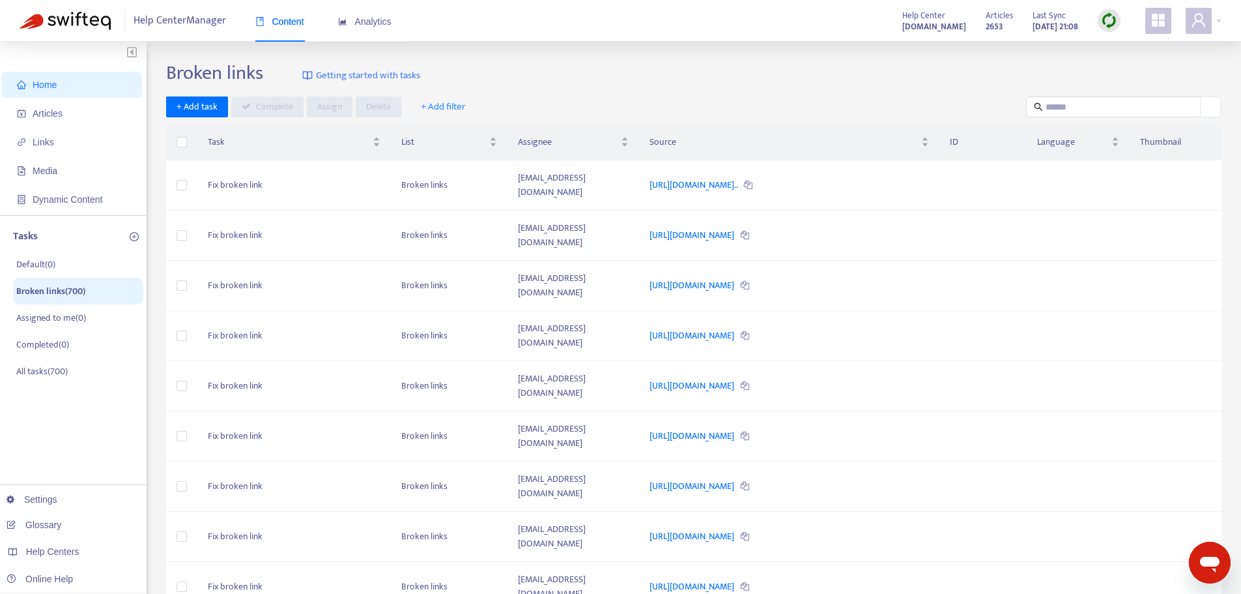
click at [655, 88] on div "Broken links Getting started with tasks" at bounding box center [694, 75] width 1056 height 29
click at [310, 186] on td "Fix broken link" at bounding box center [294, 185] width 194 height 50
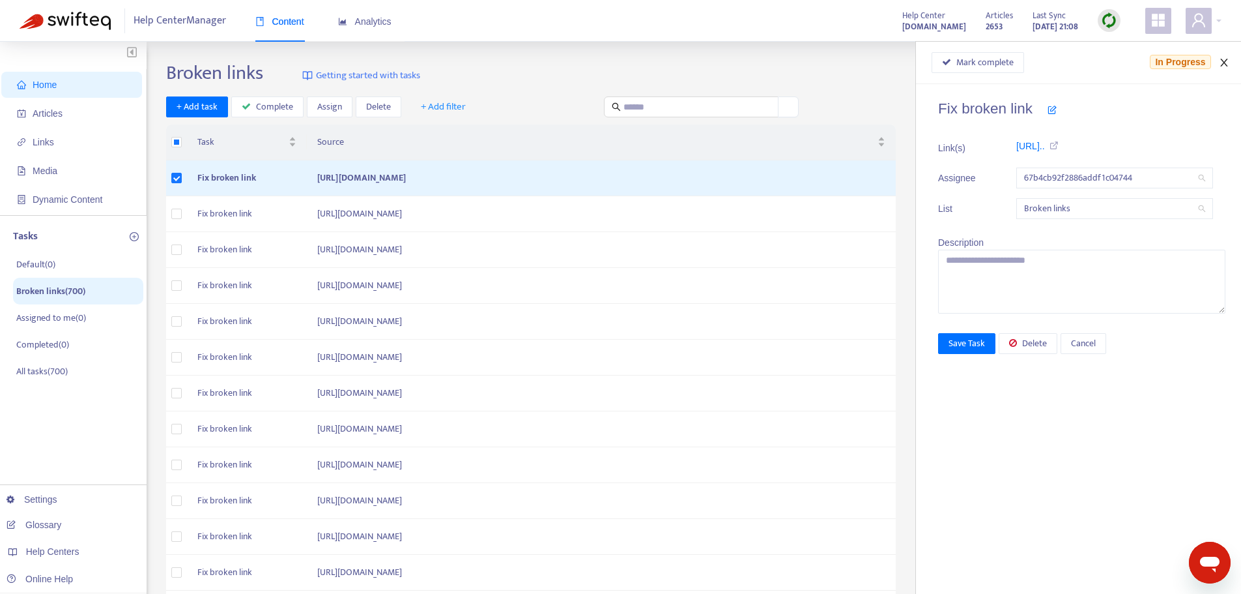
click at [1223, 63] on icon "close" at bounding box center [1224, 62] width 10 height 10
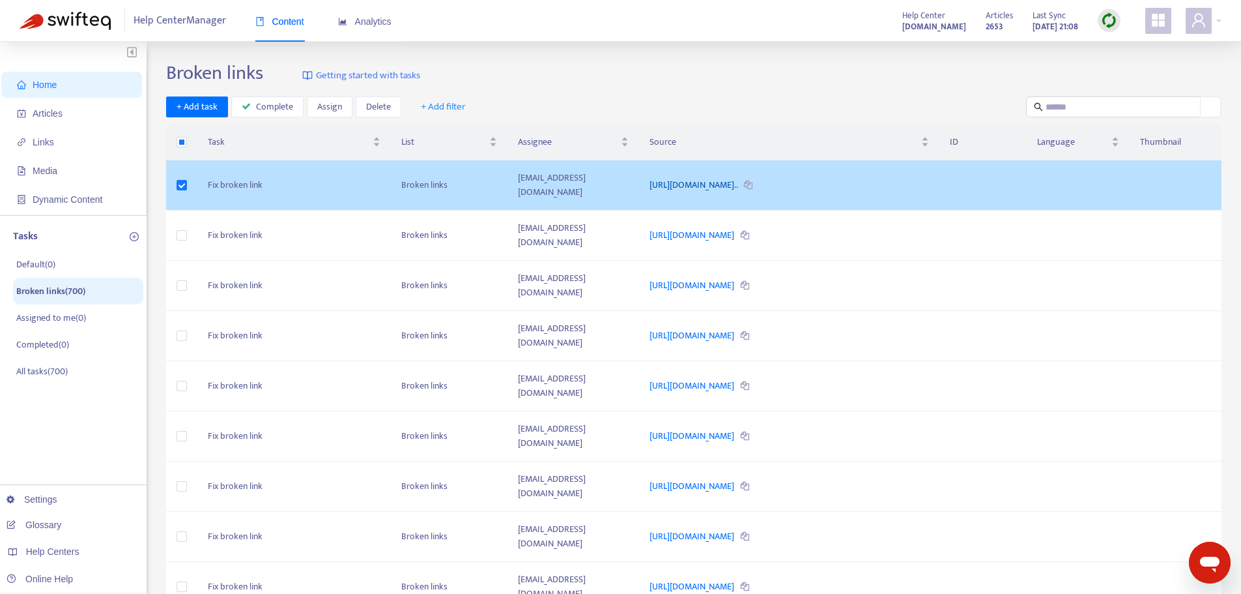
click at [722, 178] on link "[URL][DOMAIN_NAME].." at bounding box center [695, 184] width 90 height 15
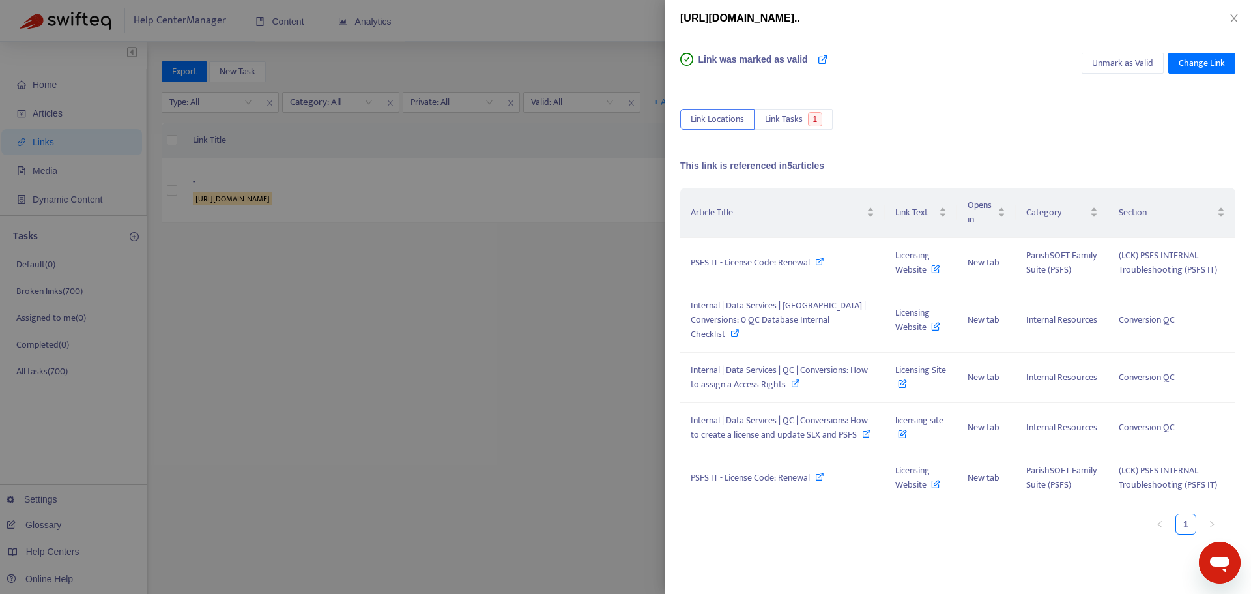
click at [571, 308] on div at bounding box center [625, 297] width 1251 height 594
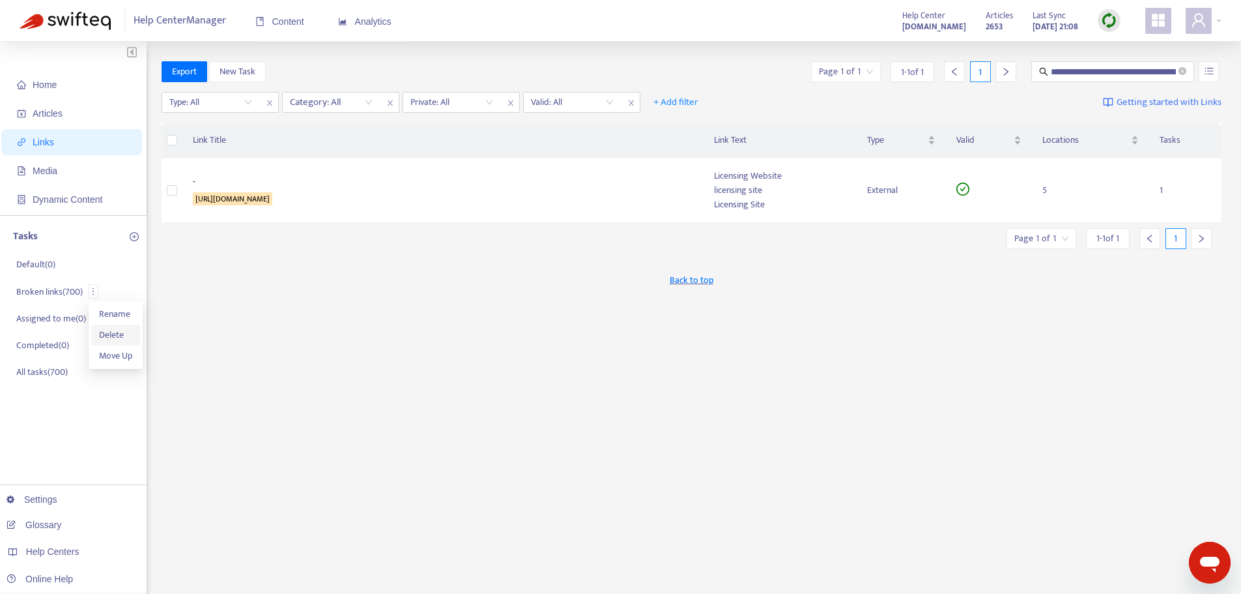
click at [113, 333] on span "Delete" at bounding box center [111, 334] width 25 height 15
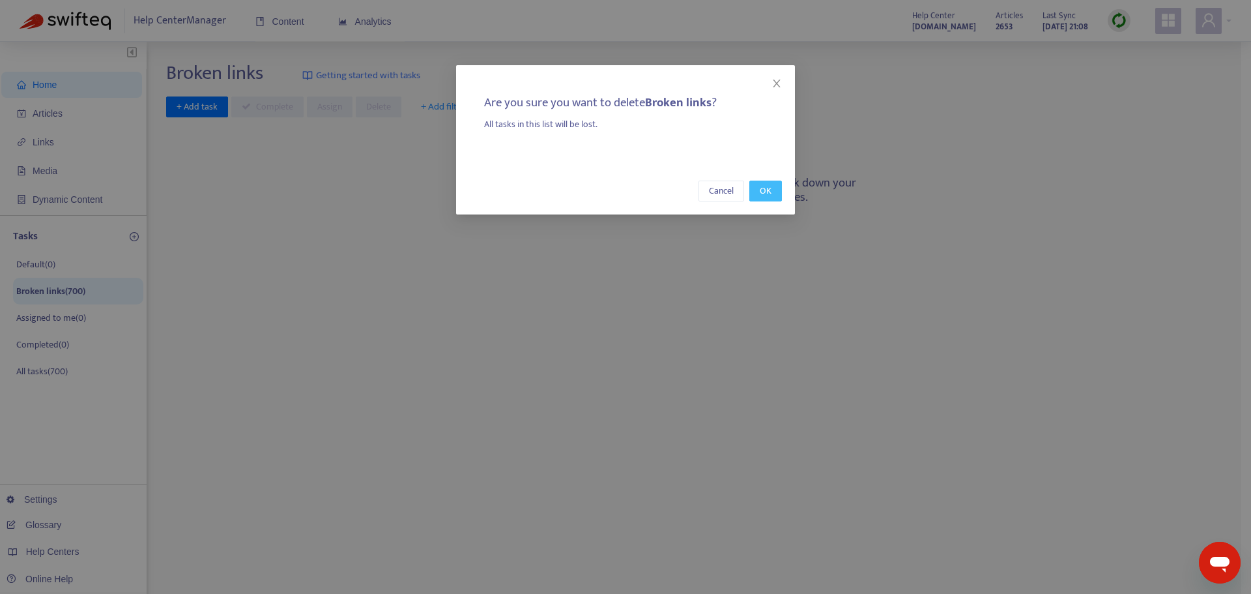
click at [766, 193] on span "OK" at bounding box center [766, 191] width 12 height 14
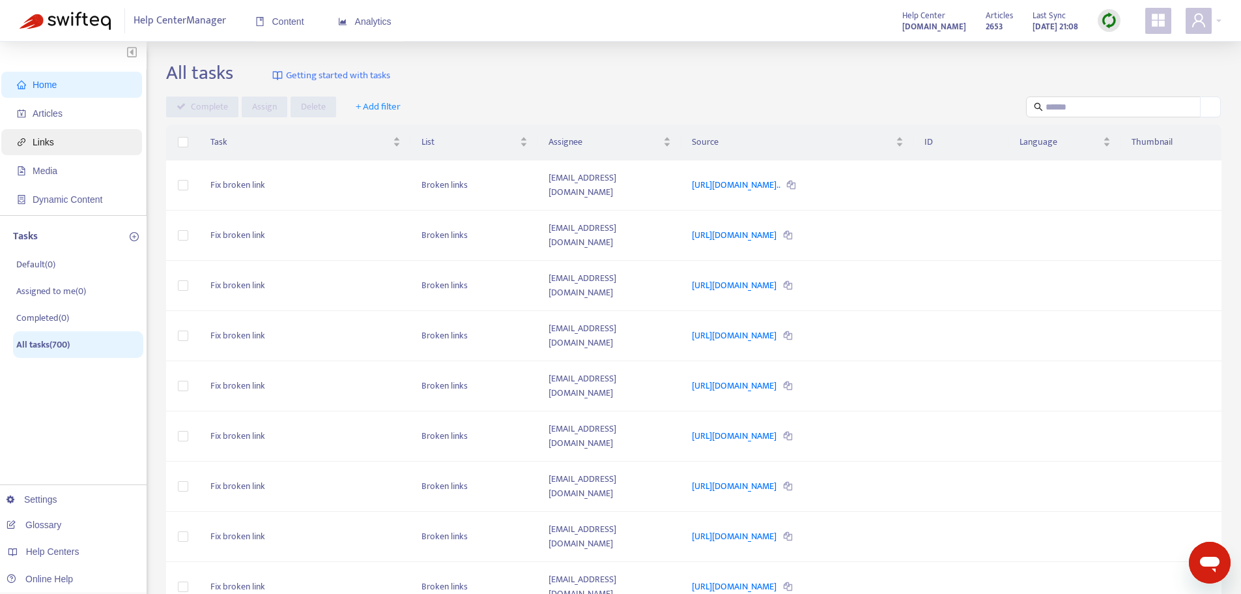
click at [50, 141] on span "Links" at bounding box center [44, 142] width 22 height 10
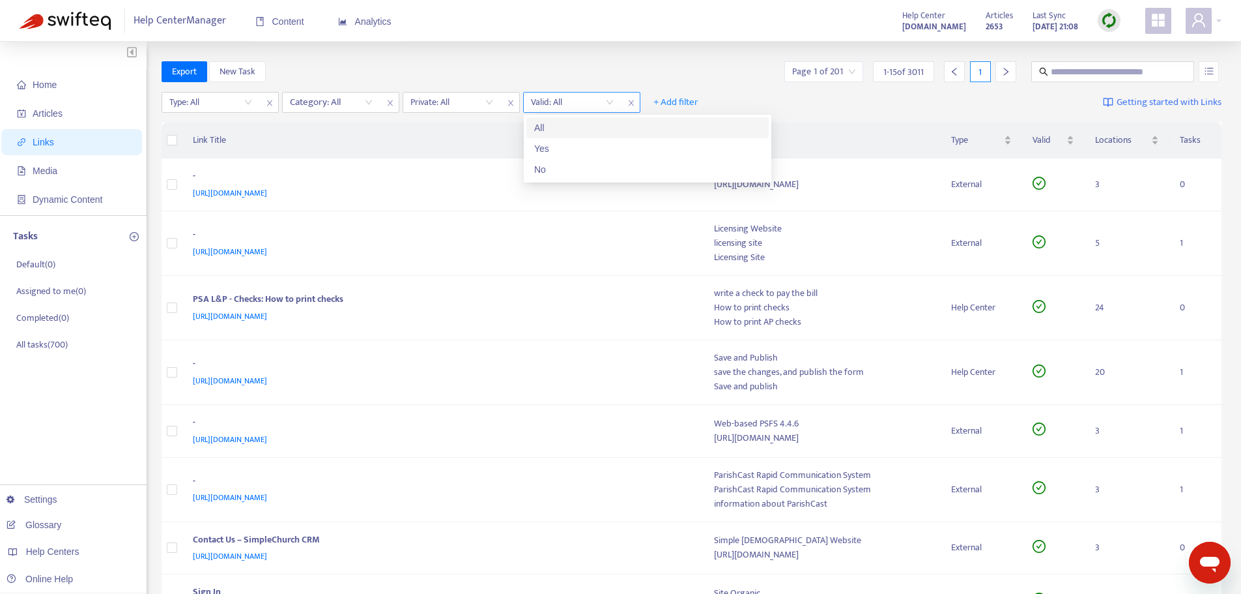
click at [607, 106] on input "search" at bounding box center [572, 103] width 83 height 20
click at [566, 170] on div "No" at bounding box center [647, 169] width 227 height 14
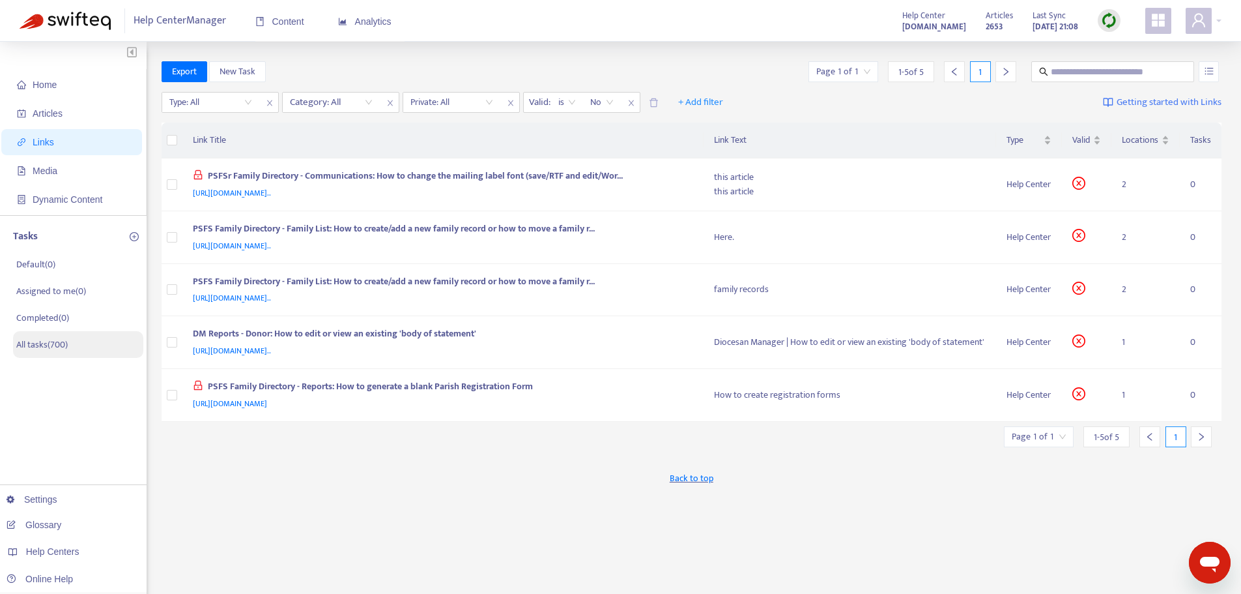
click at [59, 344] on p "All tasks ( 700 )" at bounding box center [41, 345] width 51 height 14
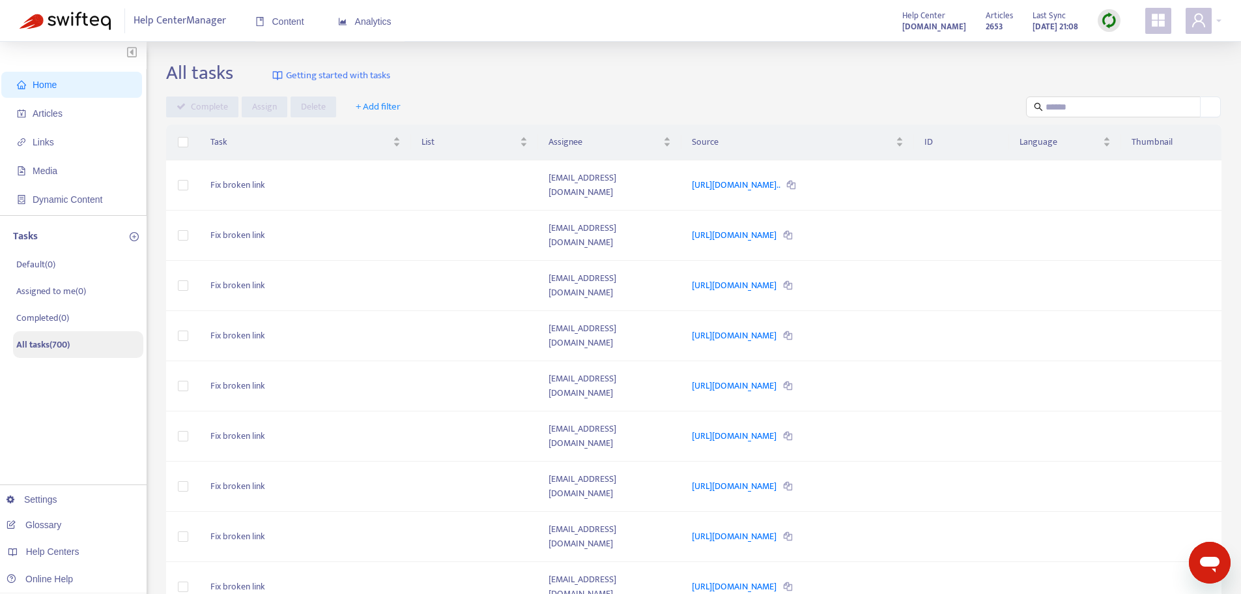
click at [128, 345] on li "All tasks ( 700 )" at bounding box center [78, 344] width 130 height 27
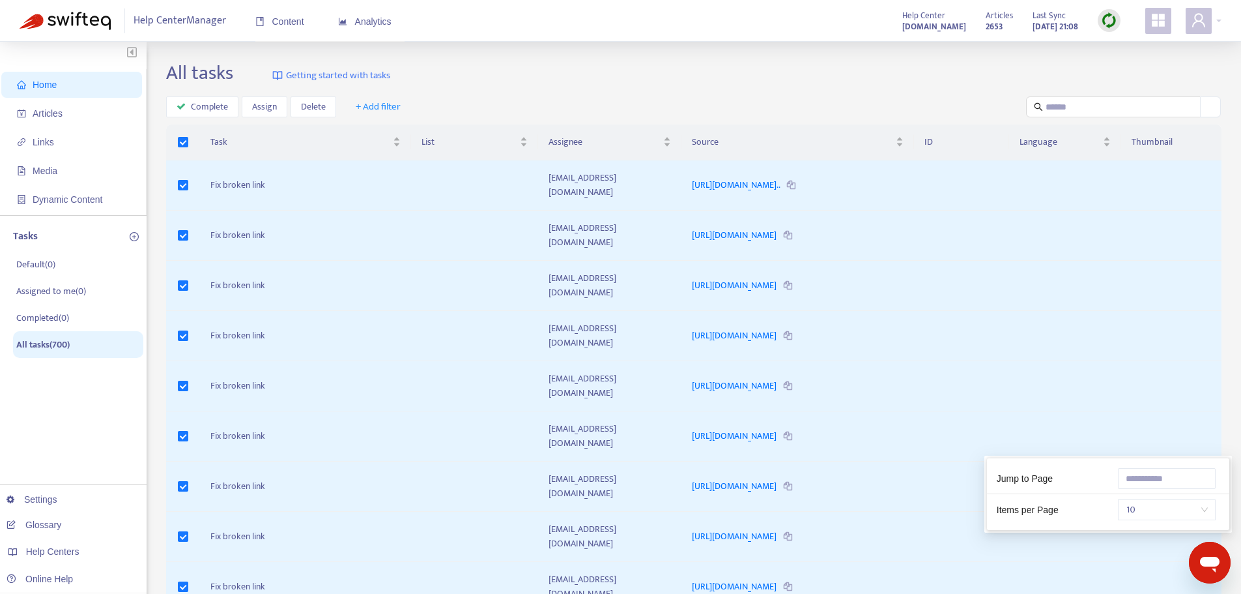
click at [1143, 506] on span "10" at bounding box center [1167, 510] width 82 height 20
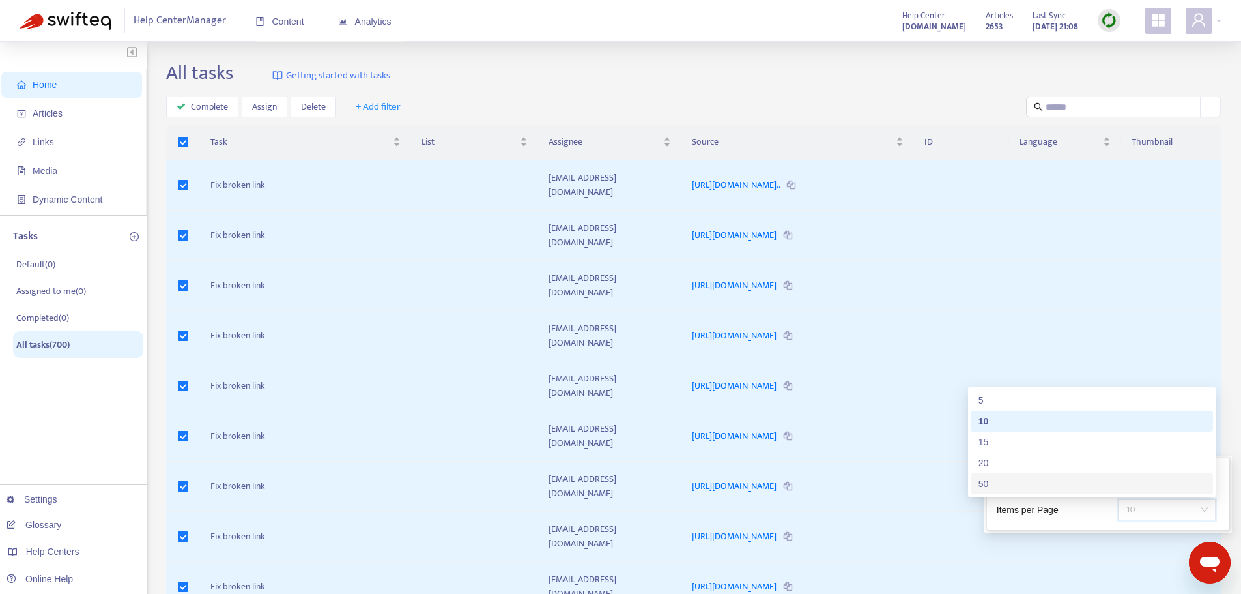
click at [1103, 487] on div "50" at bounding box center [1092, 483] width 227 height 14
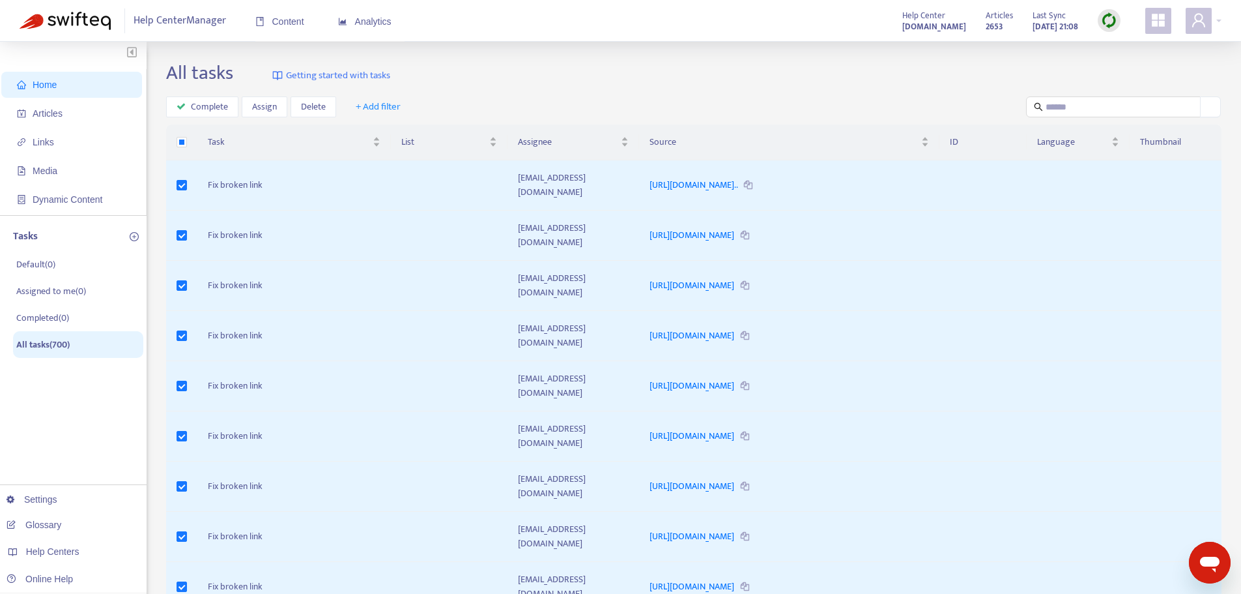
click at [706, 86] on div "All tasks Getting started with tasks" at bounding box center [694, 75] width 1056 height 29
click at [318, 109] on span "Delete" at bounding box center [313, 107] width 25 height 14
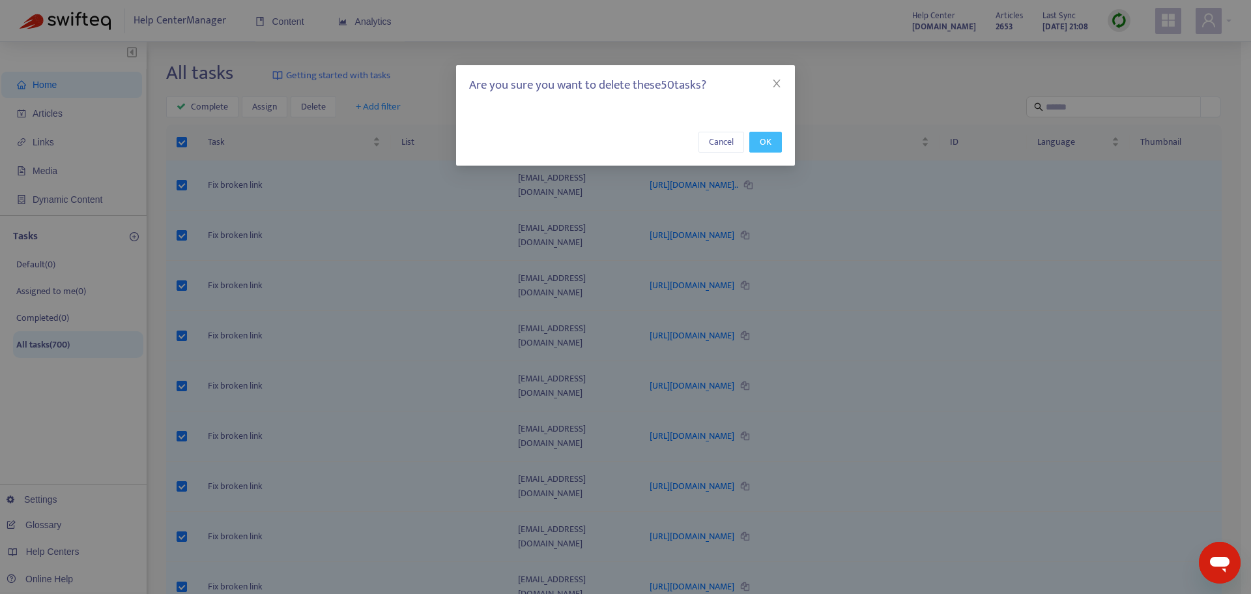
click at [761, 143] on span "OK" at bounding box center [766, 142] width 12 height 14
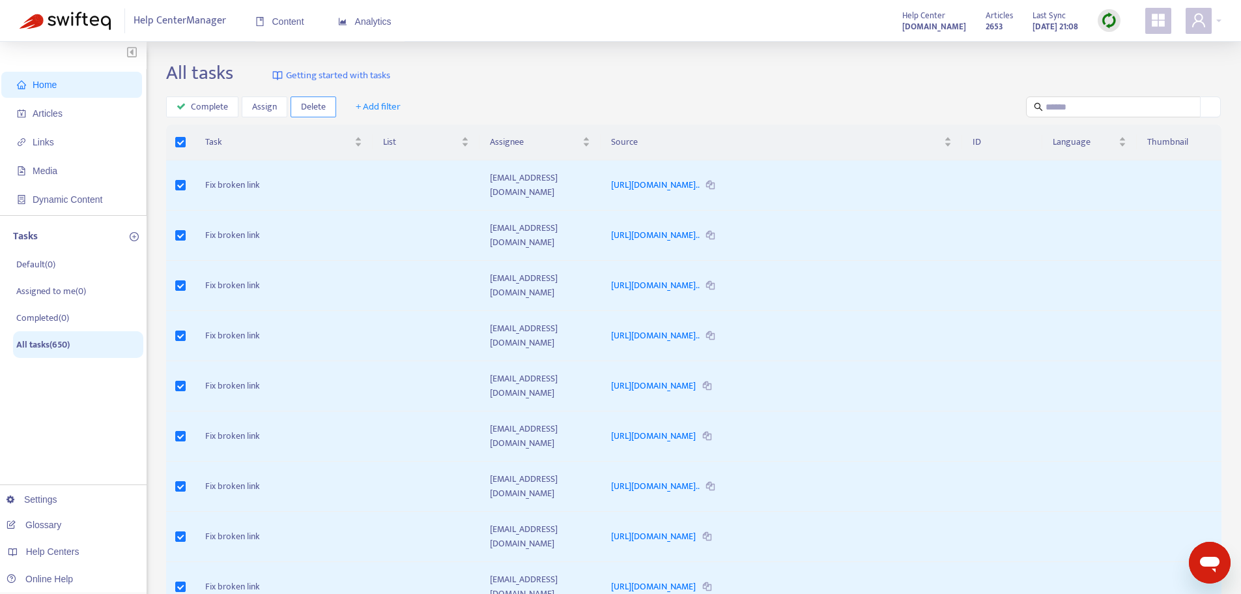
click at [315, 106] on span "Delete" at bounding box center [313, 107] width 25 height 14
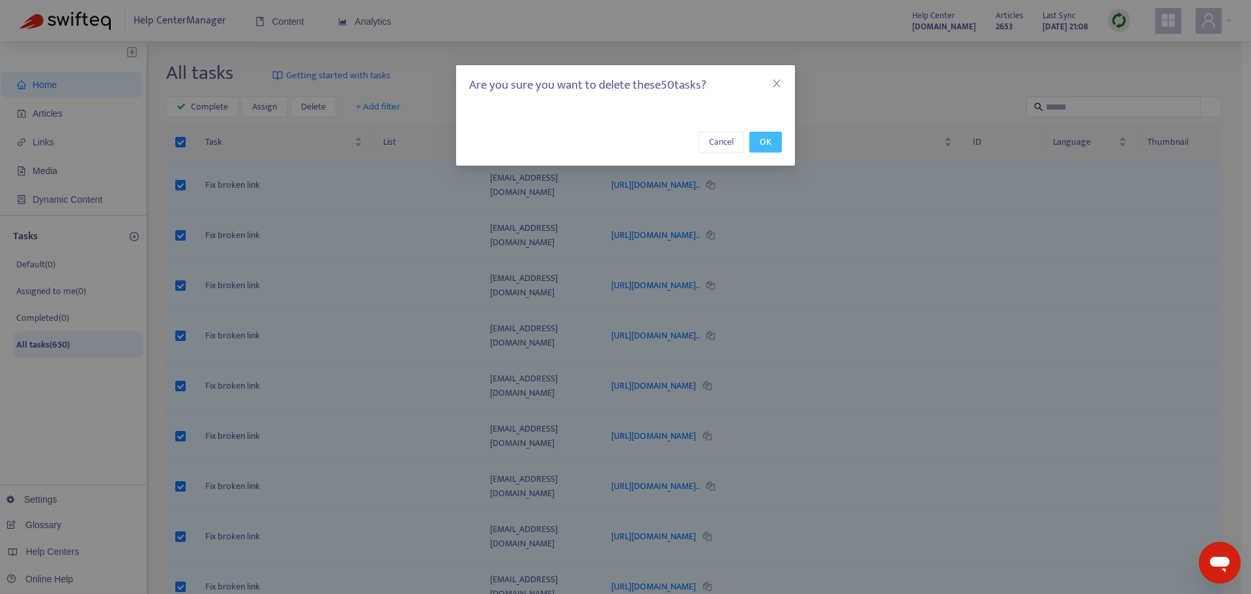
click at [761, 145] on span "OK" at bounding box center [766, 142] width 12 height 14
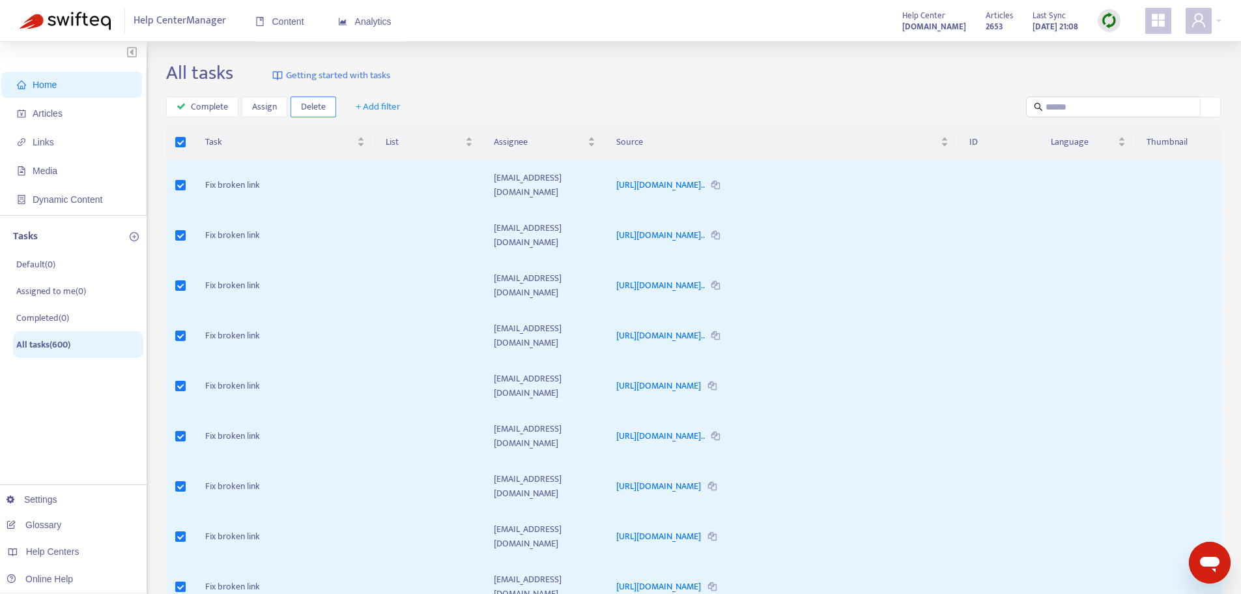
click at [318, 109] on span "Delete" at bounding box center [313, 107] width 25 height 14
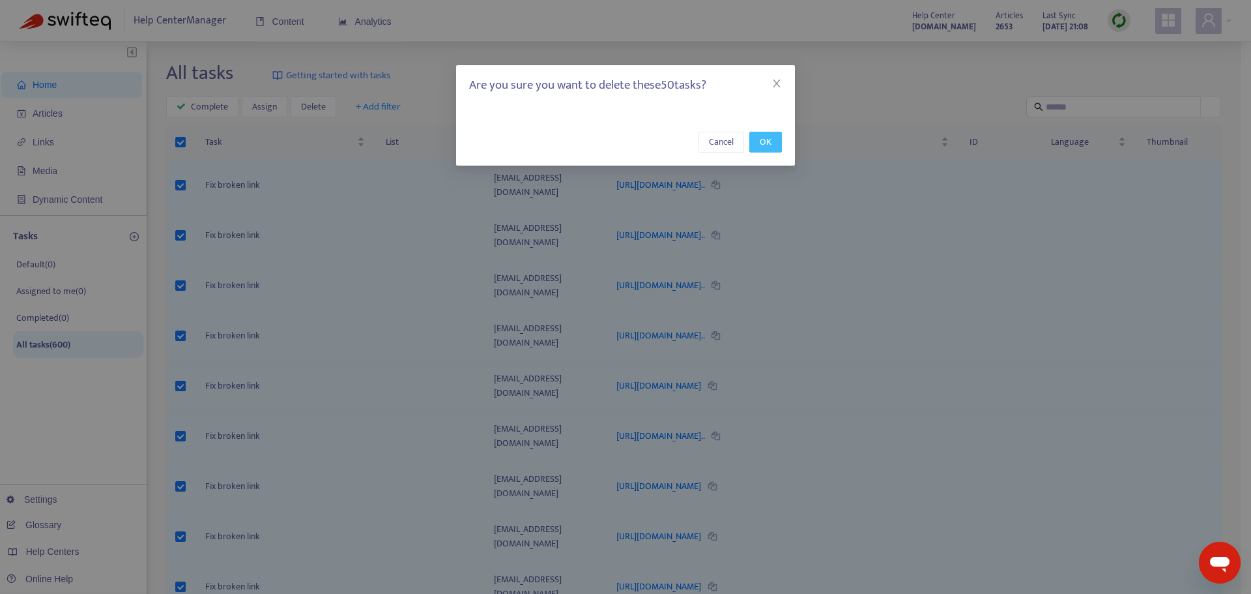
click at [768, 143] on span "OK" at bounding box center [766, 142] width 12 height 14
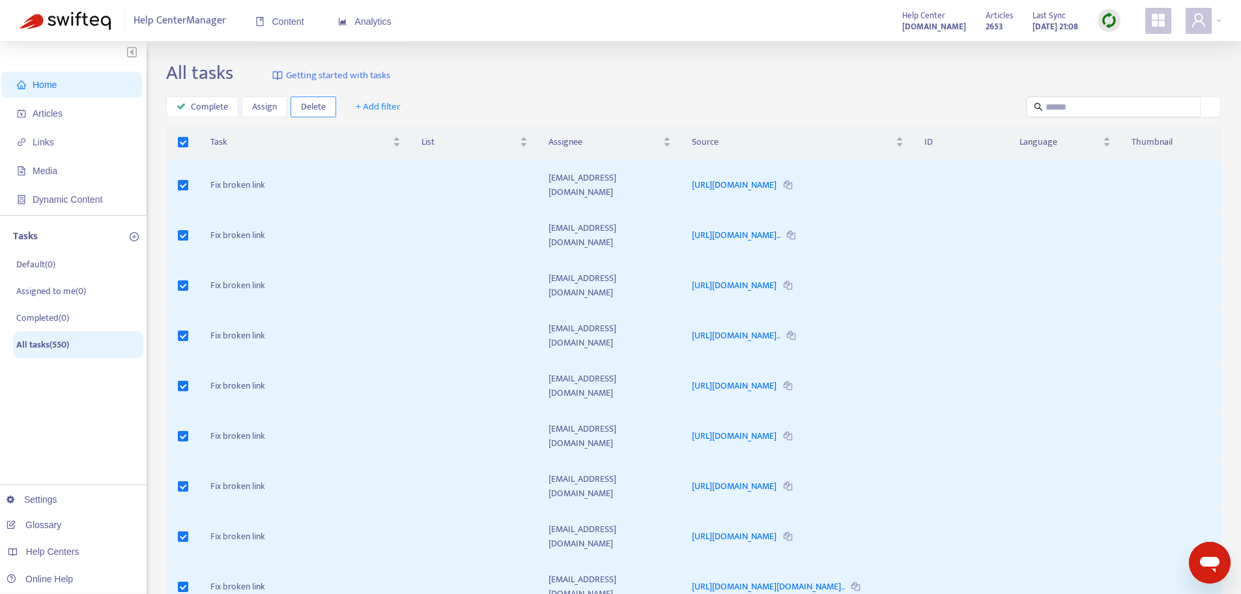
click at [322, 107] on span "Delete" at bounding box center [313, 107] width 25 height 14
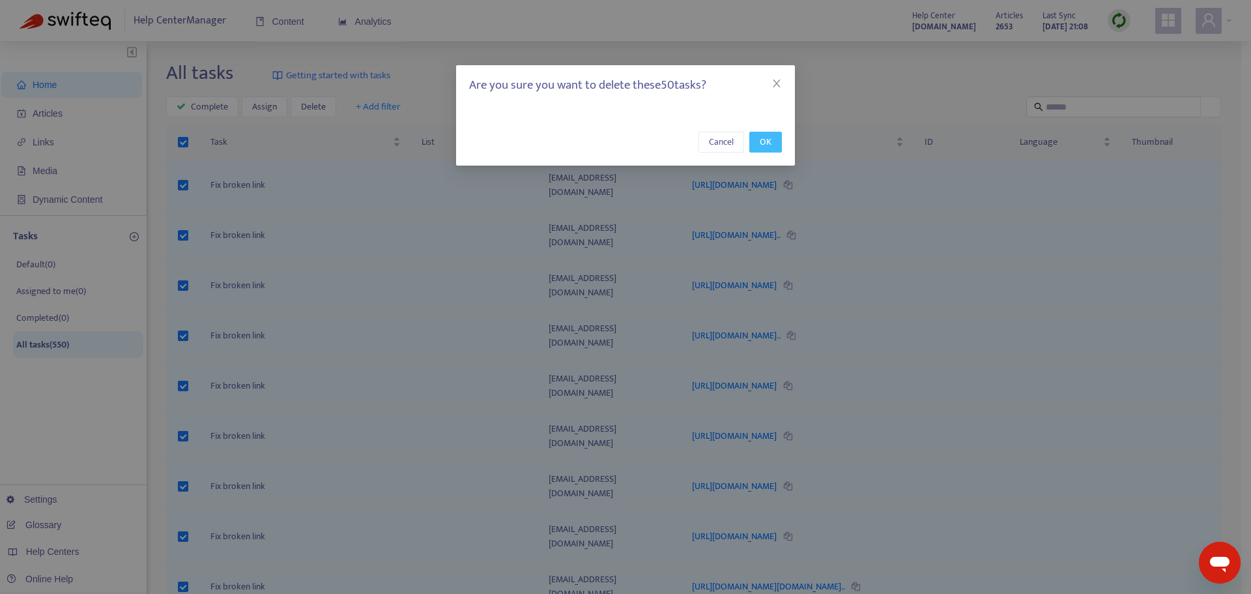
click at [769, 148] on span "OK" at bounding box center [766, 142] width 12 height 14
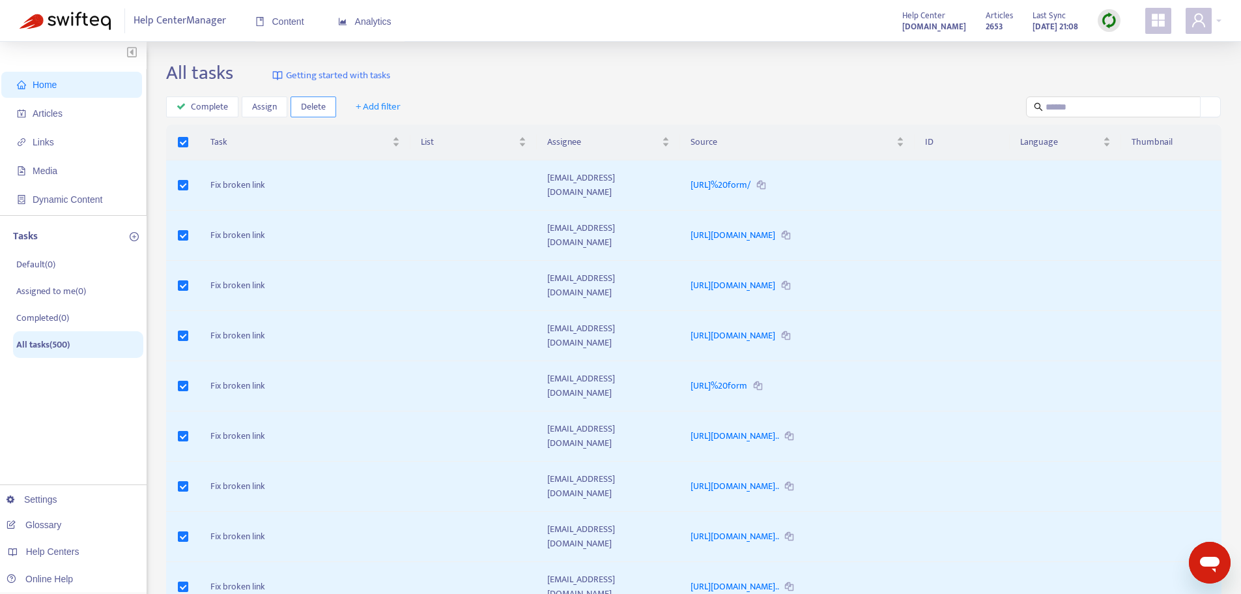
click at [319, 108] on span "Delete" at bounding box center [313, 107] width 25 height 14
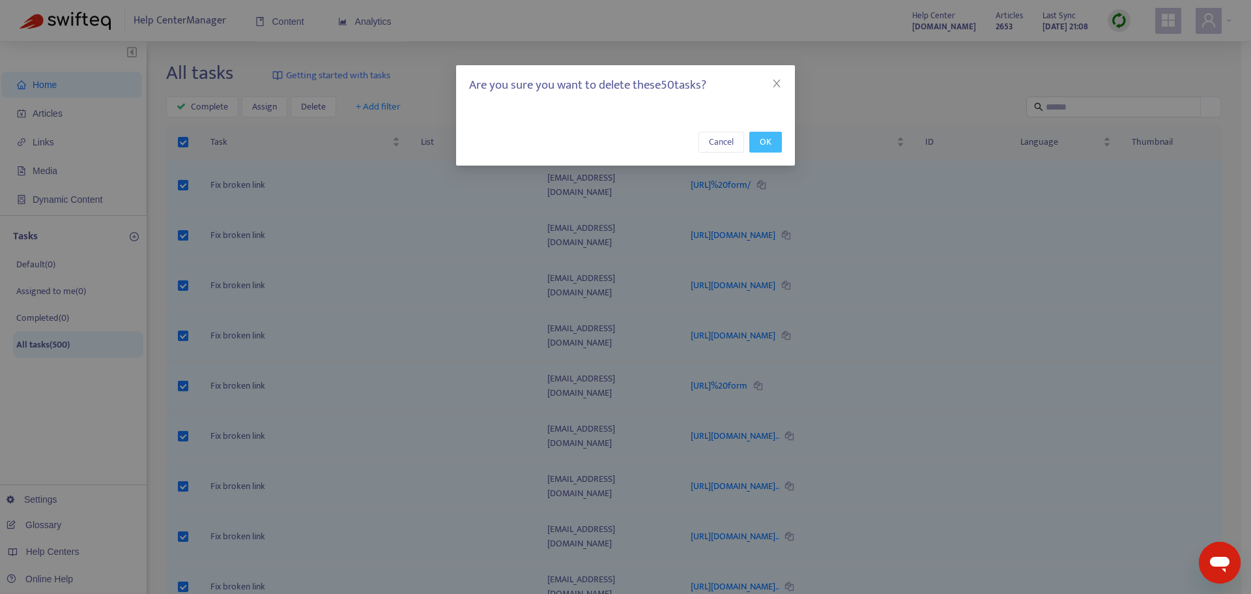
click at [772, 143] on button "OK" at bounding box center [765, 142] width 33 height 21
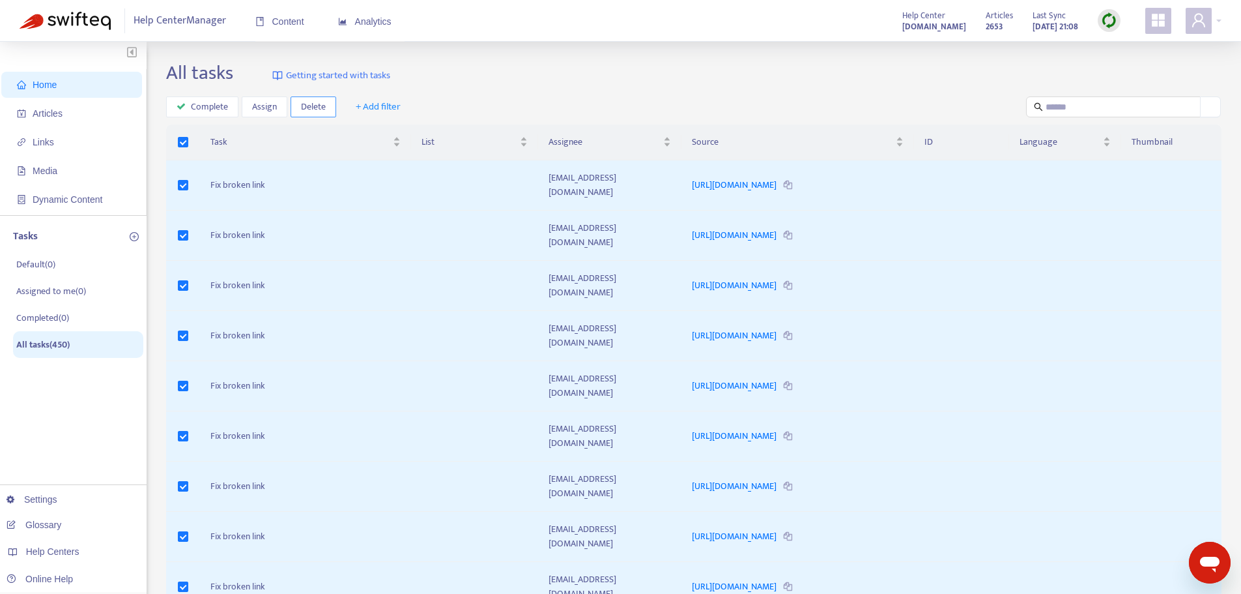
click at [310, 108] on span "Delete" at bounding box center [313, 107] width 25 height 14
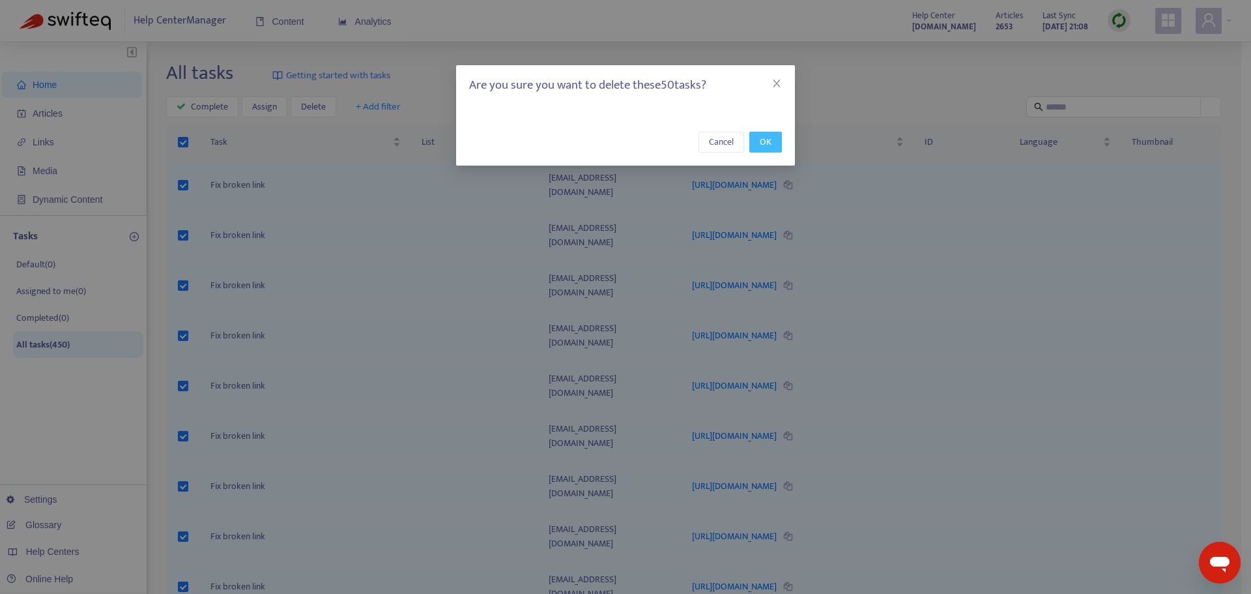
click at [765, 144] on span "OK" at bounding box center [766, 142] width 12 height 14
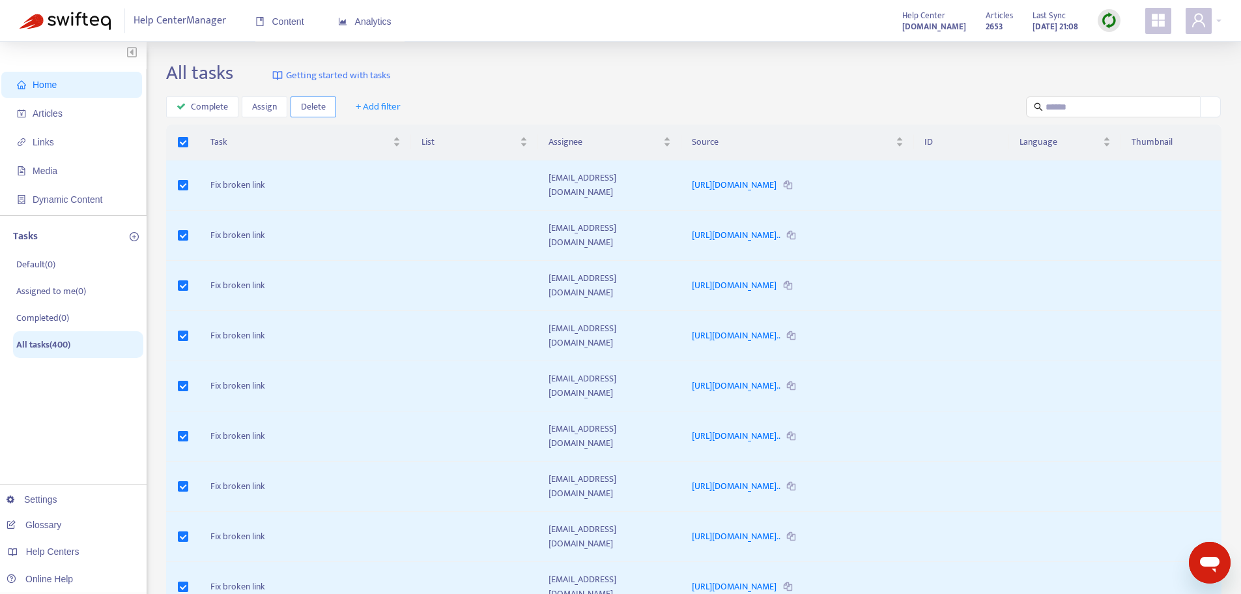
click at [323, 108] on span "Delete" at bounding box center [313, 107] width 25 height 14
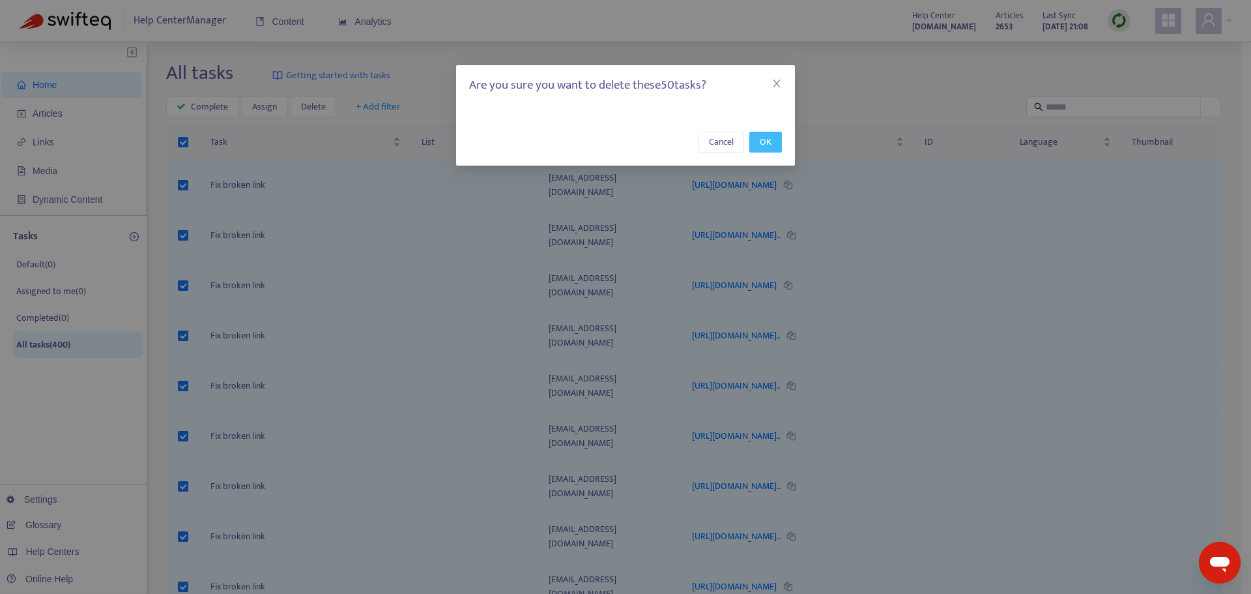
click at [768, 144] on span "OK" at bounding box center [766, 142] width 12 height 14
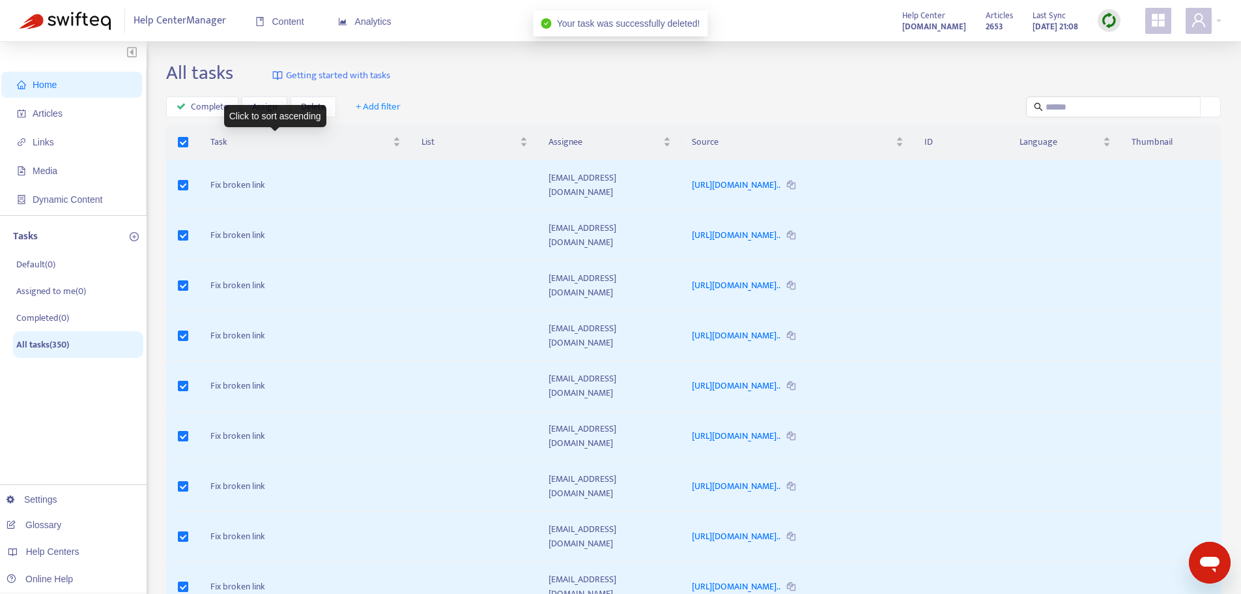
click at [310, 110] on div "Click to sort ascending" at bounding box center [275, 116] width 102 height 22
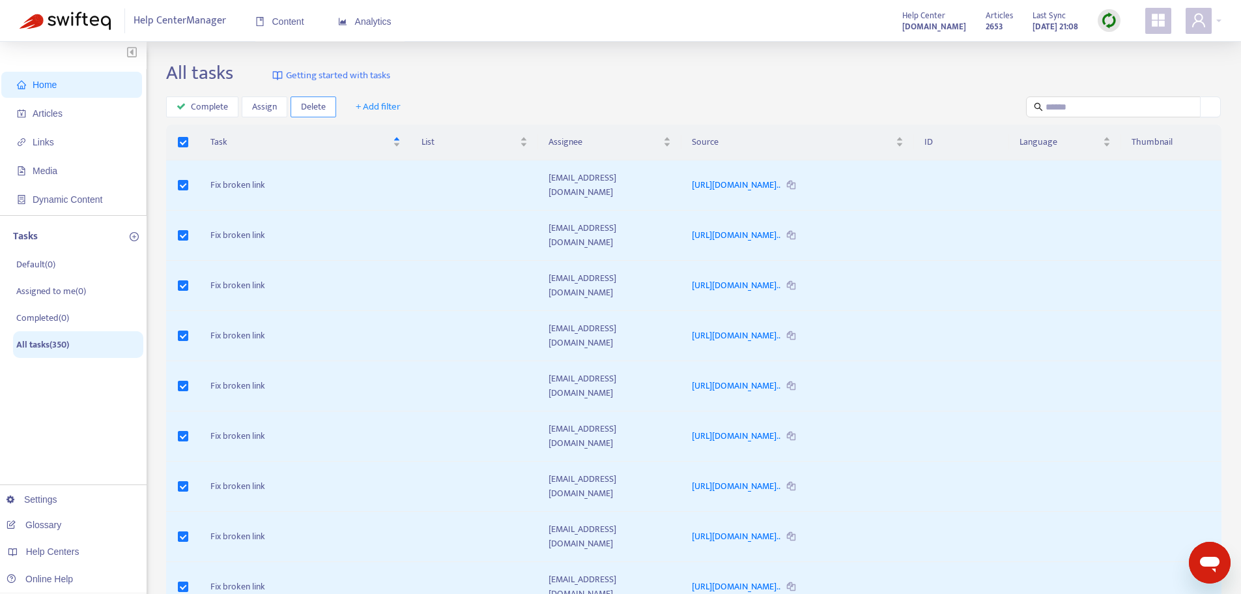
click at [321, 102] on span "Delete" at bounding box center [313, 107] width 25 height 14
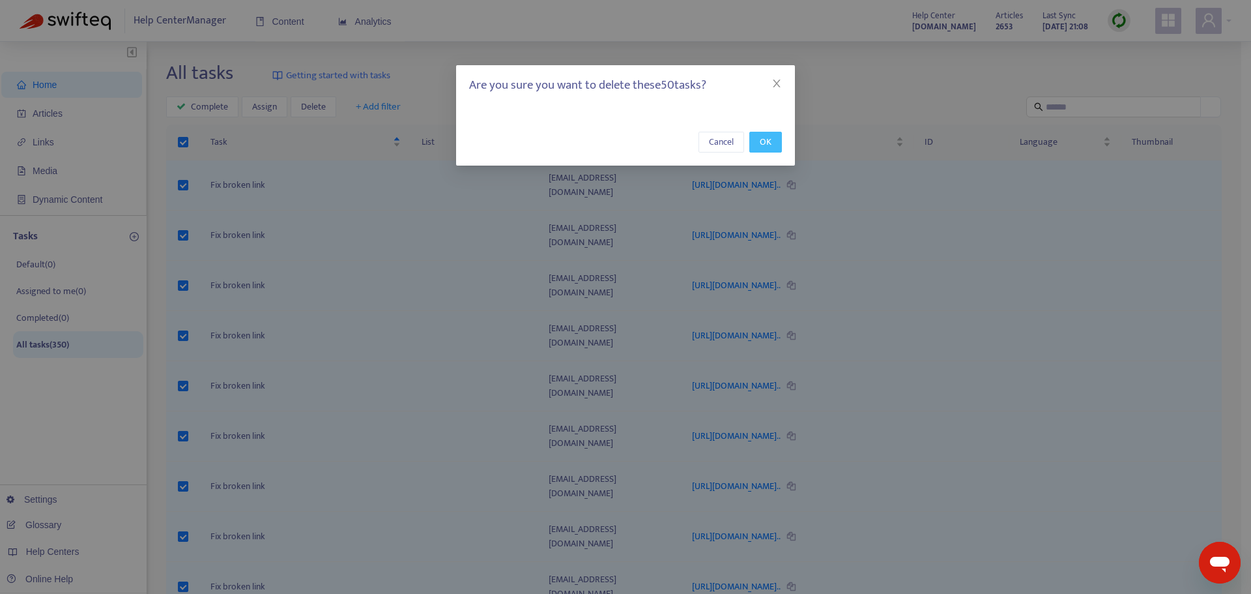
click at [772, 142] on button "OK" at bounding box center [765, 142] width 33 height 21
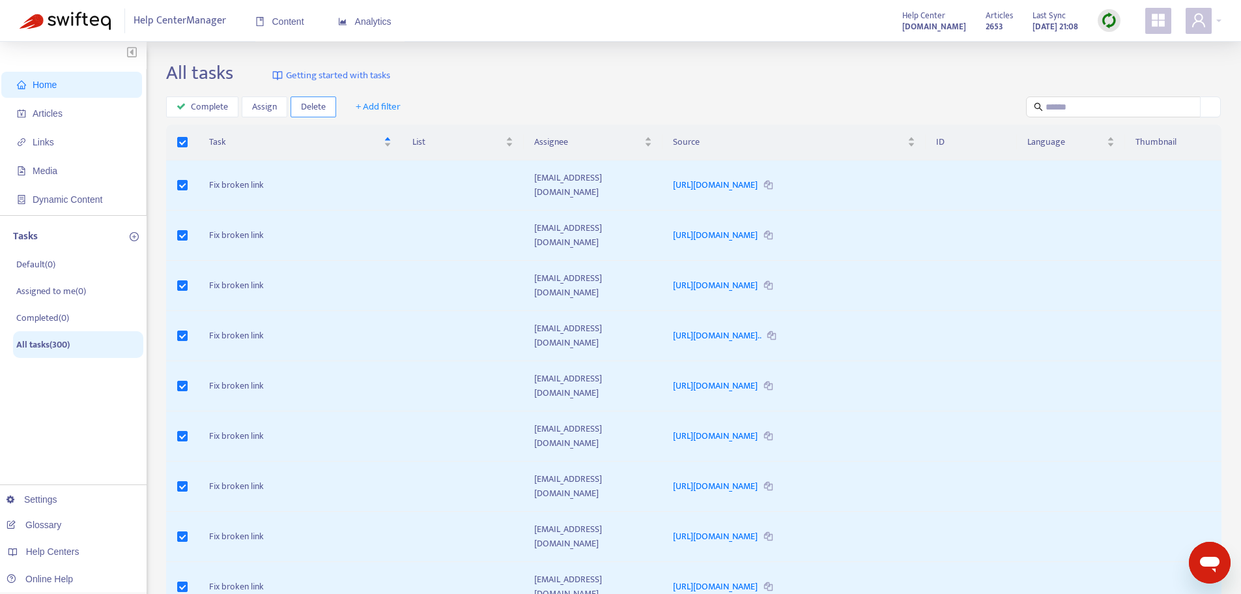
click at [326, 101] on button "Delete" at bounding box center [314, 106] width 46 height 21
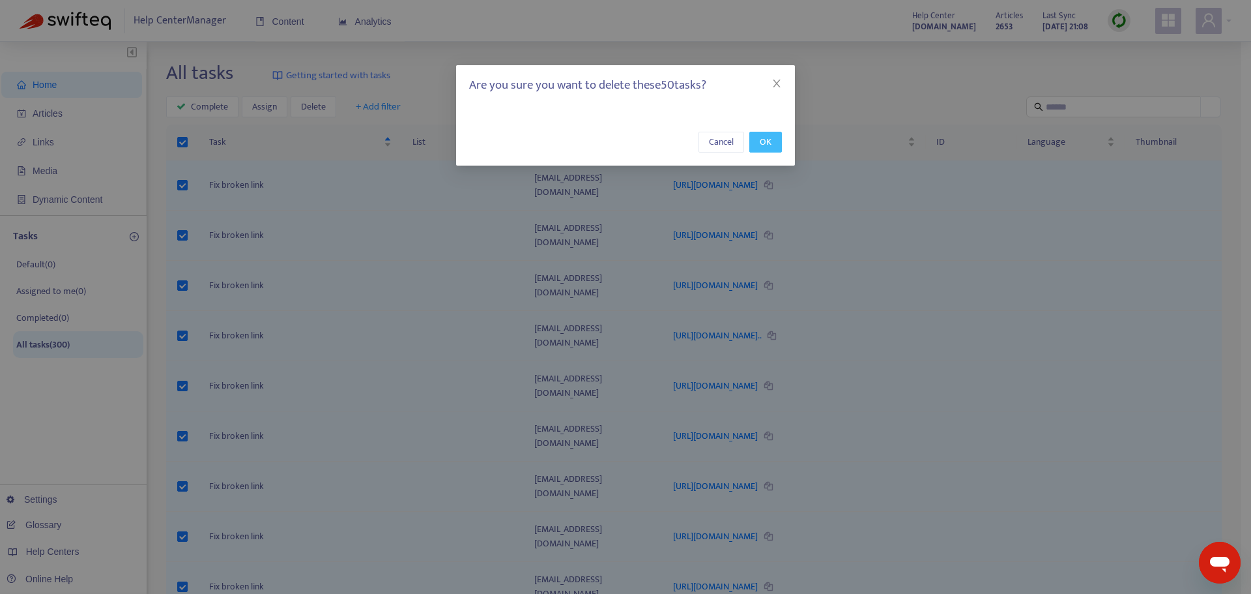
click at [765, 142] on span "OK" at bounding box center [766, 142] width 12 height 14
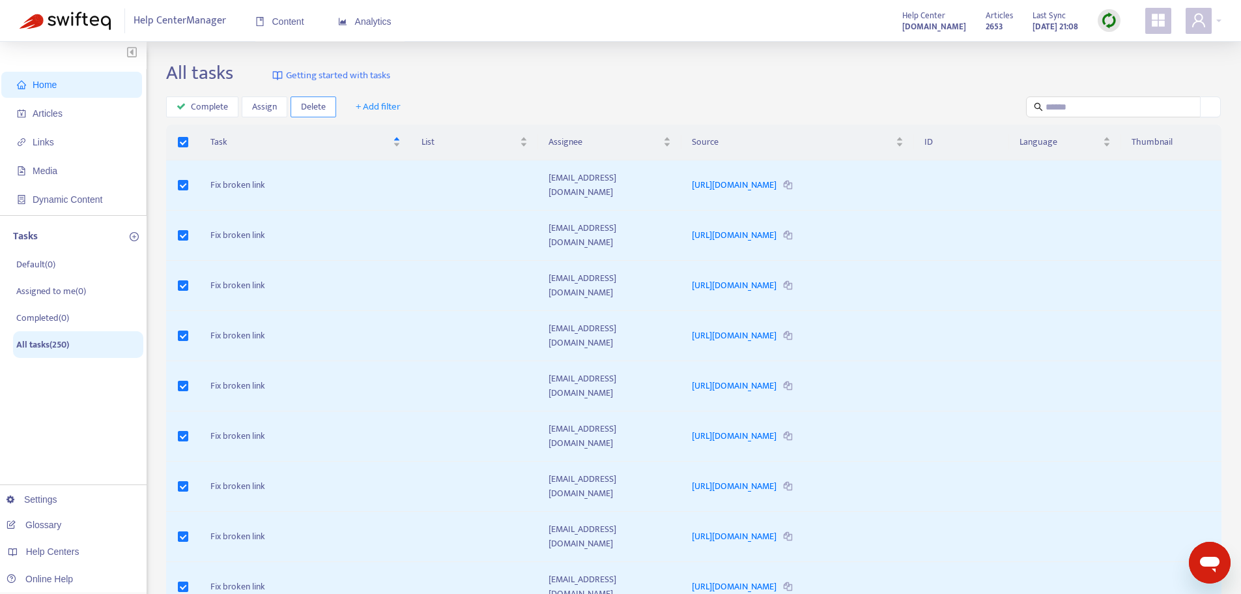
click at [319, 104] on span "Delete" at bounding box center [313, 107] width 25 height 14
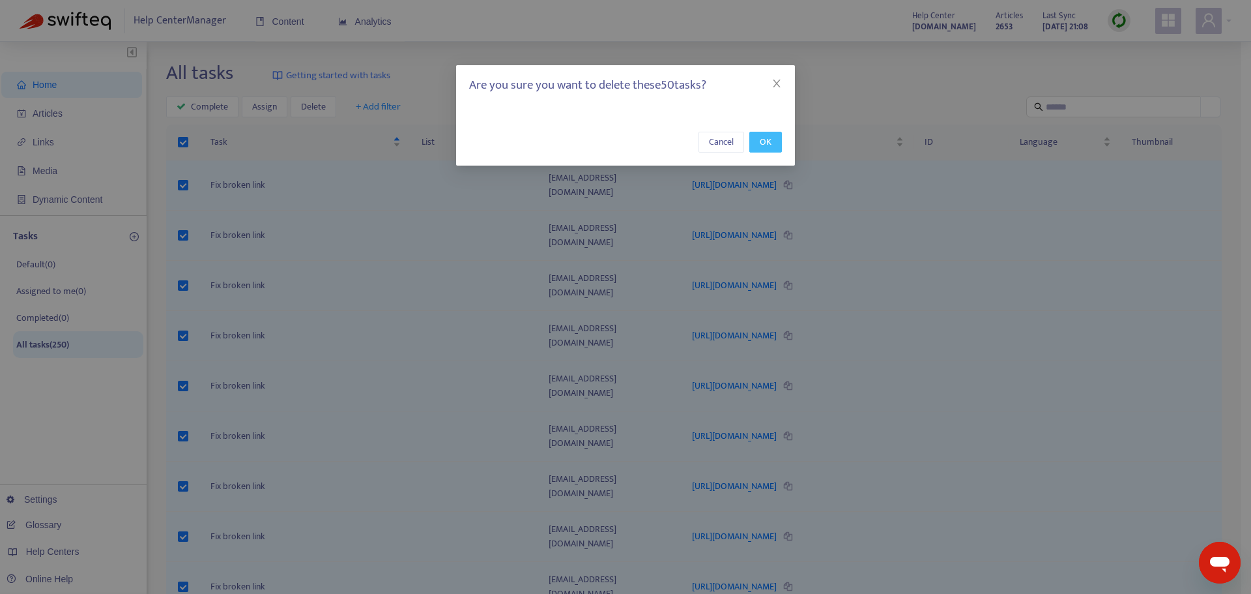
click at [772, 142] on button "OK" at bounding box center [765, 142] width 33 height 21
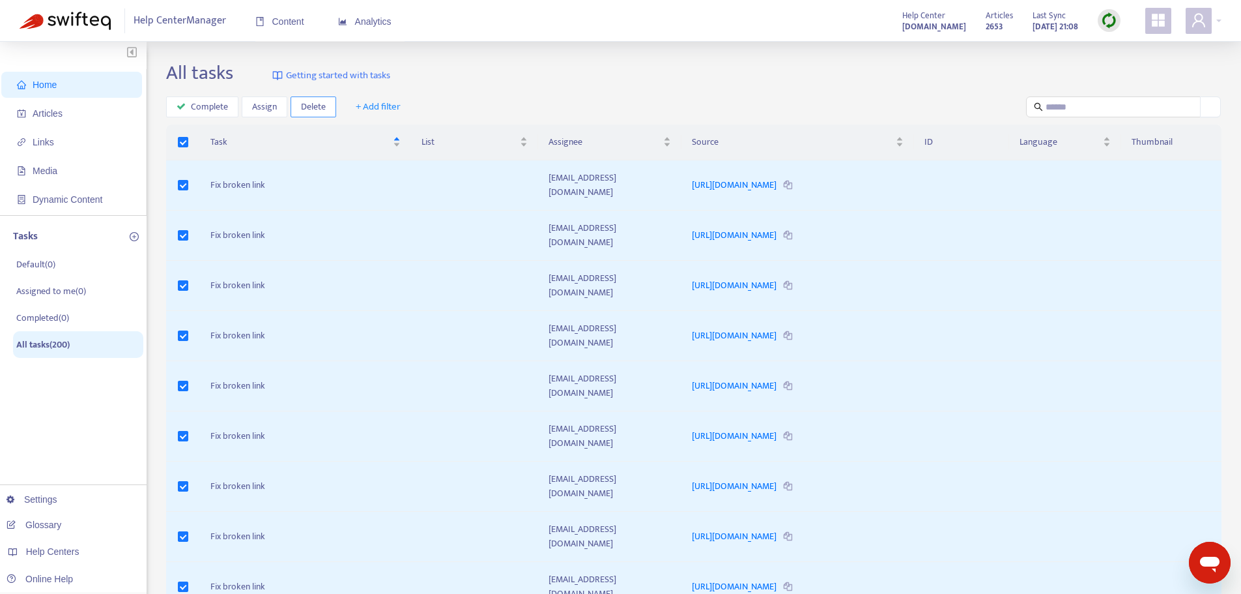
click at [326, 100] on button "Delete" at bounding box center [314, 106] width 46 height 21
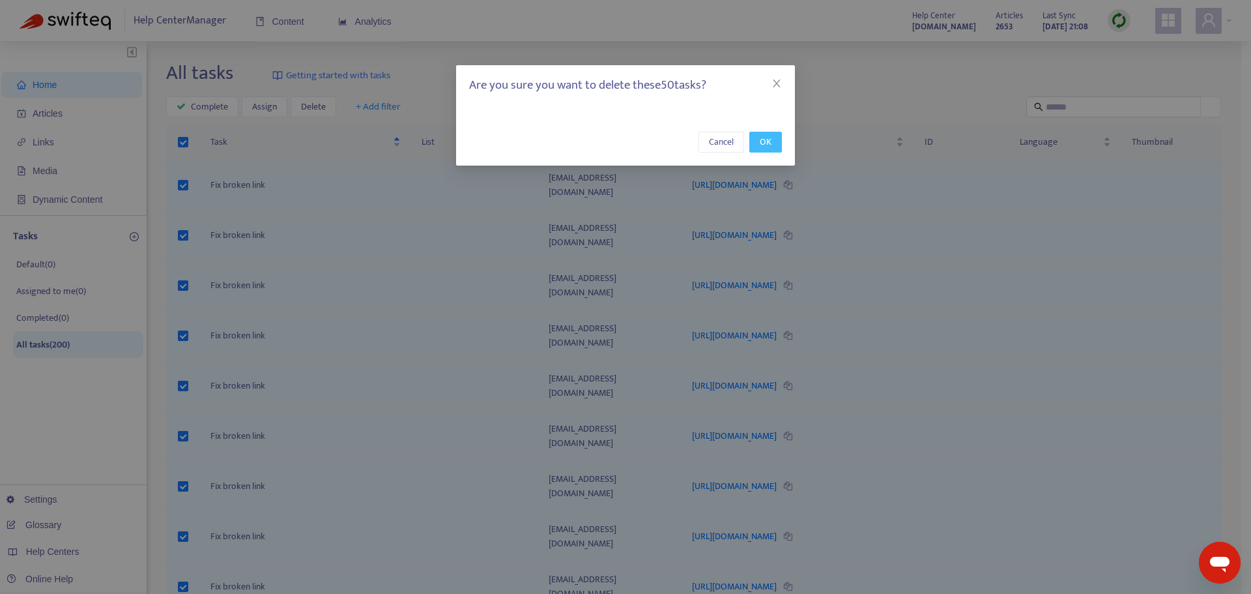
click at [770, 145] on span "OK" at bounding box center [766, 142] width 12 height 14
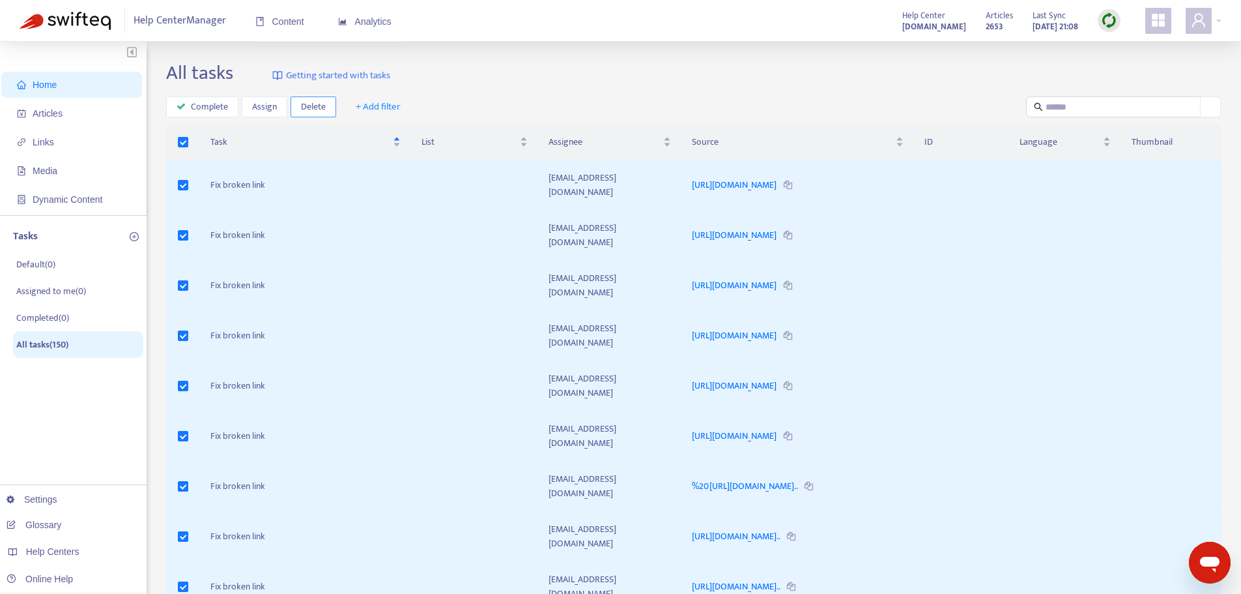
click at [323, 103] on span "Delete" at bounding box center [313, 107] width 25 height 14
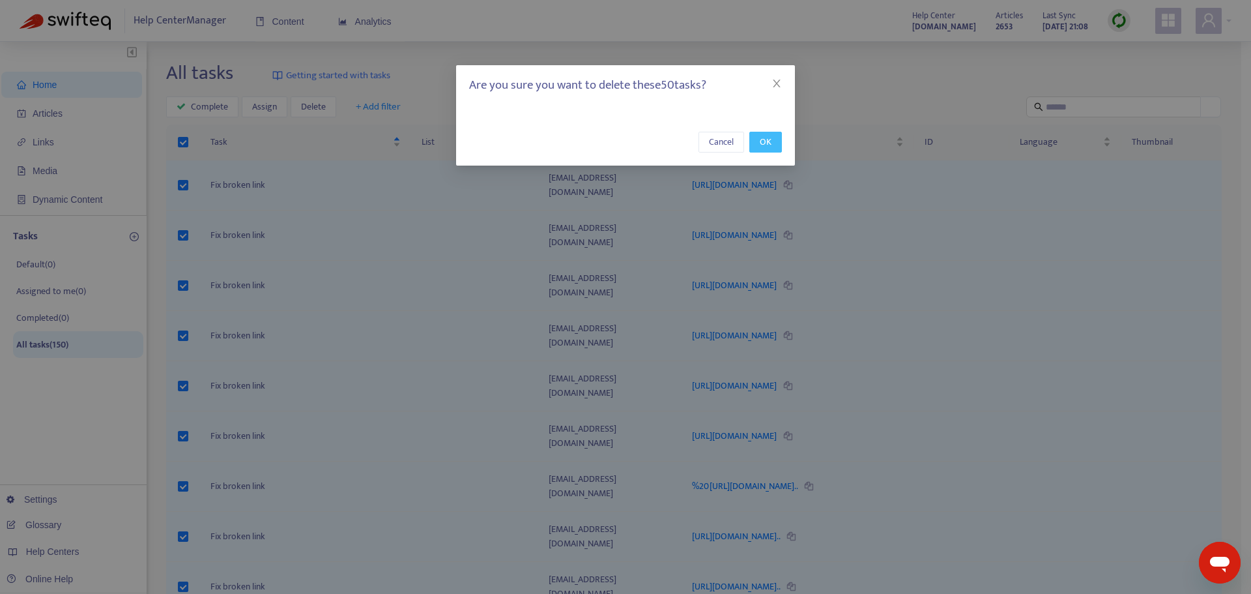
click at [763, 143] on span "OK" at bounding box center [766, 142] width 12 height 14
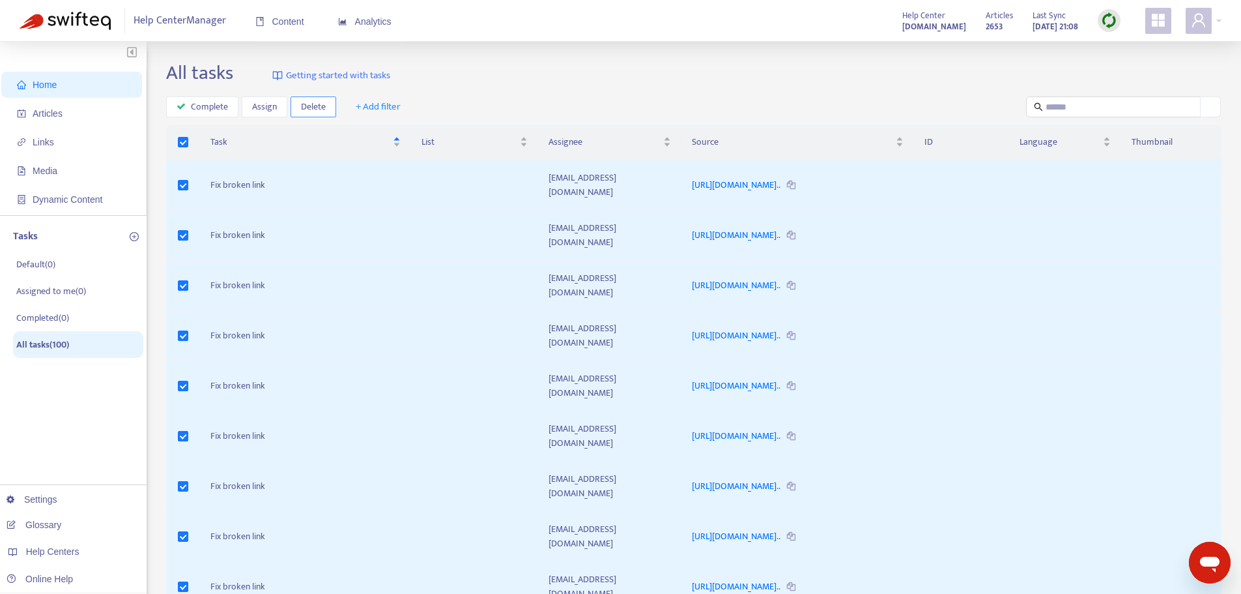
click at [326, 100] on button "Delete" at bounding box center [314, 106] width 46 height 21
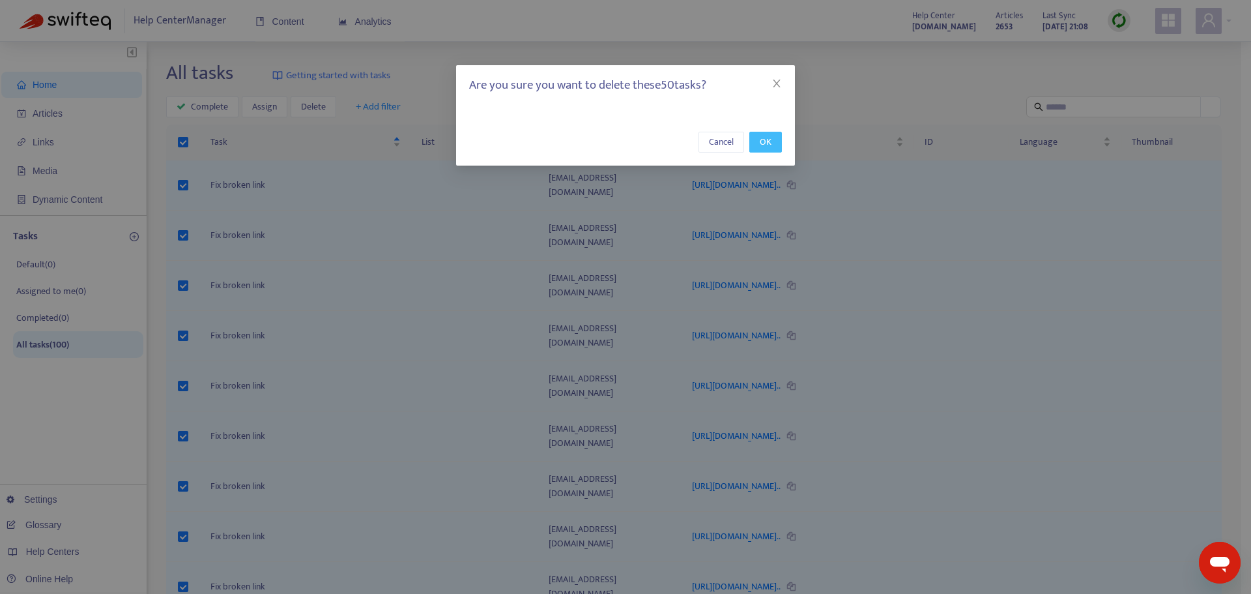
click at [767, 145] on span "OK" at bounding box center [766, 142] width 12 height 14
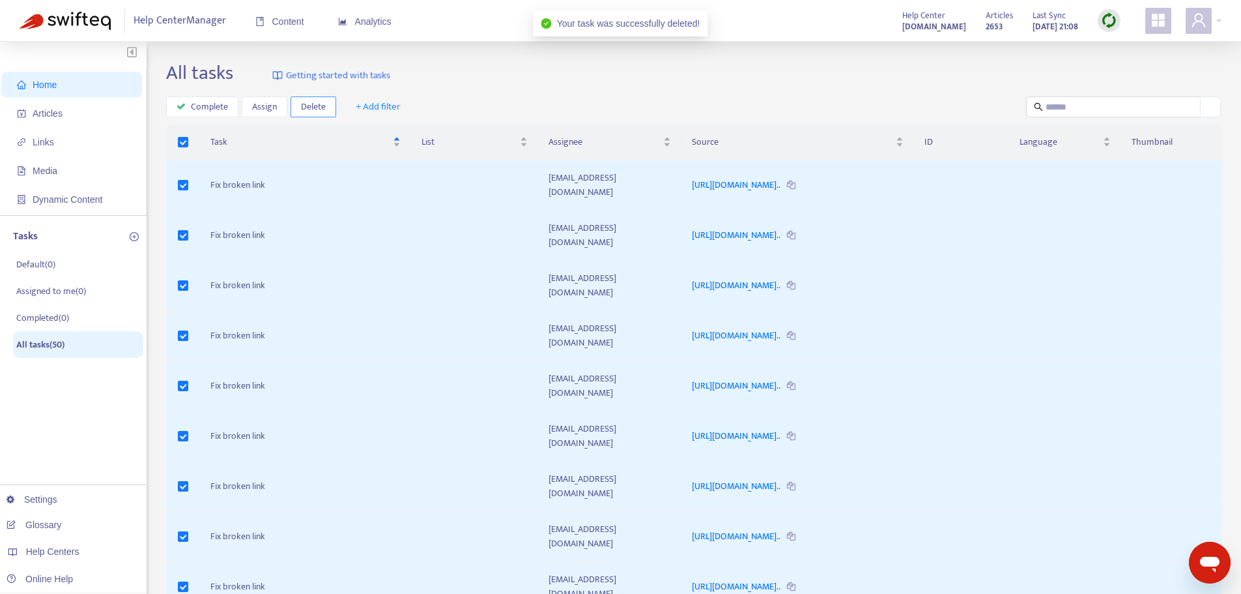
click at [324, 106] on span "Delete" at bounding box center [313, 107] width 25 height 14
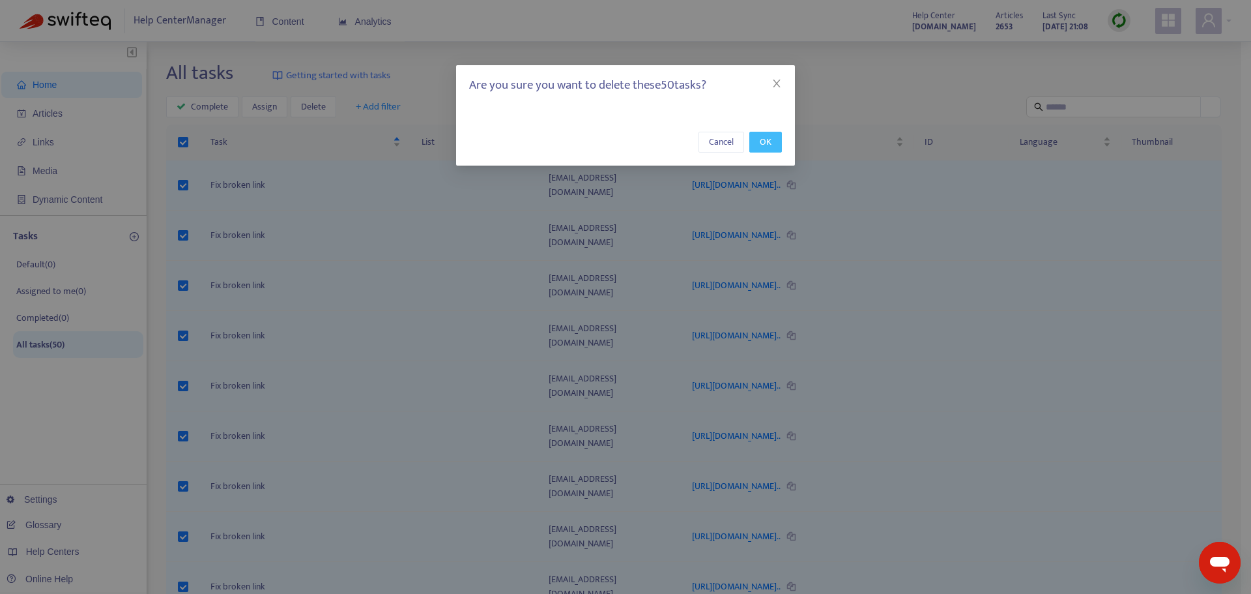
click at [767, 143] on span "OK" at bounding box center [766, 142] width 12 height 14
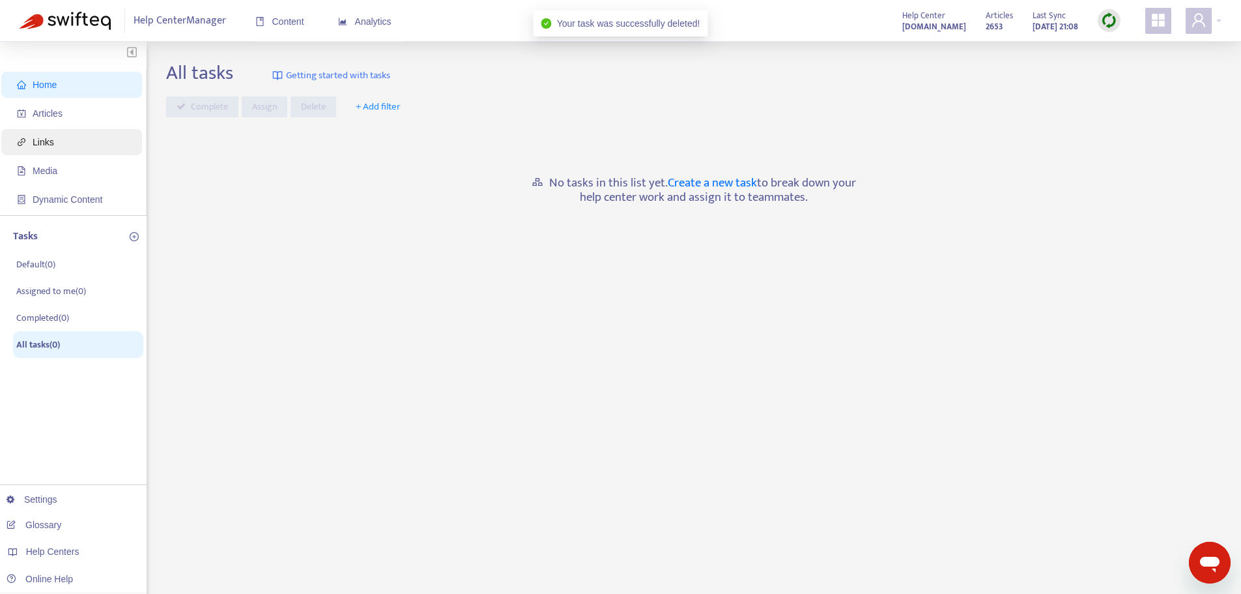
click at [42, 137] on span "Links" at bounding box center [44, 142] width 22 height 10
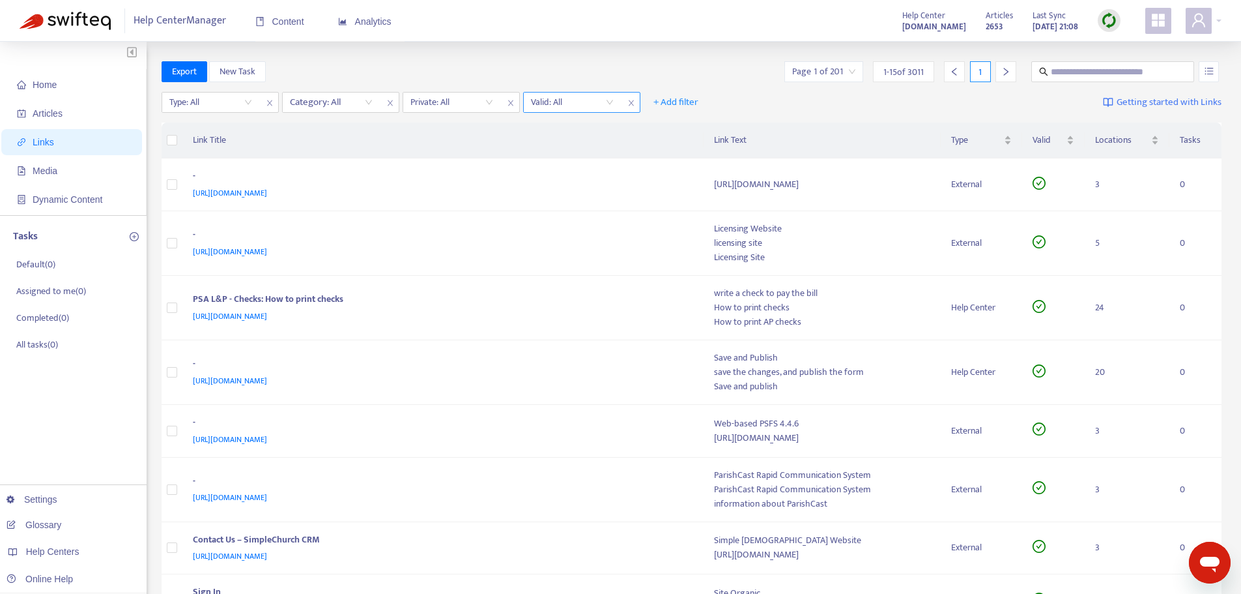
click at [605, 102] on input "search" at bounding box center [572, 103] width 83 height 20
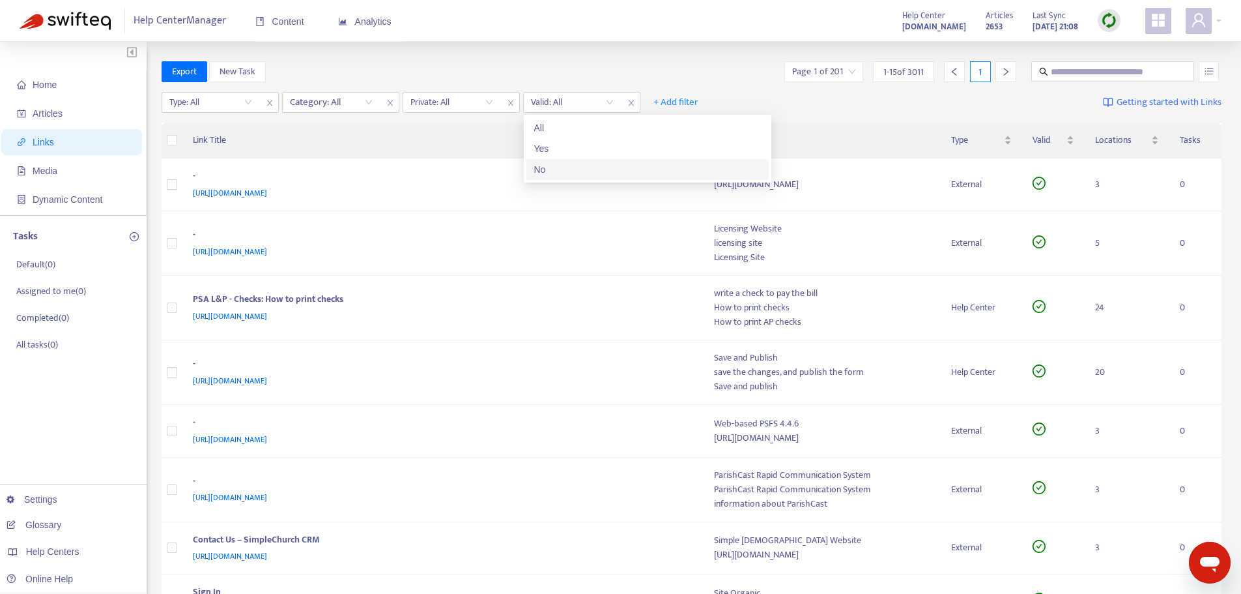
click at [560, 166] on div "No" at bounding box center [647, 169] width 227 height 14
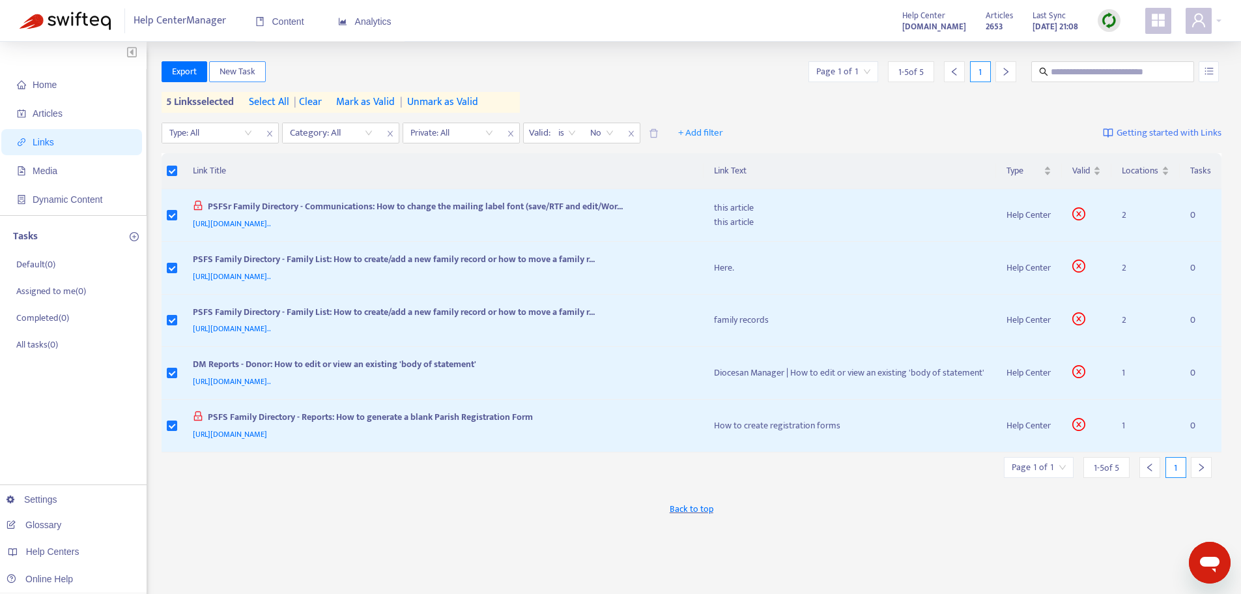
click at [248, 70] on span "New Task" at bounding box center [238, 72] width 36 height 14
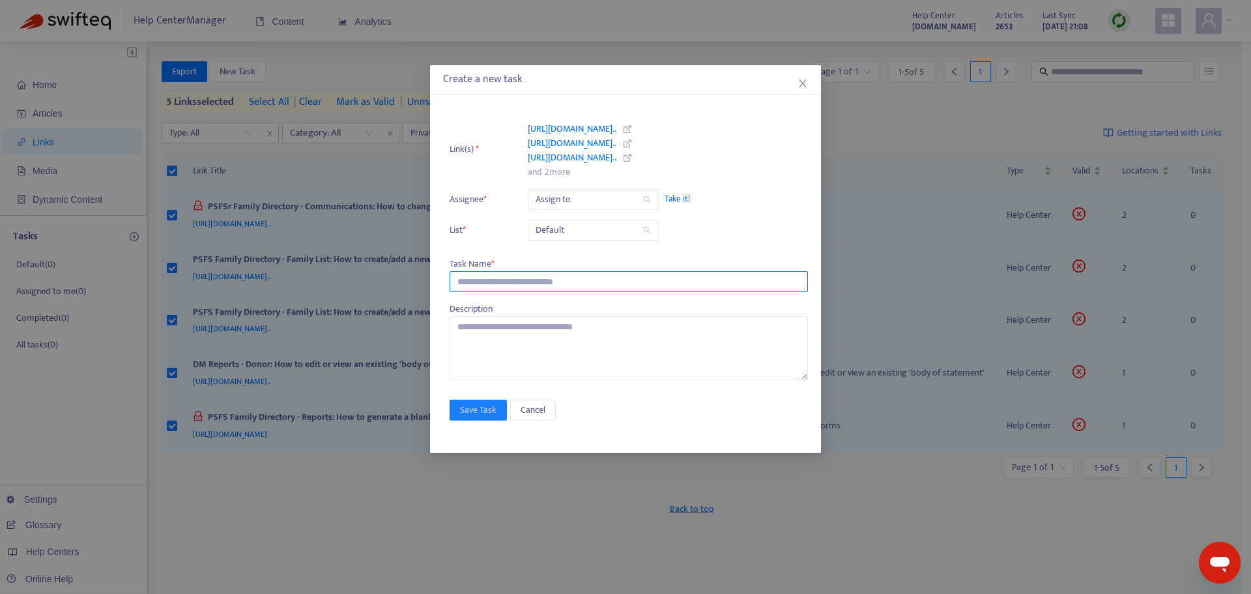
click at [545, 283] on input "text" at bounding box center [629, 281] width 358 height 21
type input "**********"
click at [676, 198] on span "Take it!" at bounding box center [730, 198] width 130 height 13
click at [671, 194] on span "Take it!" at bounding box center [730, 198] width 130 height 13
click at [670, 197] on span "Take it!" at bounding box center [730, 198] width 130 height 13
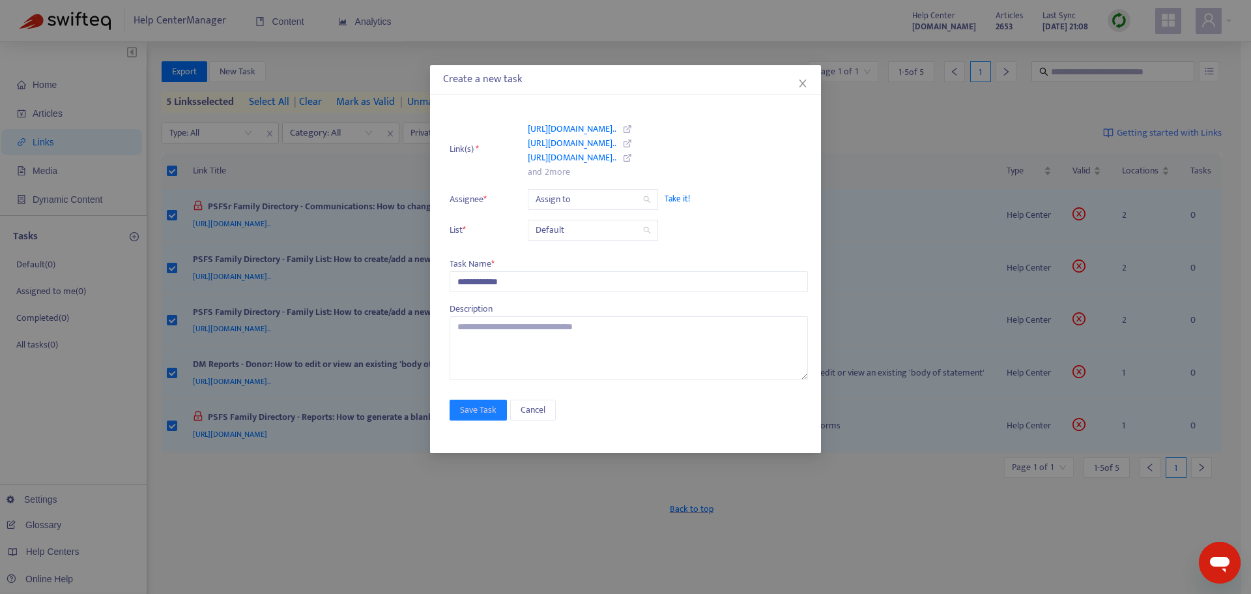
click at [641, 197] on input "search" at bounding box center [593, 200] width 115 height 20
click at [682, 199] on span "Take it!" at bounding box center [730, 198] width 130 height 13
click at [647, 226] on icon "search" at bounding box center [647, 230] width 8 height 8
click at [562, 225] on span "Default" at bounding box center [593, 230] width 115 height 20
click at [552, 253] on div "Default" at bounding box center [651, 256] width 227 height 14
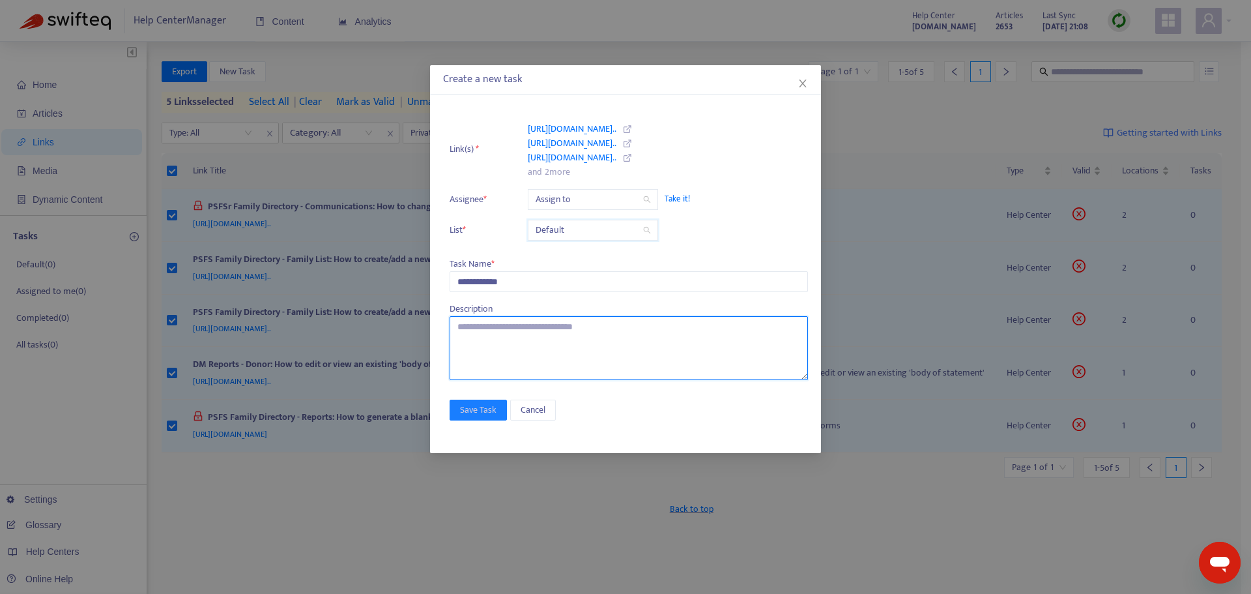
click at [497, 330] on textarea at bounding box center [629, 348] width 358 height 64
click at [546, 410] on button "Cancel" at bounding box center [533, 409] width 46 height 21
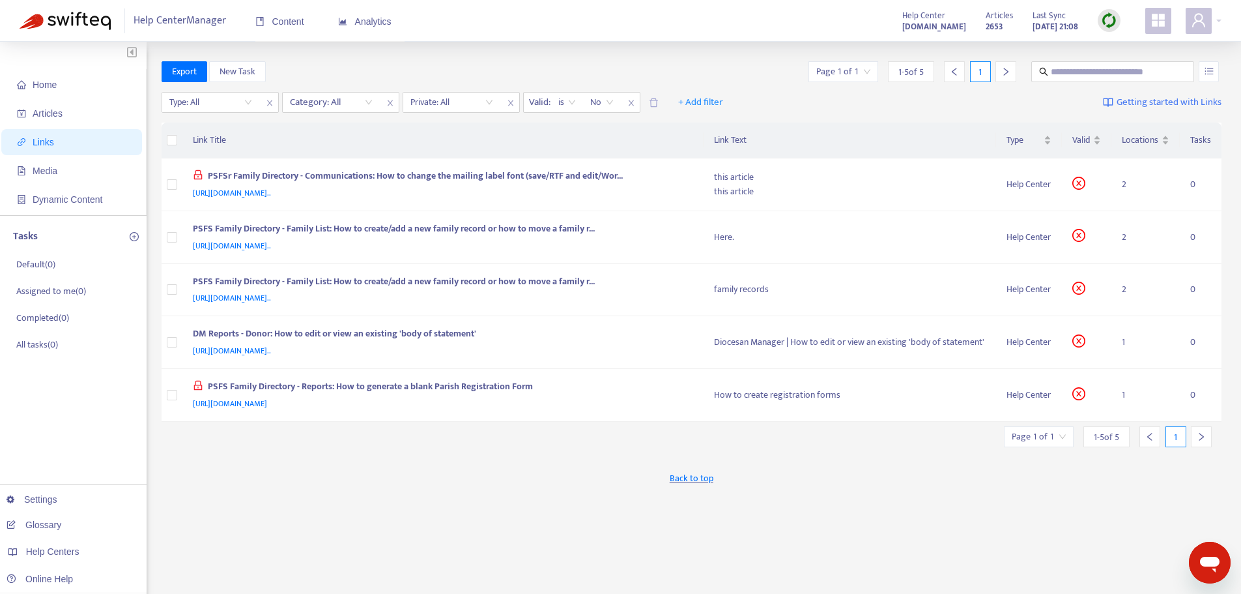
drag, startPoint x: 377, startPoint y: 530, endPoint x: 344, endPoint y: 502, distance: 42.6
click at [376, 530] on div "Export New Task Page 1 of 1 1 - 5 of 5 1 Type: All Category: All Private: All V…" at bounding box center [692, 442] width 1061 height 762
click at [135, 235] on icon "plus-circle" at bounding box center [134, 236] width 9 height 9
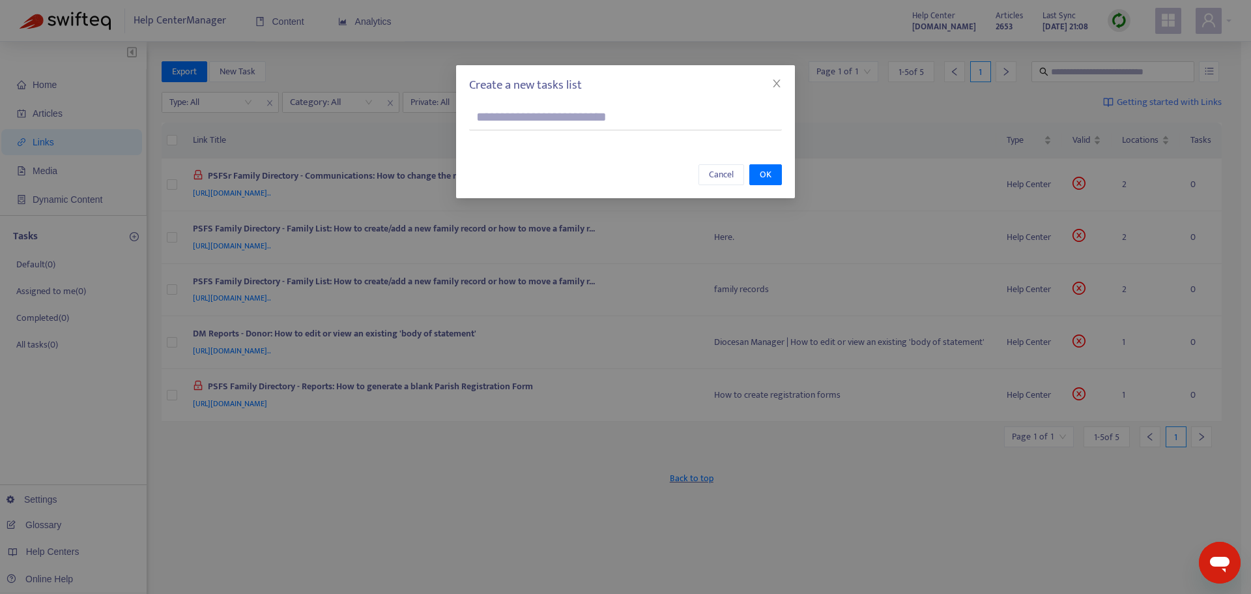
click at [555, 120] on input "text" at bounding box center [625, 117] width 313 height 26
type input "**********"
click at [767, 170] on span "OK" at bounding box center [766, 174] width 12 height 14
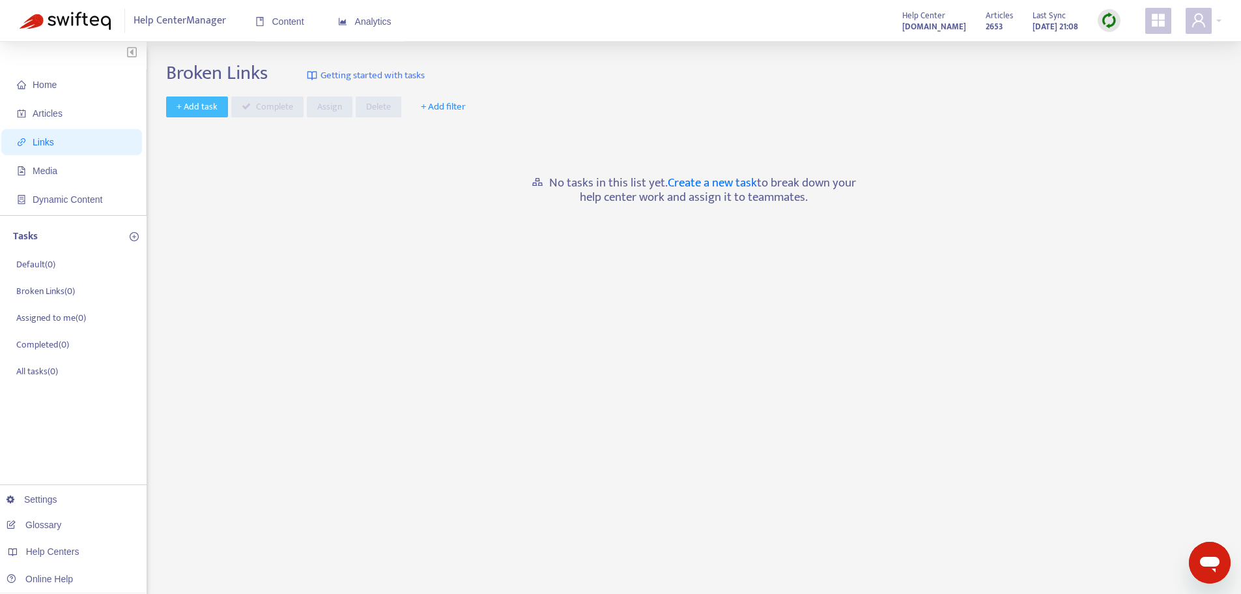
click at [196, 111] on span "+ Add task" at bounding box center [197, 107] width 41 height 14
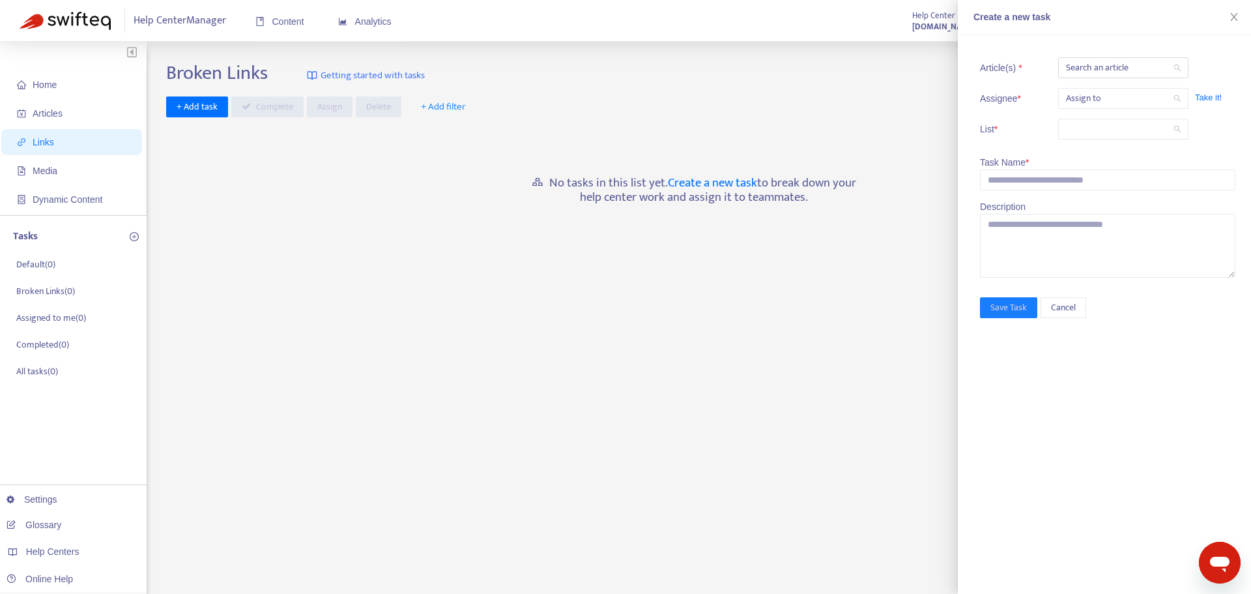
click at [1157, 132] on span at bounding box center [1123, 129] width 115 height 20
click at [1000, 176] on div "Broken Links" at bounding box center [1064, 176] width 227 height 14
click at [1114, 66] on div at bounding box center [1117, 68] width 111 height 16
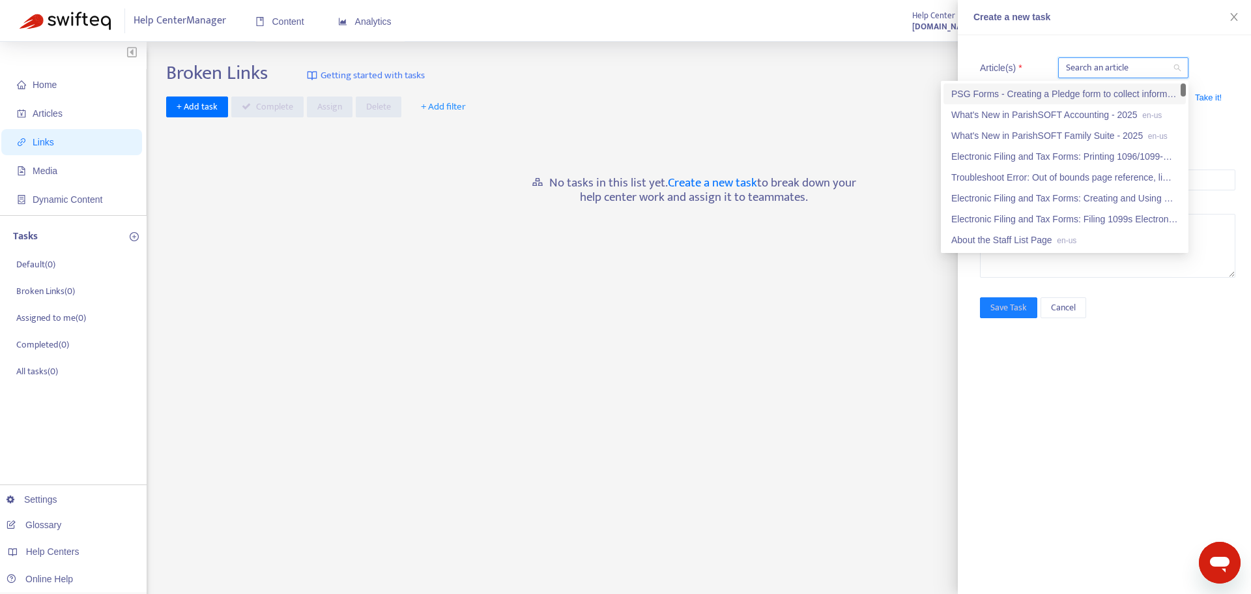
click at [788, 117] on div "Broken Links Getting started with tasks + Add task Complete Assign Delete + Add…" at bounding box center [694, 442] width 1056 height 762
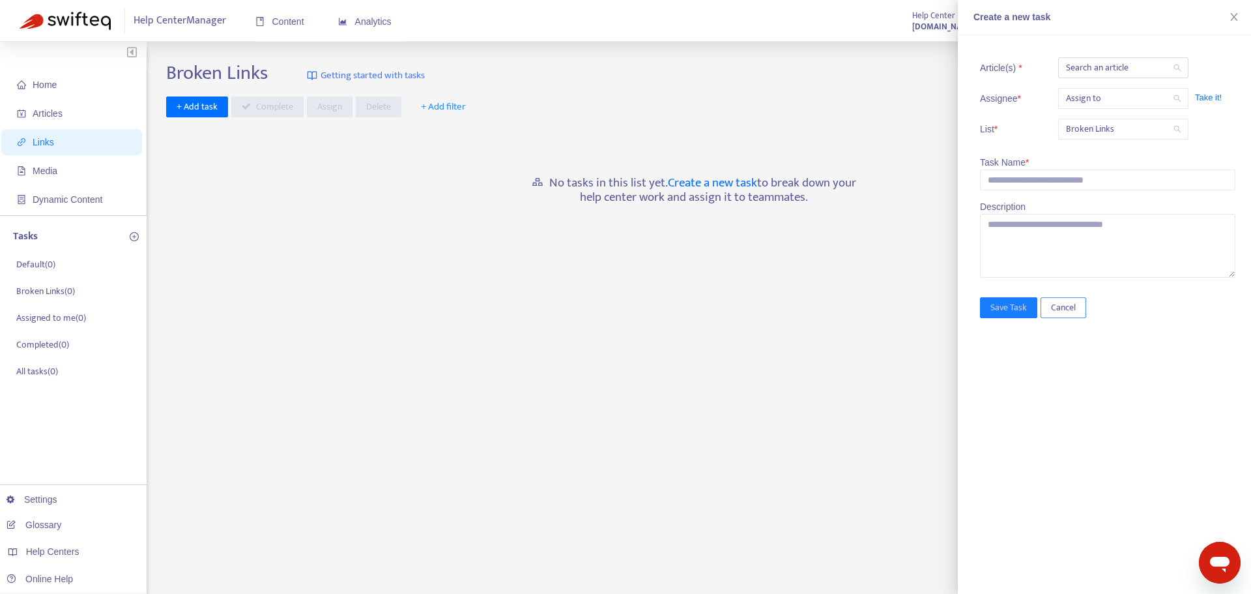
click at [1060, 307] on span "Cancel" at bounding box center [1063, 307] width 25 height 14
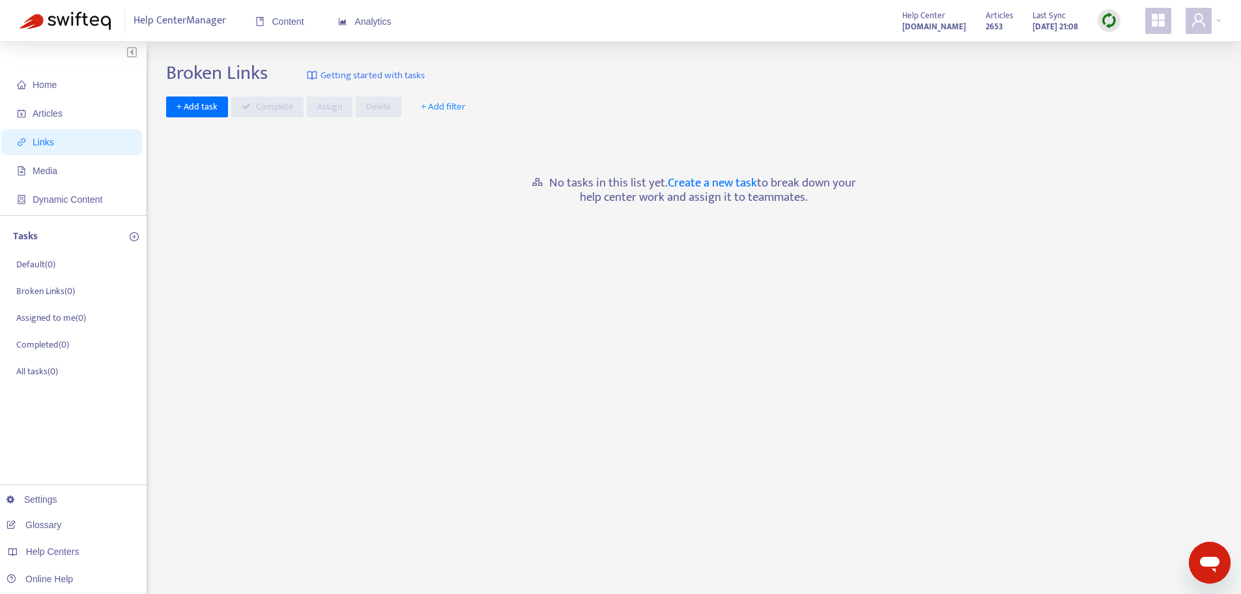
click at [55, 143] on span "Links" at bounding box center [74, 142] width 115 height 26
click at [36, 170] on span "Media" at bounding box center [45, 171] width 25 height 10
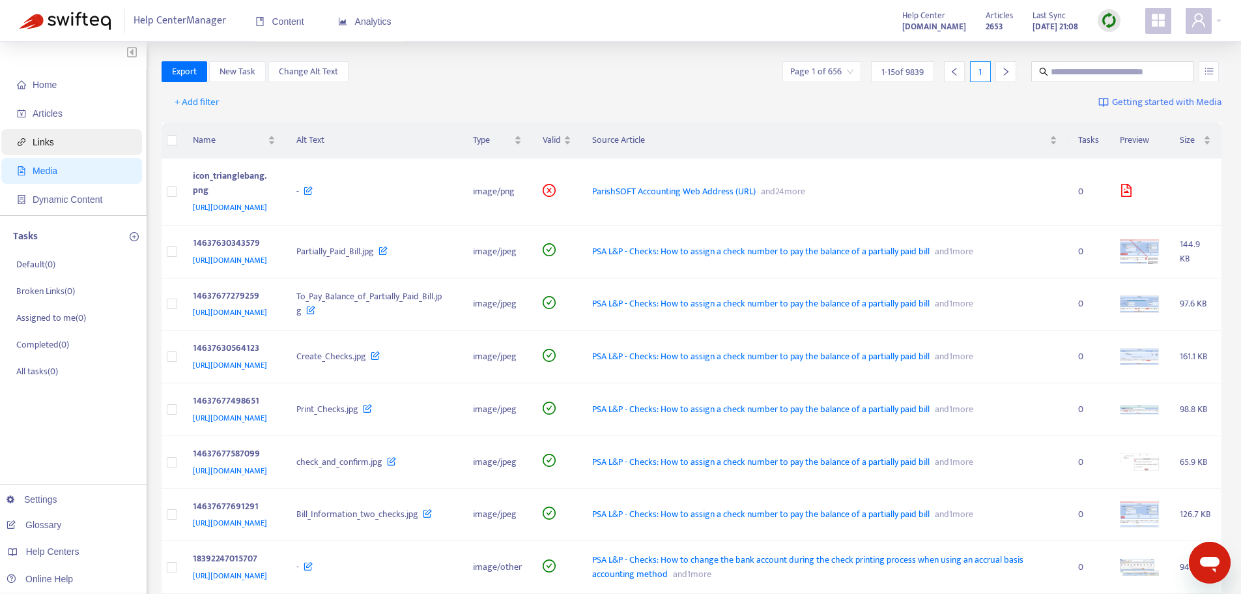
click at [35, 141] on span "Links" at bounding box center [44, 142] width 22 height 10
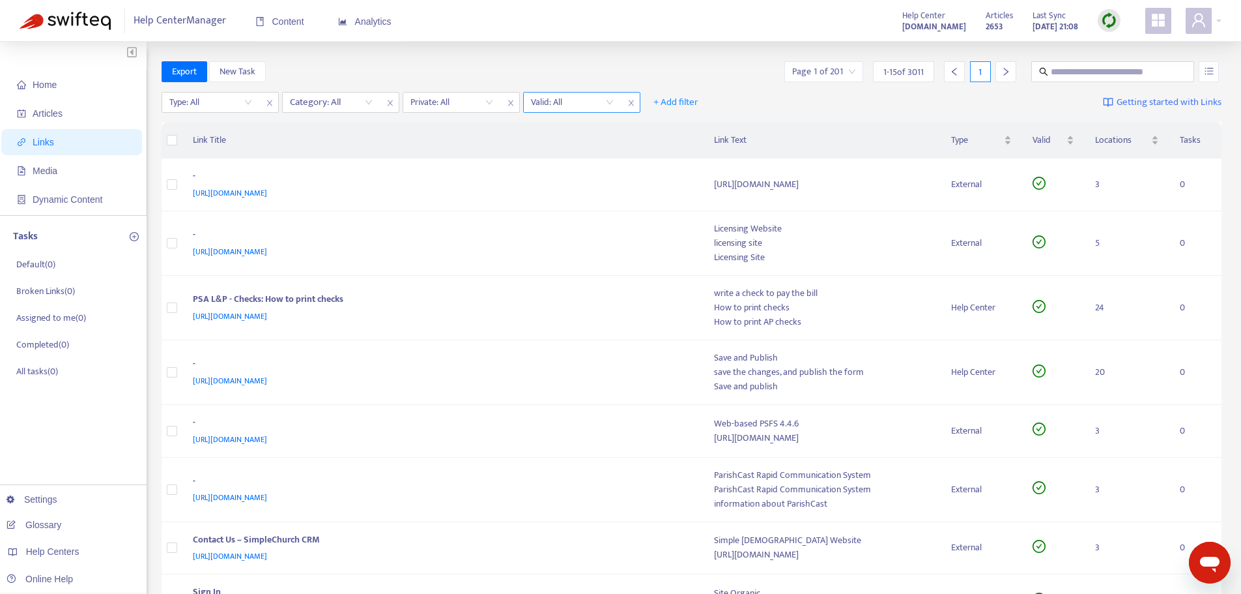
click at [578, 103] on input "search" at bounding box center [572, 103] width 83 height 20
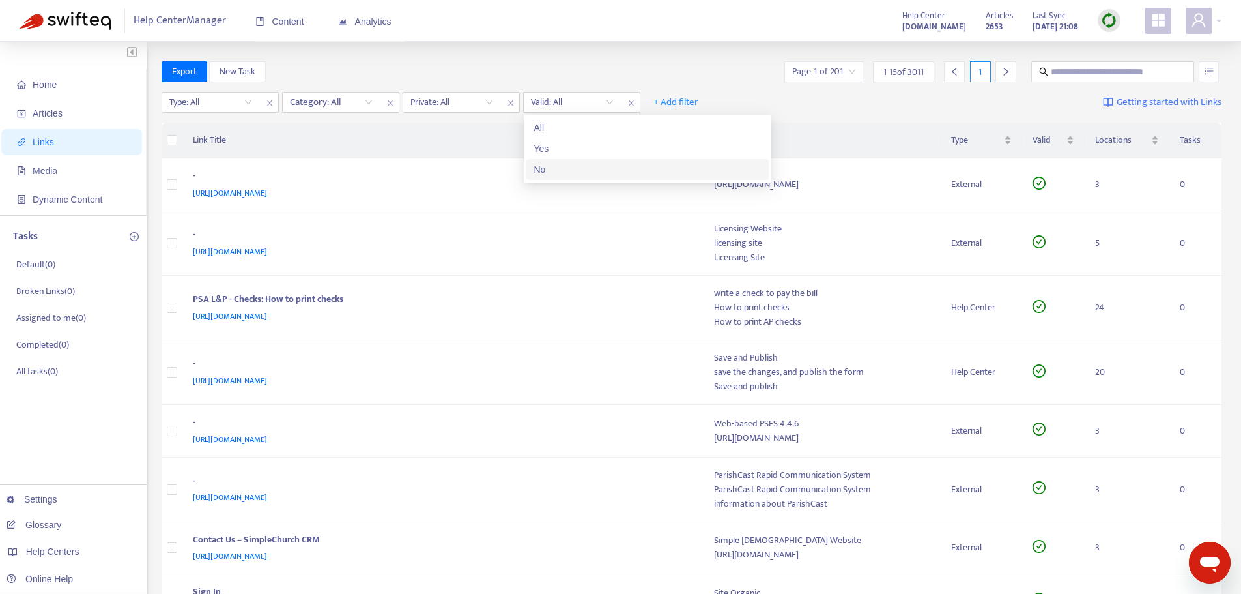
click at [555, 169] on div "No" at bounding box center [647, 169] width 227 height 14
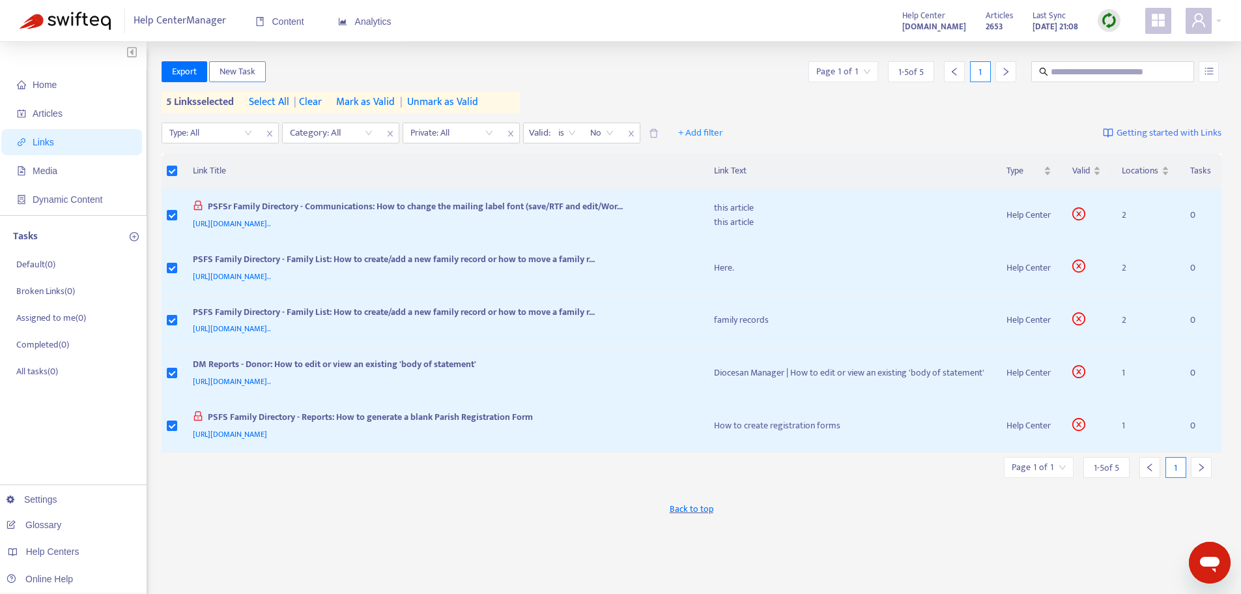
click at [237, 69] on span "New Task" at bounding box center [238, 72] width 36 height 14
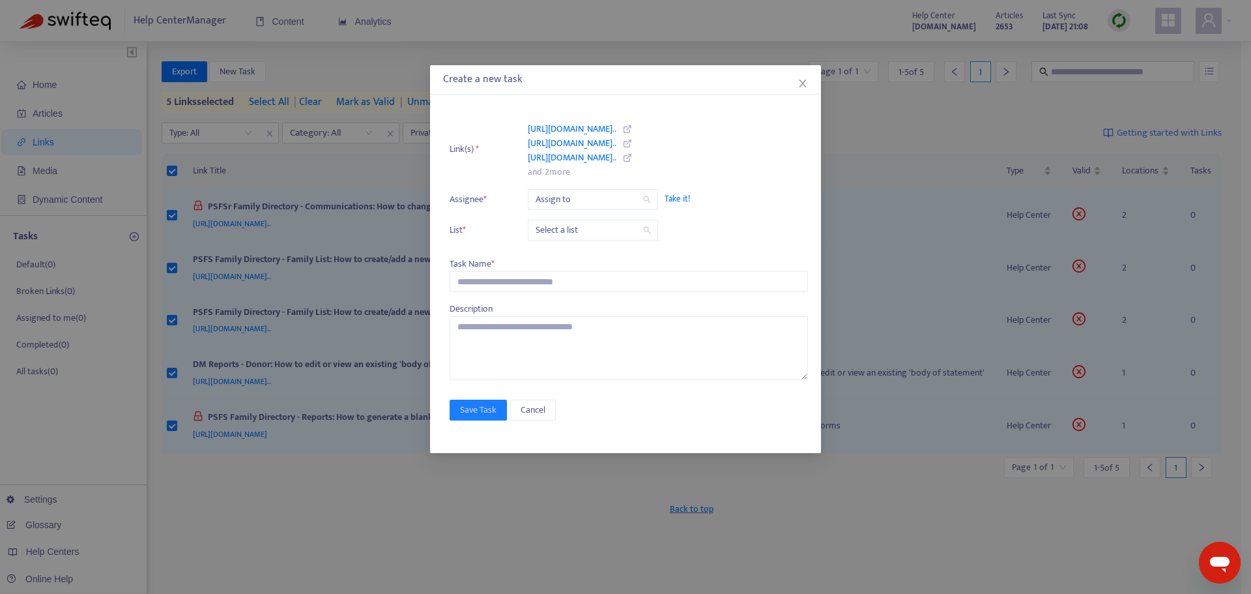
click at [609, 231] on input "search" at bounding box center [593, 230] width 115 height 20
click at [575, 280] on div "Broken Links" at bounding box center [651, 277] width 227 height 14
click at [488, 278] on input "text" at bounding box center [629, 281] width 358 height 21
type input "********"
click at [680, 197] on span "Take it!" at bounding box center [730, 198] width 130 height 13
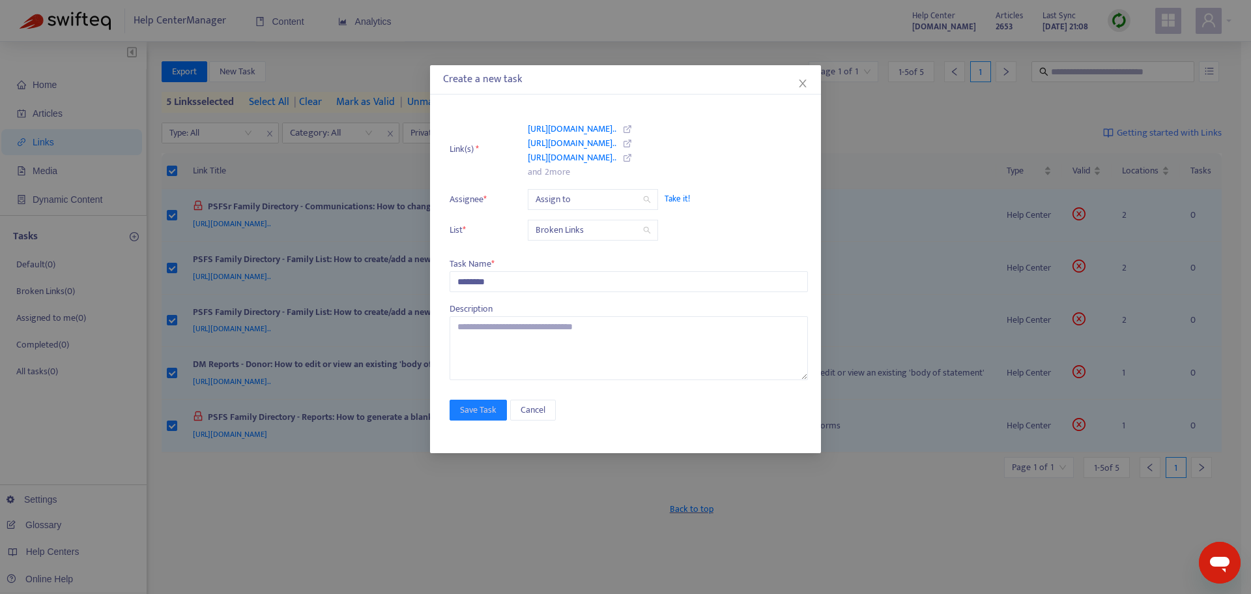
click at [642, 200] on input "search" at bounding box center [593, 200] width 115 height 20
click at [632, 246] on div "No data" at bounding box center [652, 241] width 232 height 42
click at [631, 240] on icon at bounding box center [652, 231] width 42 height 23
click at [532, 411] on span "Cancel" at bounding box center [533, 410] width 25 height 14
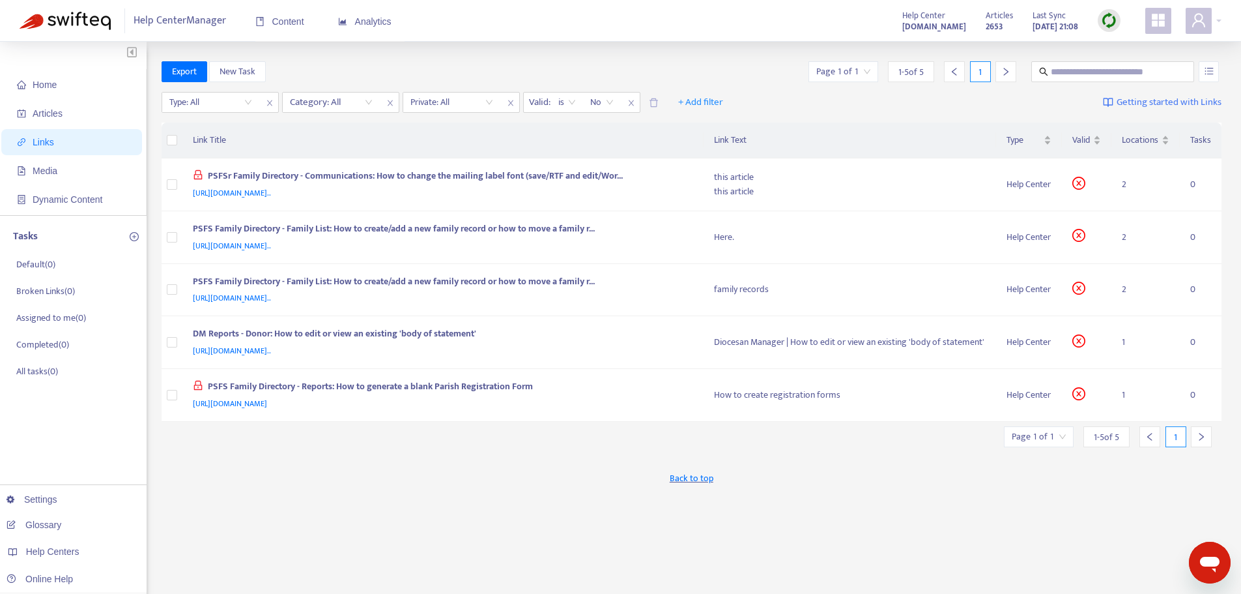
click at [534, 512] on div "Export New Task Page 1 of 1 1 - 5 of 5 1 Type: All Category: All Private: All V…" at bounding box center [692, 442] width 1061 height 762
click at [222, 489] on div "Back to top" at bounding box center [692, 478] width 1061 height 33
